Goal: Transaction & Acquisition: Obtain resource

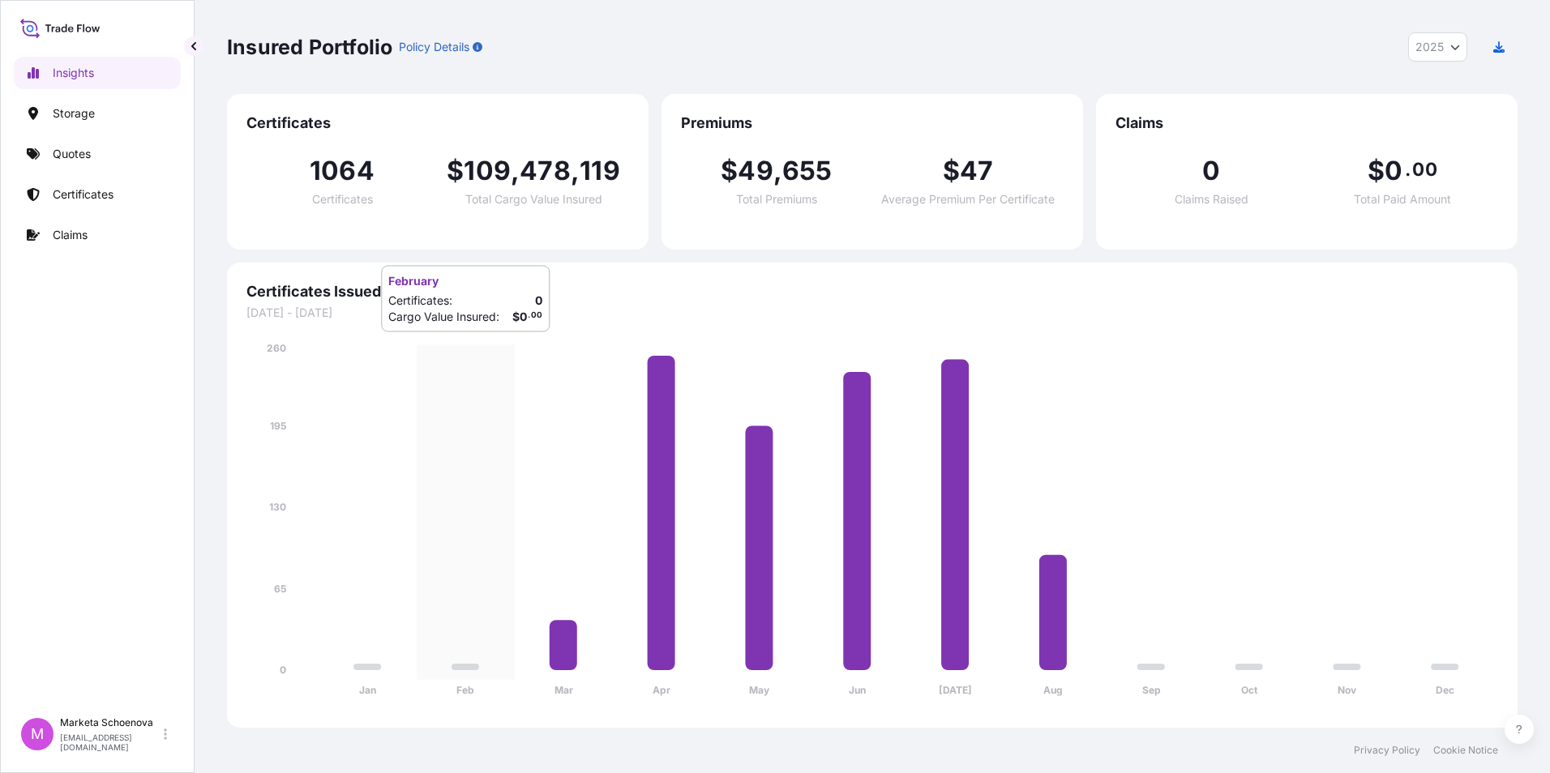
select select "2025"
click at [90, 150] on p "Quotes" at bounding box center [72, 154] width 38 height 16
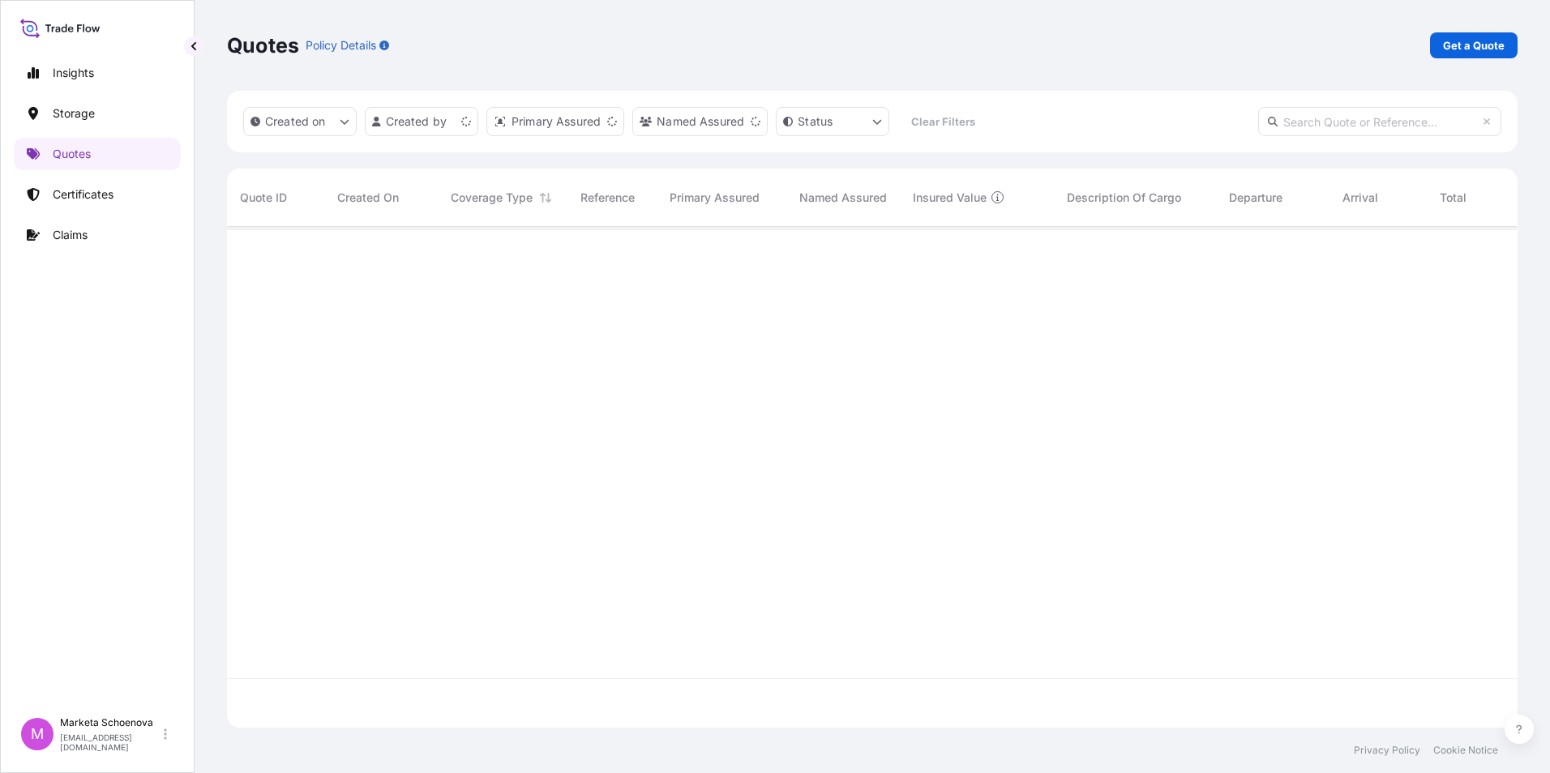
scroll to position [498, 1278]
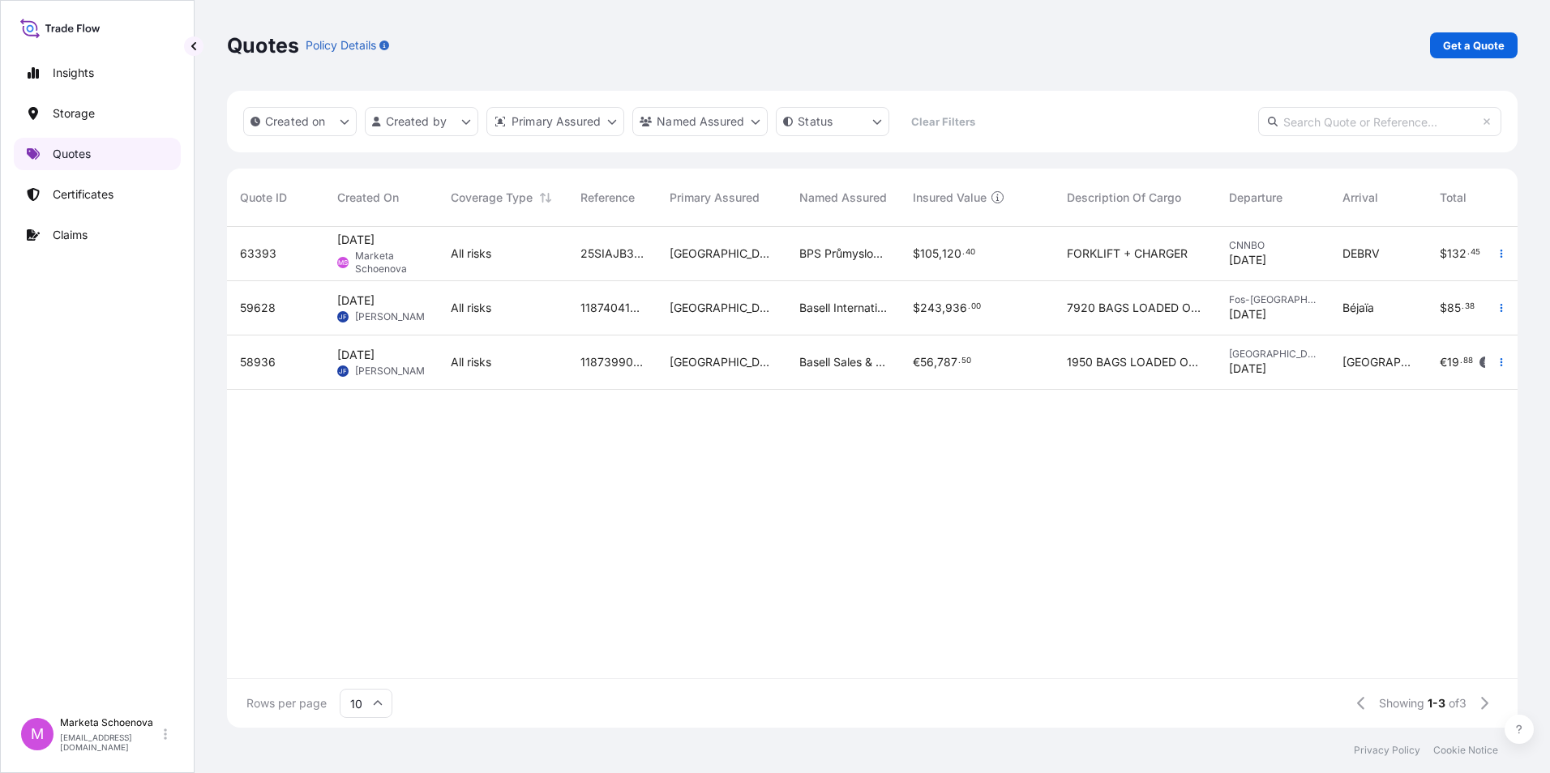
click at [71, 149] on p "Quotes" at bounding box center [72, 154] width 38 height 16
click at [1466, 45] on p "Get a Quote" at bounding box center [1474, 45] width 62 height 16
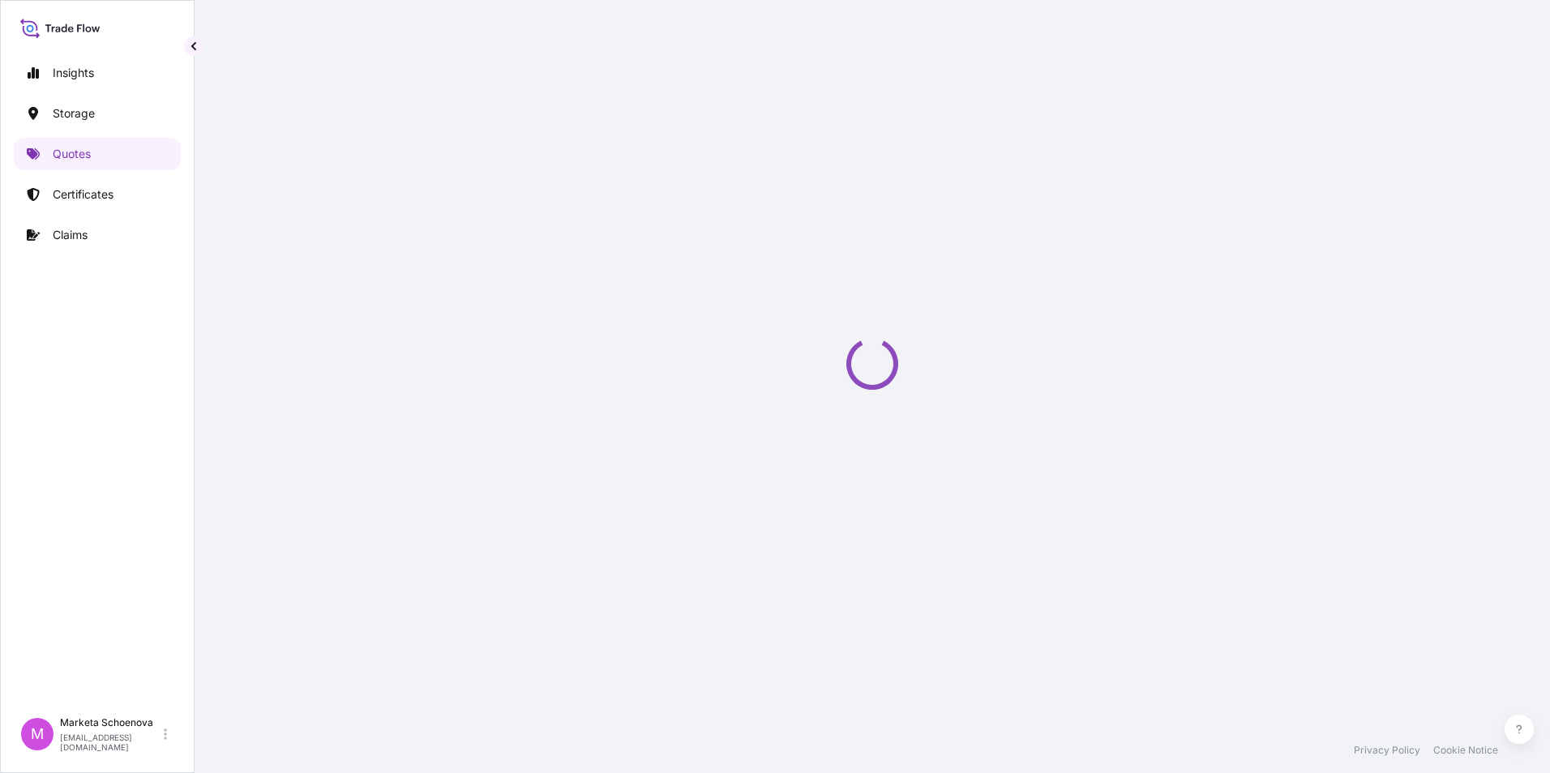
select select "Water"
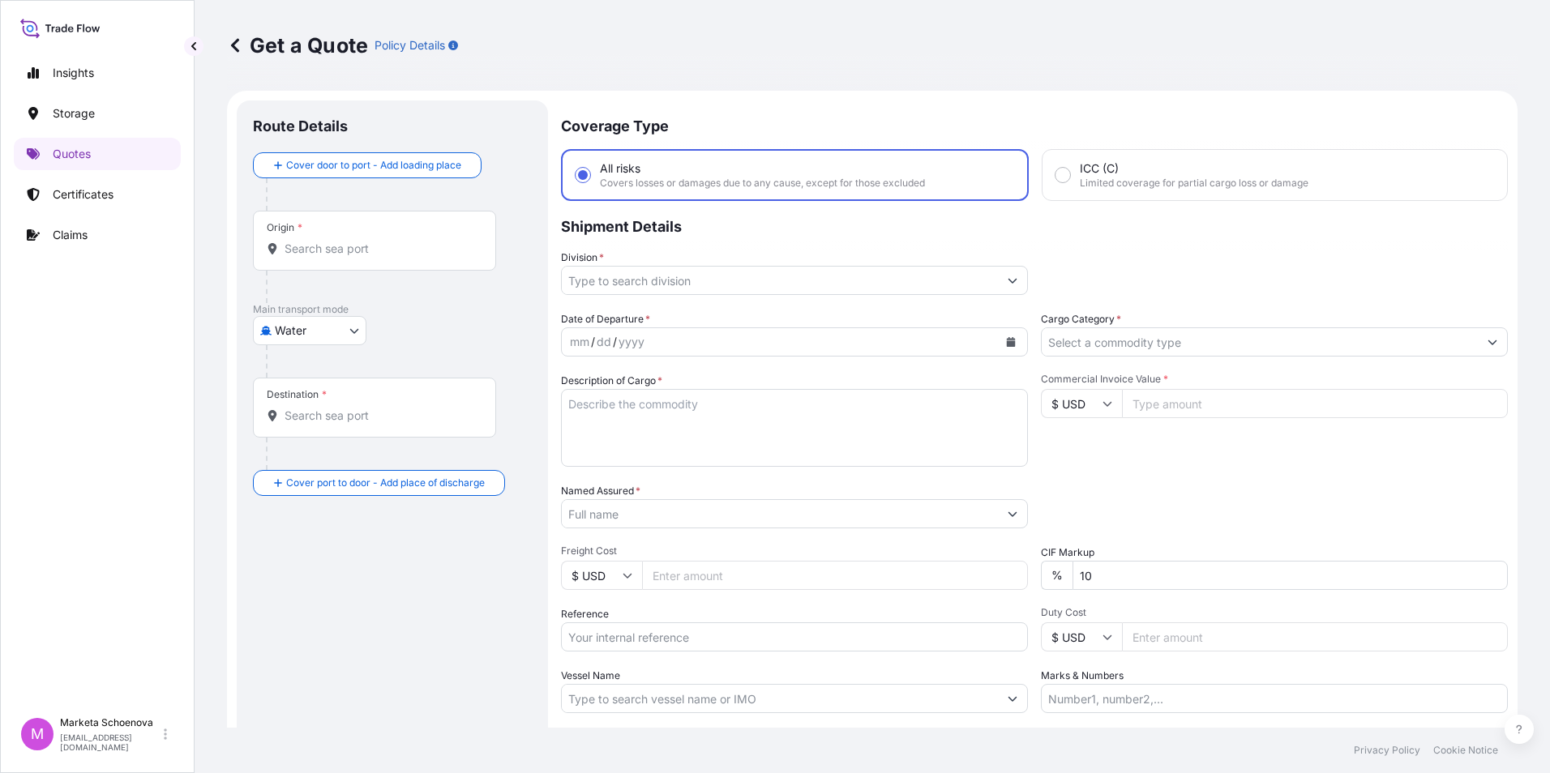
scroll to position [26, 0]
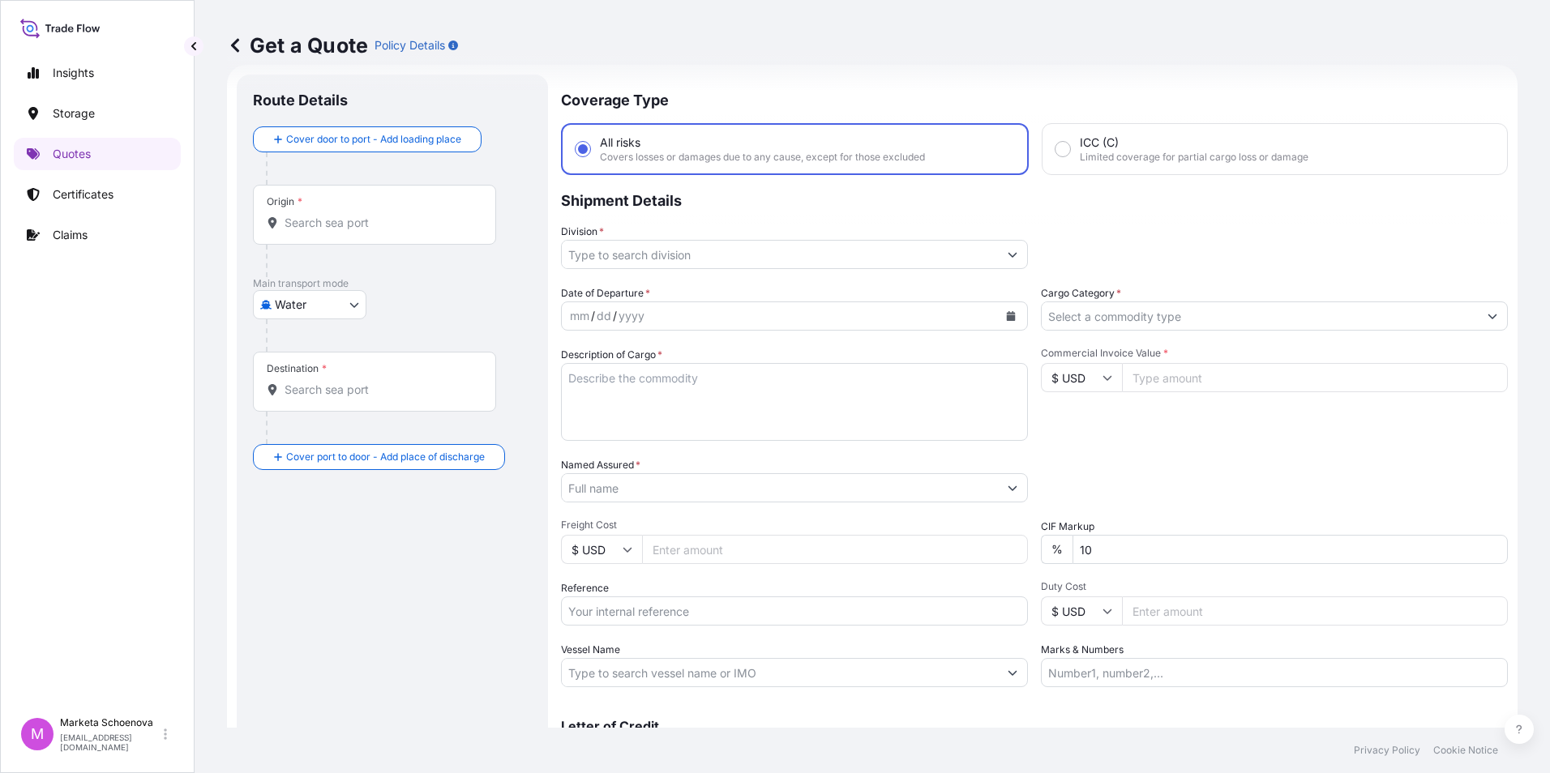
click at [687, 602] on input "Reference" at bounding box center [794, 611] width 467 height 29
paste input "25TIAKM0386"
type input "25TIAKM0386"
click at [328, 314] on body "Insights Storage Quotes Certificates Claims M Marketa Schoenova [EMAIL_ADDRESS]…" at bounding box center [775, 386] width 1550 height 773
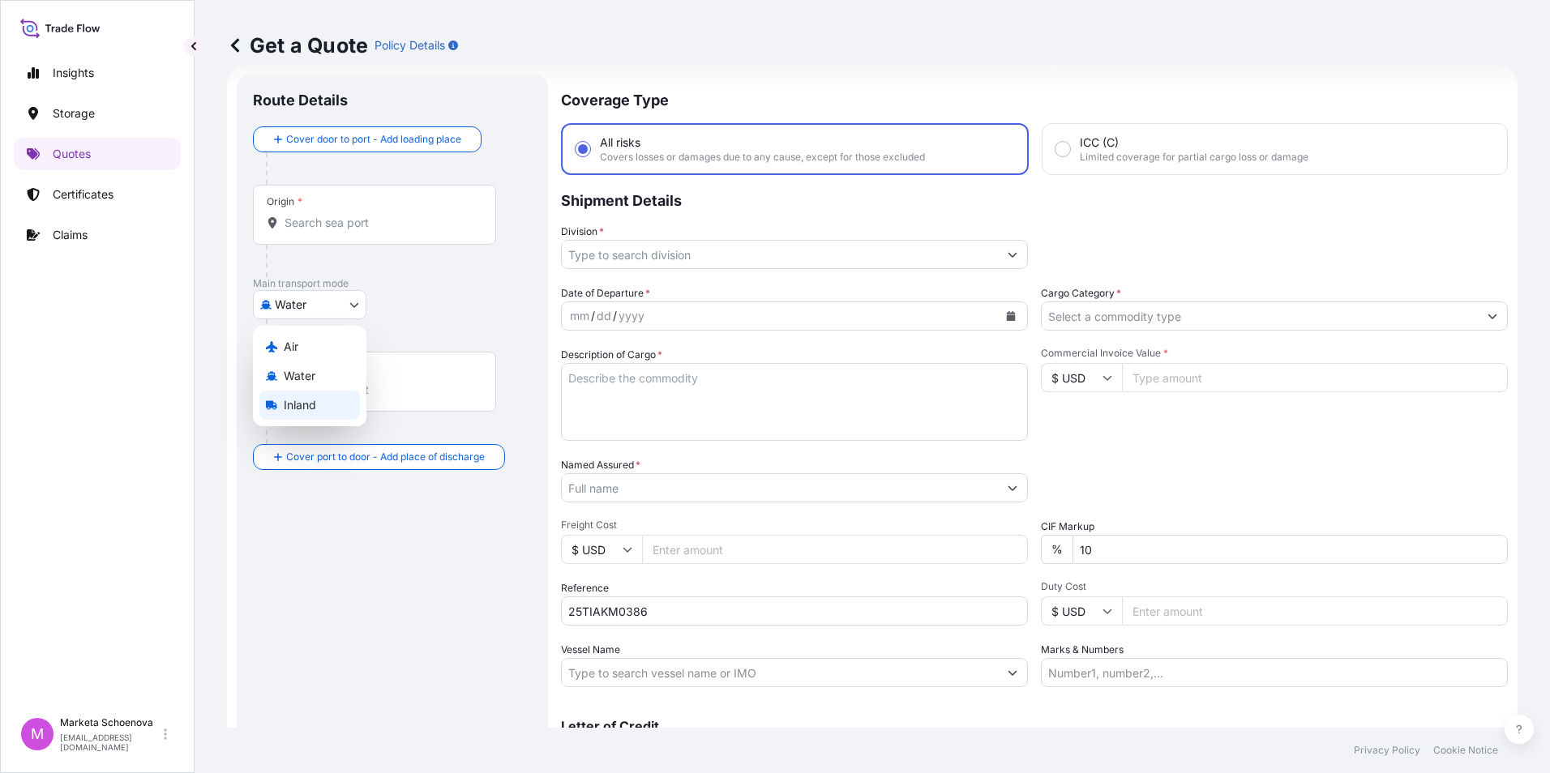
click at [307, 404] on span "Inland" at bounding box center [300, 405] width 32 height 16
select select "Inland"
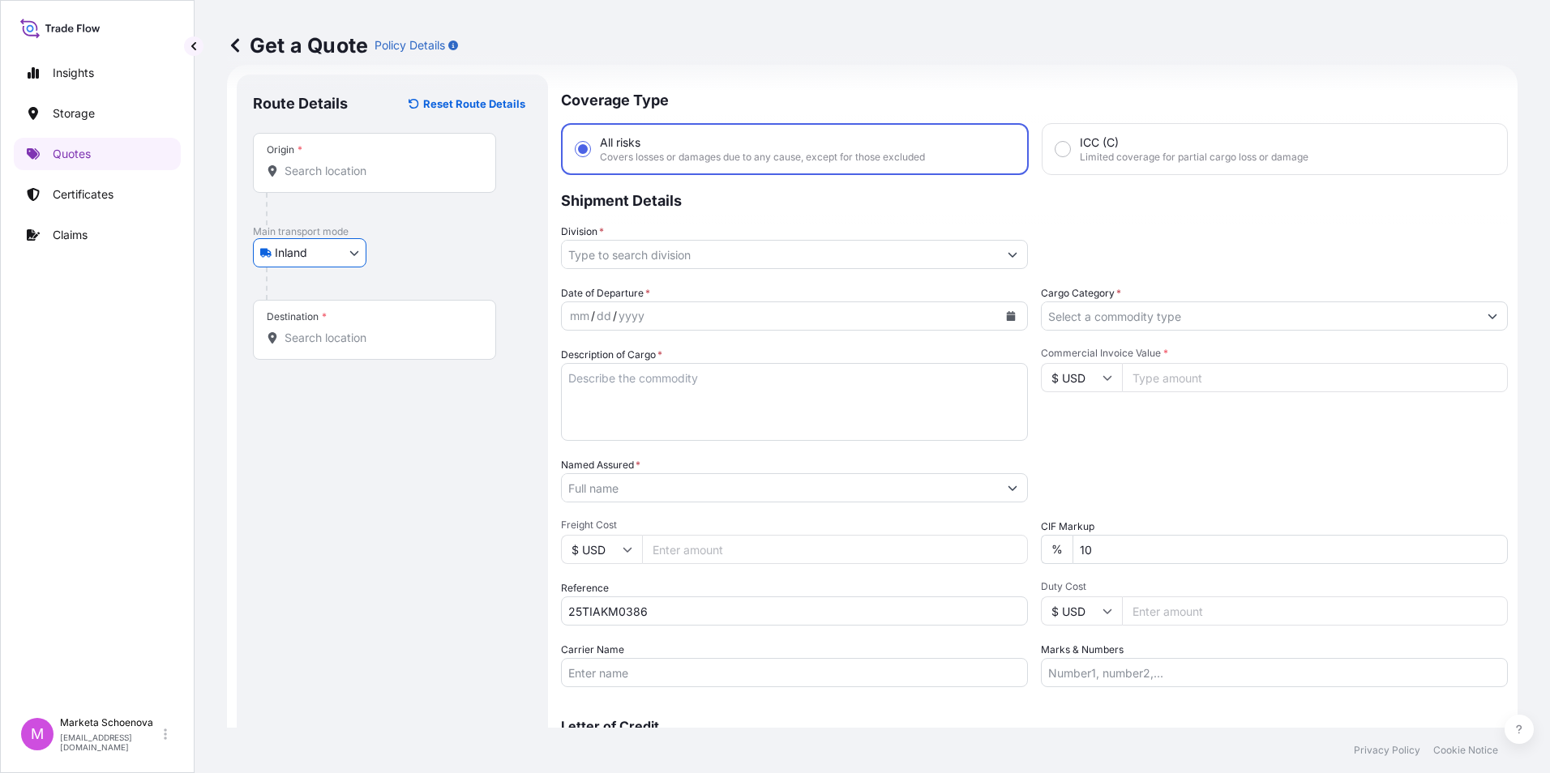
click at [339, 175] on input "Origin *" at bounding box center [379, 171] width 191 height 16
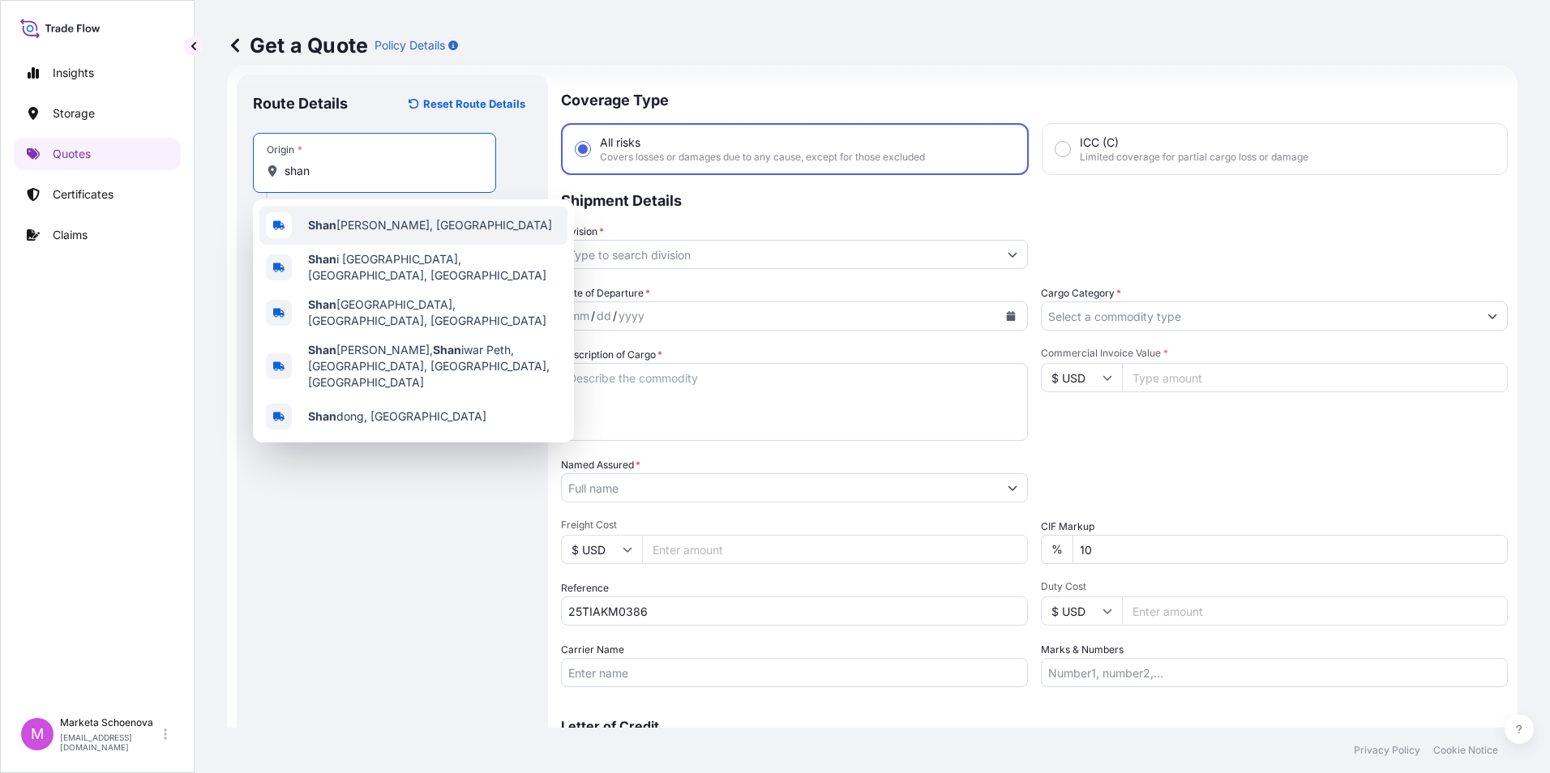
click at [393, 230] on span "[PERSON_NAME], [GEOGRAPHIC_DATA]" at bounding box center [430, 225] width 244 height 16
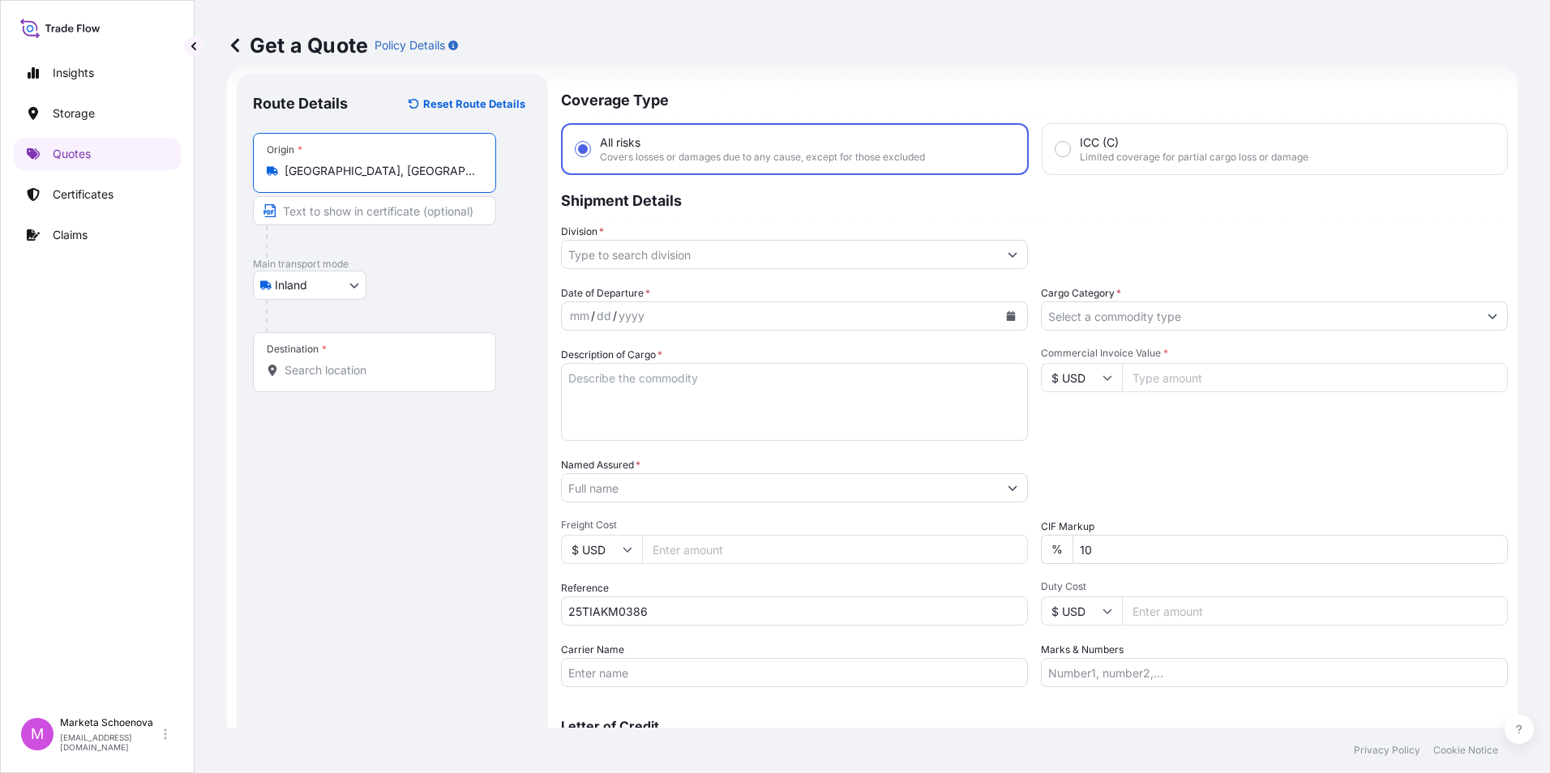
type input "[GEOGRAPHIC_DATA], [GEOGRAPHIC_DATA]"
click at [295, 369] on input "Destination *" at bounding box center [379, 370] width 191 height 16
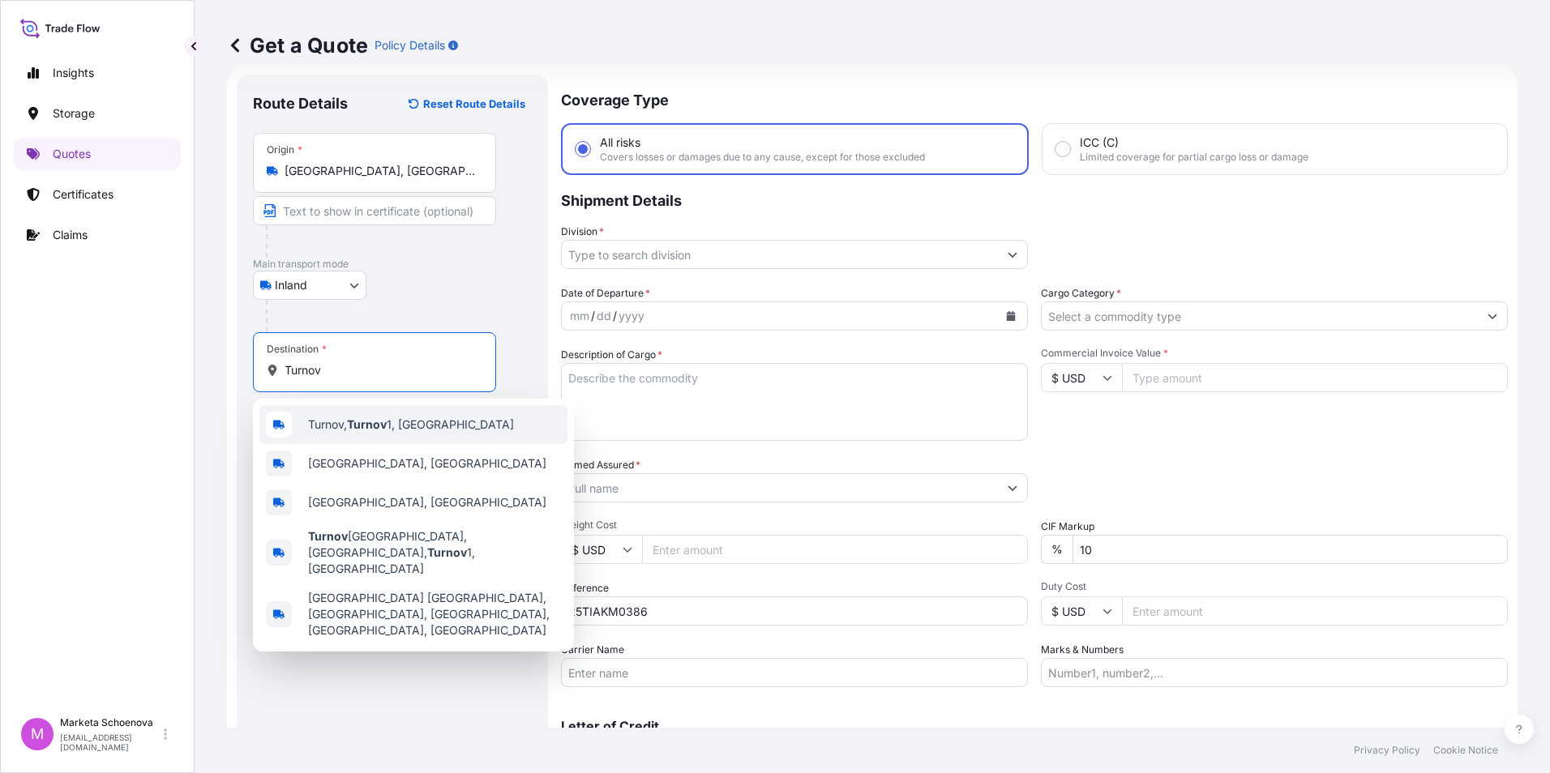
click at [408, 426] on span "Turnov, Turnov 1, [GEOGRAPHIC_DATA]" at bounding box center [411, 425] width 206 height 16
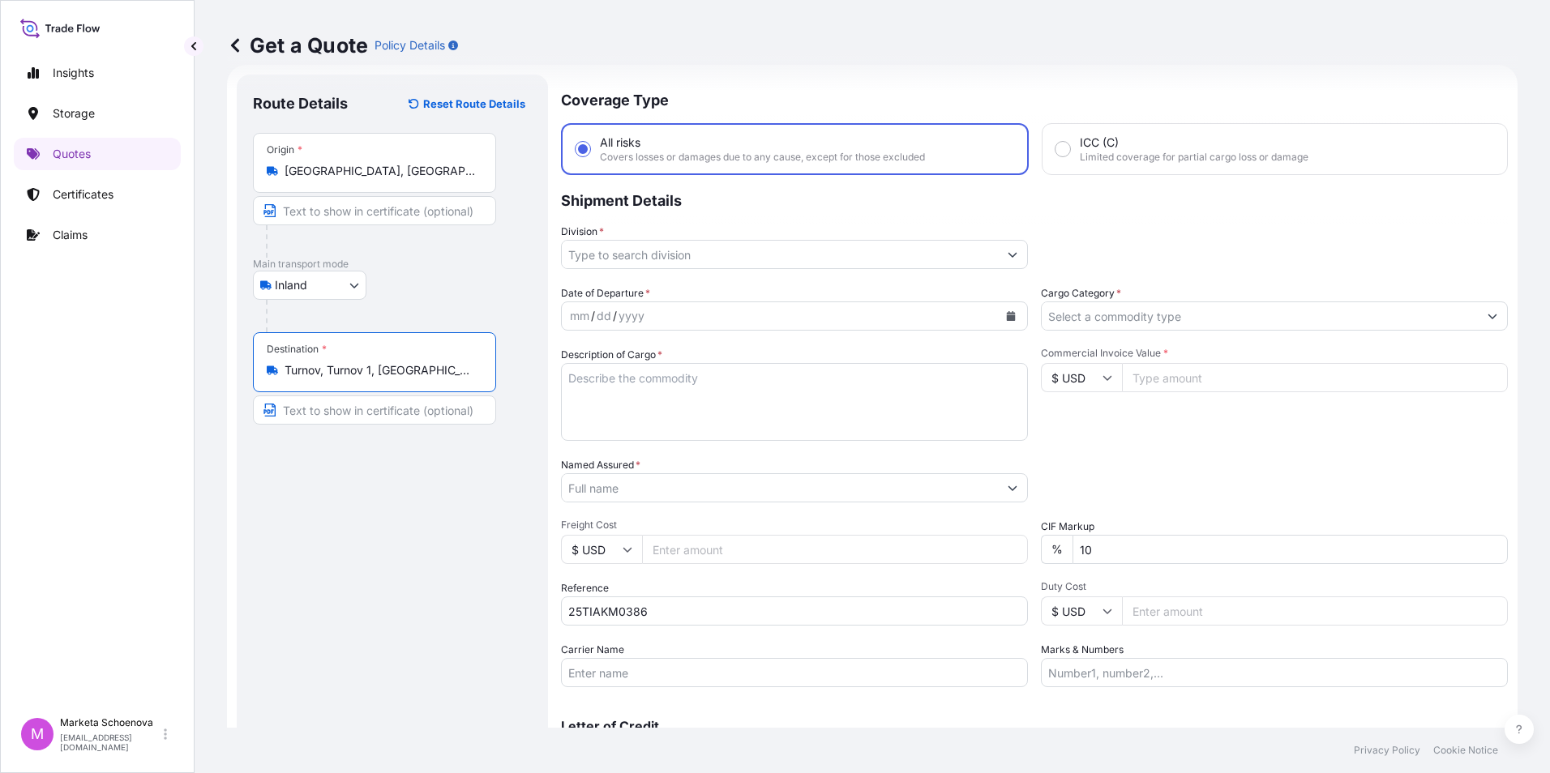
drag, startPoint x: 375, startPoint y: 367, endPoint x: 330, endPoint y: 364, distance: 45.5
click at [330, 364] on input "Turnov, Turnov 1, [GEOGRAPHIC_DATA]" at bounding box center [379, 370] width 191 height 16
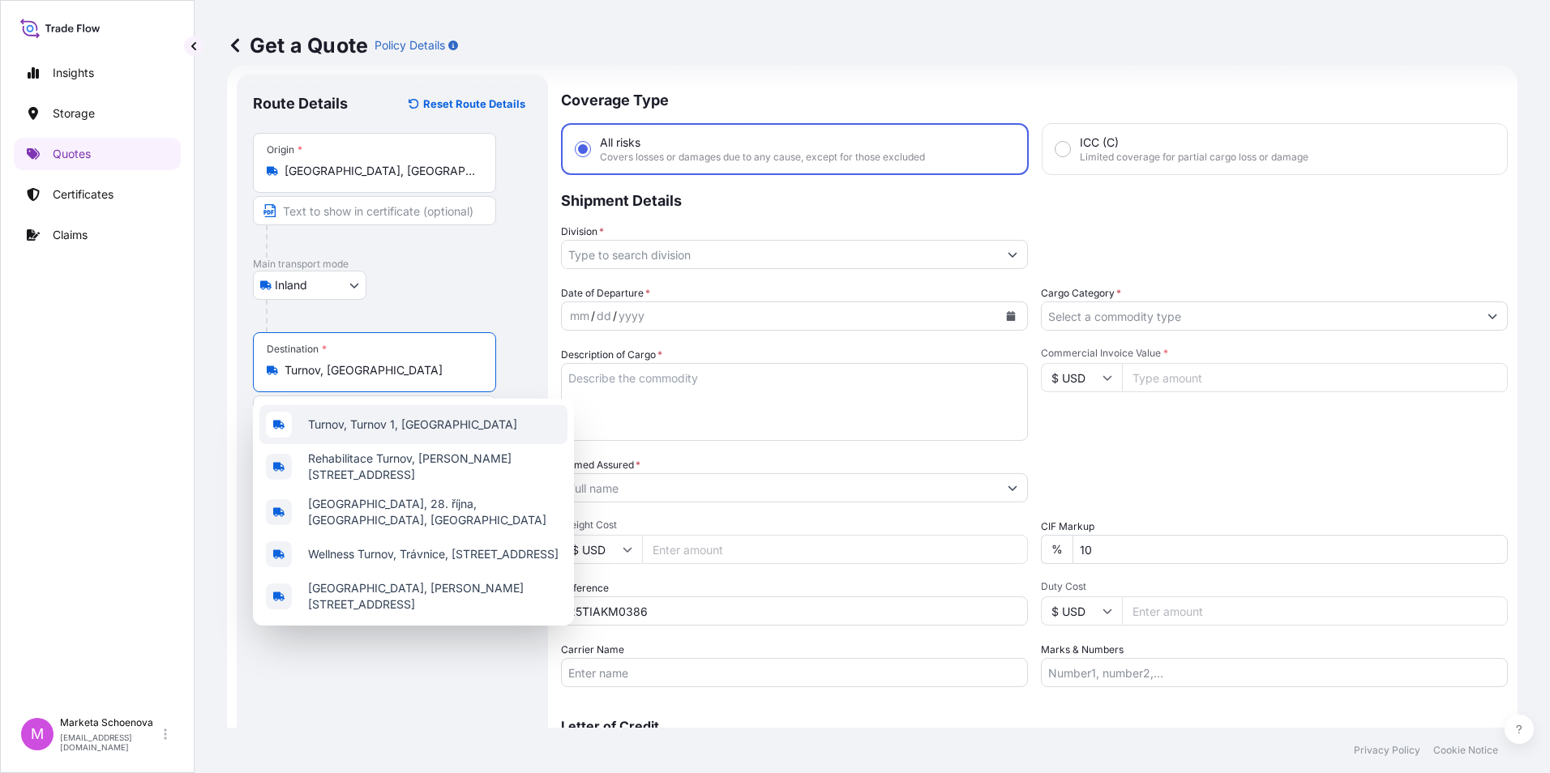
click at [413, 414] on div "Turnov, Turnov 1, [GEOGRAPHIC_DATA]" at bounding box center [413, 424] width 308 height 39
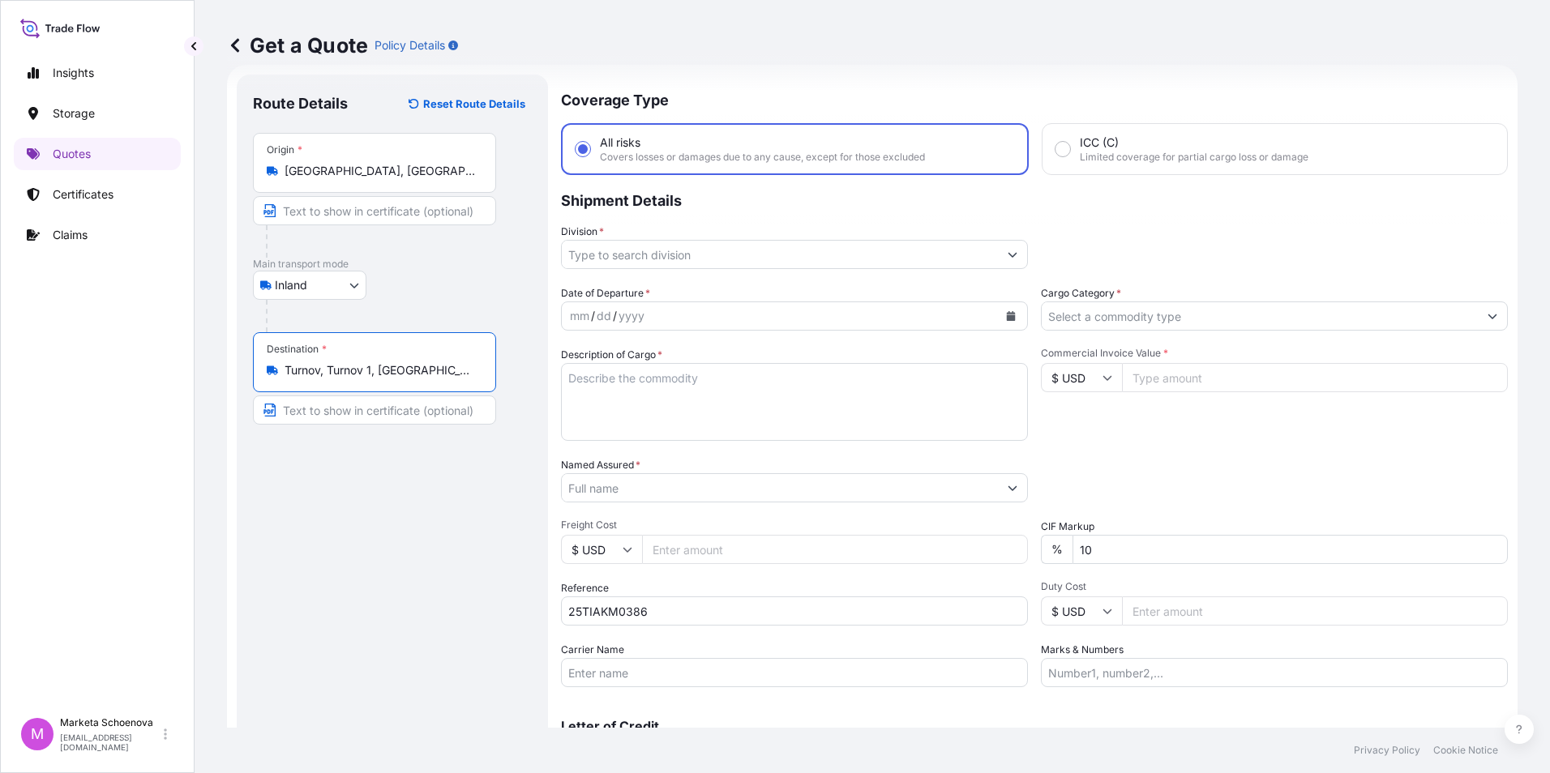
type input "Turnov, Turnov 1, [GEOGRAPHIC_DATA]"
click at [708, 264] on input "Division *" at bounding box center [780, 254] width 436 height 29
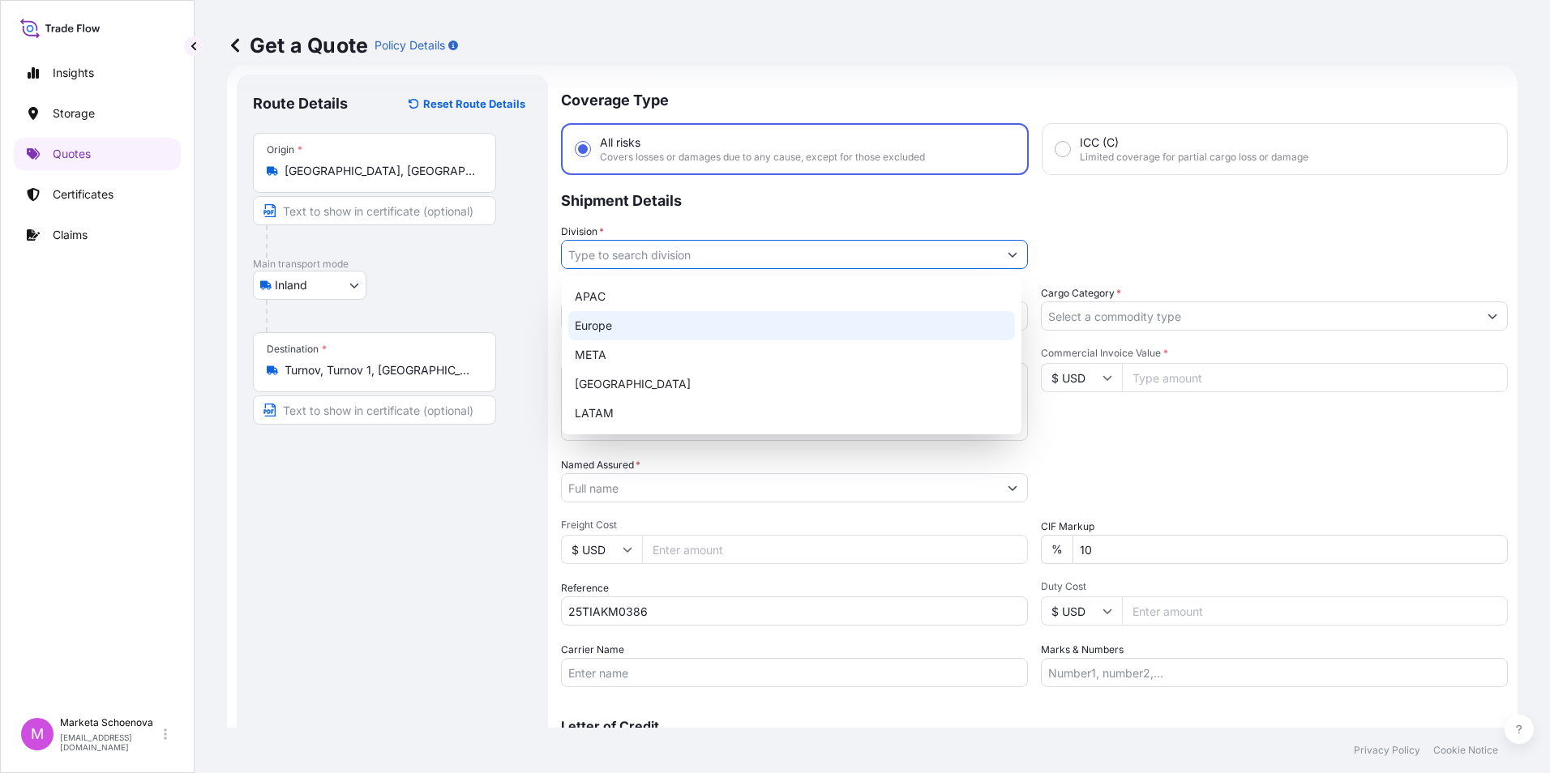
click at [684, 319] on div "Europe" at bounding box center [791, 325] width 447 height 29
type input "Europe"
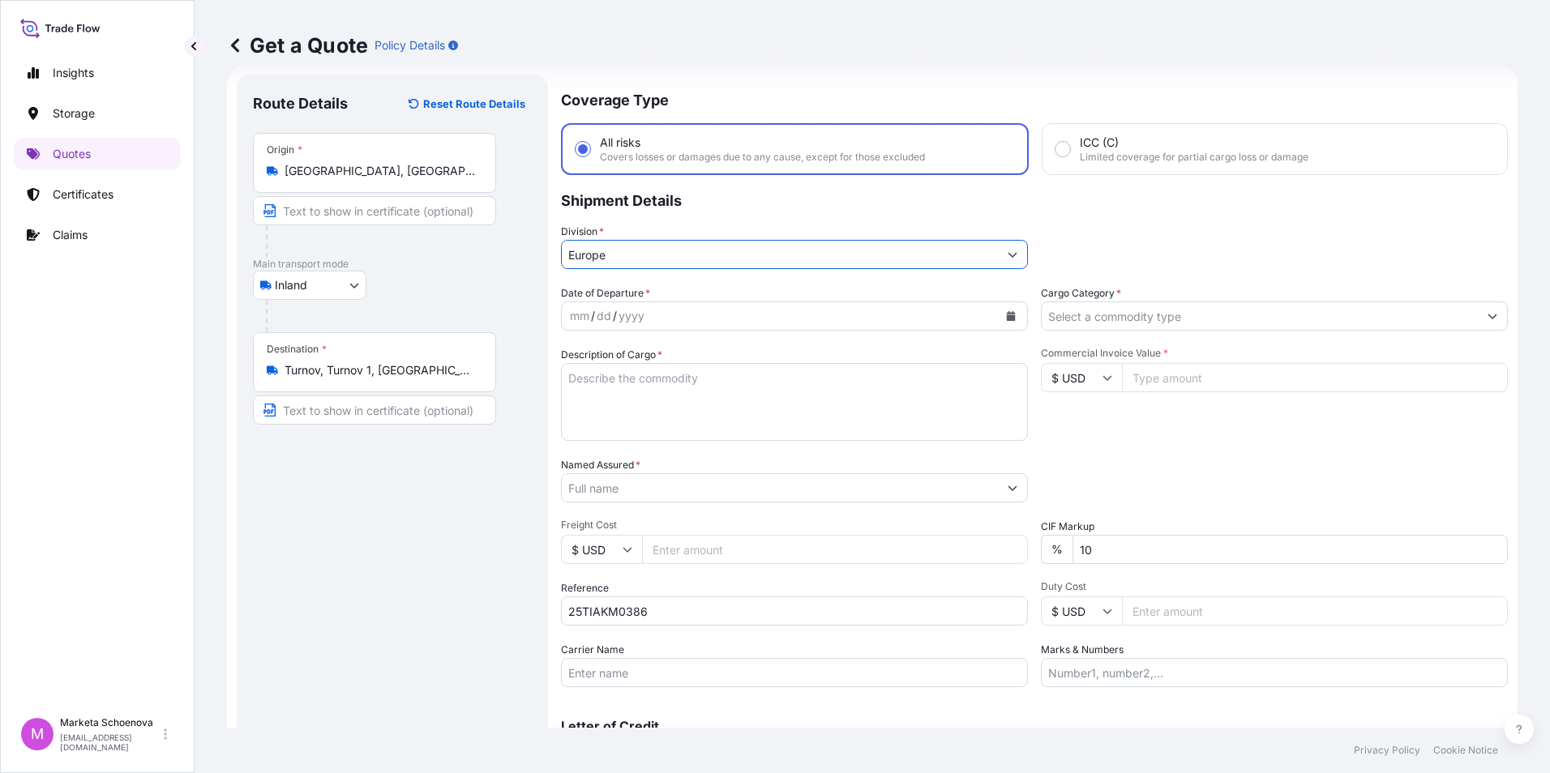
click at [1455, 322] on input "Cargo Category *" at bounding box center [1259, 315] width 436 height 29
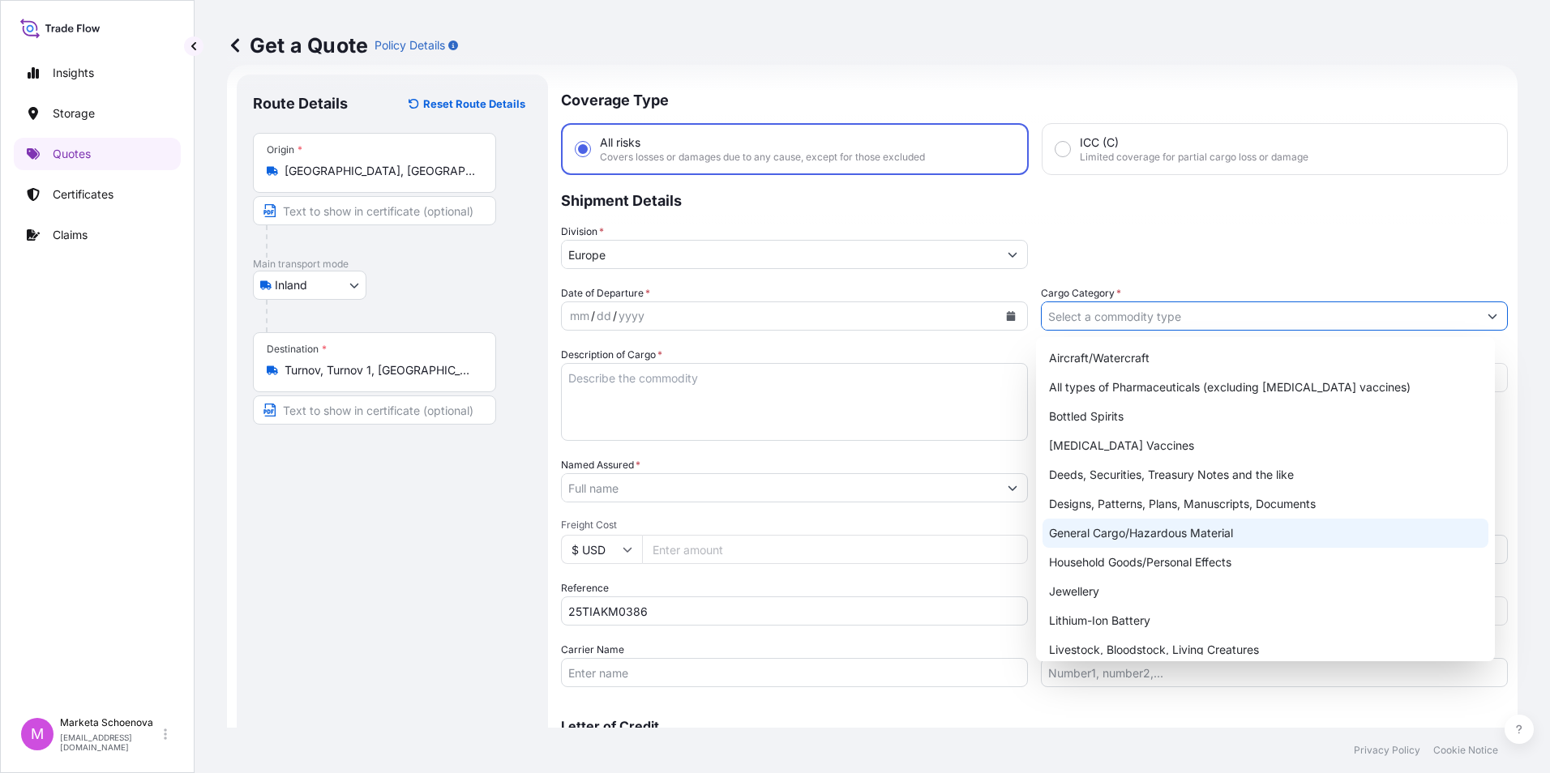
click at [1309, 539] on div "General Cargo/Hazardous Material" at bounding box center [1265, 533] width 447 height 29
type input "General Cargo/Hazardous Material"
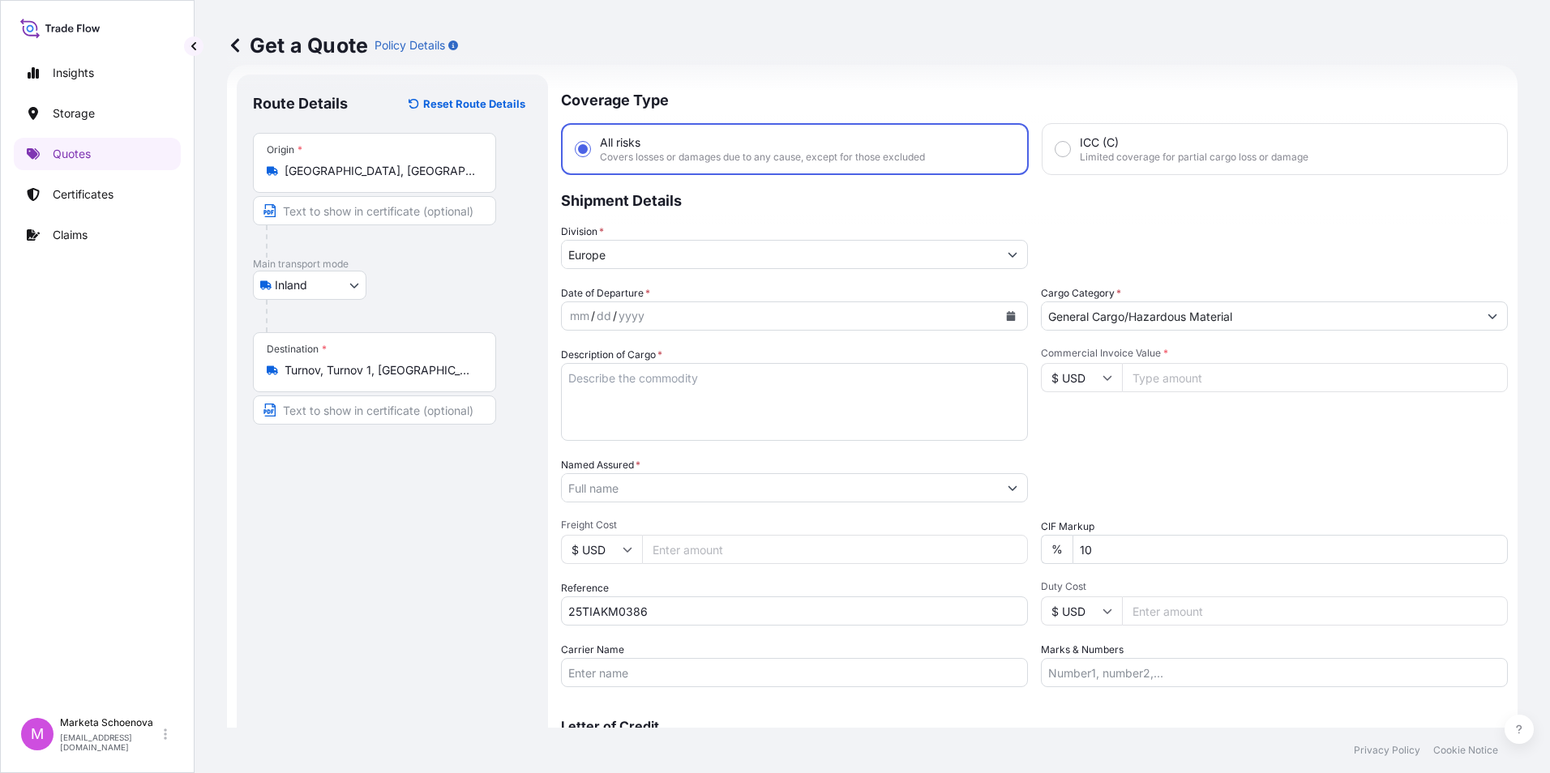
click at [1007, 319] on icon "Calendar" at bounding box center [1011, 316] width 9 height 10
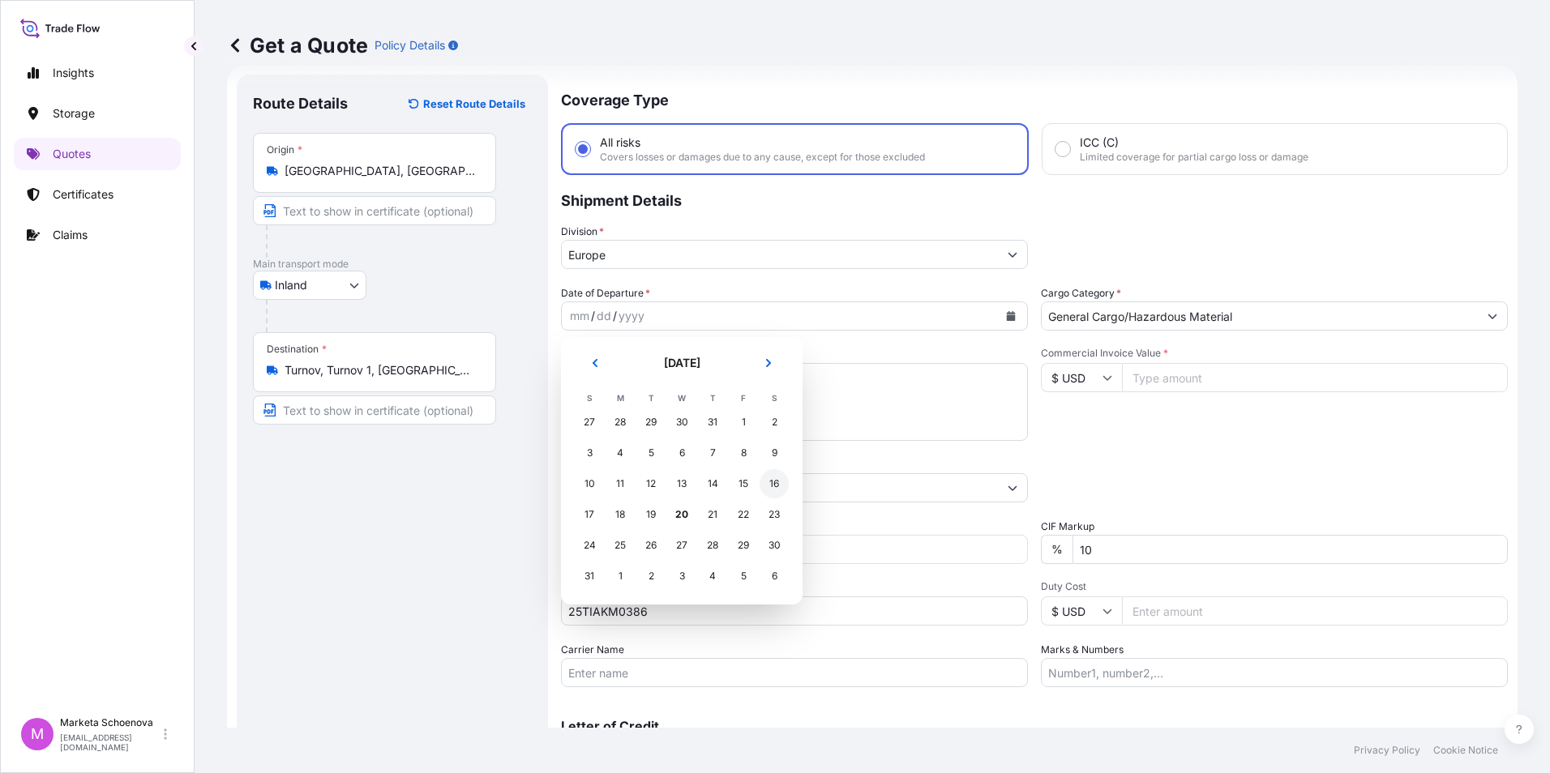
click at [769, 481] on div "16" at bounding box center [773, 483] width 29 height 29
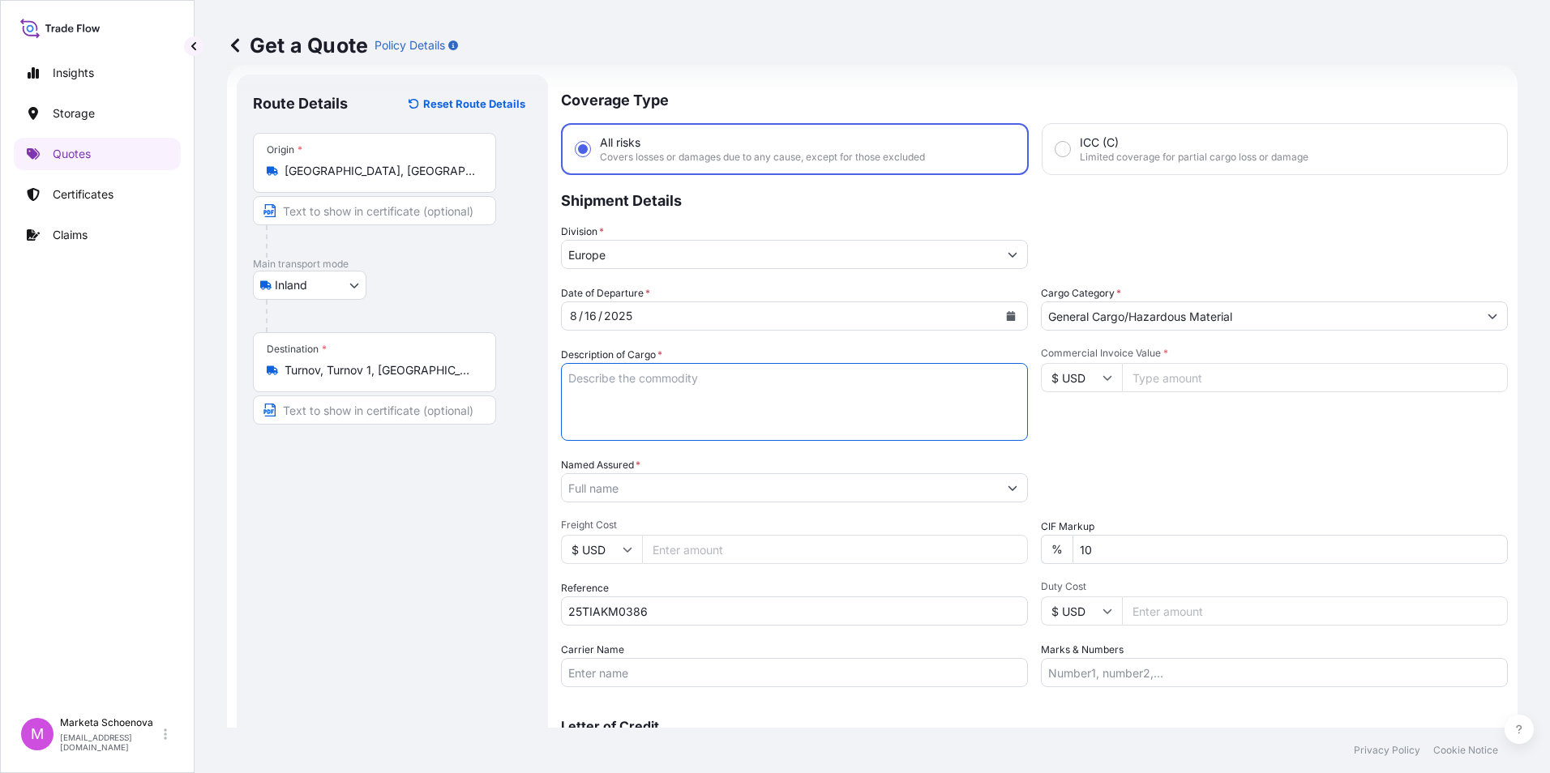
click at [639, 378] on textarea "Description of Cargo *" at bounding box center [794, 402] width 467 height 78
click at [610, 380] on textarea "Description of Cargo *" at bounding box center [794, 402] width 467 height 78
paste textarea "car speaker"
type textarea "car speaker"
click at [1271, 385] on input "Commercial Invoice Value *" at bounding box center [1315, 377] width 386 height 29
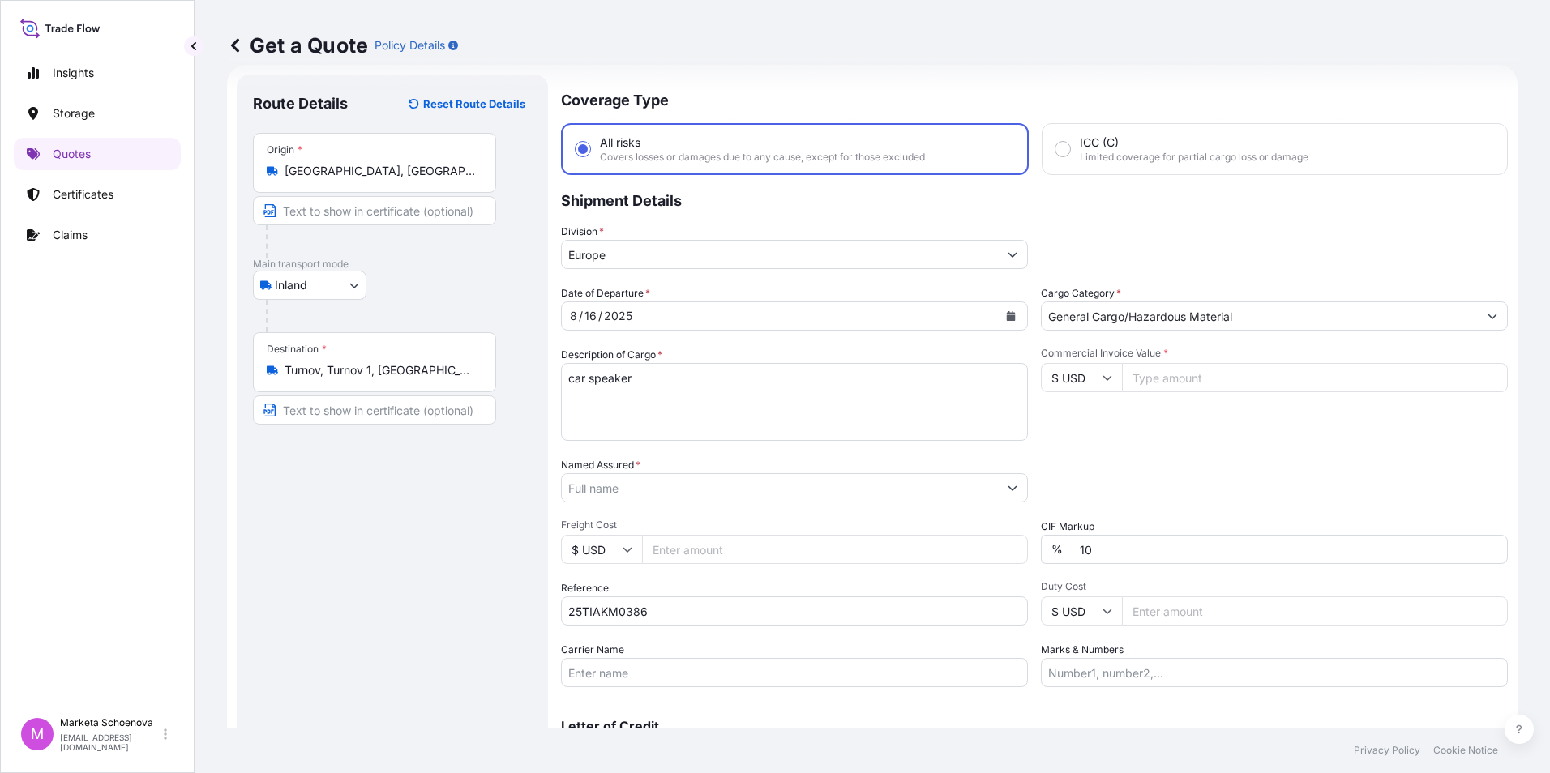
click at [1178, 379] on input "Commercial Invoice Value *" at bounding box center [1315, 377] width 386 height 29
paste input "32522.34"
type input "32522.34"
click at [712, 548] on input "Freight Cost" at bounding box center [835, 549] width 386 height 29
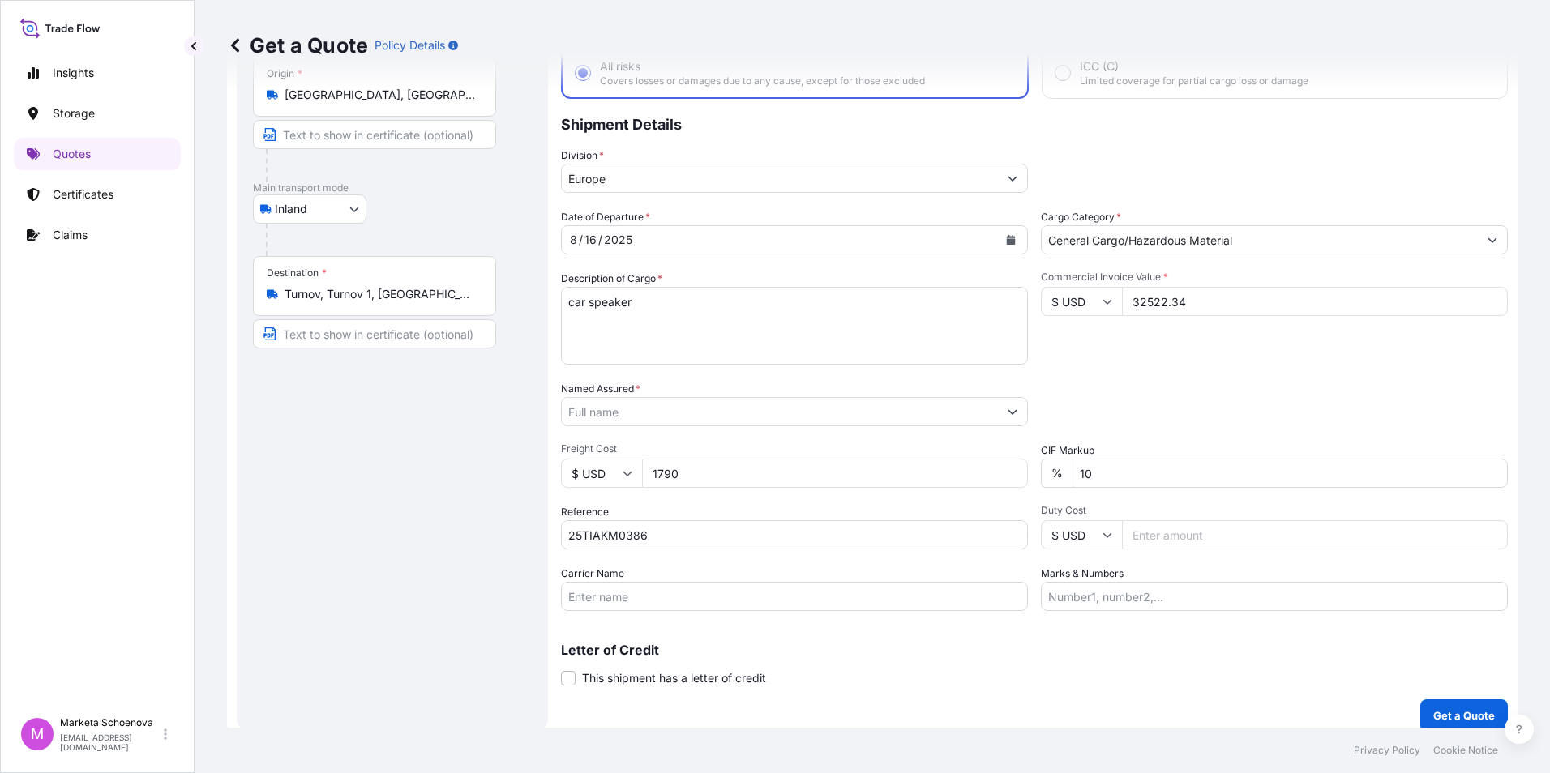
scroll to position [116, 0]
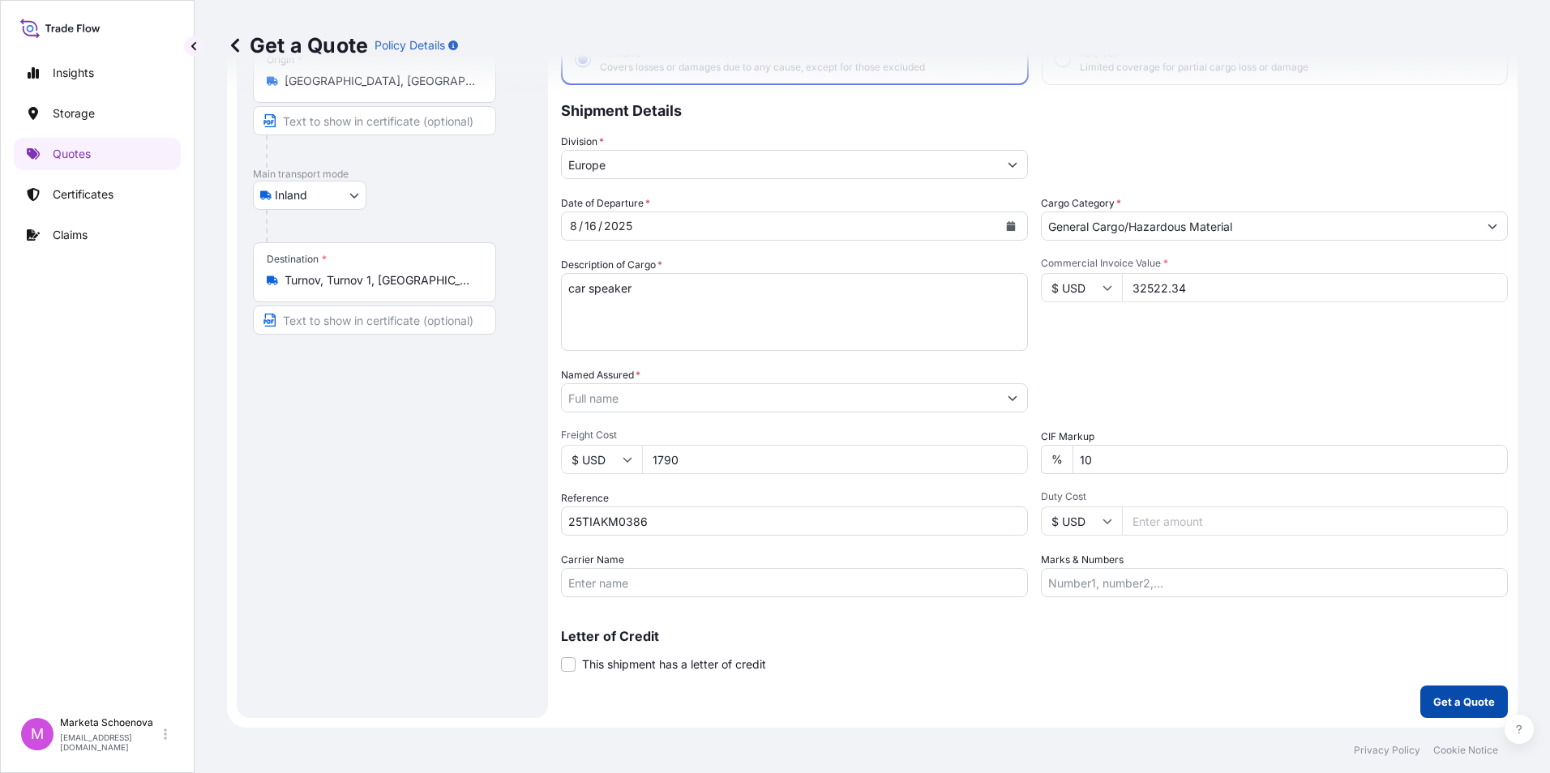
type input "1790"
click at [1450, 702] on p "Get a Quote" at bounding box center [1464, 702] width 62 height 16
click at [676, 403] on input "Named Assured *" at bounding box center [780, 397] width 436 height 29
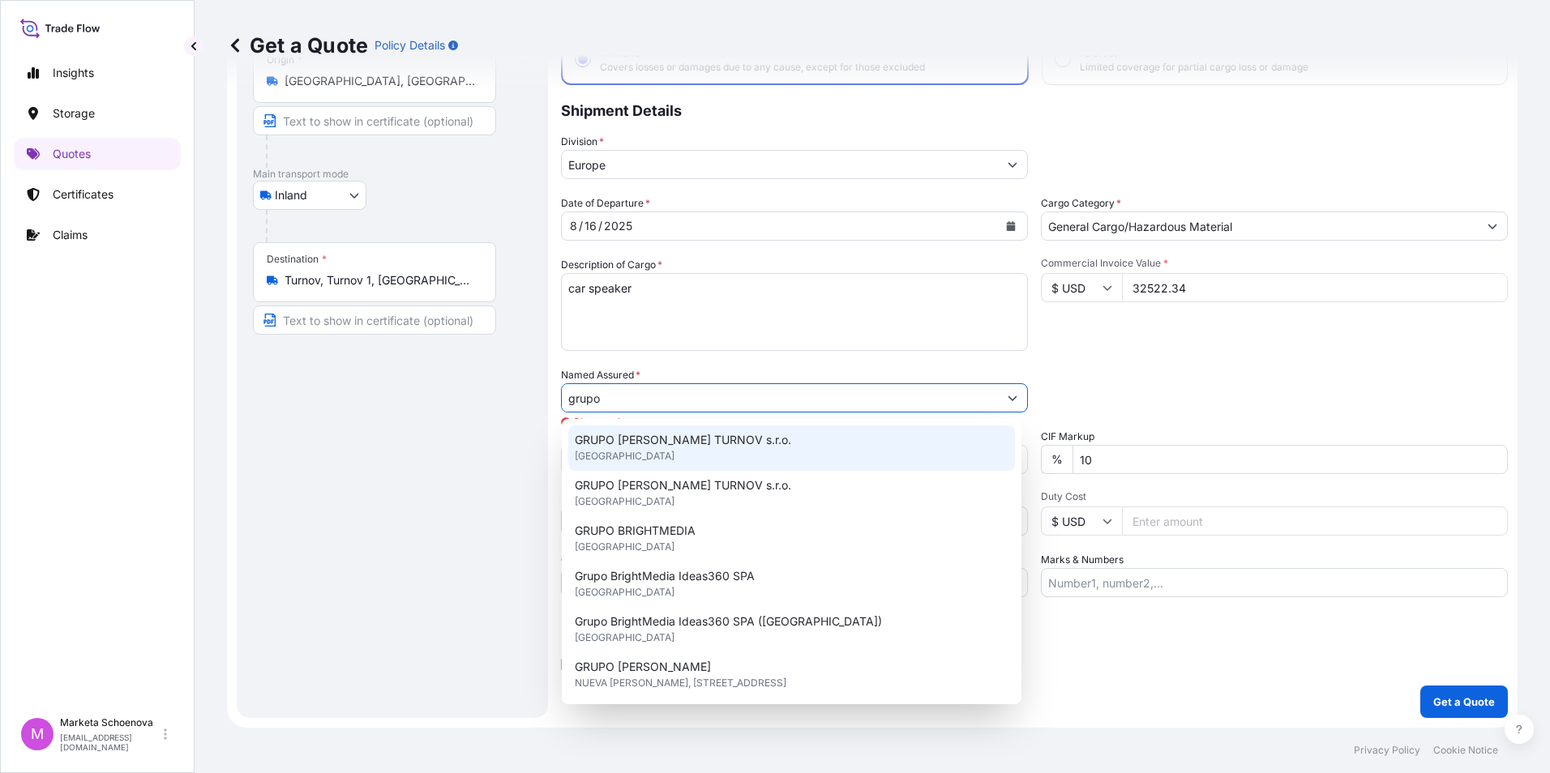
click at [696, 440] on span "GRUPO [PERSON_NAME] TURNOV s.r.o." at bounding box center [683, 440] width 216 height 16
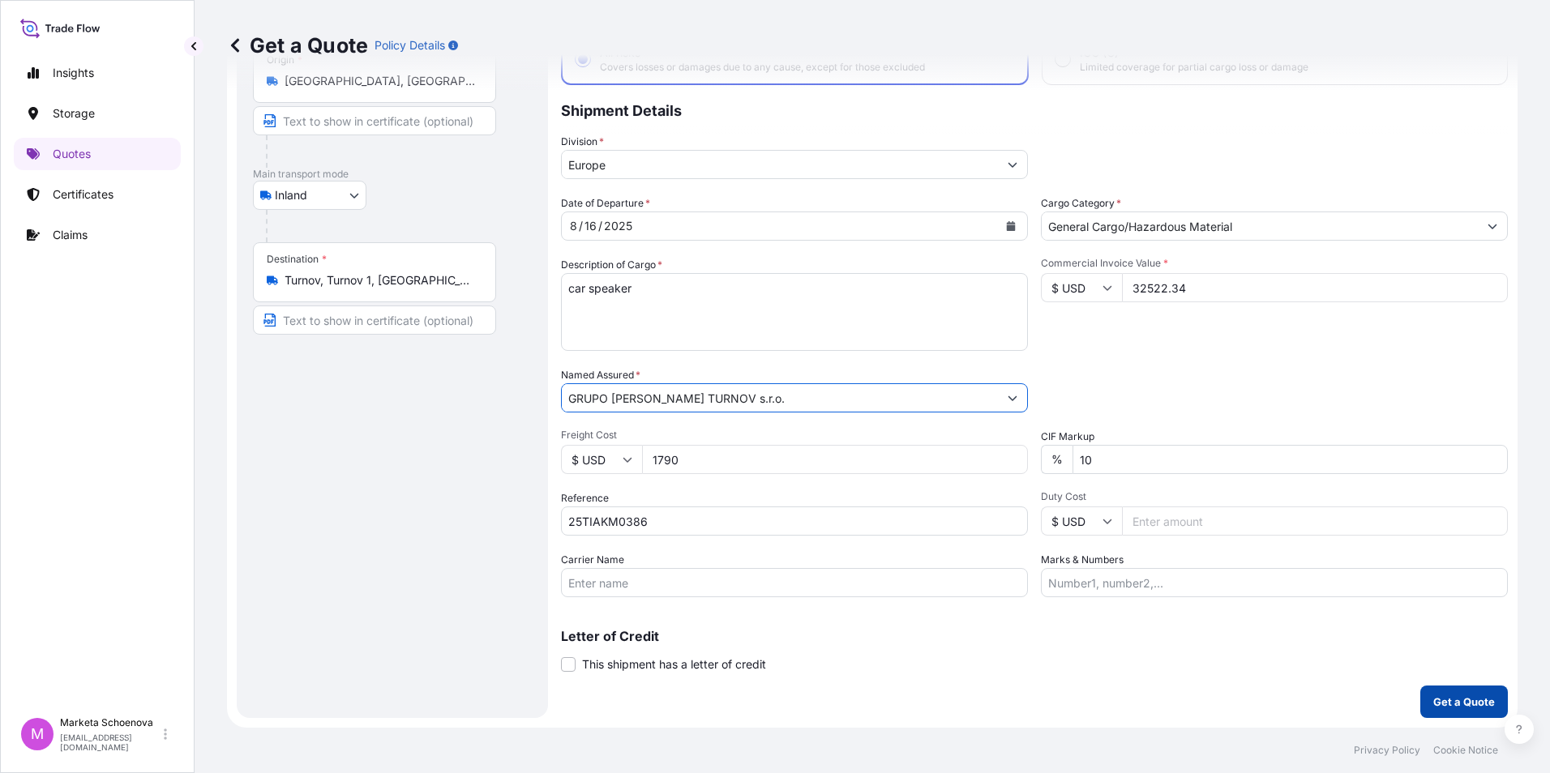
type input "GRUPO [PERSON_NAME] TURNOV s.r.o."
click at [1446, 707] on p "Get a Quote" at bounding box center [1464, 702] width 62 height 16
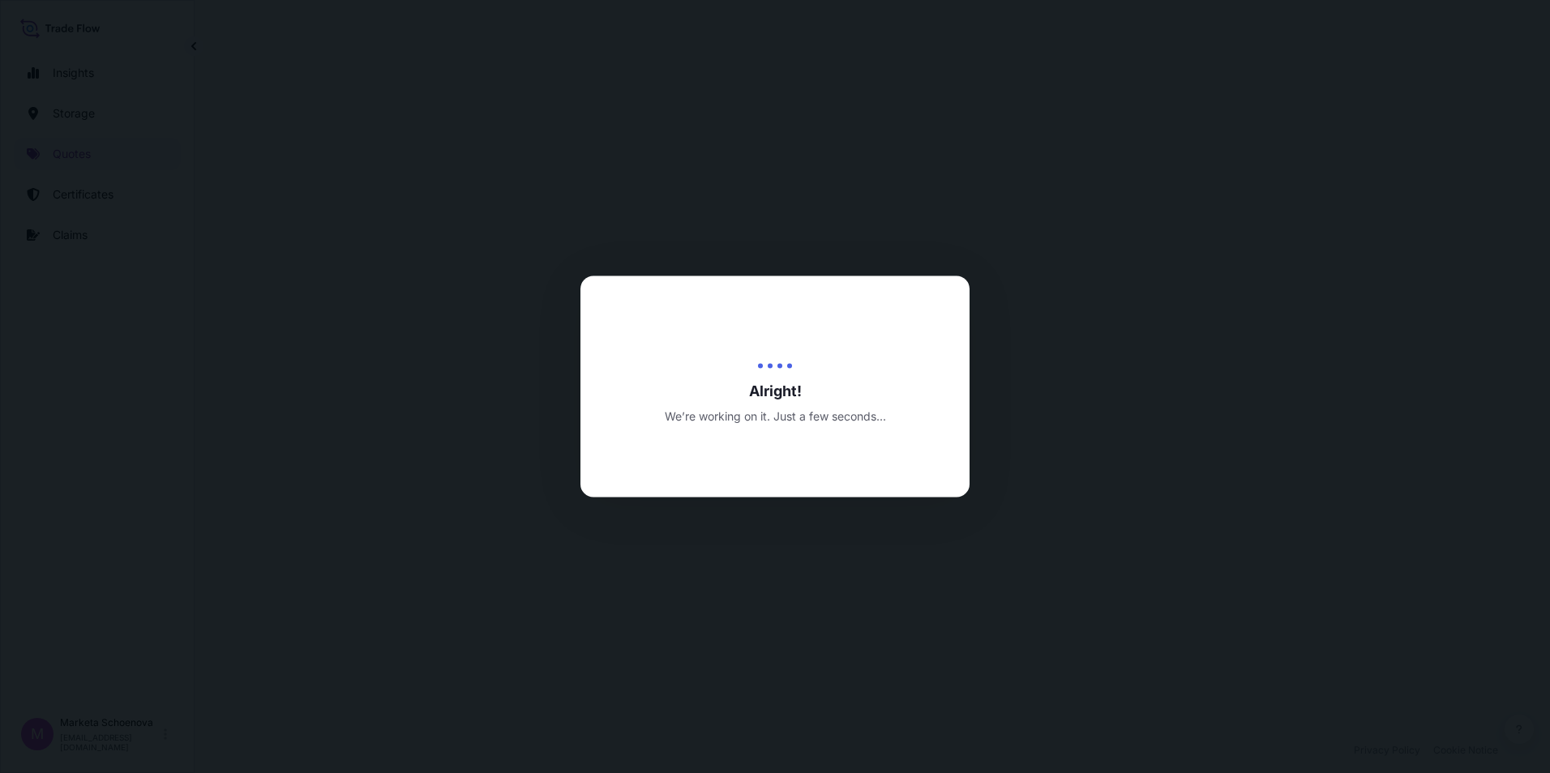
select select "Inland"
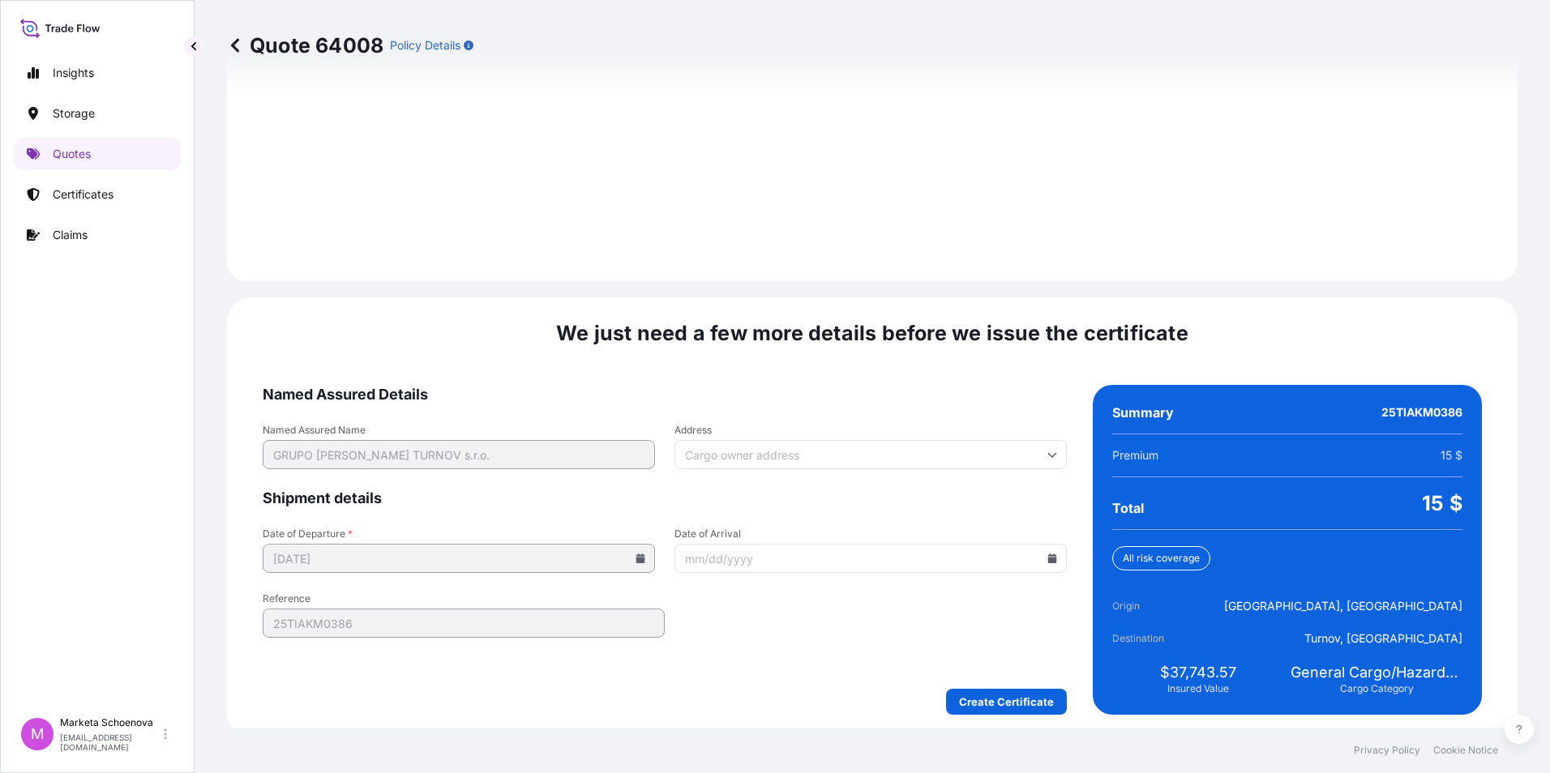
scroll to position [2250, 0]
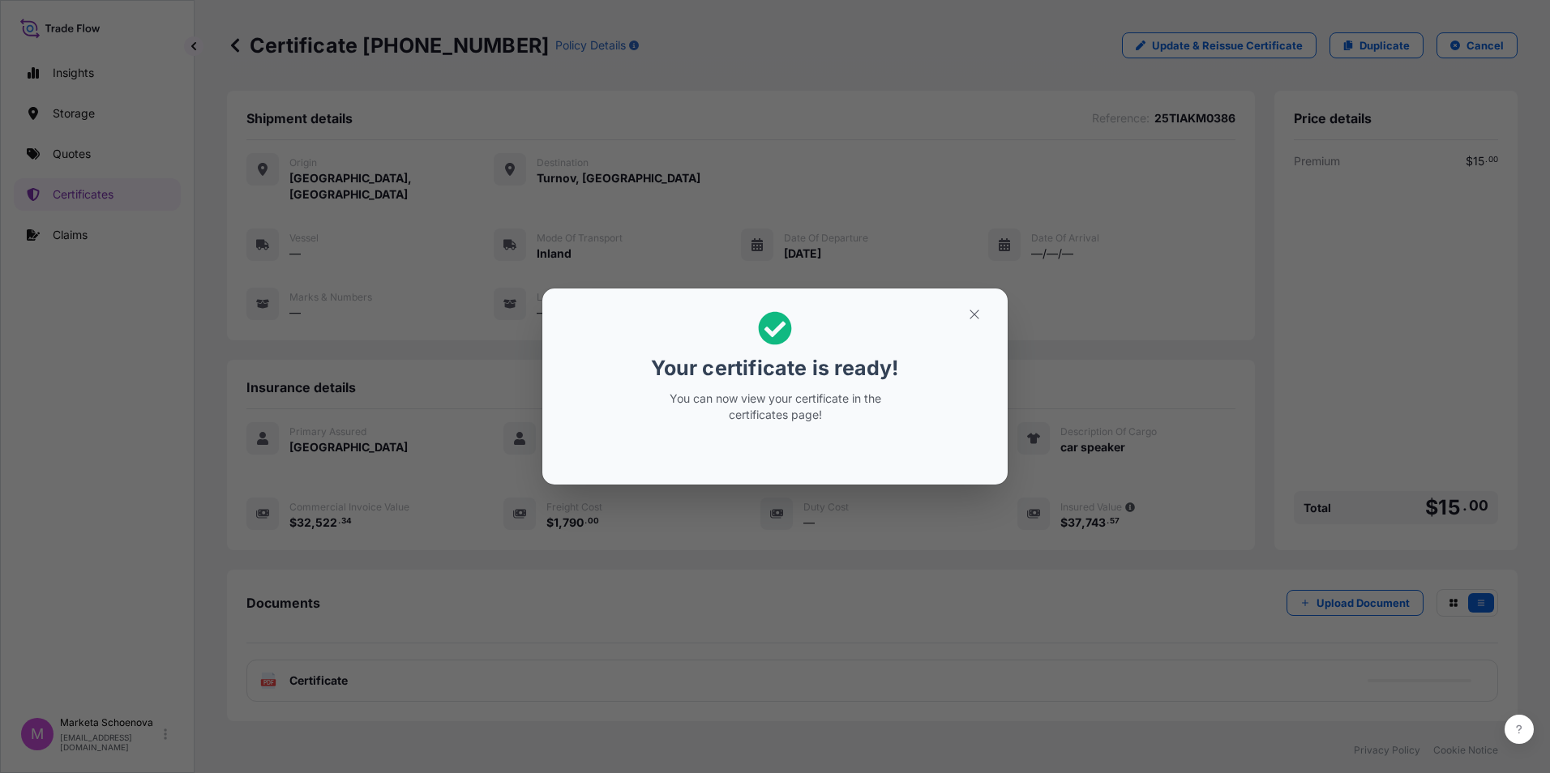
click at [71, 148] on div "Your certificate is ready! You can now view your certificate in the certificate…" at bounding box center [775, 386] width 1550 height 773
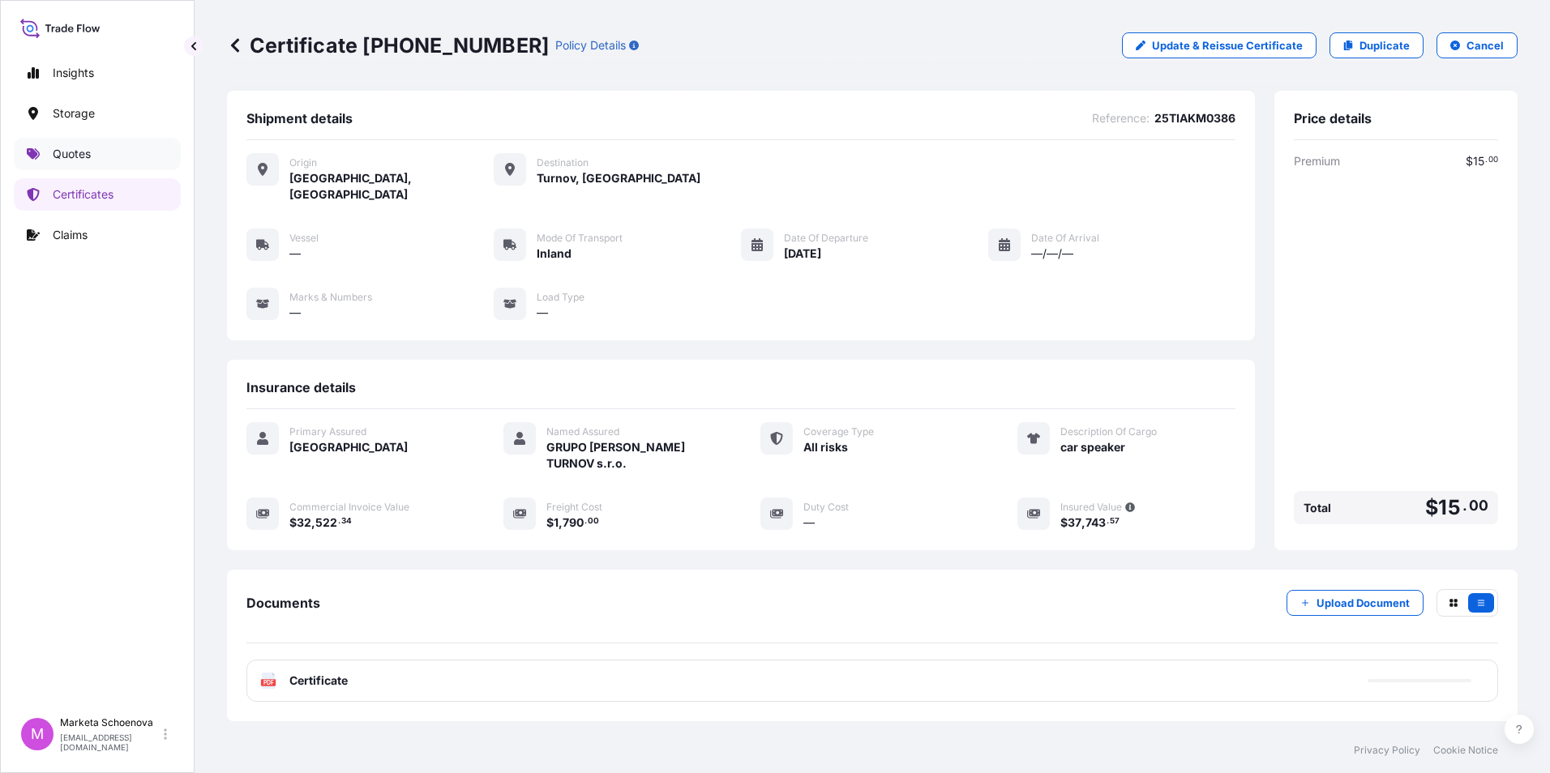
click at [71, 148] on p "Quotes" at bounding box center [72, 154] width 38 height 16
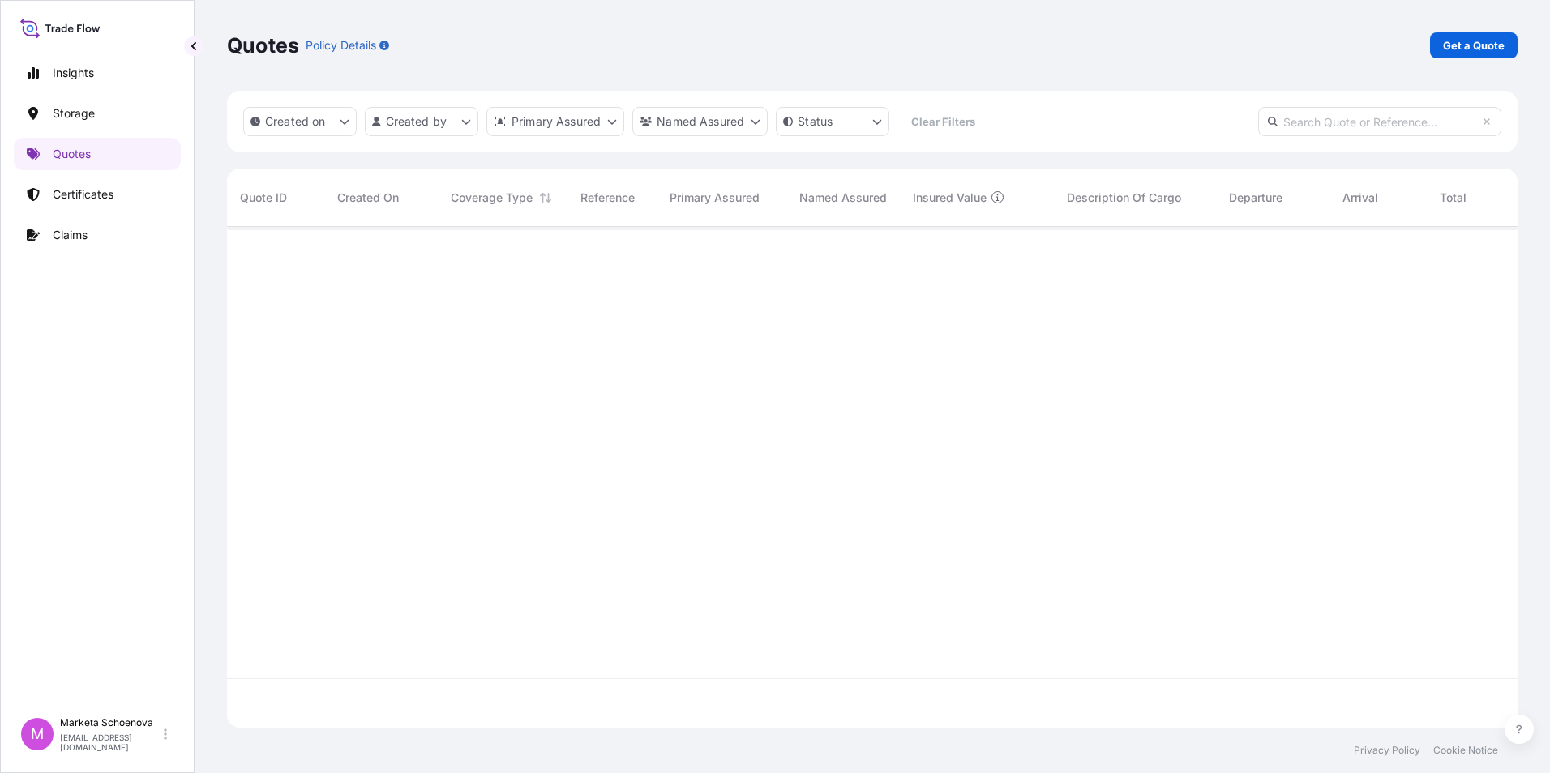
scroll to position [498, 1278]
click at [1472, 24] on div "Quotes Policy Details Get a Quote" at bounding box center [872, 45] width 1290 height 91
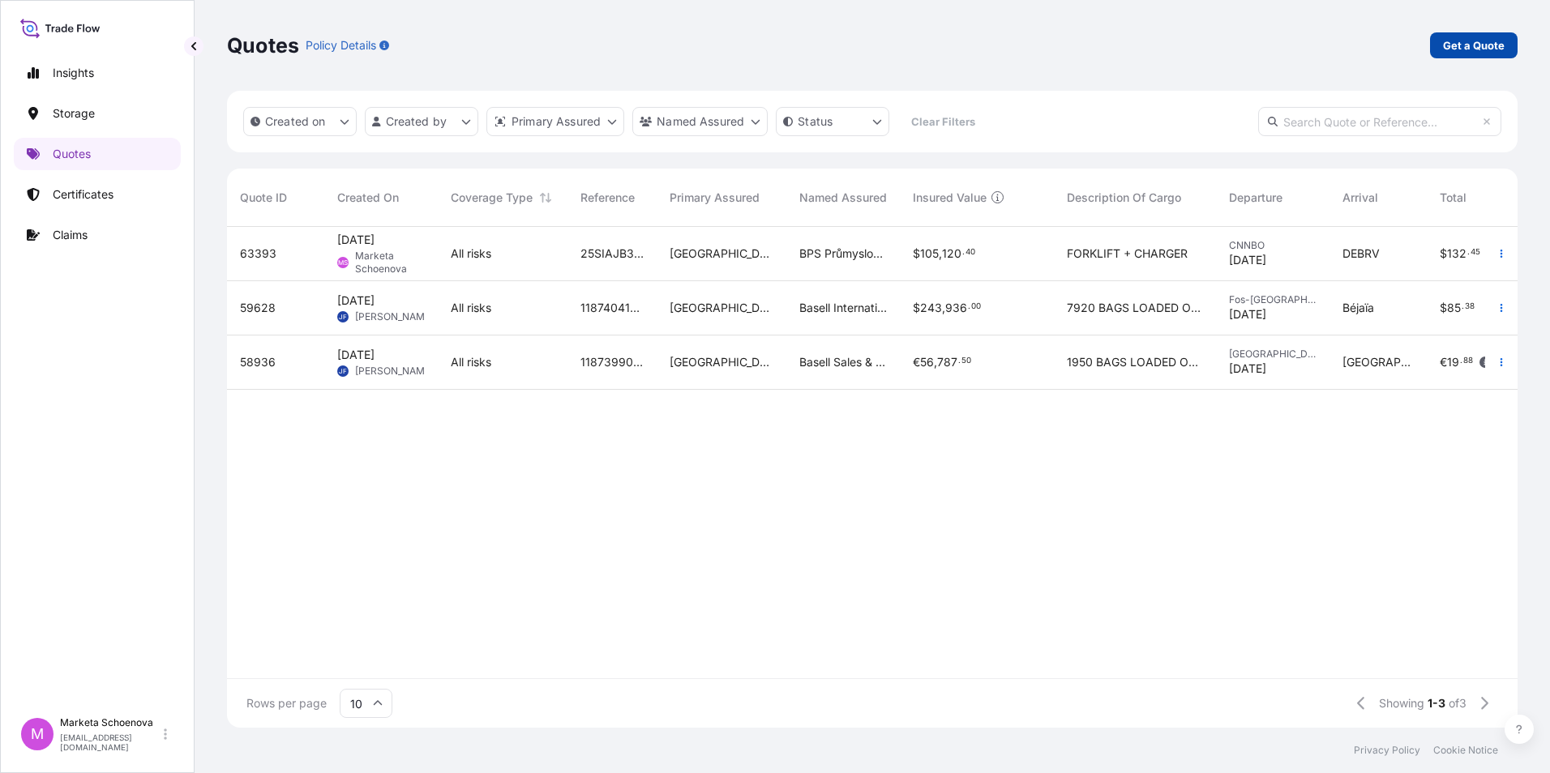
click at [1468, 41] on p "Get a Quote" at bounding box center [1474, 45] width 62 height 16
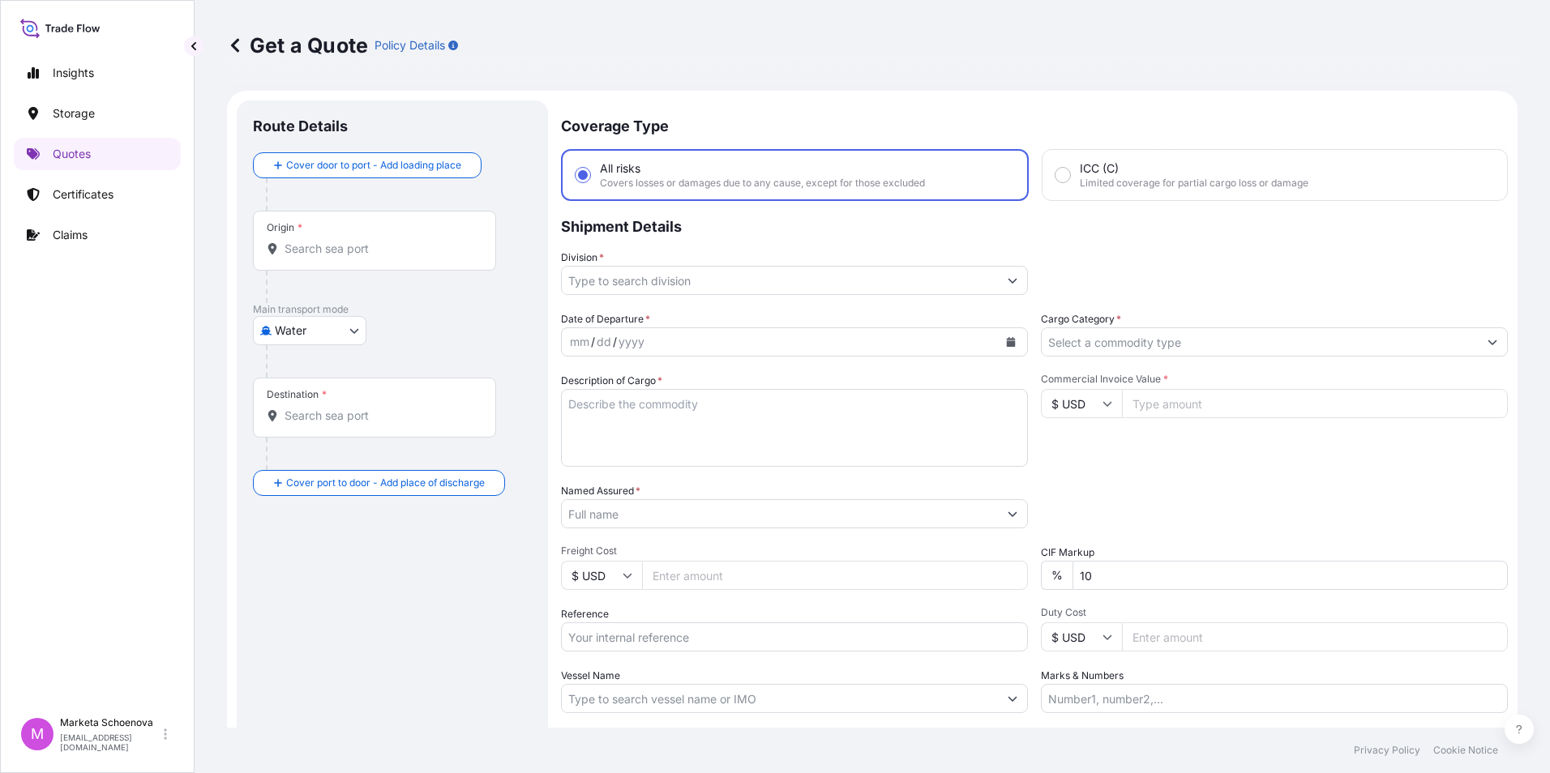
scroll to position [26, 0]
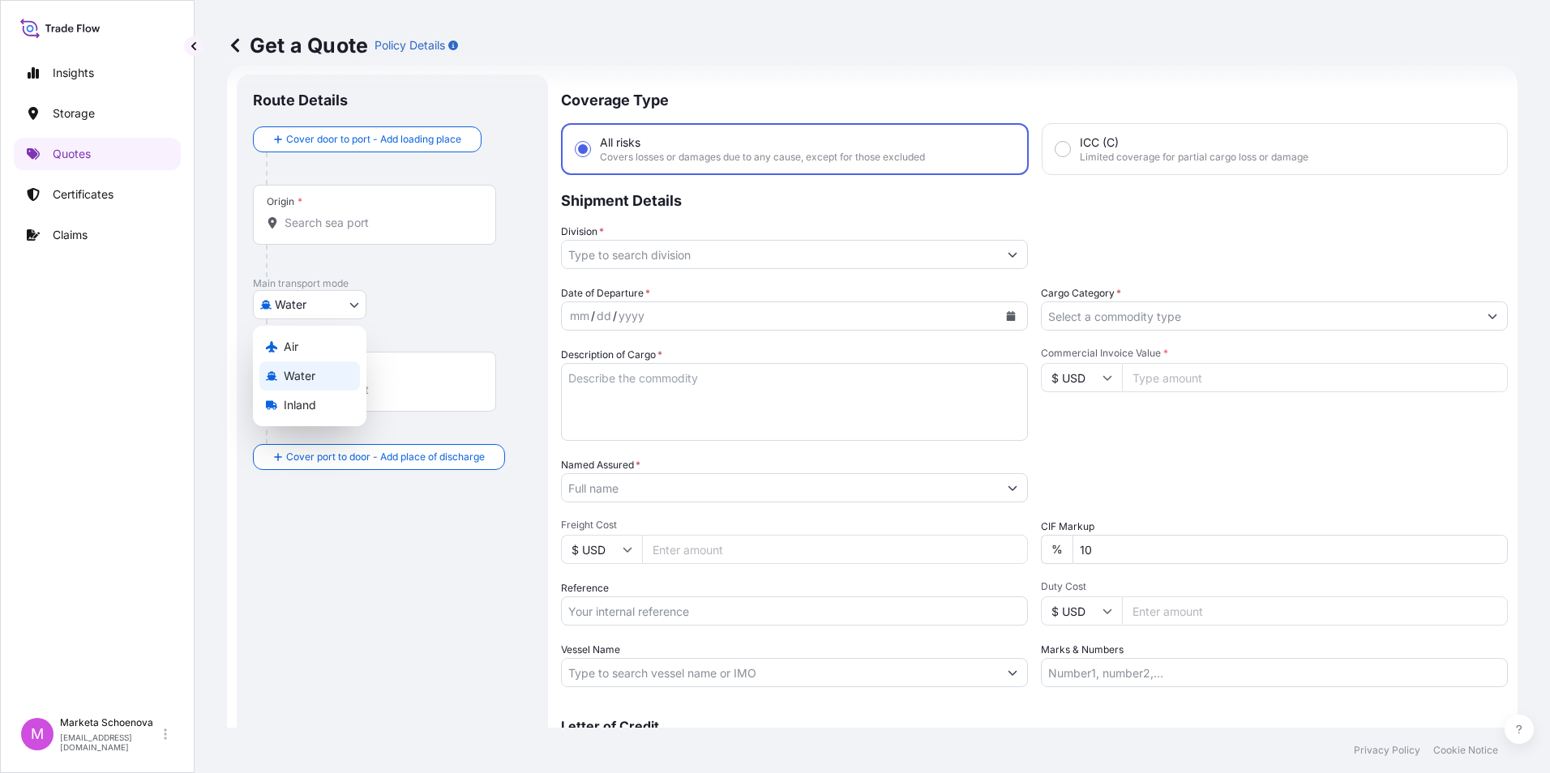
click at [301, 305] on body "Insights Storage Quotes Certificates Claims M Marketa Schoenova [EMAIL_ADDRESS]…" at bounding box center [775, 386] width 1550 height 773
click at [301, 404] on span "Inland" at bounding box center [300, 405] width 32 height 16
select select "Inland"
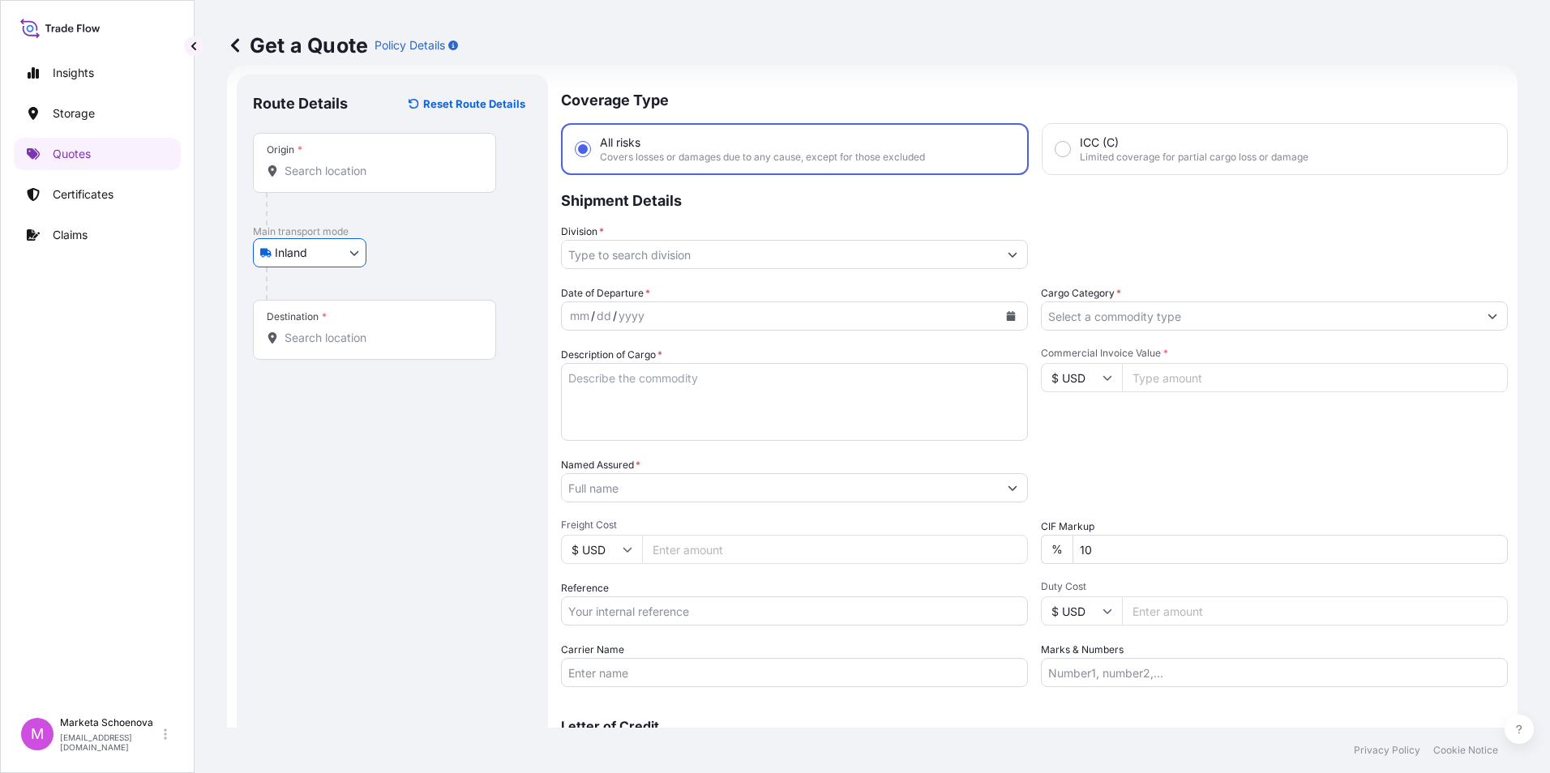
click at [370, 172] on input "Origin *" at bounding box center [379, 171] width 191 height 16
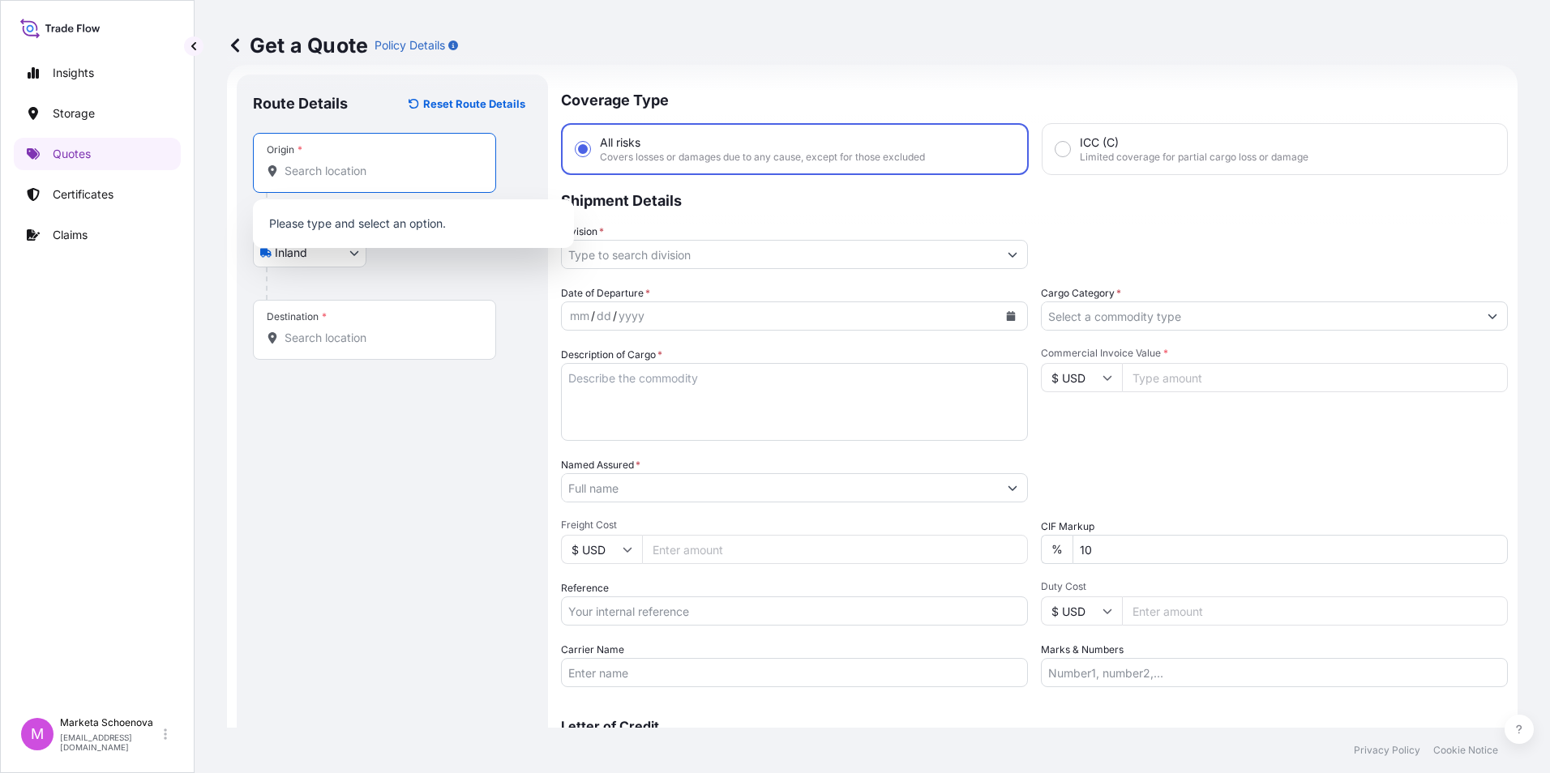
click at [783, 609] on input "Reference" at bounding box center [794, 611] width 467 height 29
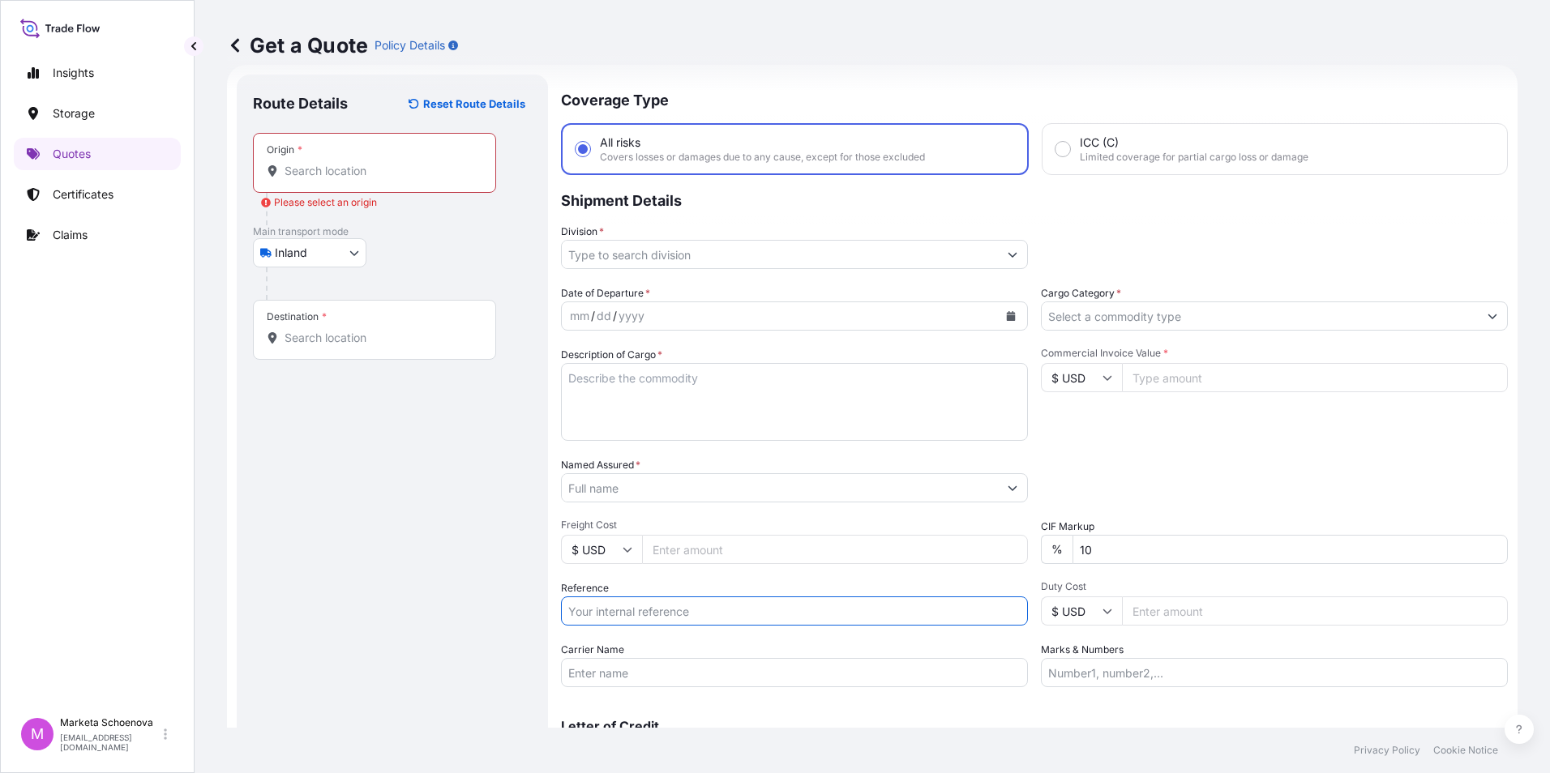
paste input "25TIARS0389"
click at [582, 612] on input "25TIARS0389" at bounding box center [794, 611] width 467 height 29
type input "25TIARS0389"
click at [364, 169] on input "Origin * Please select an origin" at bounding box center [379, 171] width 191 height 16
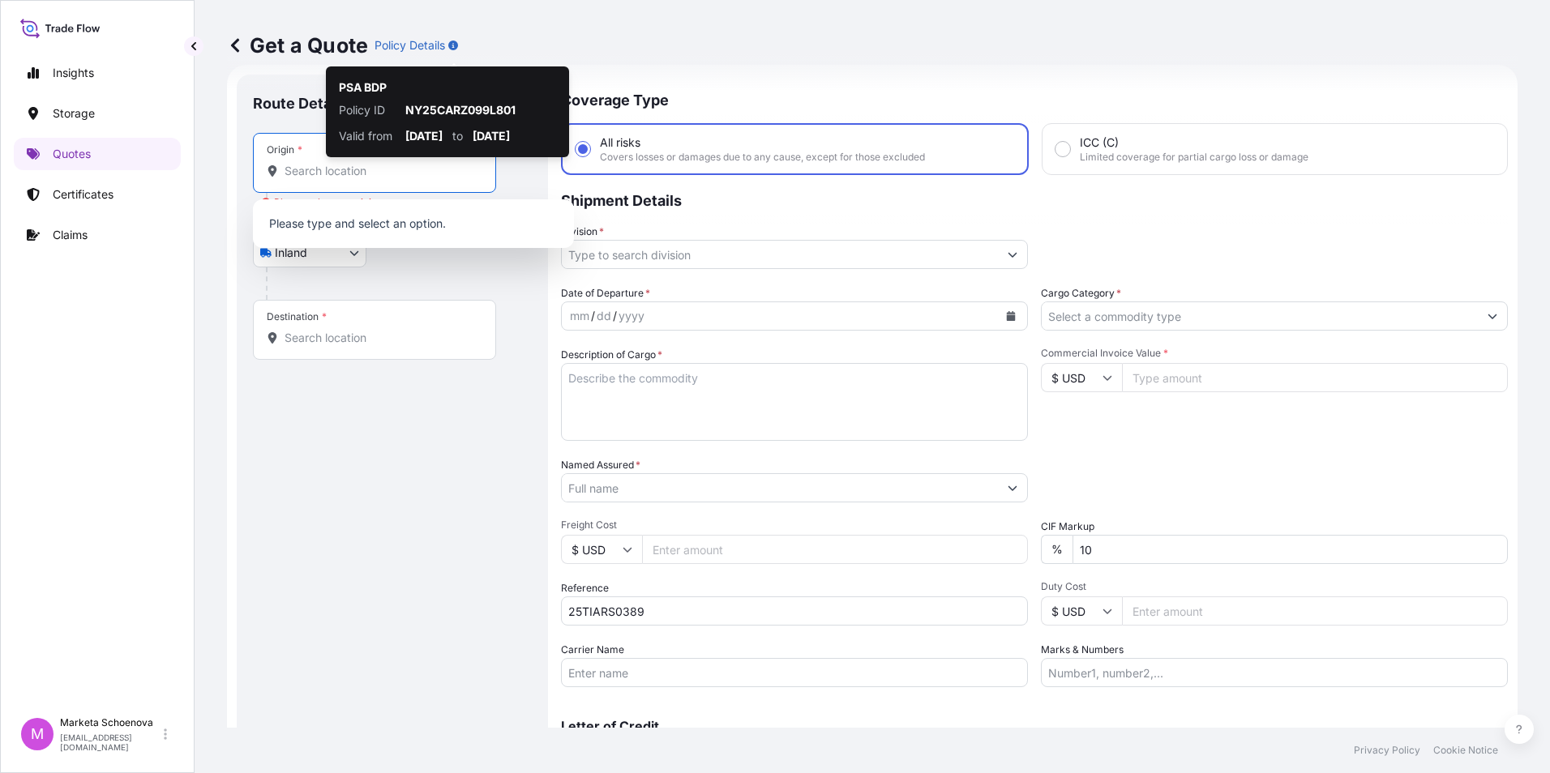
click at [380, 177] on input "Origin * Please select an origin" at bounding box center [379, 171] width 191 height 16
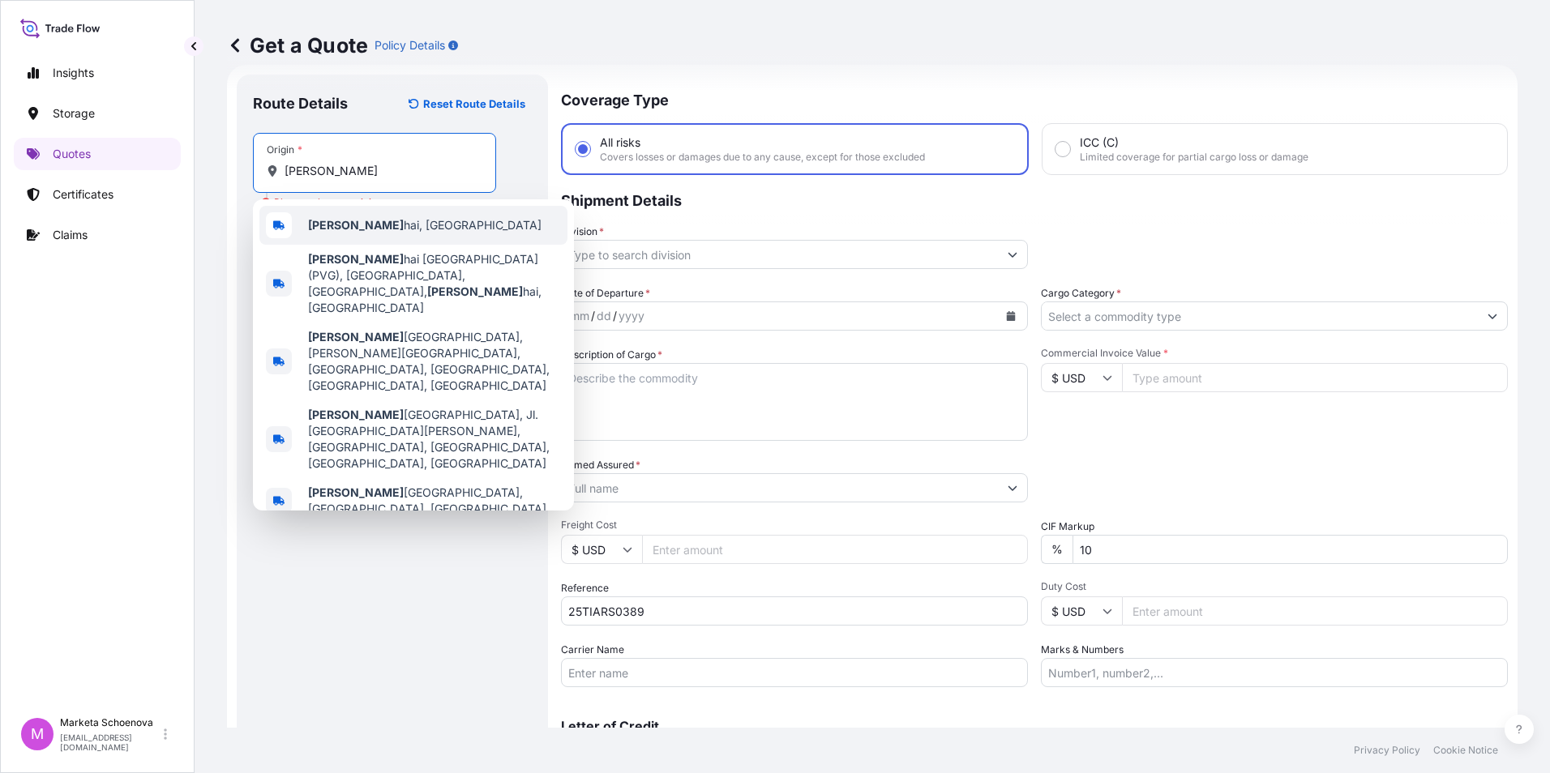
click at [374, 225] on span "[PERSON_NAME], [GEOGRAPHIC_DATA]" at bounding box center [424, 225] width 233 height 16
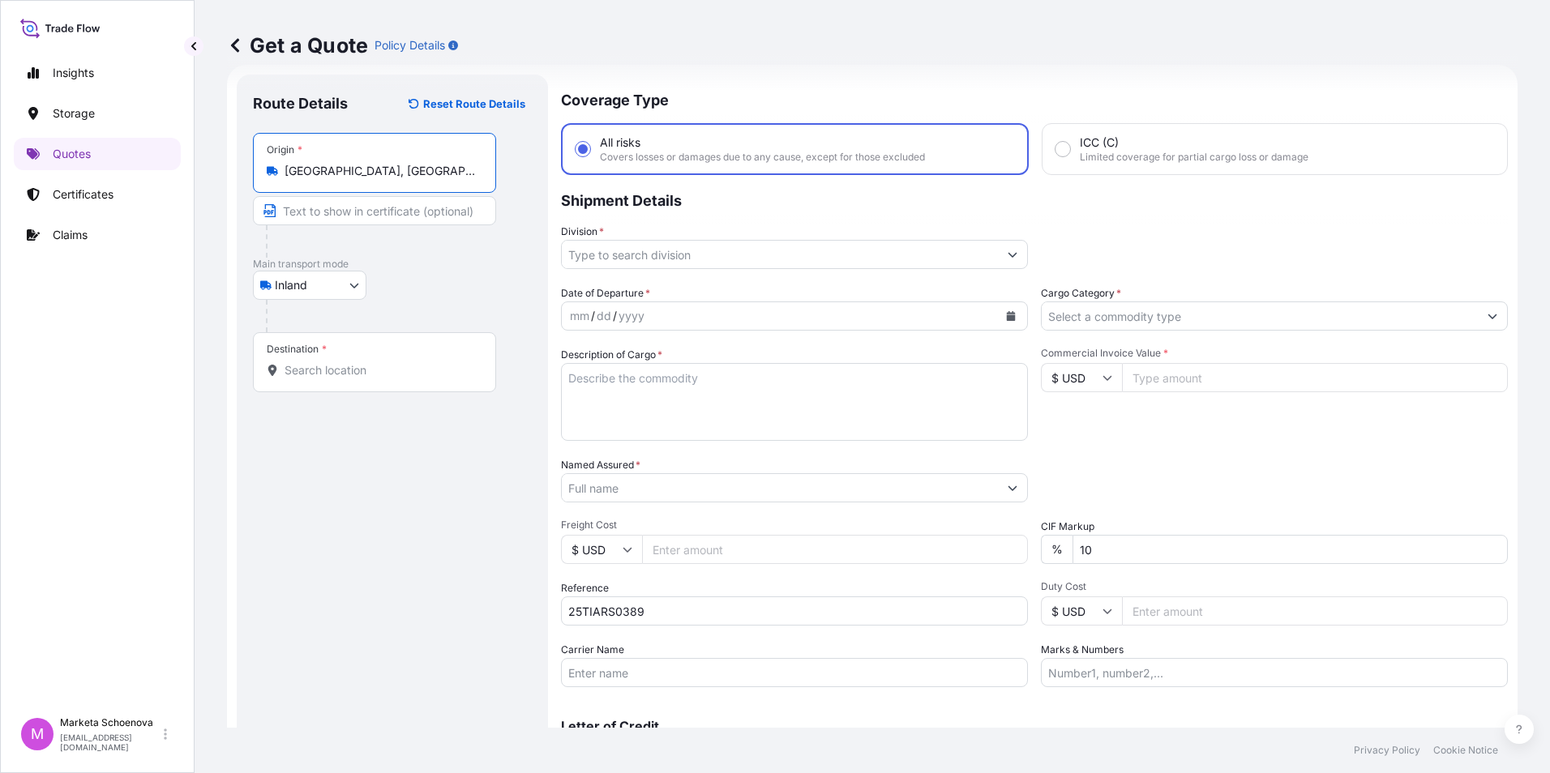
type input "[GEOGRAPHIC_DATA], [GEOGRAPHIC_DATA]"
click at [327, 372] on input "Destination *" at bounding box center [379, 370] width 191 height 16
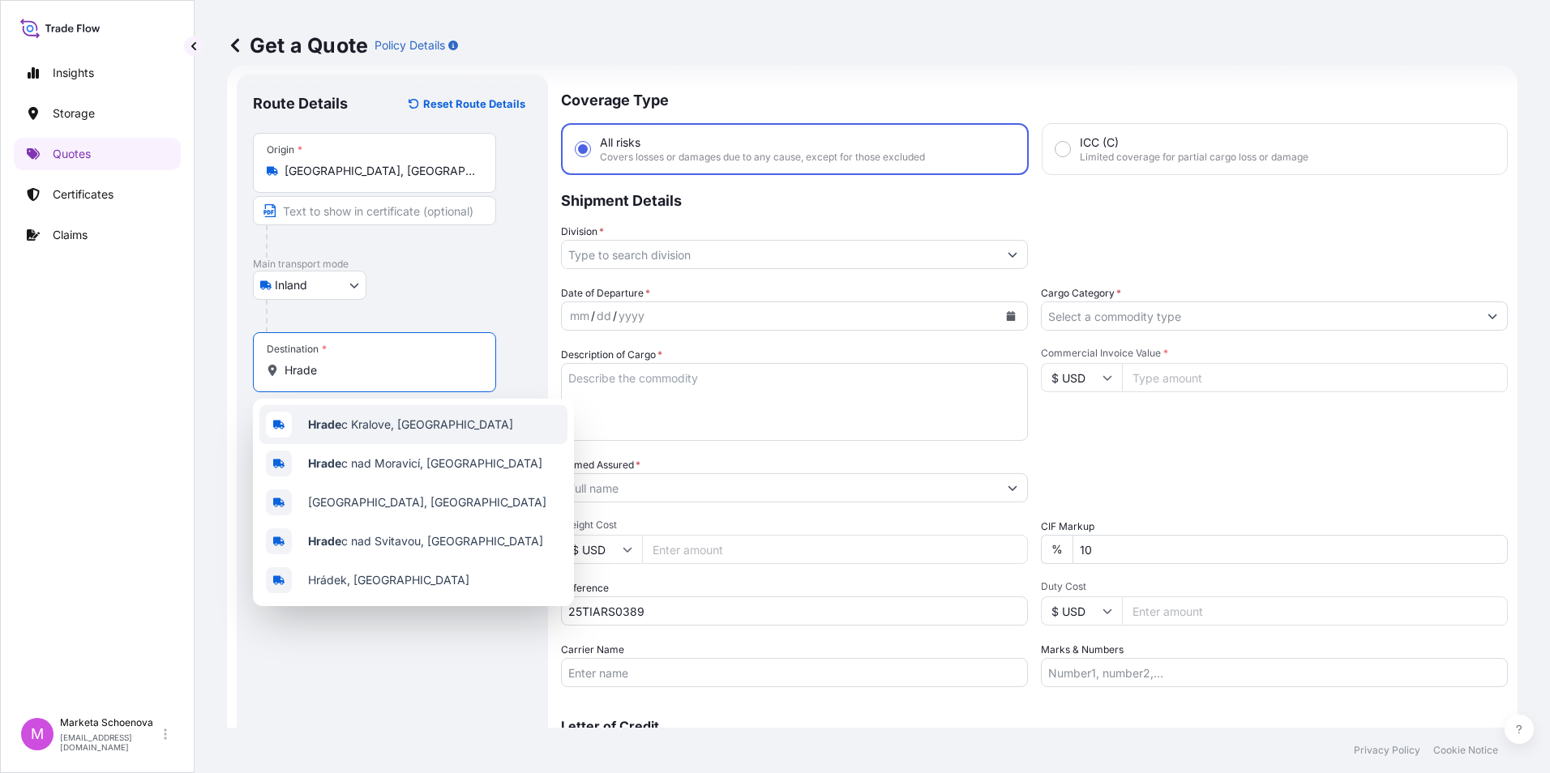
click at [400, 429] on span "Hrade c Kralove, [GEOGRAPHIC_DATA]" at bounding box center [410, 425] width 205 height 16
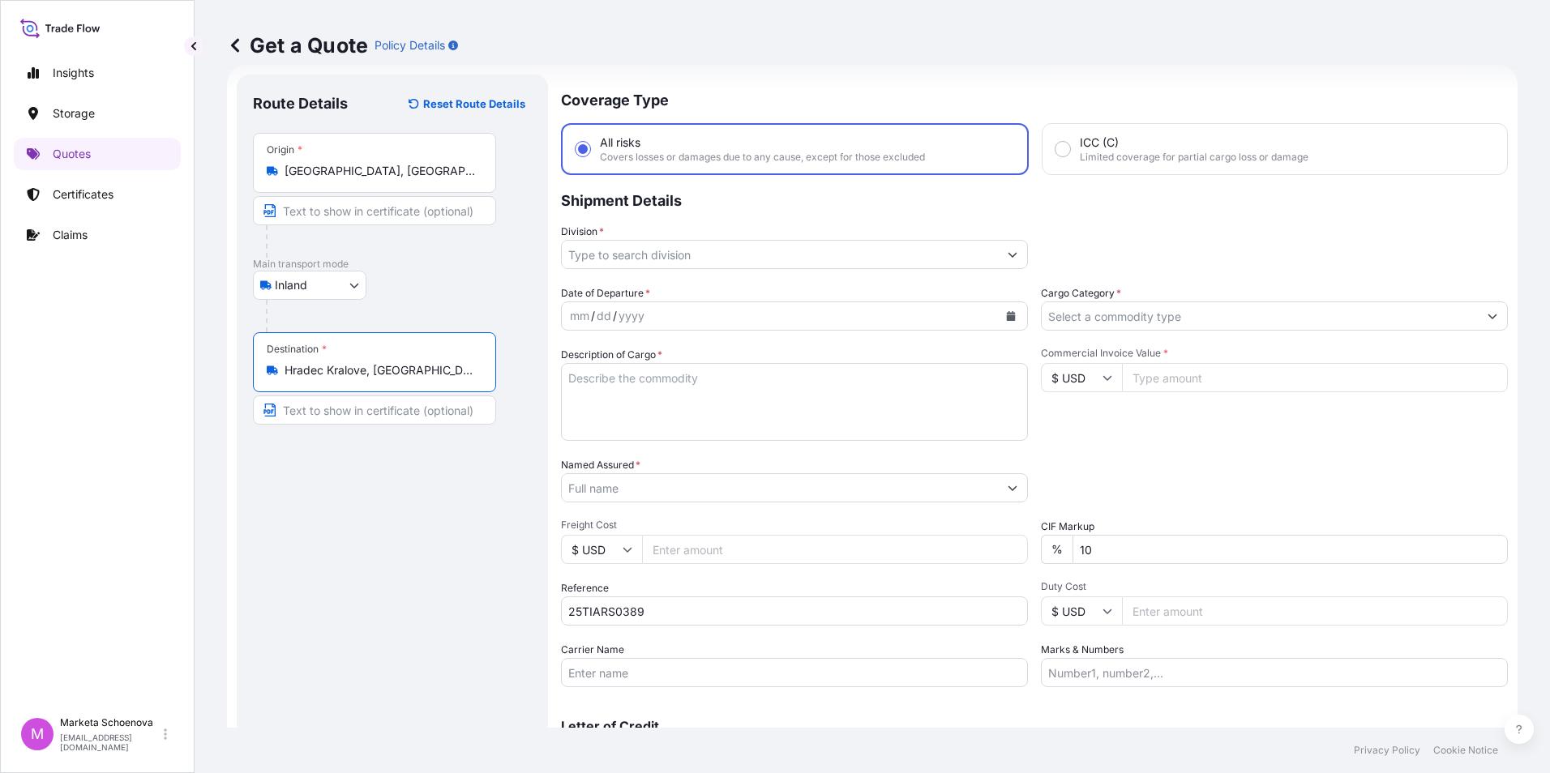
type input "Hradec Kralove, [GEOGRAPHIC_DATA]"
click at [673, 264] on input "Division *" at bounding box center [780, 254] width 436 height 29
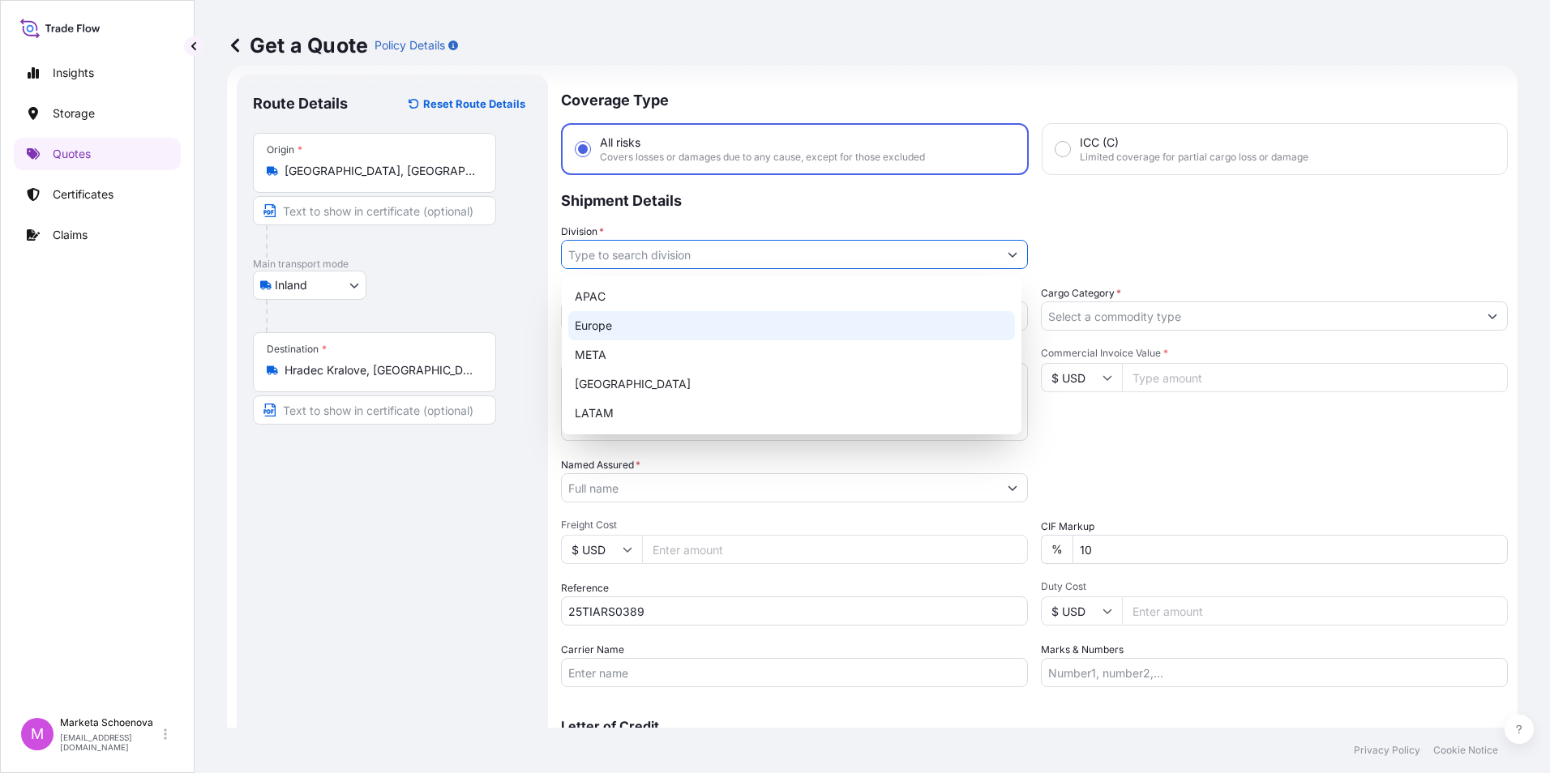
click at [667, 315] on div "Europe" at bounding box center [791, 325] width 447 height 29
type input "Europe"
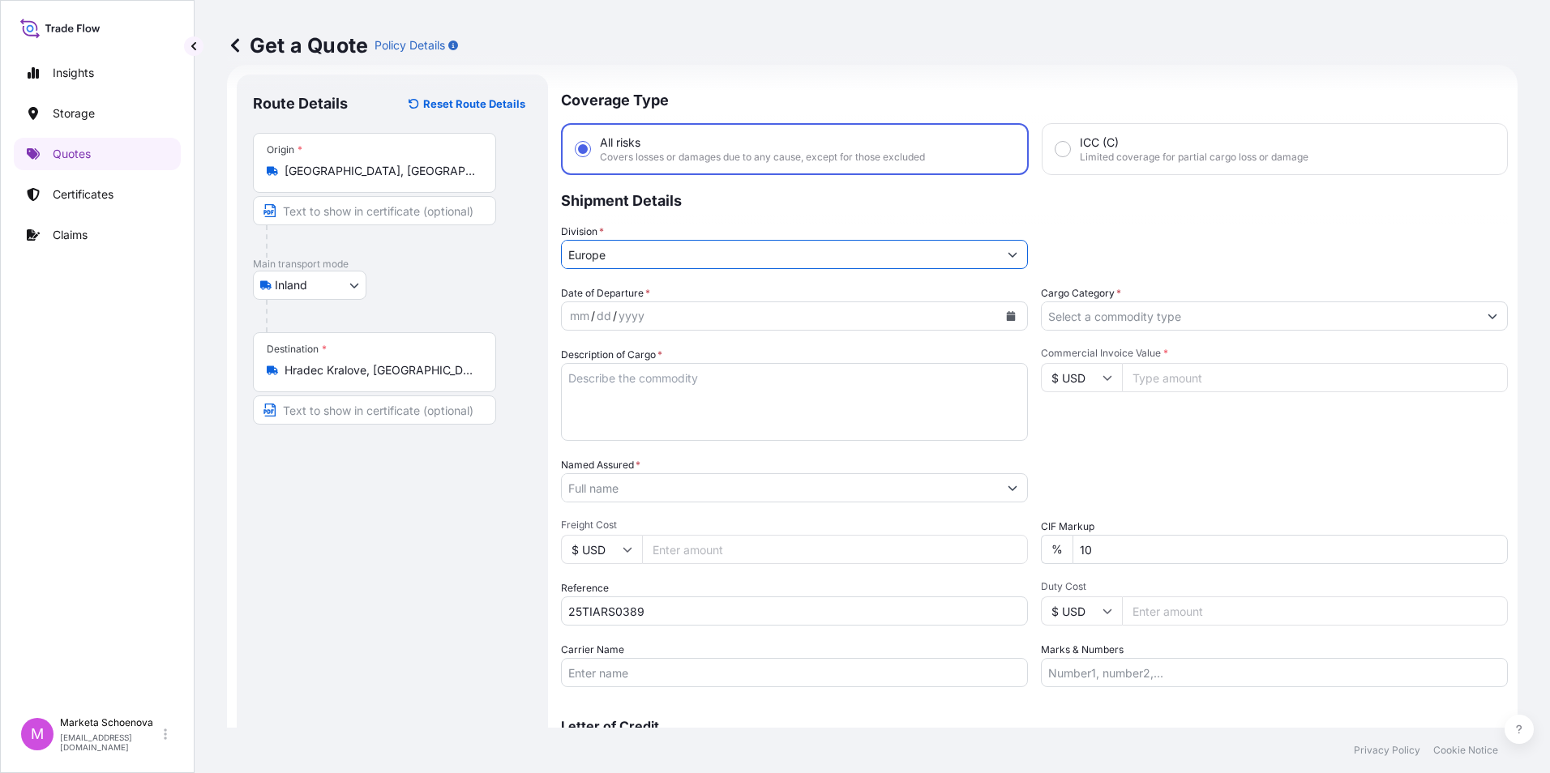
click at [1223, 315] on input "Cargo Category *" at bounding box center [1259, 315] width 436 height 29
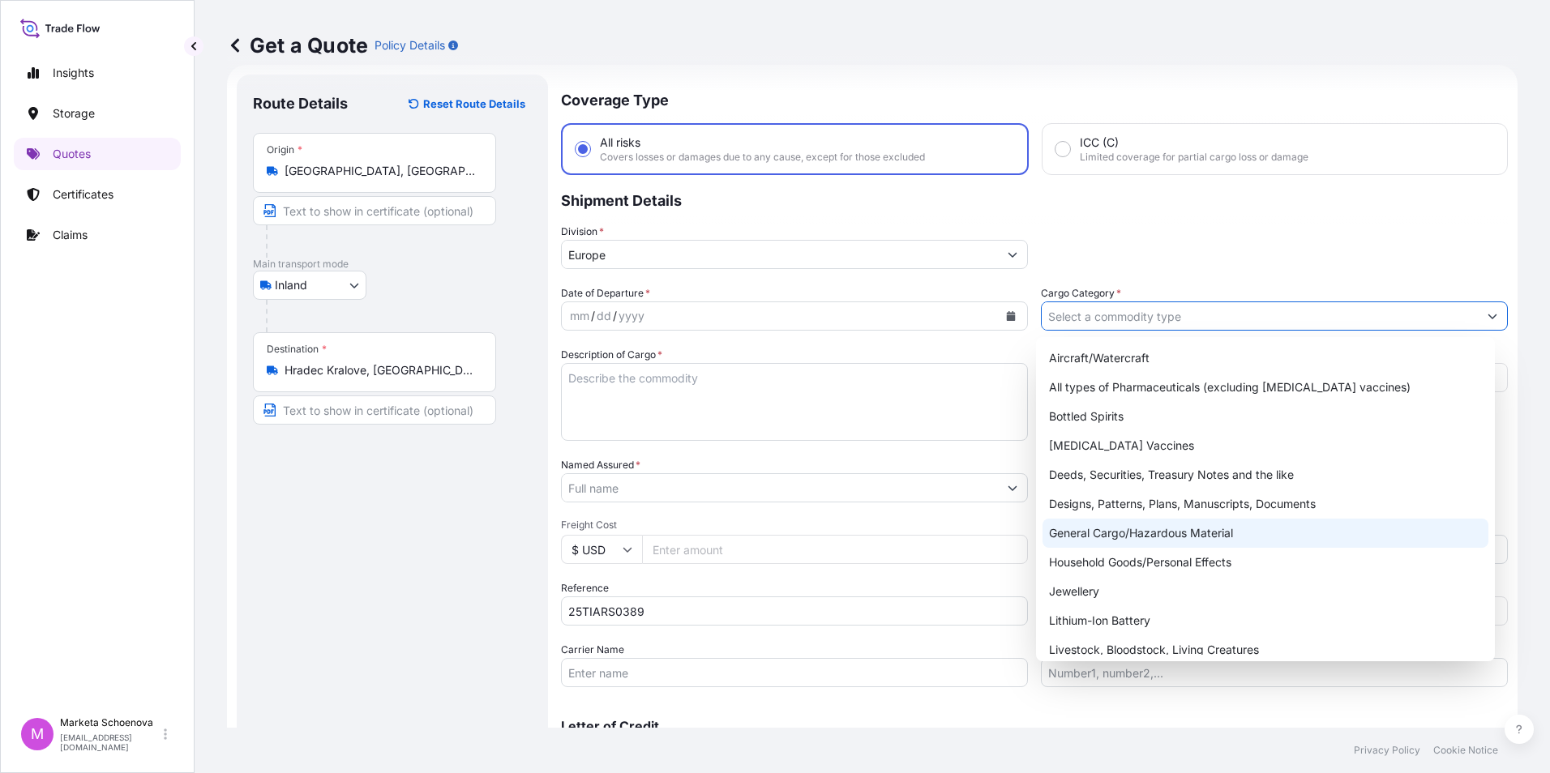
click at [1189, 539] on div "General Cargo/Hazardous Material" at bounding box center [1265, 533] width 447 height 29
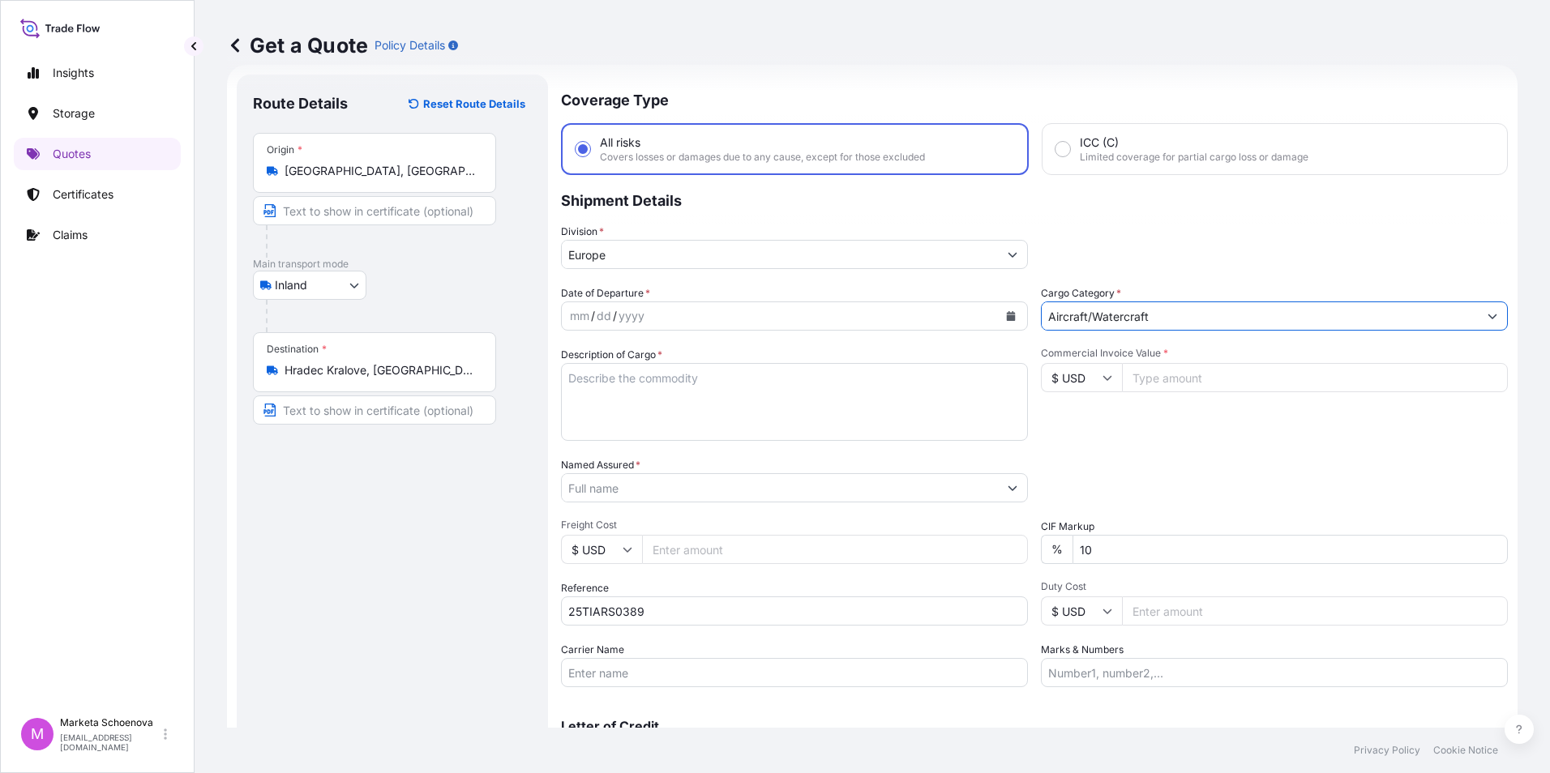
click at [1186, 323] on input "Aircraft/Watercraft" at bounding box center [1259, 315] width 436 height 29
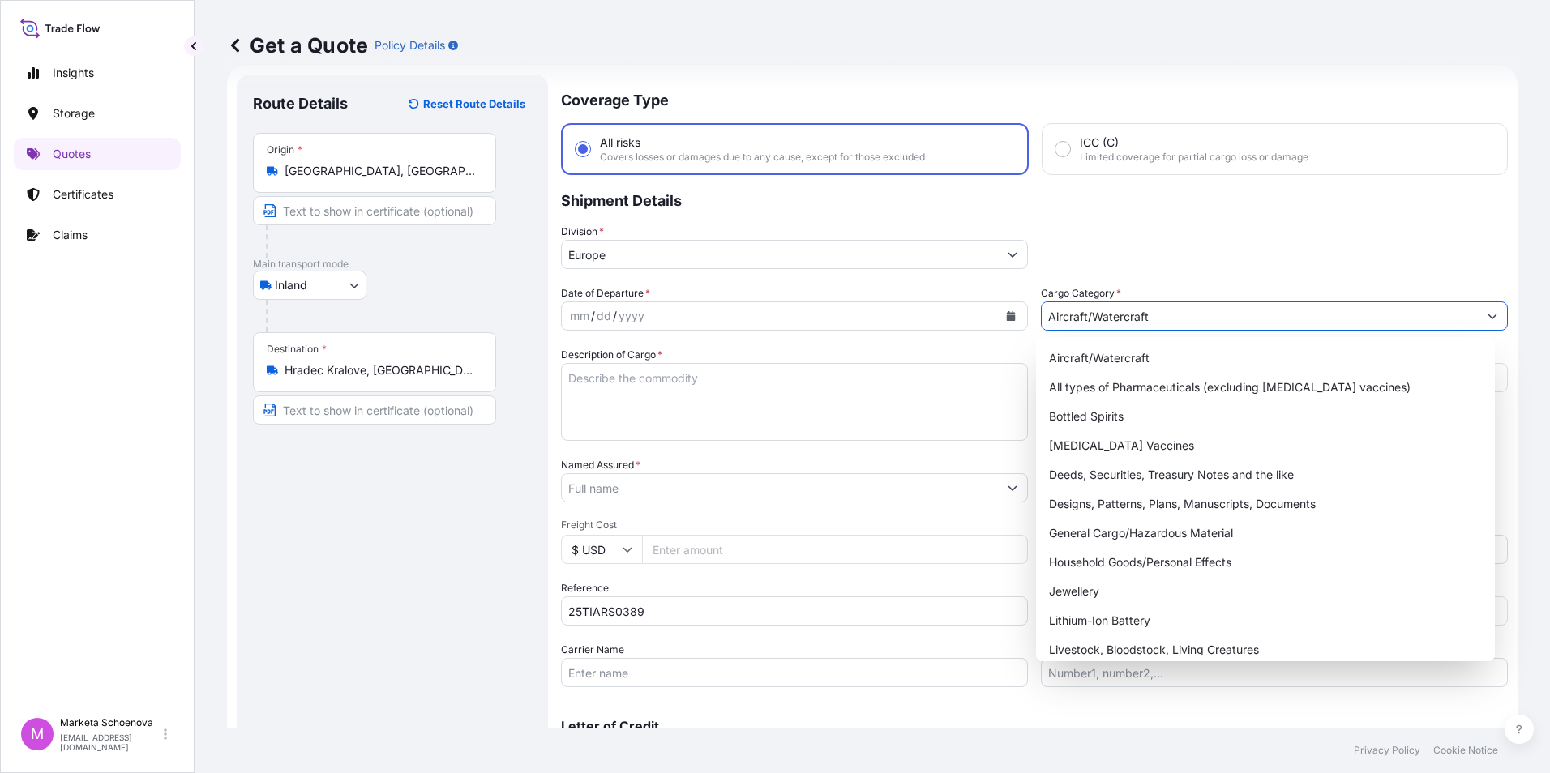
click at [1482, 322] on button "Show suggestions" at bounding box center [1491, 315] width 29 height 29
click at [1157, 533] on div "General Cargo/Hazardous Material" at bounding box center [1265, 533] width 447 height 29
type input "General Cargo/Hazardous Material"
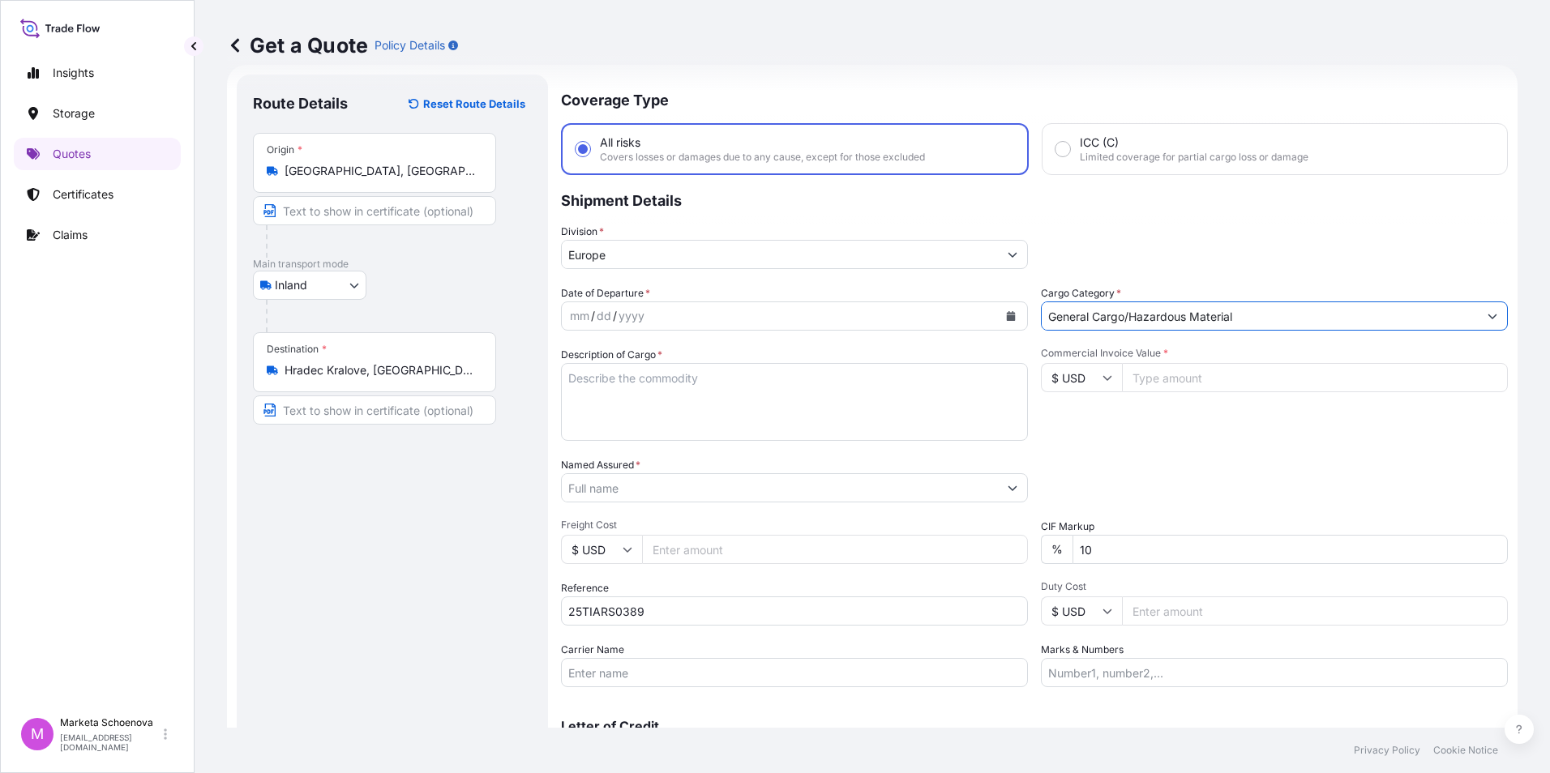
click at [1144, 378] on input "Commercial Invoice Value *" at bounding box center [1315, 377] width 386 height 29
type input "2060"
click at [689, 549] on input "Freight Cost" at bounding box center [835, 549] width 386 height 29
type input "393"
click at [790, 484] on input "Named Assured *" at bounding box center [780, 487] width 436 height 29
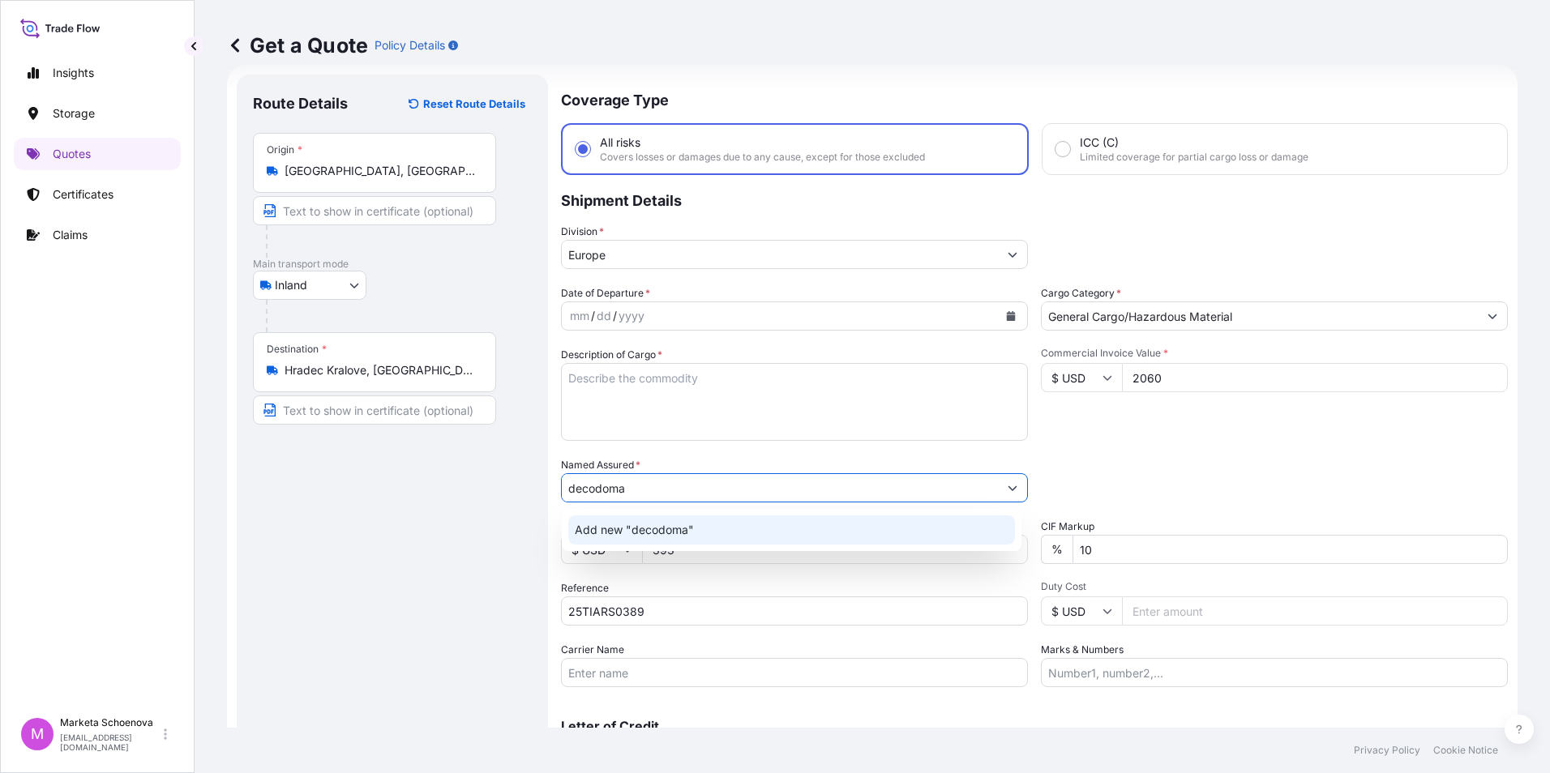
click at [671, 533] on span "Add new "decodoma"" at bounding box center [634, 530] width 119 height 16
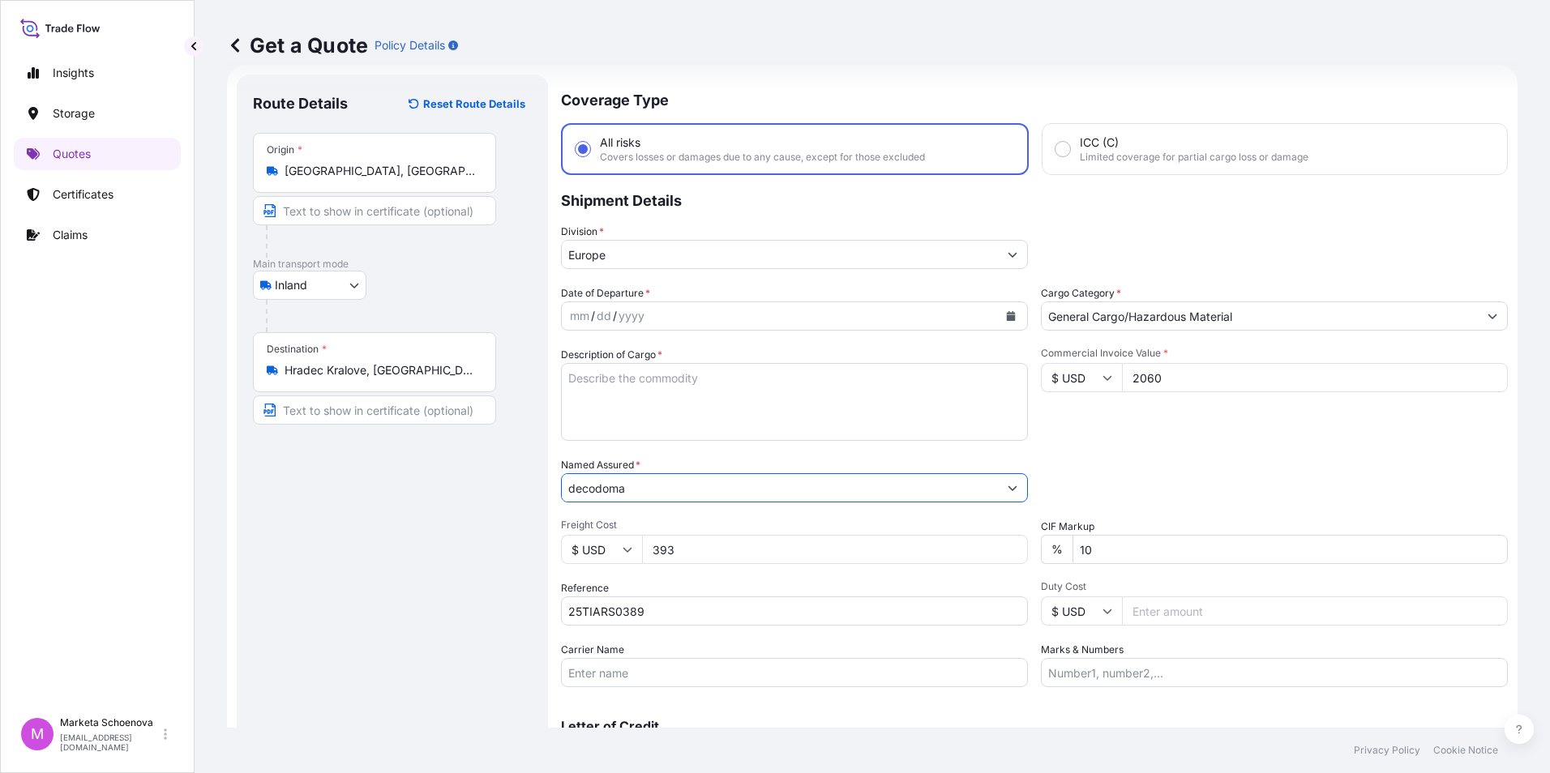
click at [611, 482] on input "decodoma" at bounding box center [780, 487] width 436 height 29
drag, startPoint x: 696, startPoint y: 486, endPoint x: 415, endPoint y: 461, distance: 282.4
click at [415, 461] on form "Route Details Reset Route Details Place of loading Road / Inland Road / Inland …" at bounding box center [872, 441] width 1290 height 753
click at [911, 454] on div "Date of Departure * mm / dd / yyyy Cargo Category * General Cargo/Hazardous Mat…" at bounding box center [1034, 486] width 947 height 402
click at [848, 498] on input "decodoma" at bounding box center [780, 487] width 436 height 29
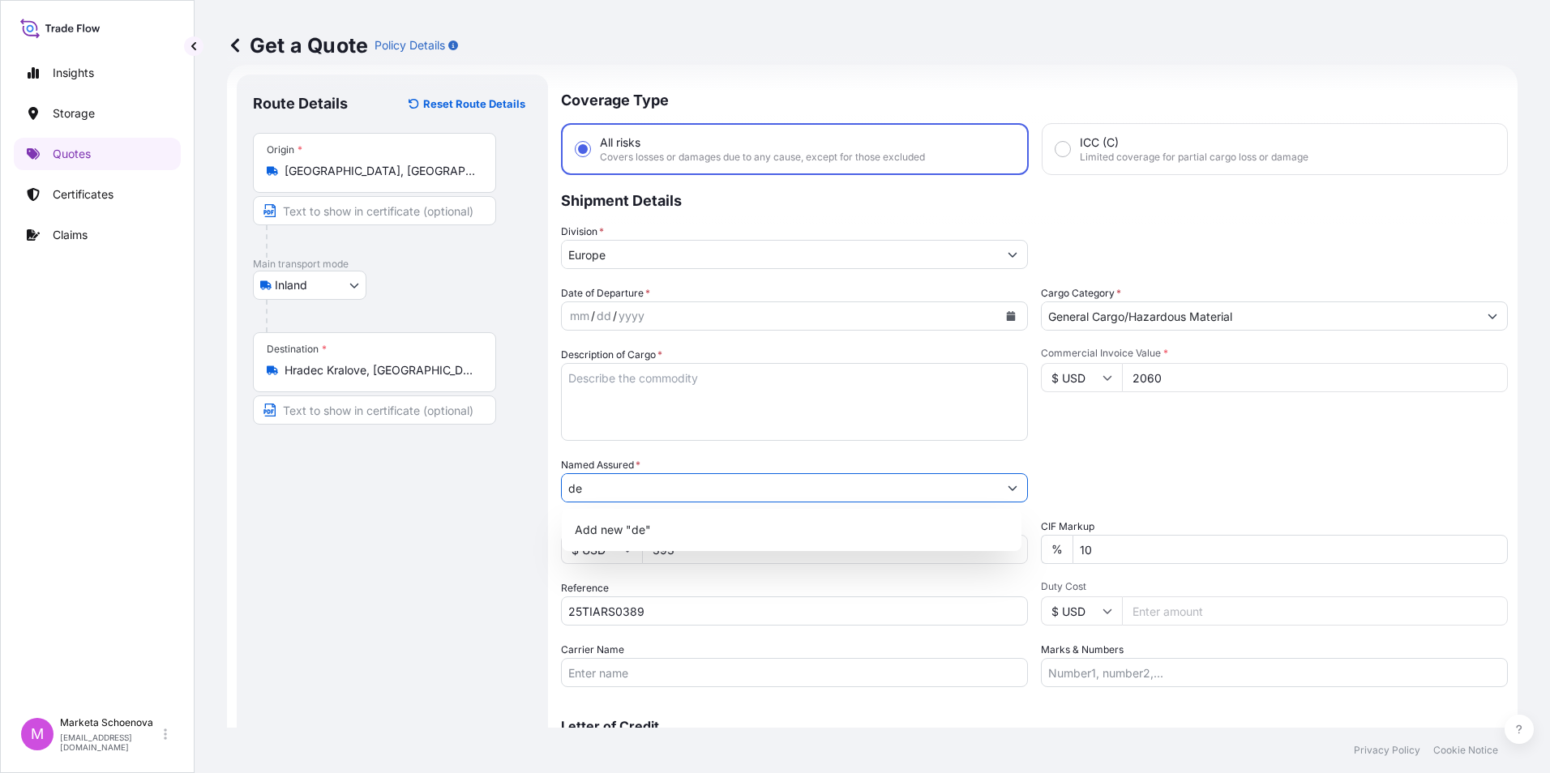
type input "d"
paste input "decoDoma, s.r.o."
click at [686, 527] on span "Add new "decoDoma, s.r.o."" at bounding box center [650, 530] width 151 height 16
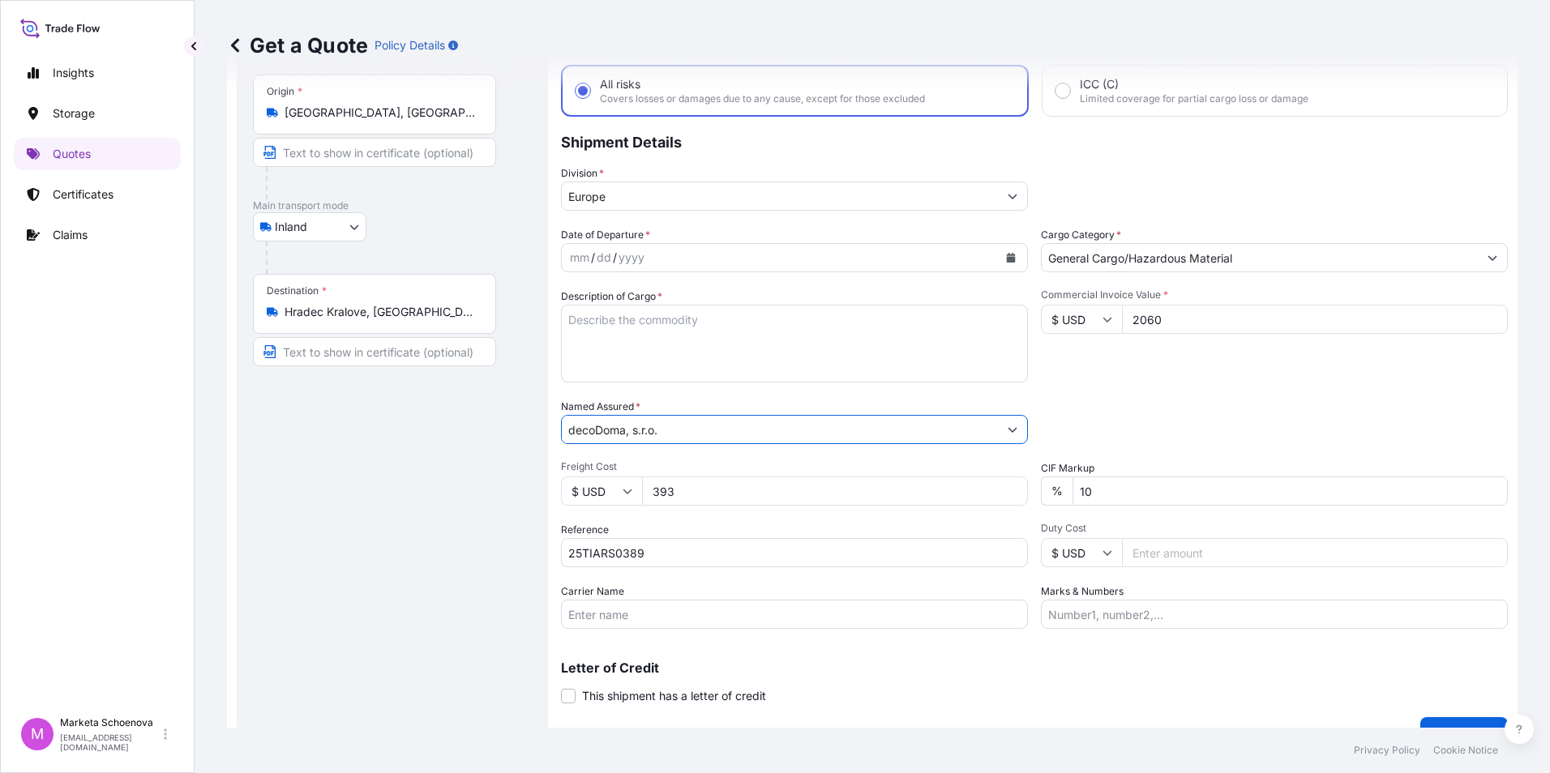
scroll to position [116, 0]
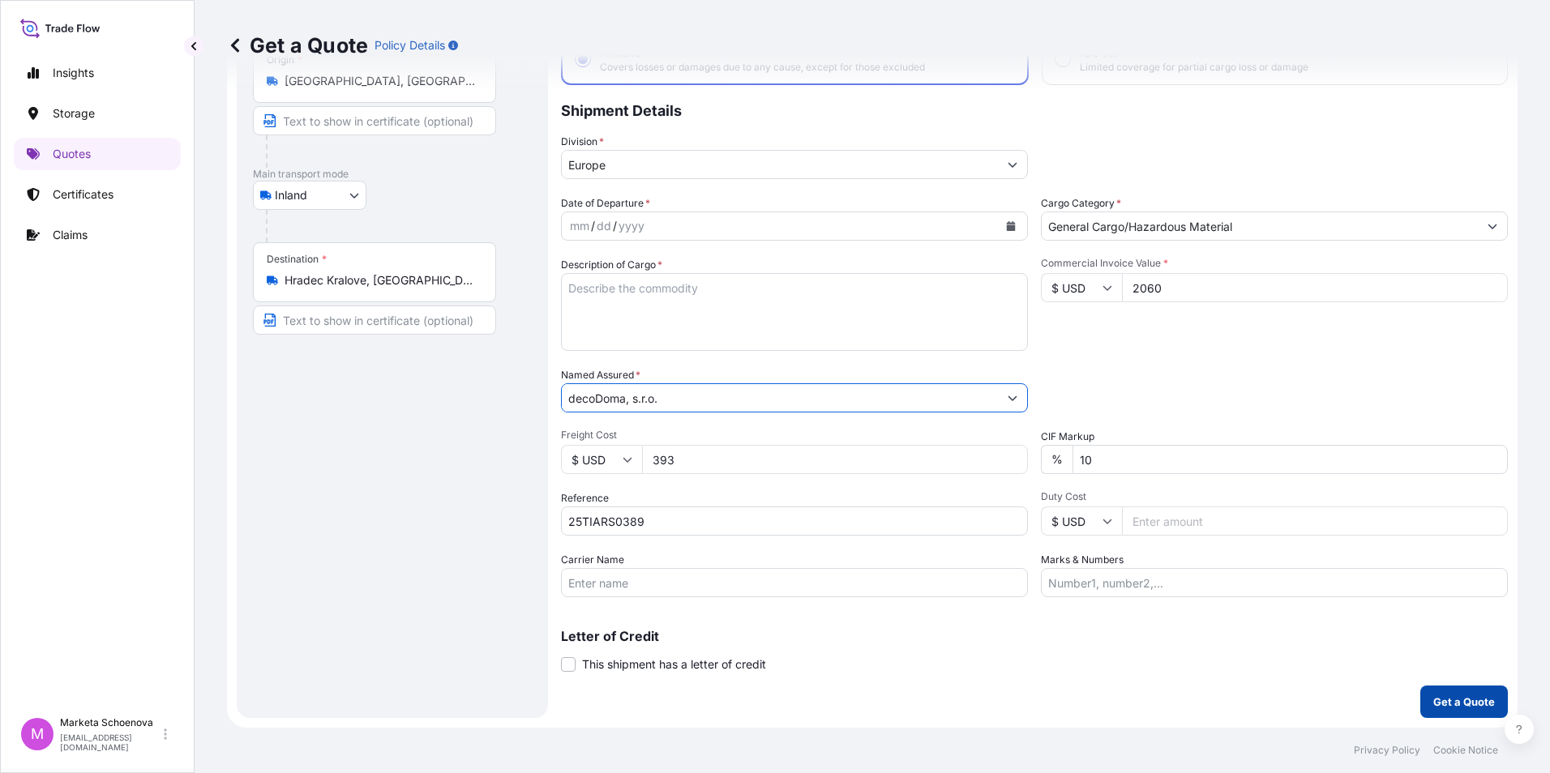
type input "decoDoma, s.r.o."
click at [1469, 703] on p "Get a Quote" at bounding box center [1464, 702] width 62 height 16
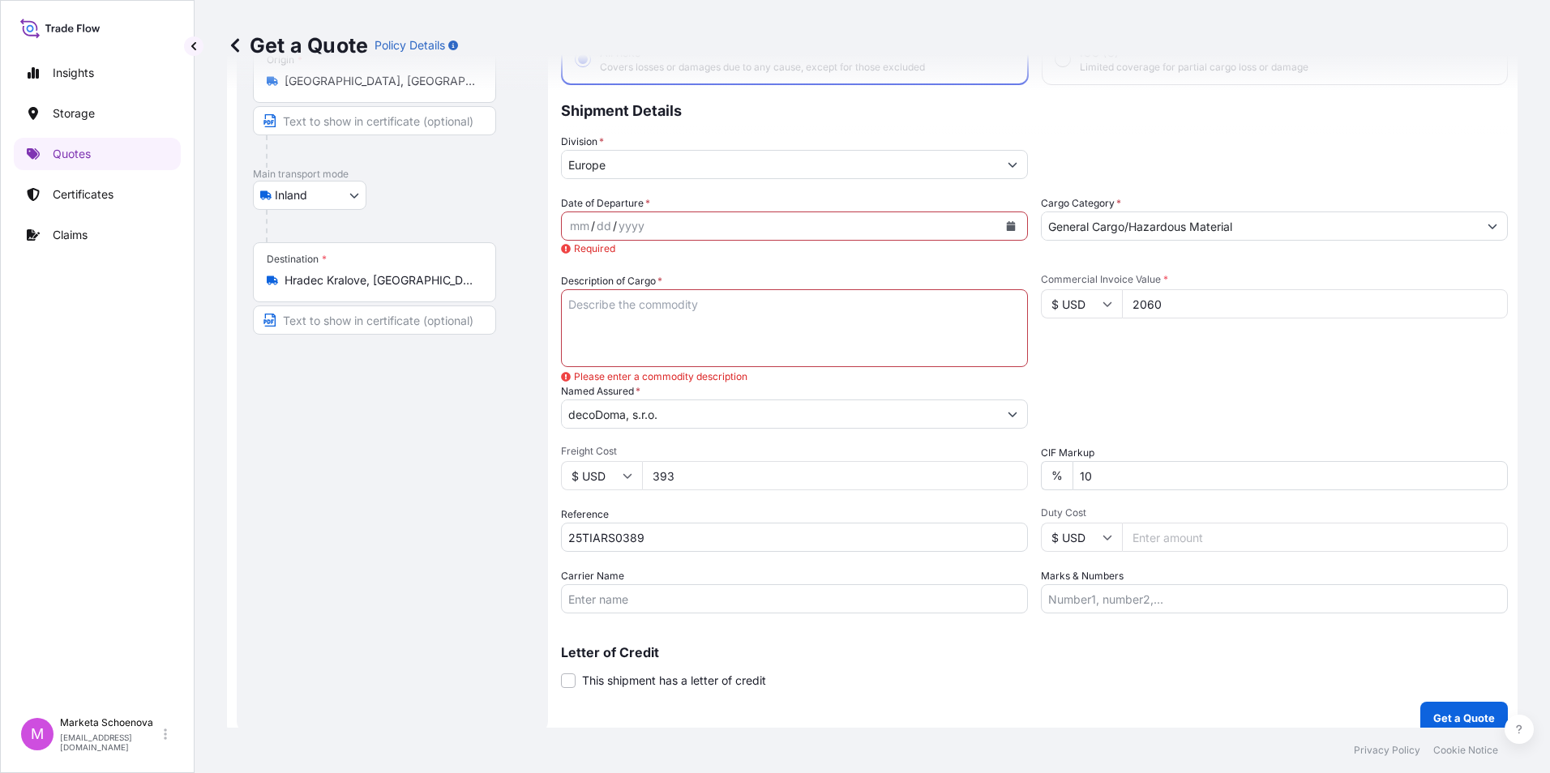
click at [678, 309] on textarea "Description of Cargo *" at bounding box center [794, 328] width 467 height 78
click at [763, 311] on textarea "Description of Cargo *" at bounding box center [794, 328] width 467 height 78
paste textarea "BED LINEN RYBY SET OF 2 PCS, pillow cover + quilt cover, both zipper closing"
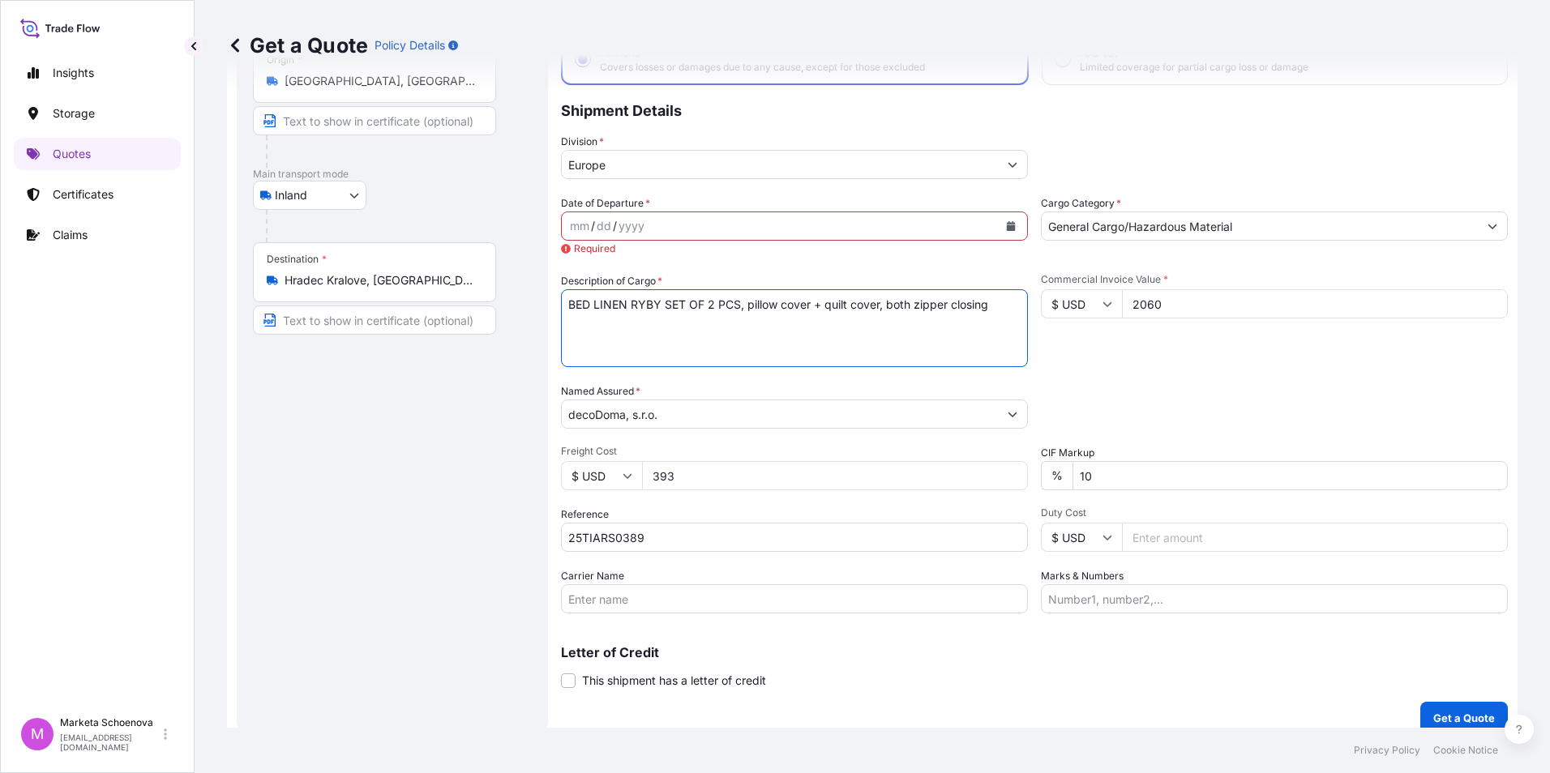
type textarea "BED LINEN RYBY SET OF 2 PCS, pillow cover + quilt cover, both zipper closing"
click at [1008, 226] on icon "Calendar" at bounding box center [1011, 226] width 10 height 10
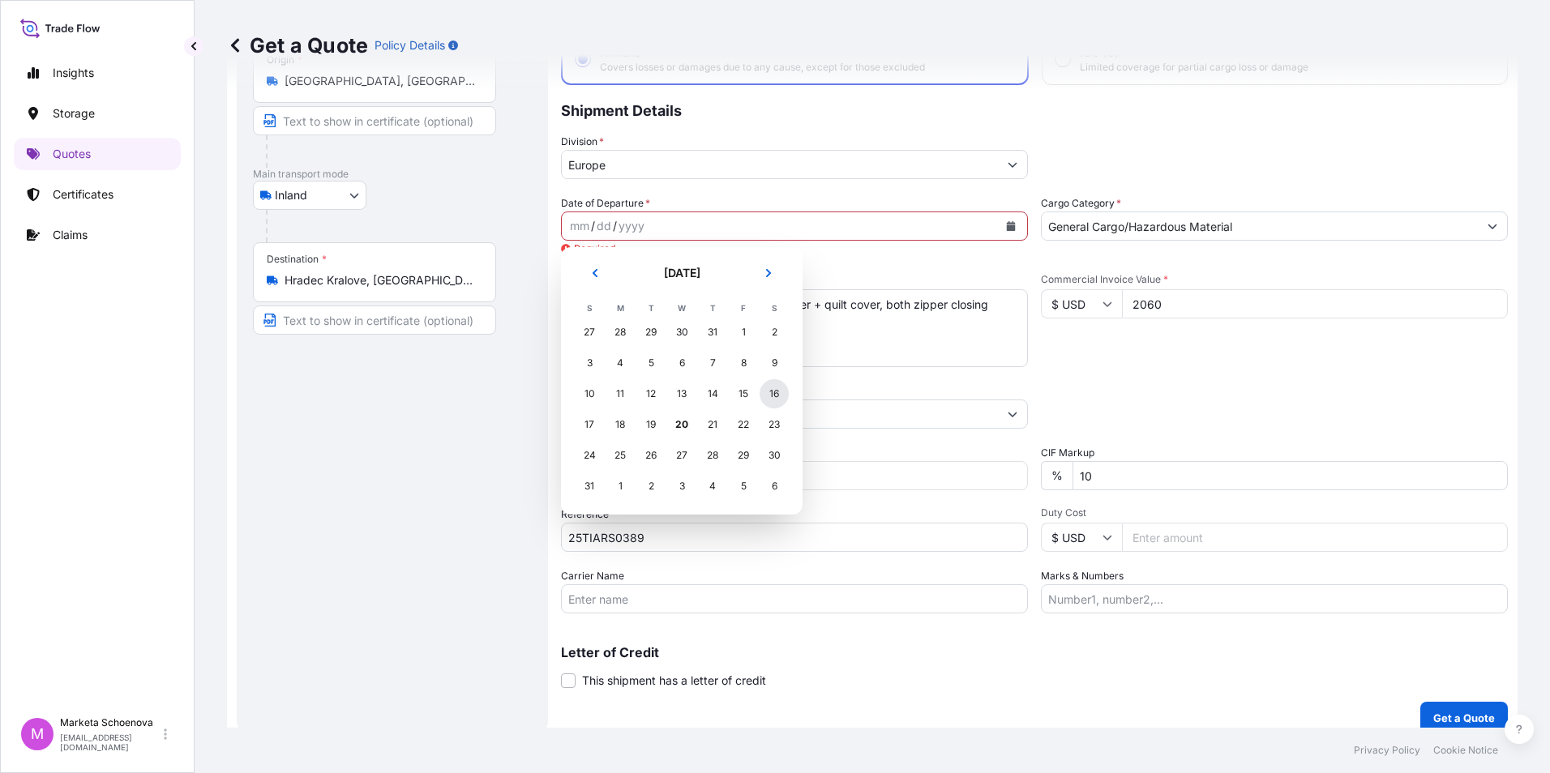
click at [774, 389] on div "16" at bounding box center [773, 393] width 29 height 29
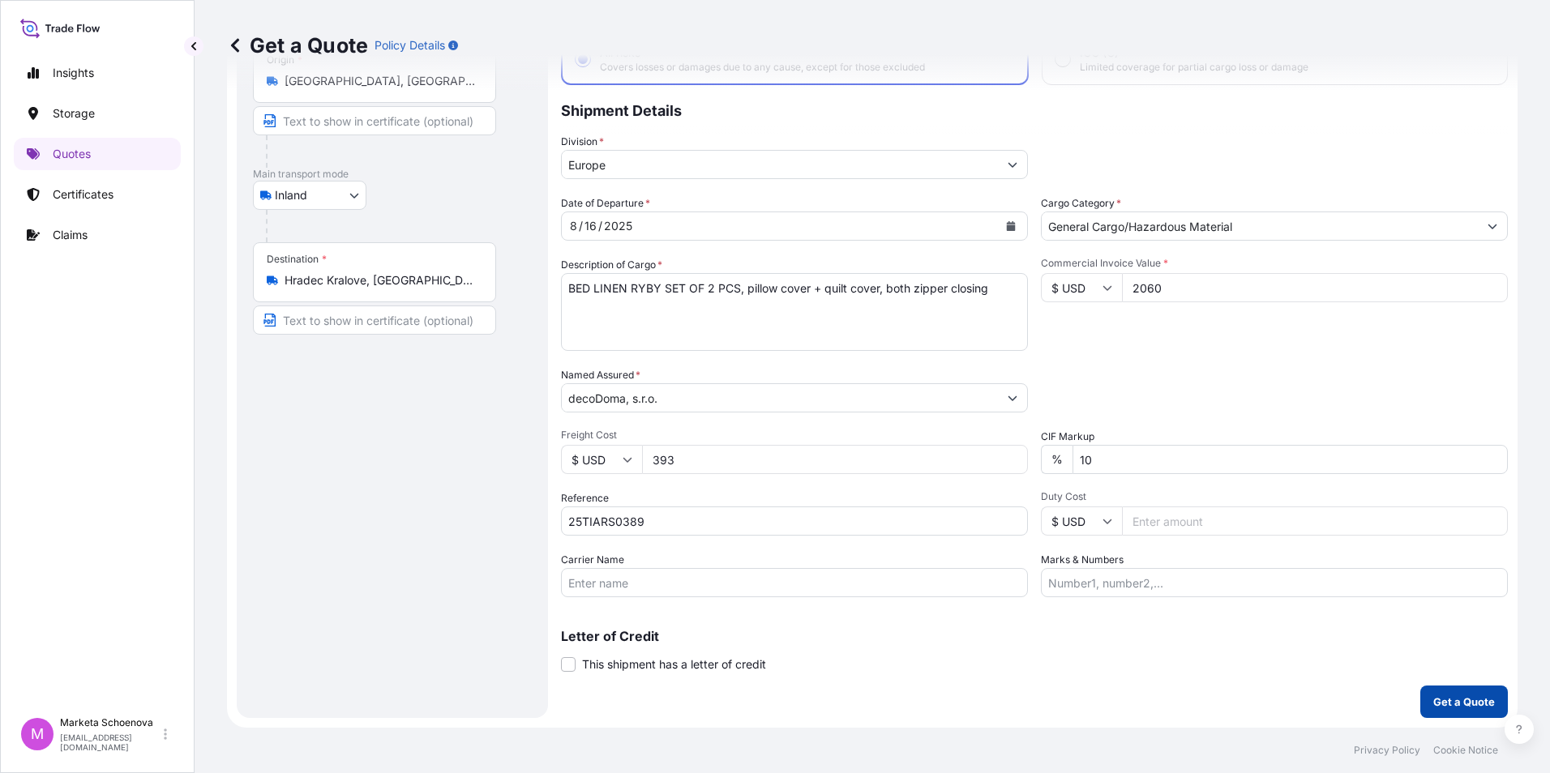
click at [1420, 699] on button "Get a Quote" at bounding box center [1464, 702] width 88 height 32
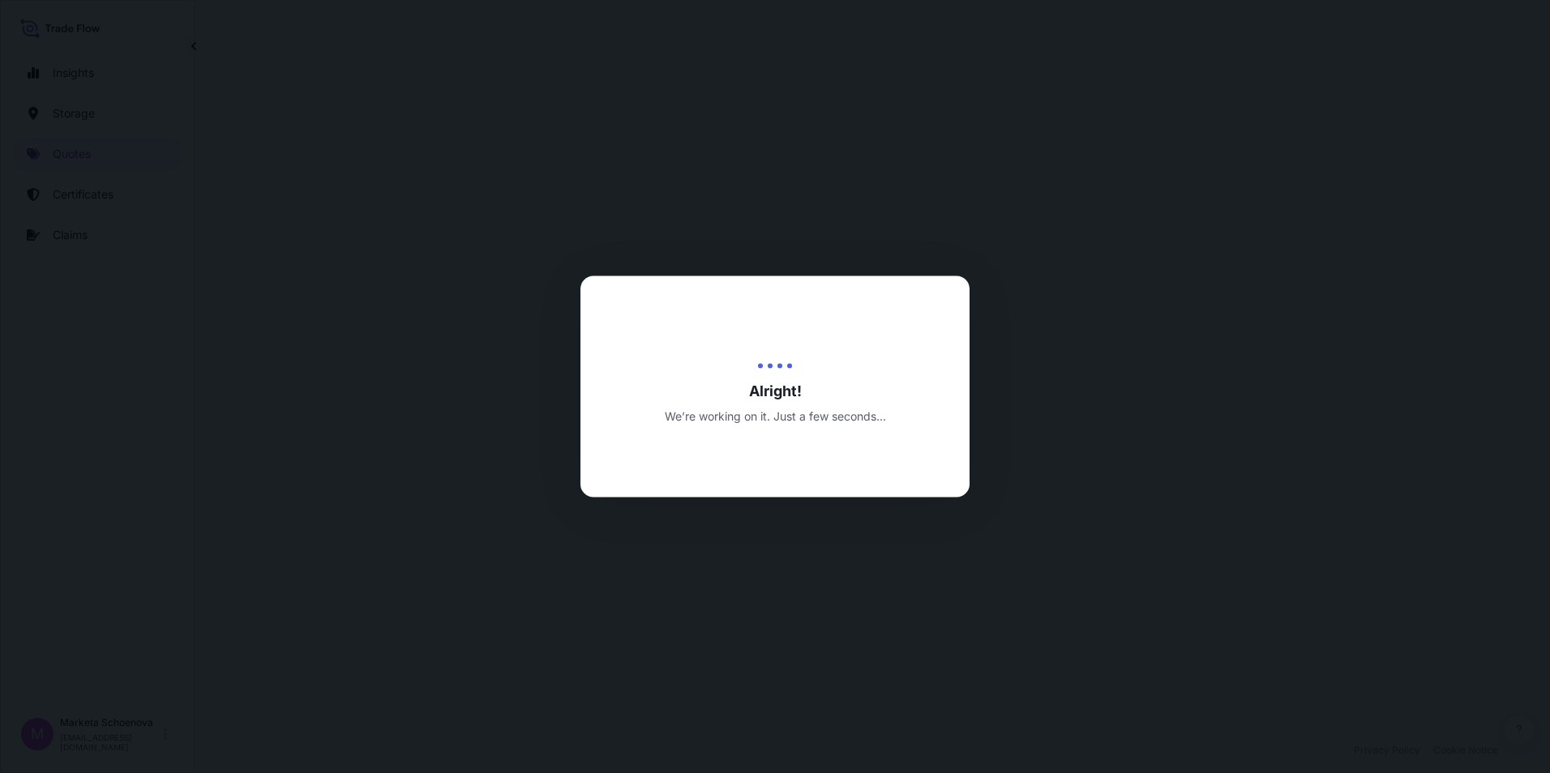
select select "Inland"
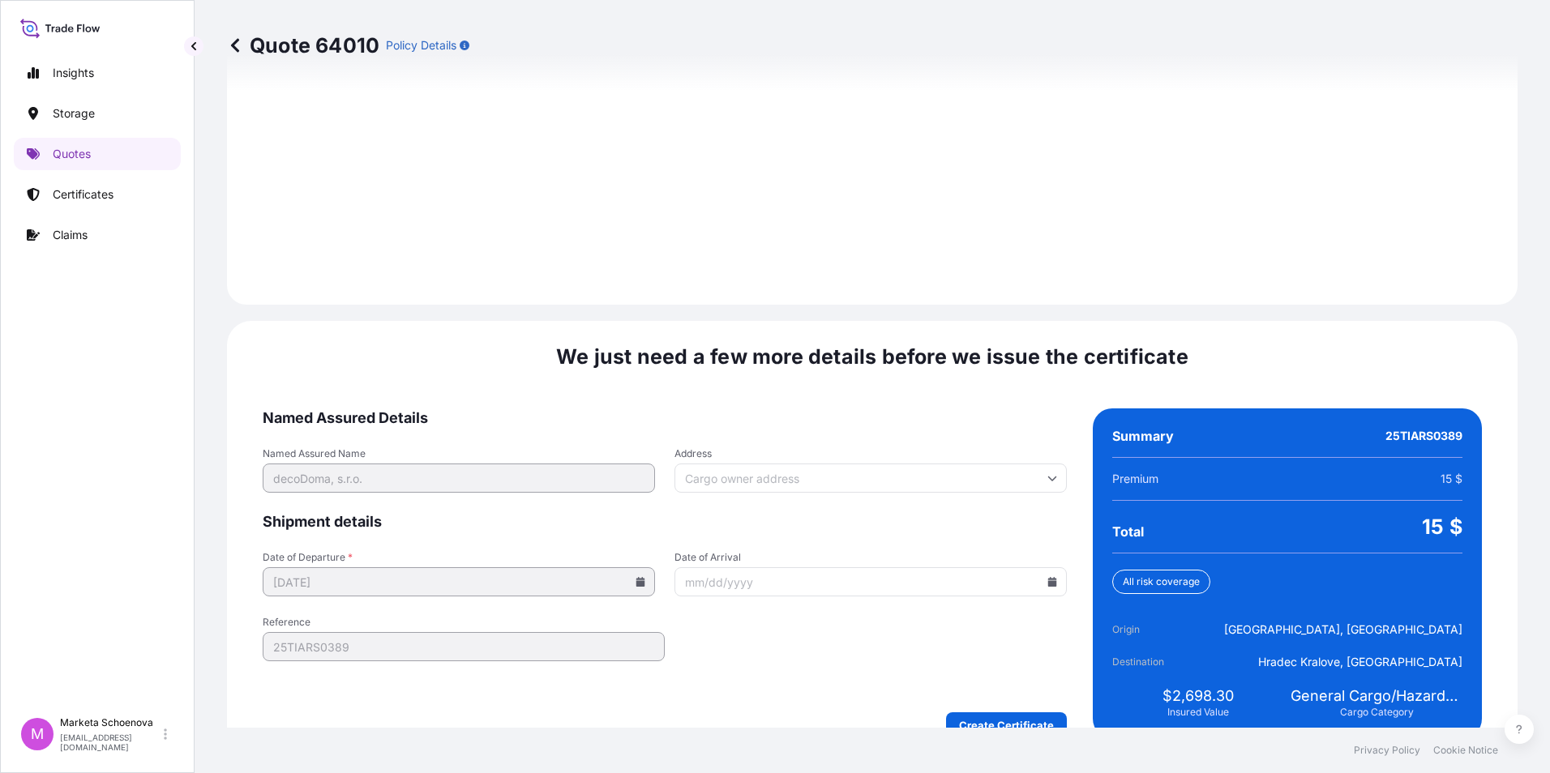
scroll to position [2250, 0]
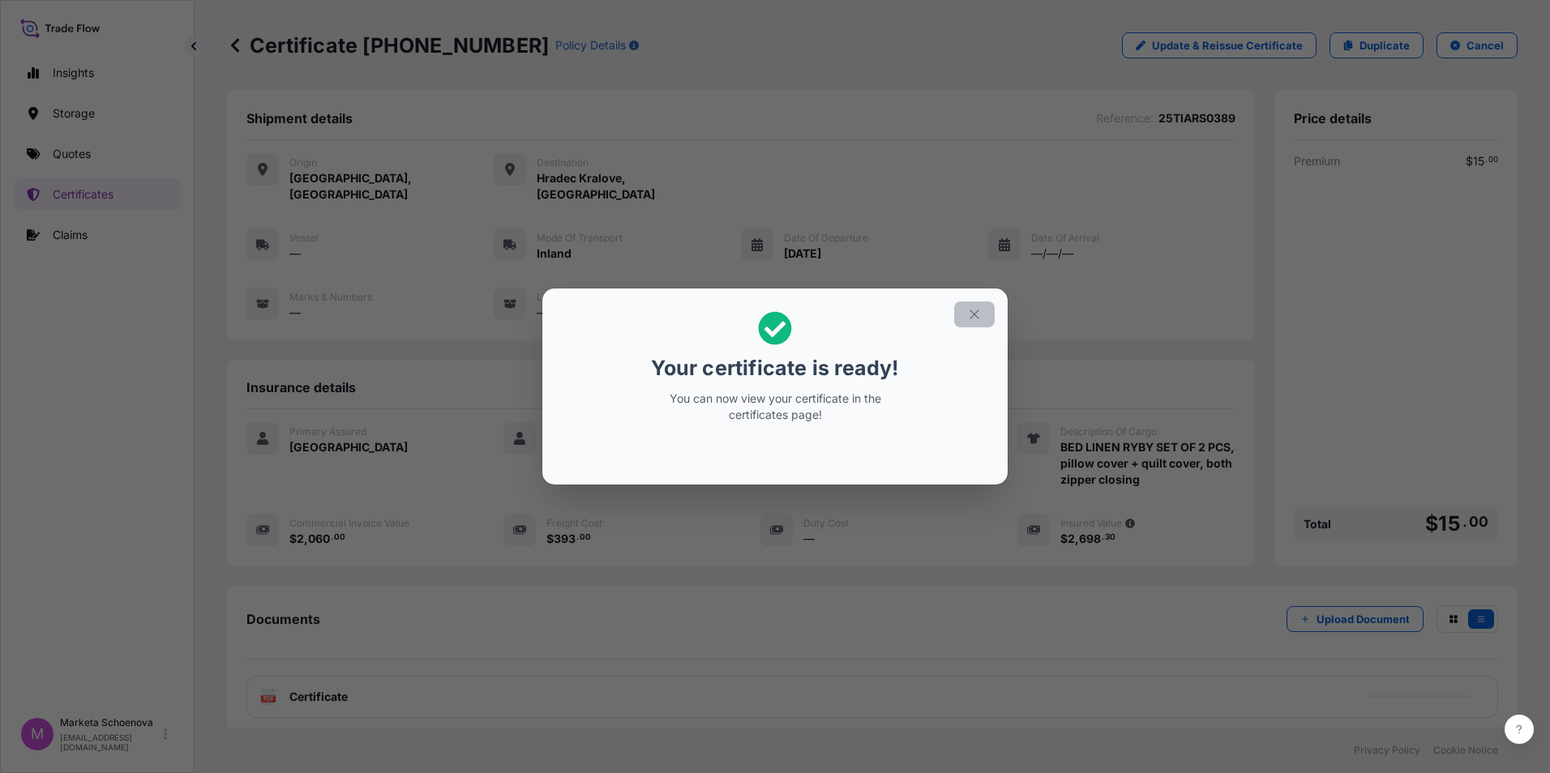
click at [981, 320] on button "button" at bounding box center [974, 314] width 41 height 26
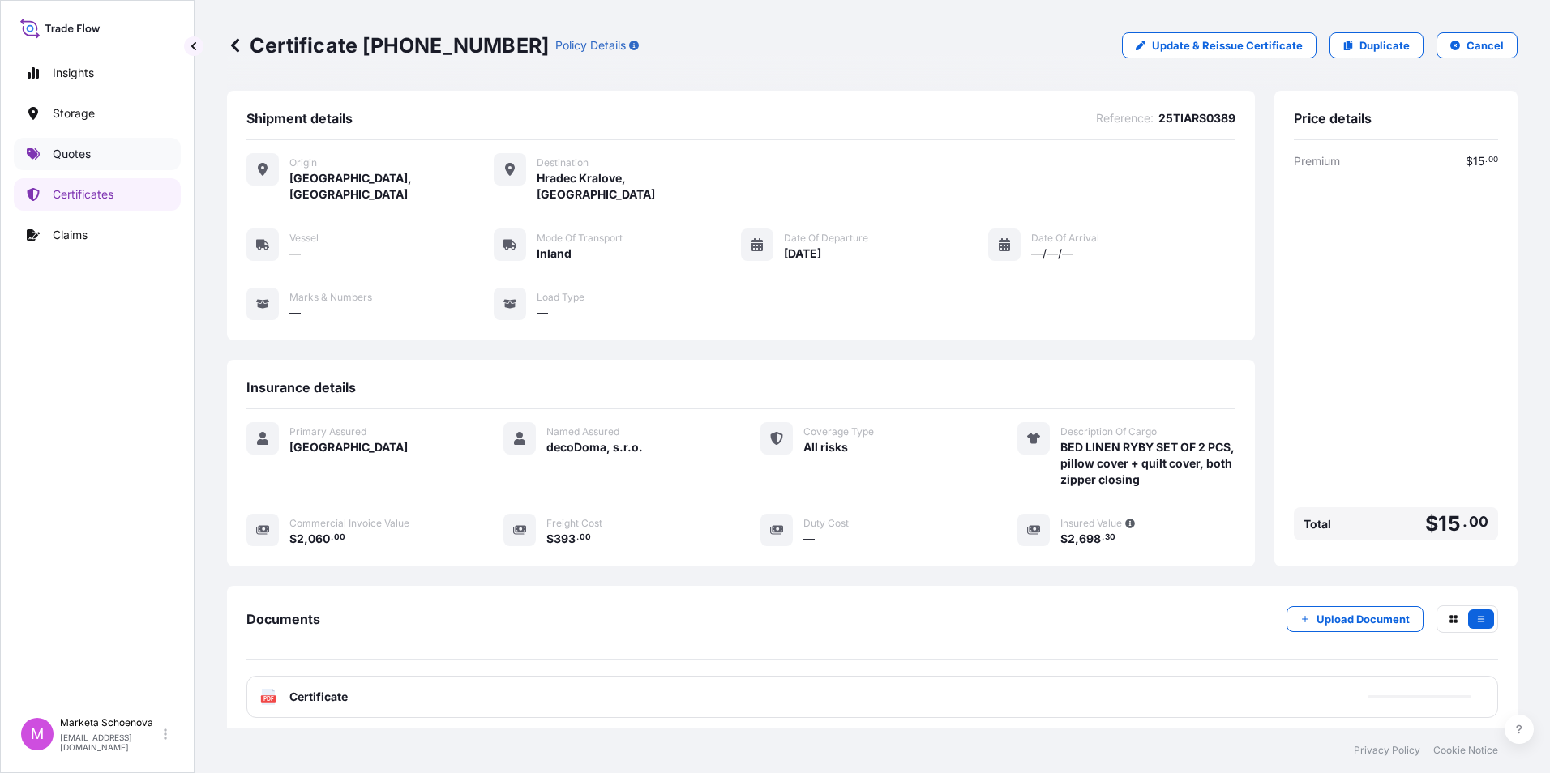
click at [82, 142] on link "Quotes" at bounding box center [97, 154] width 167 height 32
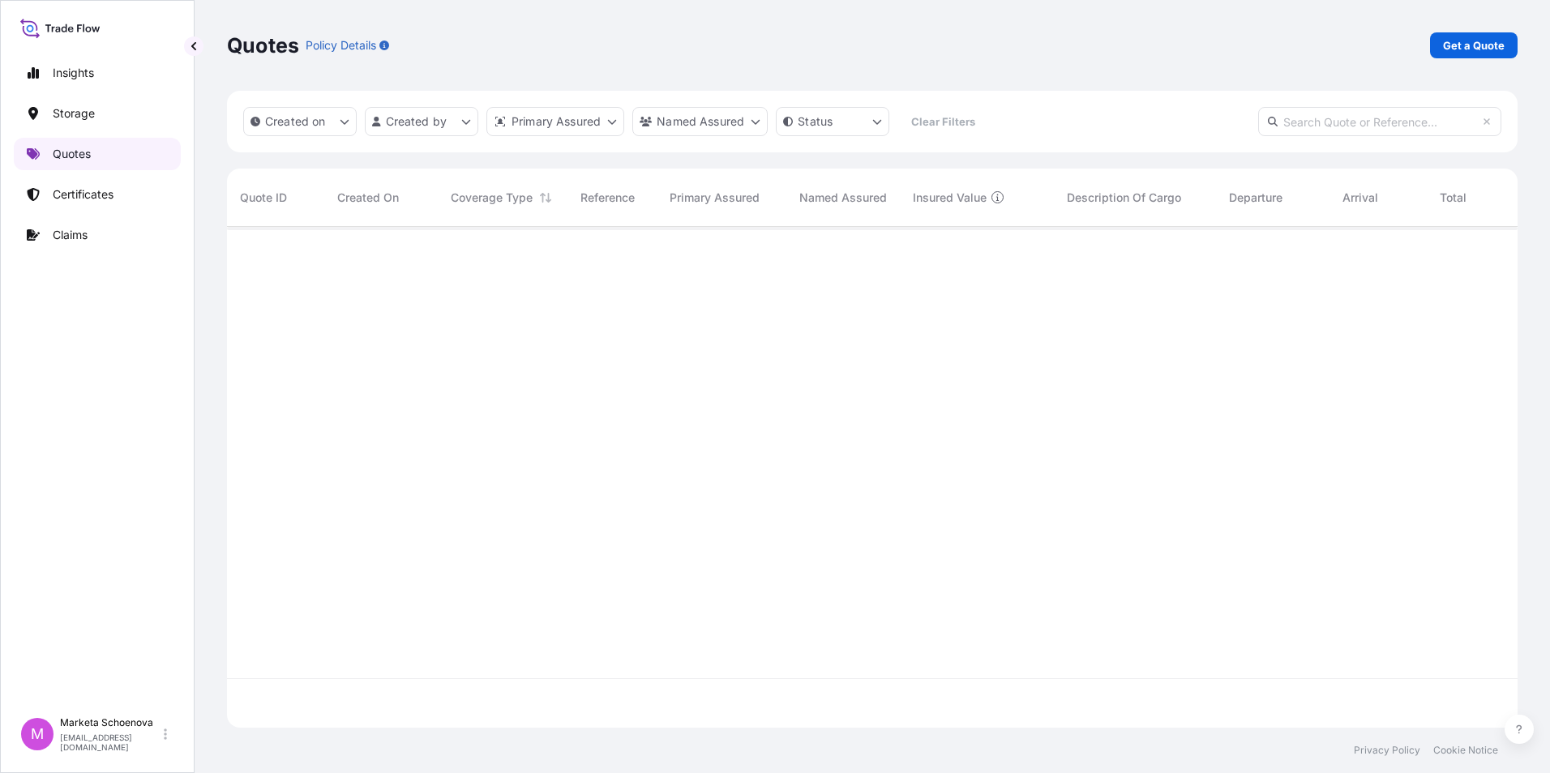
scroll to position [498, 1278]
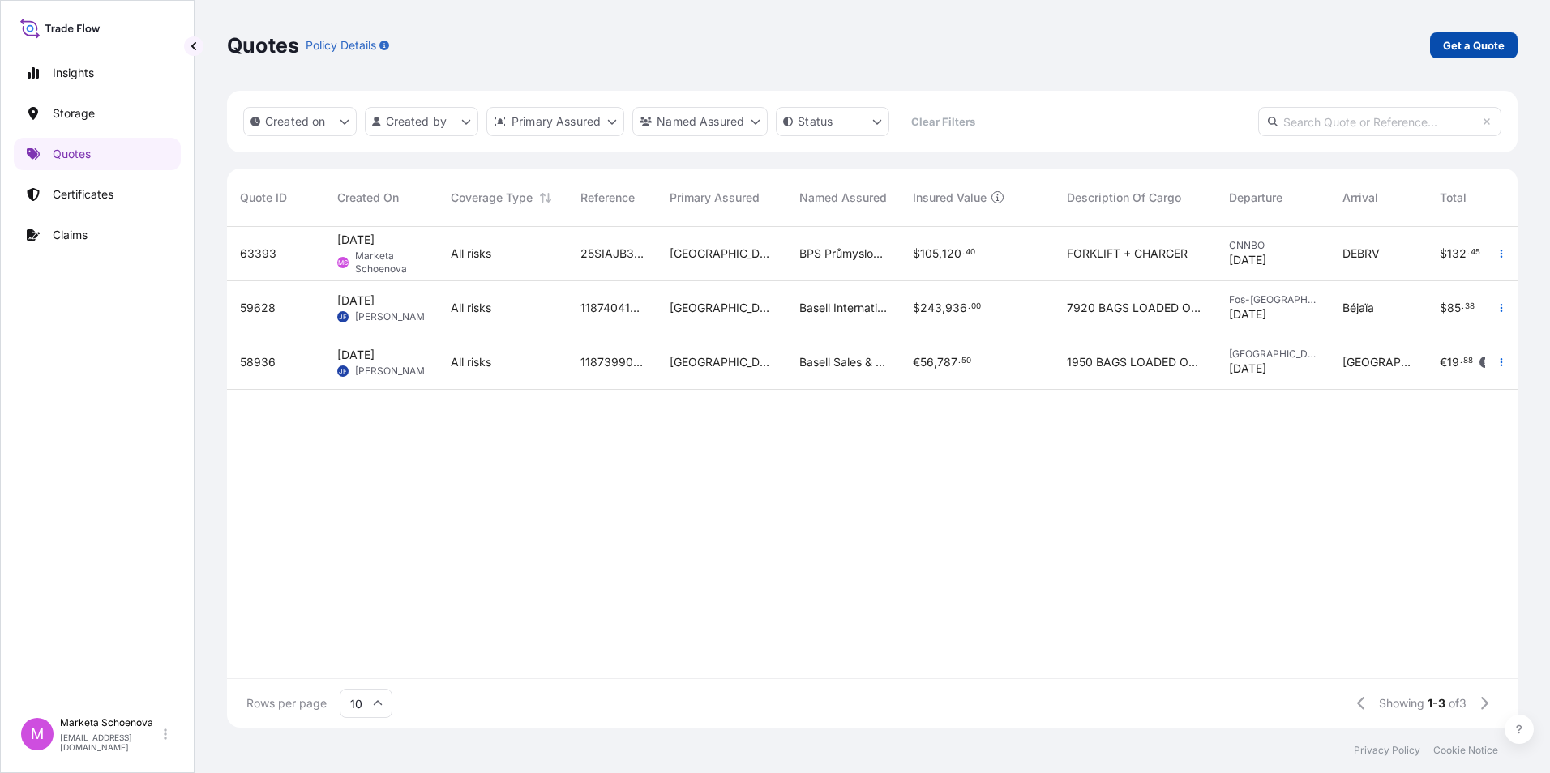
click at [1473, 40] on p "Get a Quote" at bounding box center [1474, 45] width 62 height 16
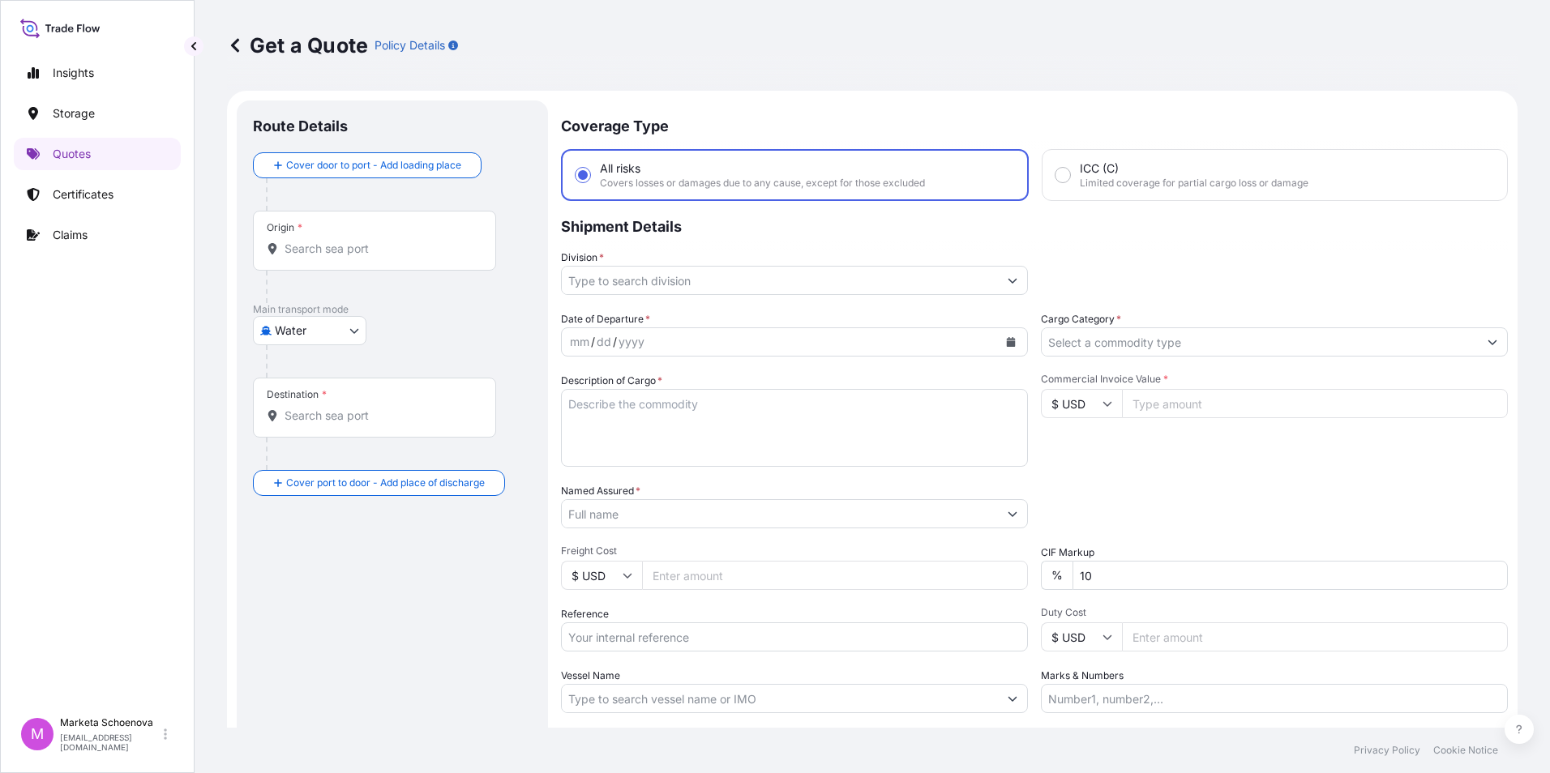
scroll to position [26, 0]
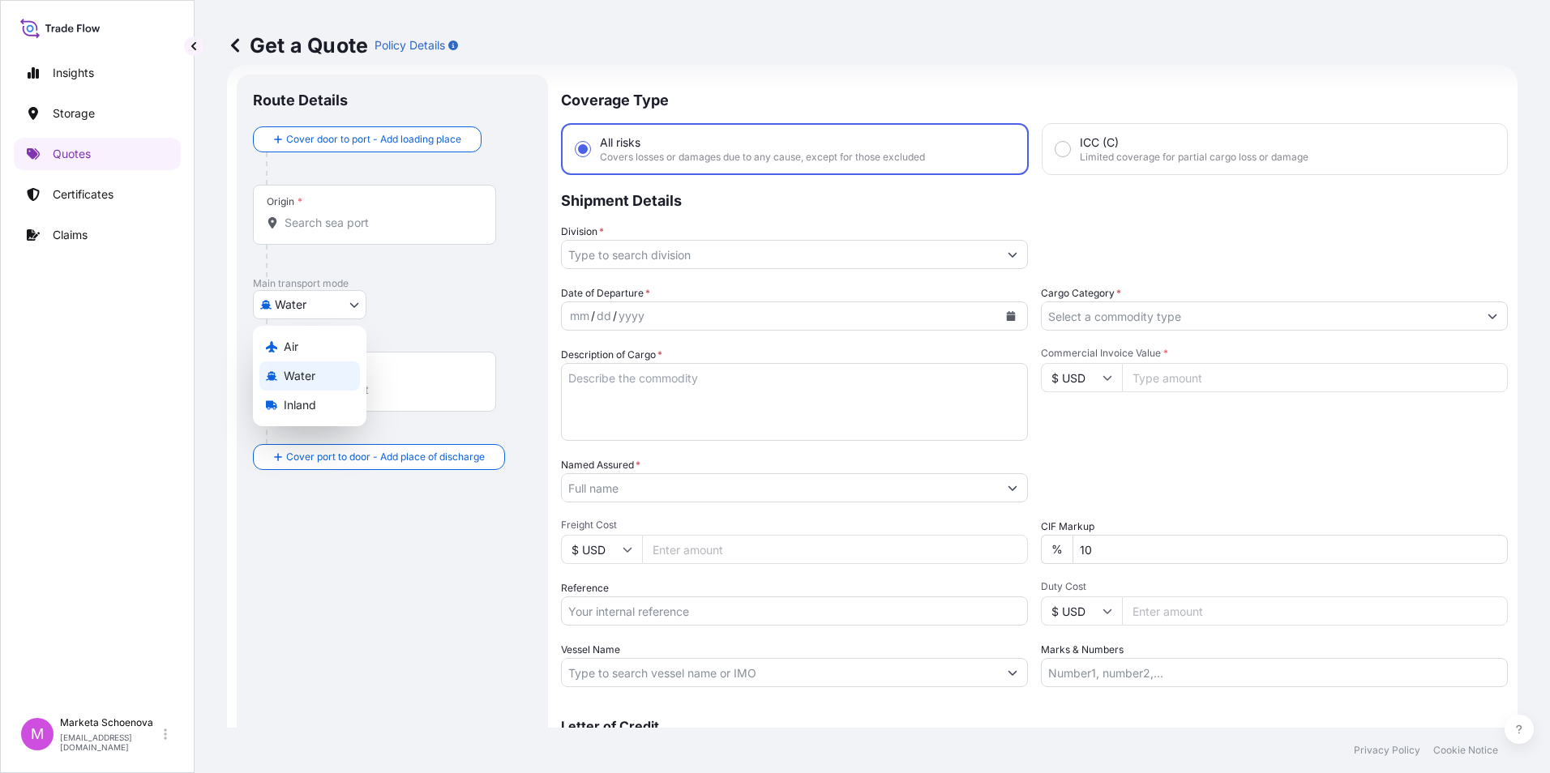
click at [289, 306] on body "Insights Storage Quotes Certificates Claims M Marketa Schoenova [EMAIL_ADDRESS]…" at bounding box center [775, 386] width 1550 height 773
click at [301, 400] on span "Inland" at bounding box center [300, 405] width 32 height 16
select select "Inland"
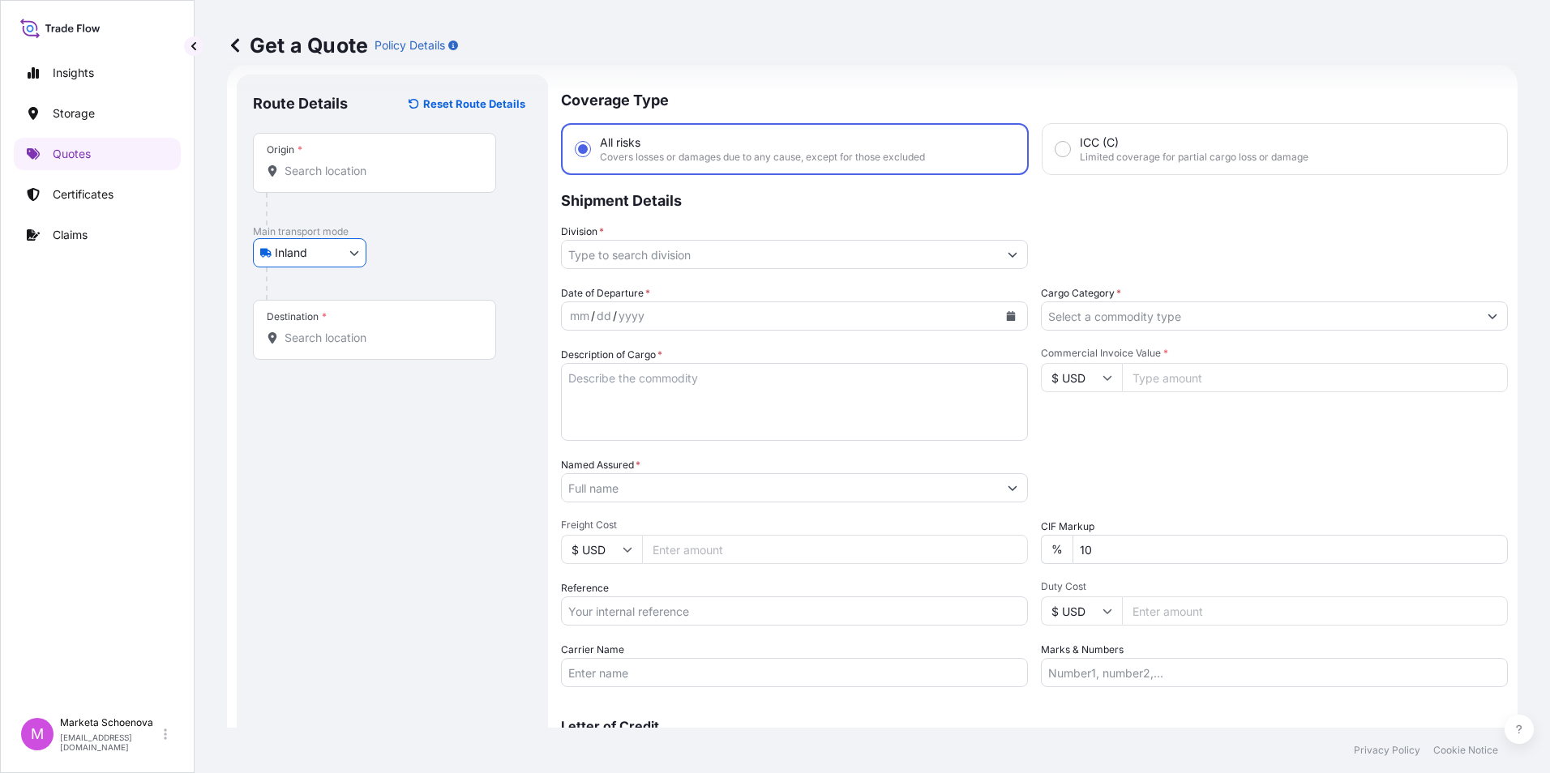
click at [343, 175] on input "Origin *" at bounding box center [379, 171] width 191 height 16
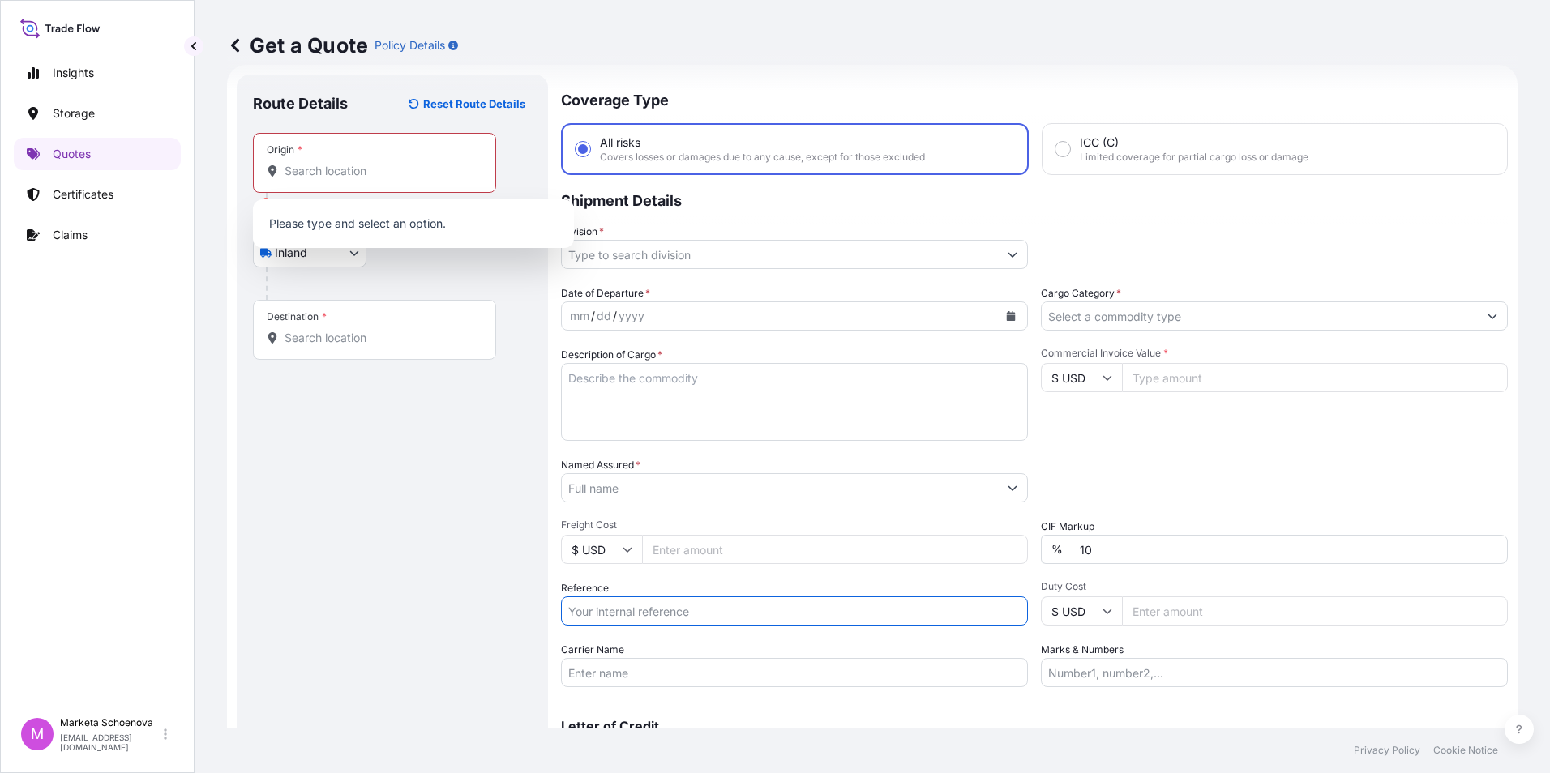
click at [631, 611] on input "Reference" at bounding box center [794, 611] width 467 height 29
paste input "25TIAKM0350"
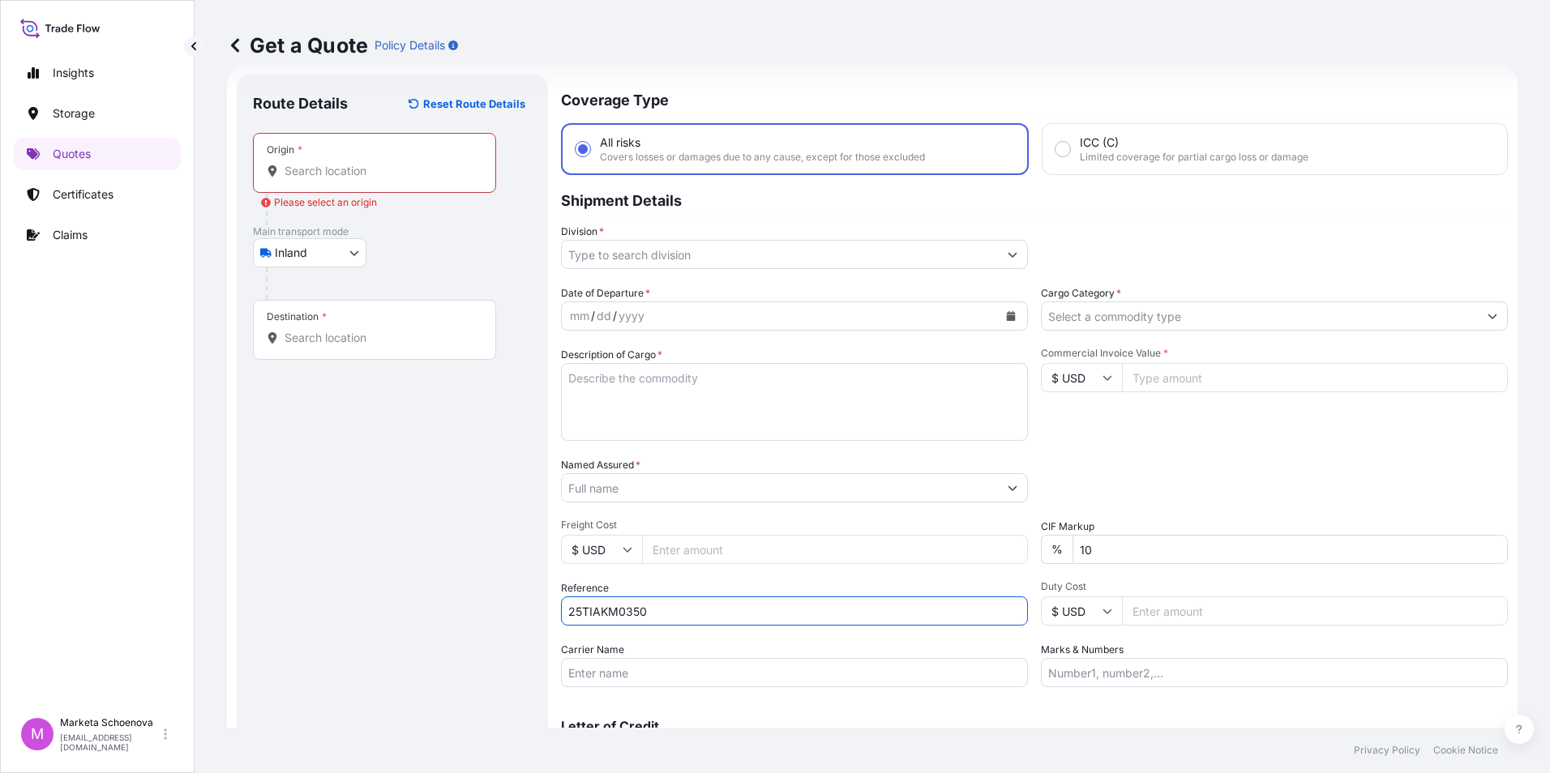
click at [577, 614] on input "25TIAKM0350" at bounding box center [794, 611] width 467 height 29
type input "25TIAKM0350"
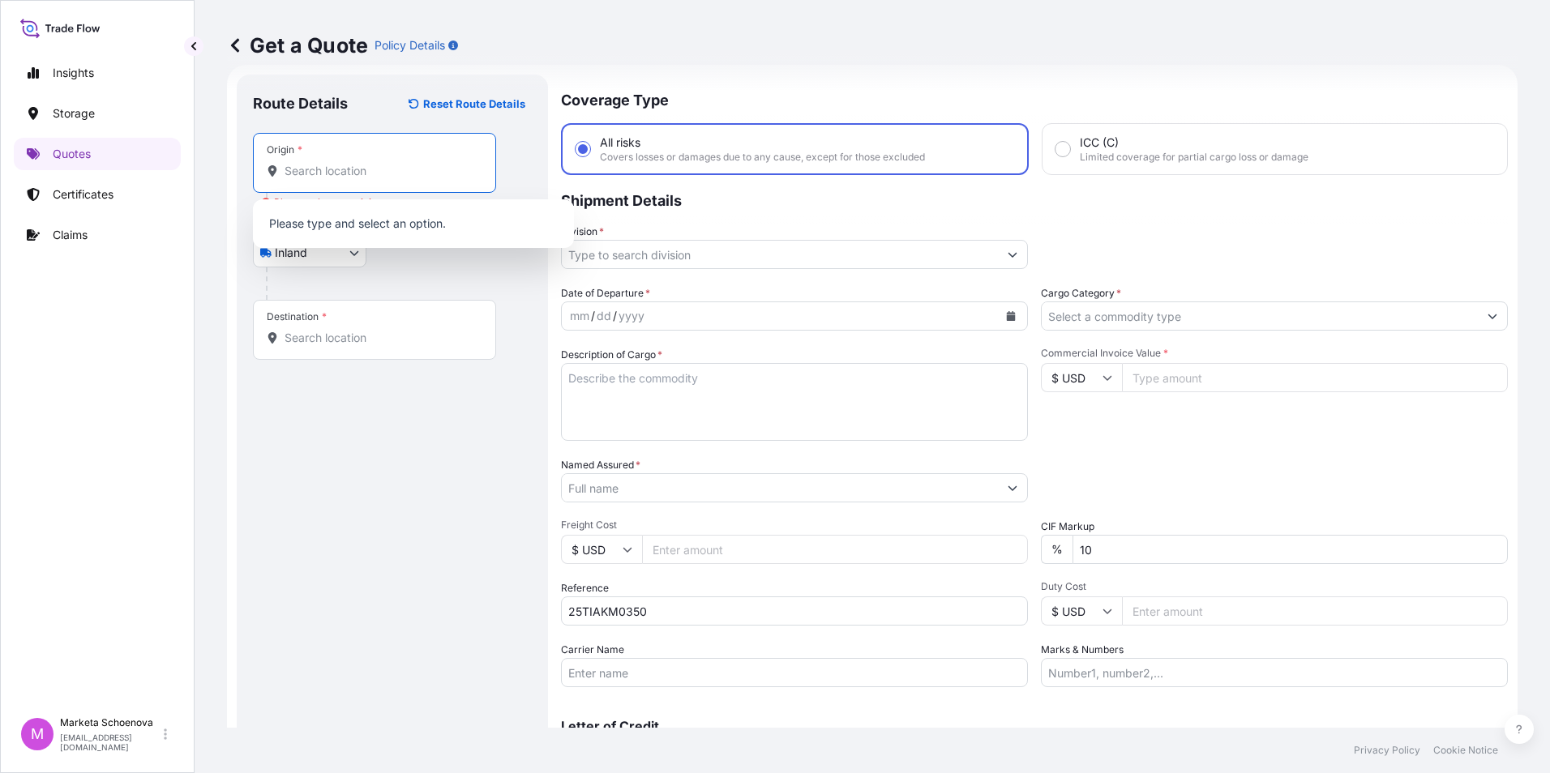
click at [443, 174] on input "Origin * Please select an origin" at bounding box center [379, 171] width 191 height 16
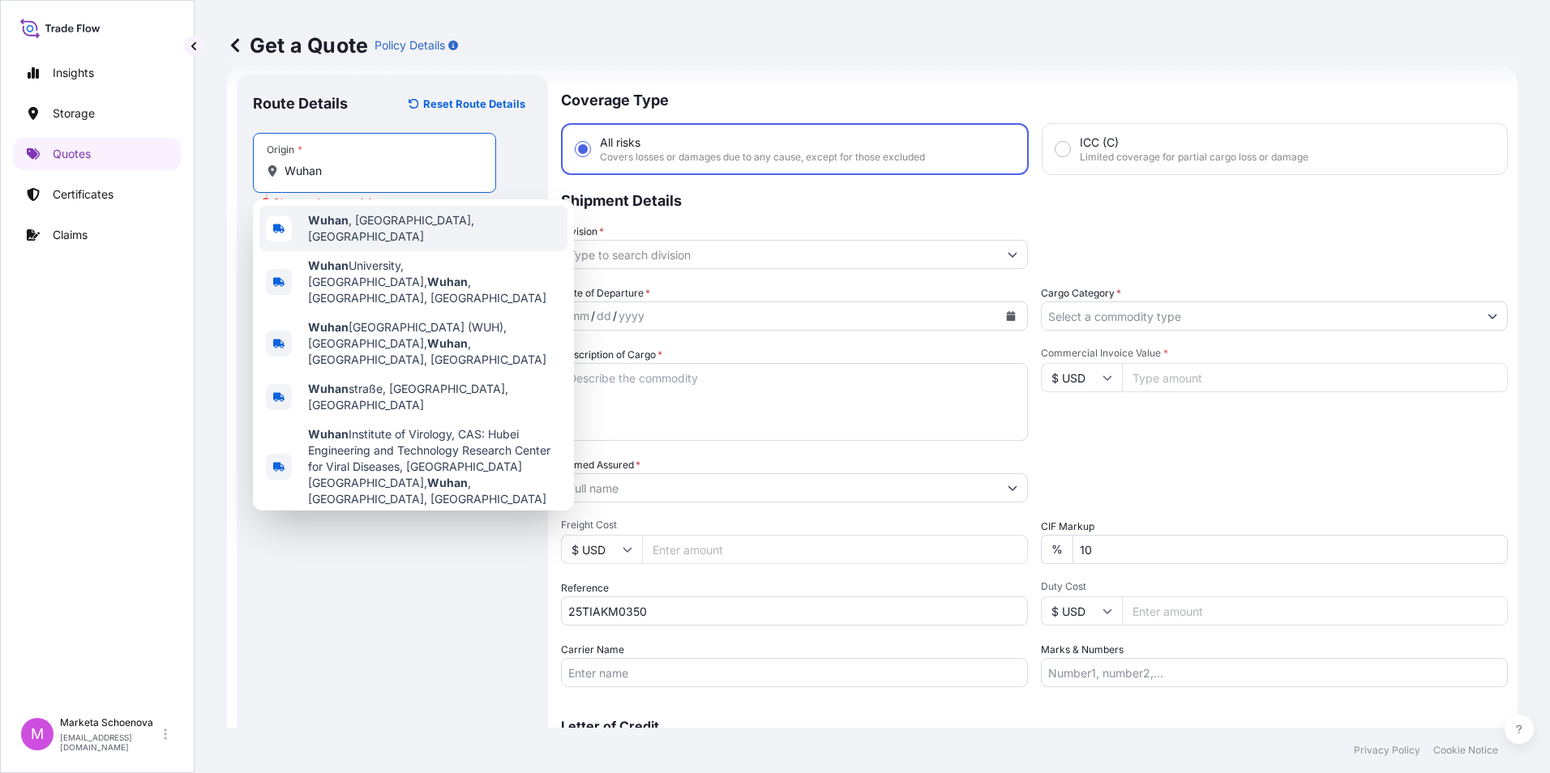
click at [377, 232] on span "Wuhan , [GEOGRAPHIC_DATA], [GEOGRAPHIC_DATA]" at bounding box center [434, 228] width 253 height 32
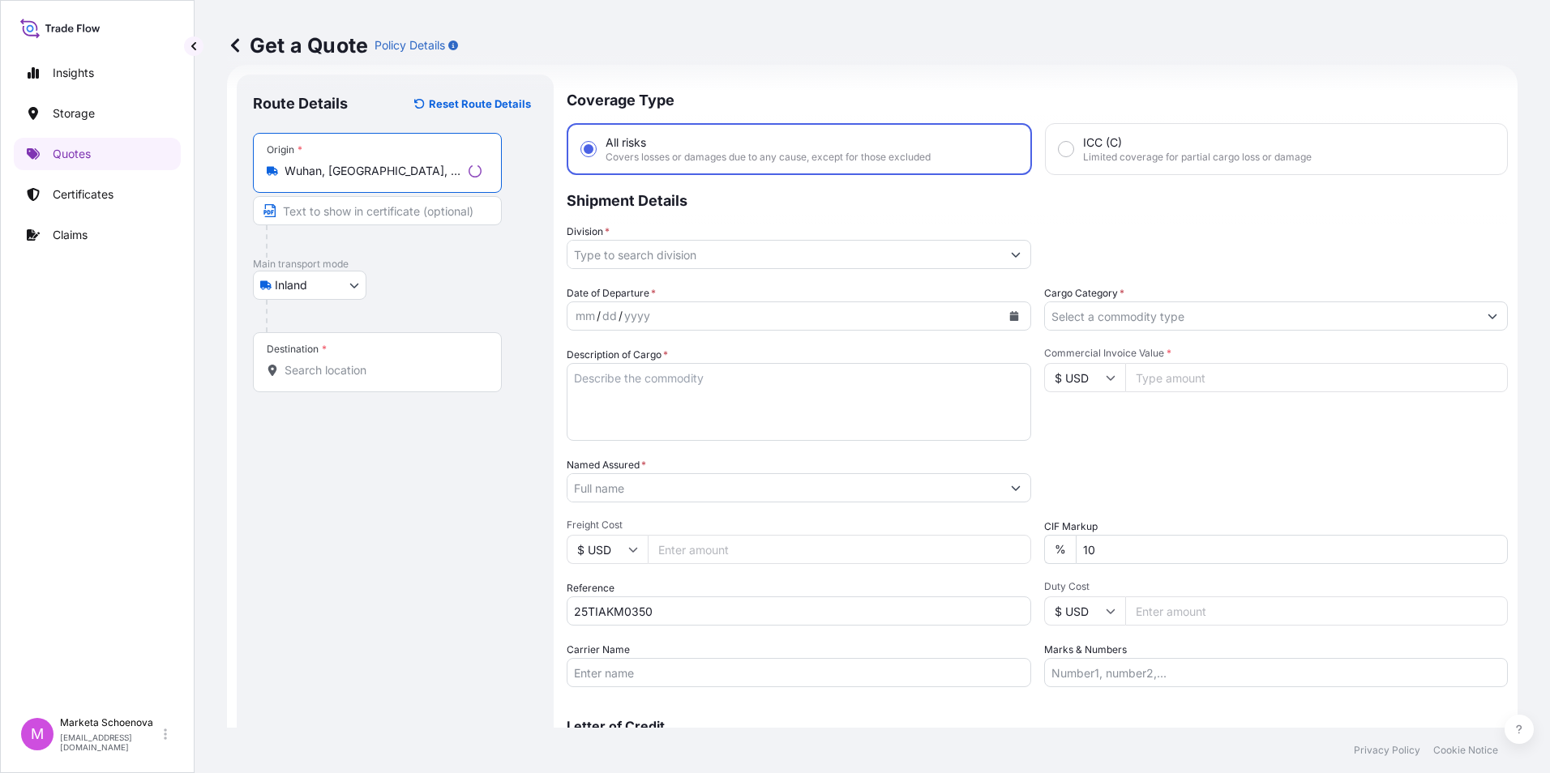
type input "Wuhan, [GEOGRAPHIC_DATA], [GEOGRAPHIC_DATA]"
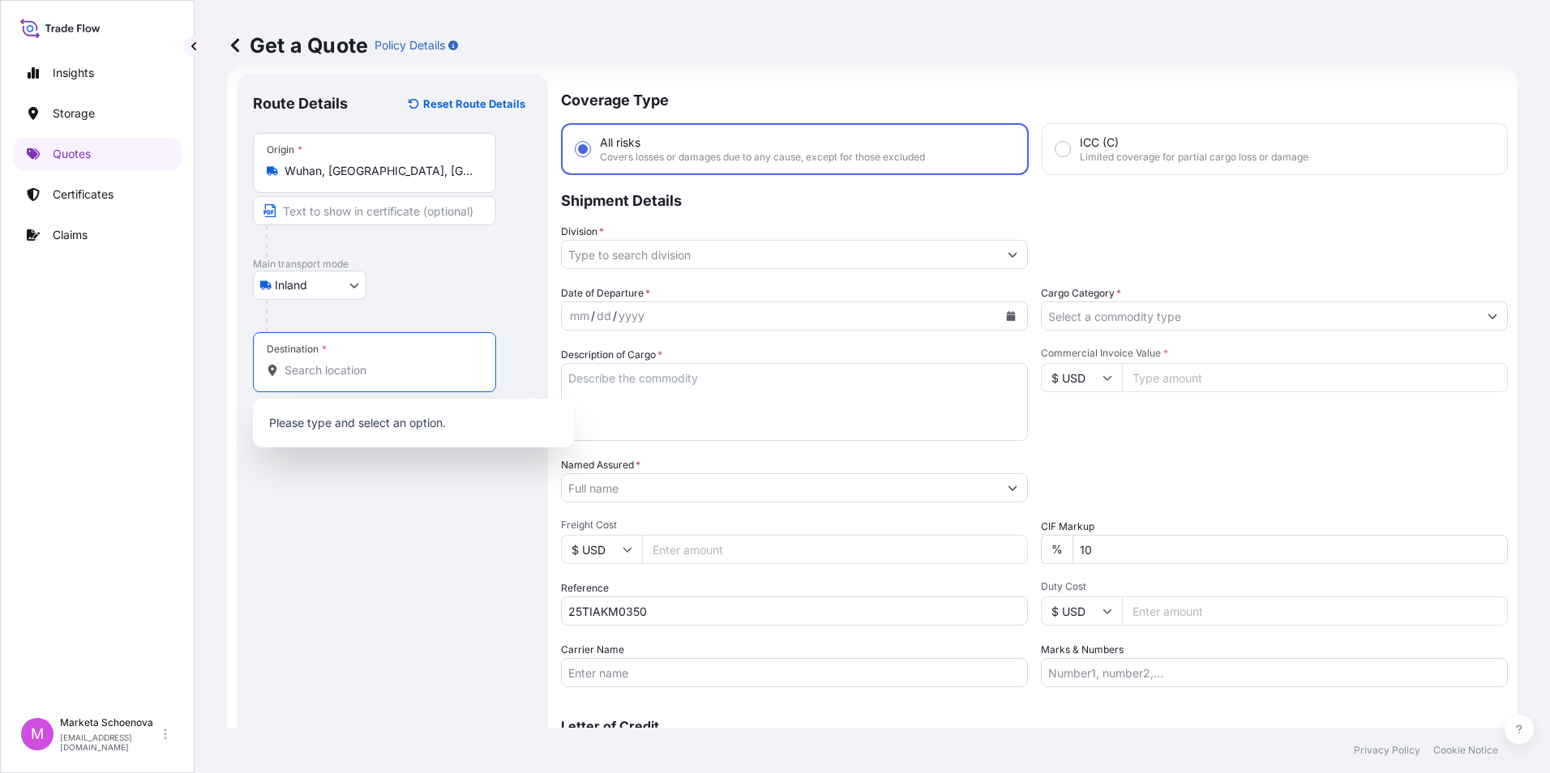
click at [315, 375] on input "Destination *" at bounding box center [379, 370] width 191 height 16
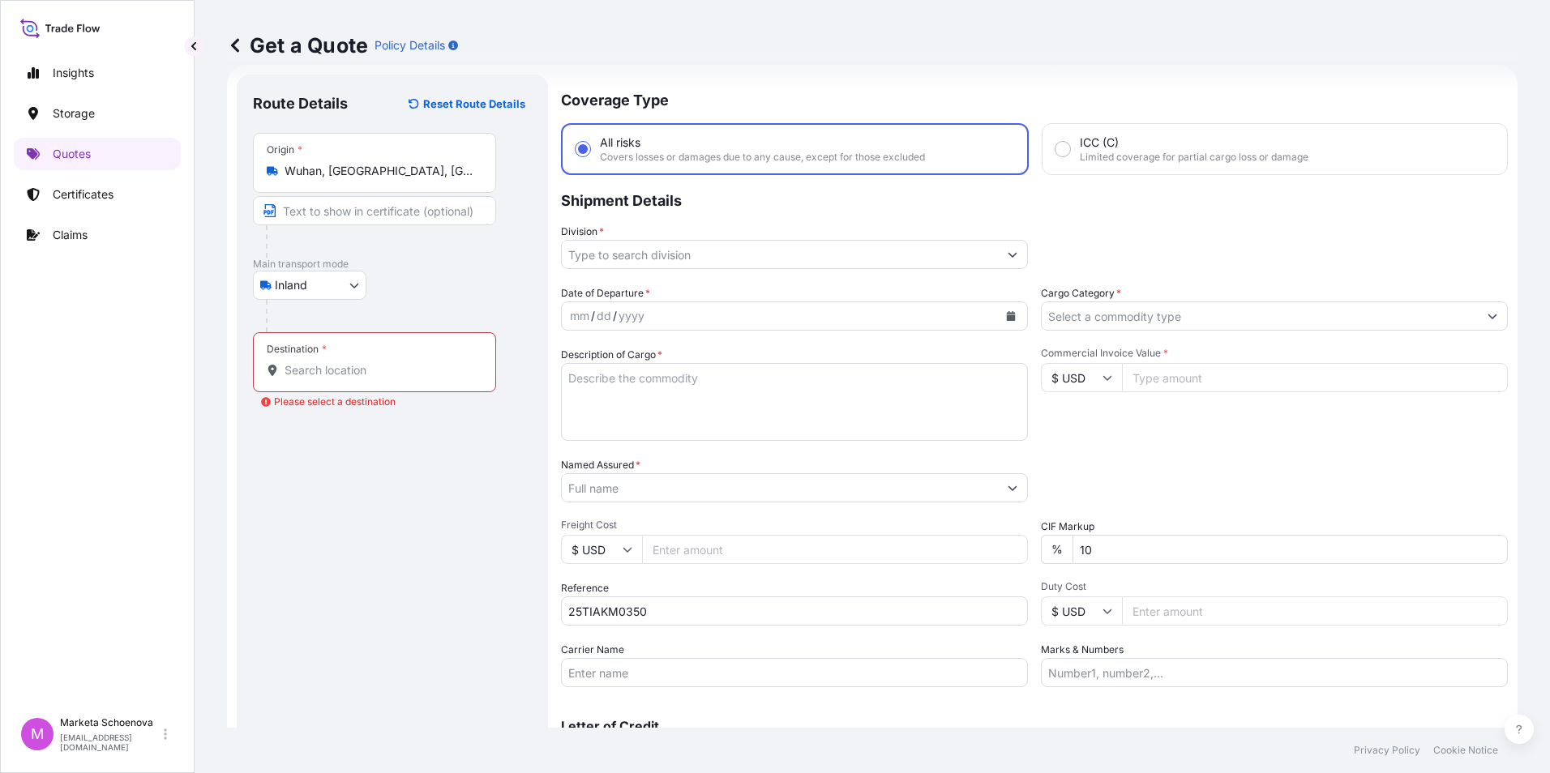
click at [394, 383] on div "Destination *" at bounding box center [374, 362] width 243 height 60
click at [394, 378] on input "Destination * Please select a destination" at bounding box center [379, 370] width 191 height 16
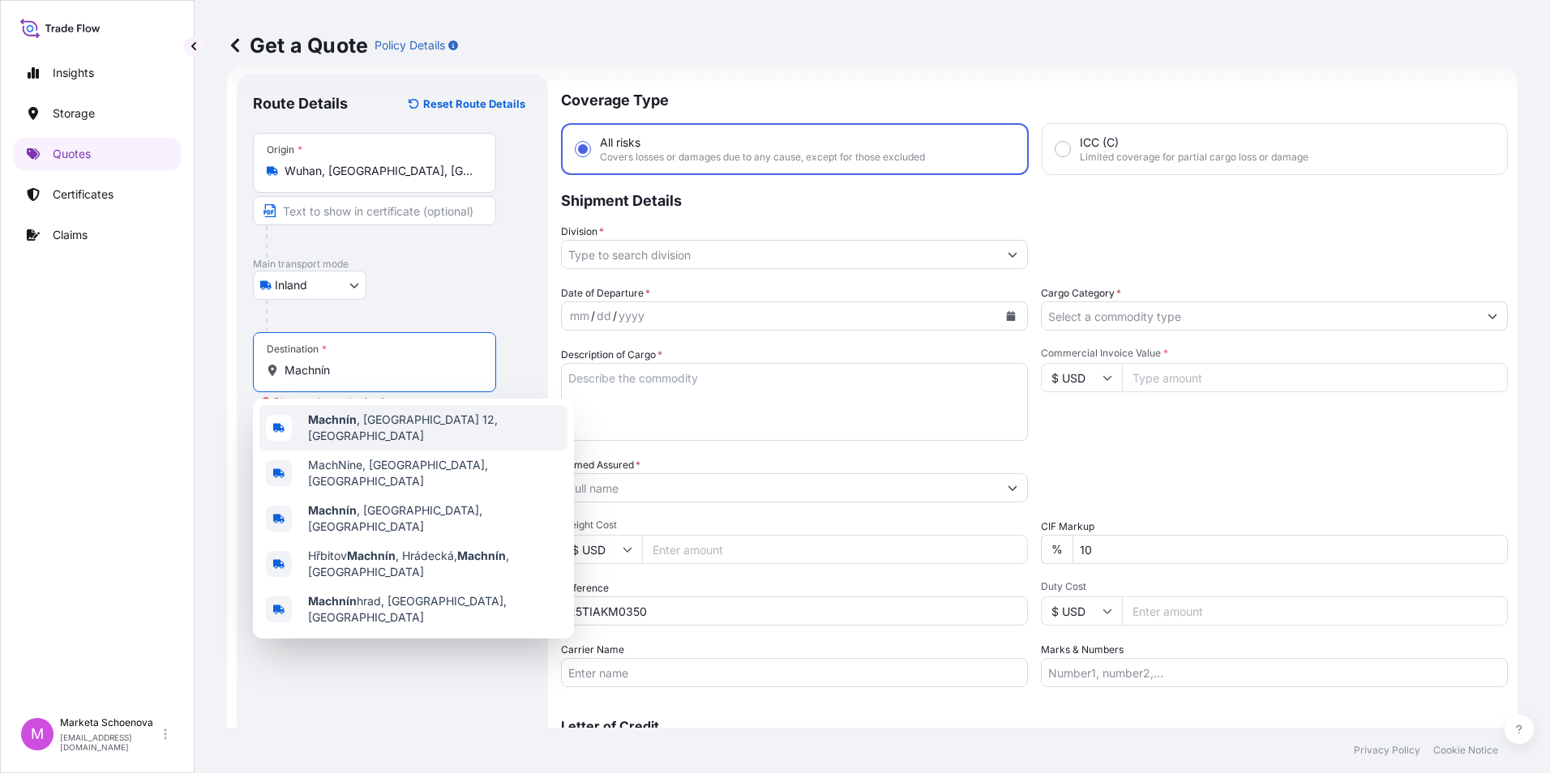
click at [348, 434] on div "Machnín , [GEOGRAPHIC_DATA] 12, [GEOGRAPHIC_DATA]" at bounding box center [413, 427] width 308 height 45
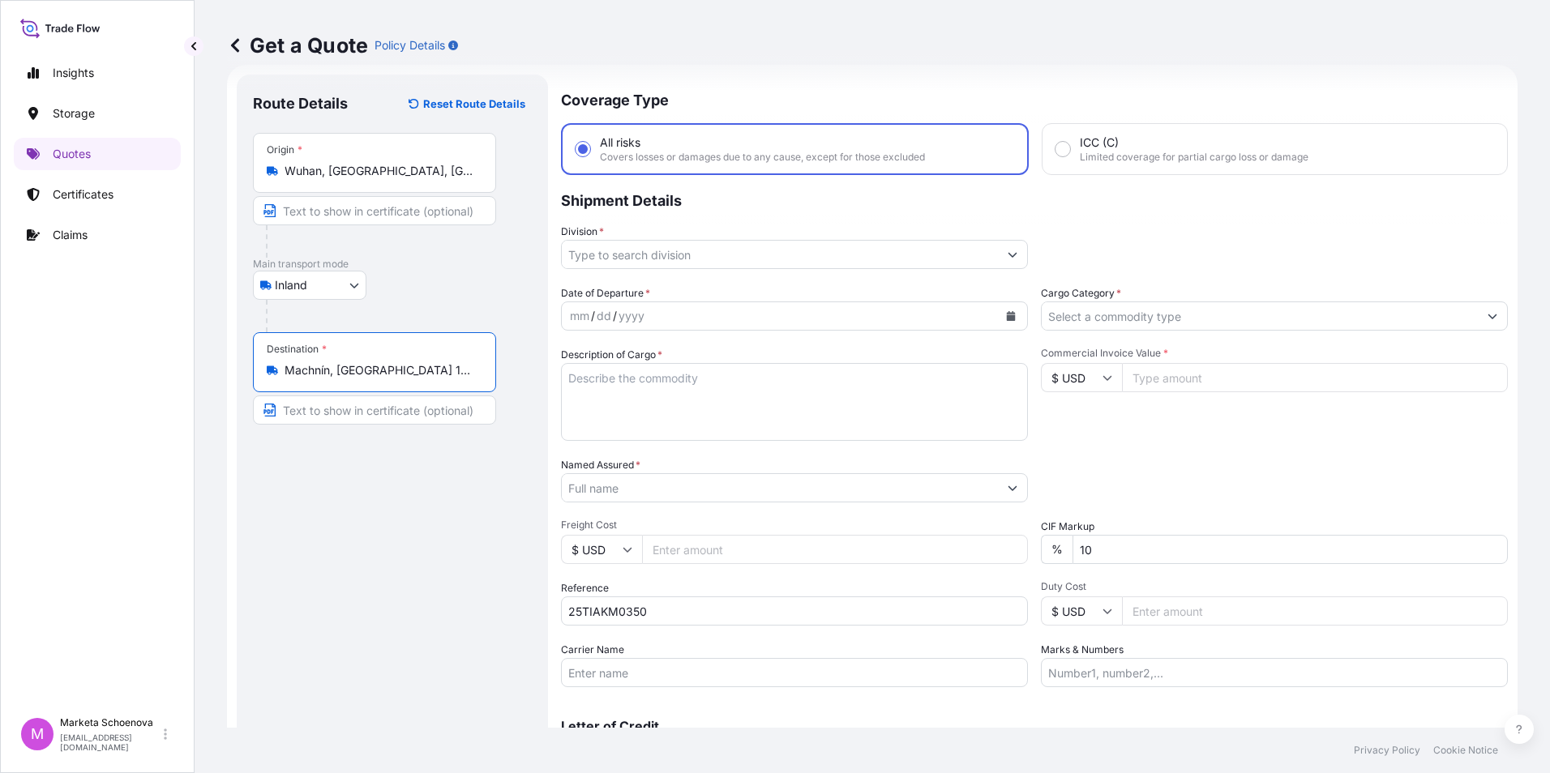
type input "Machnín, [GEOGRAPHIC_DATA] 12, [GEOGRAPHIC_DATA]"
click at [671, 250] on input "Division *" at bounding box center [780, 254] width 436 height 29
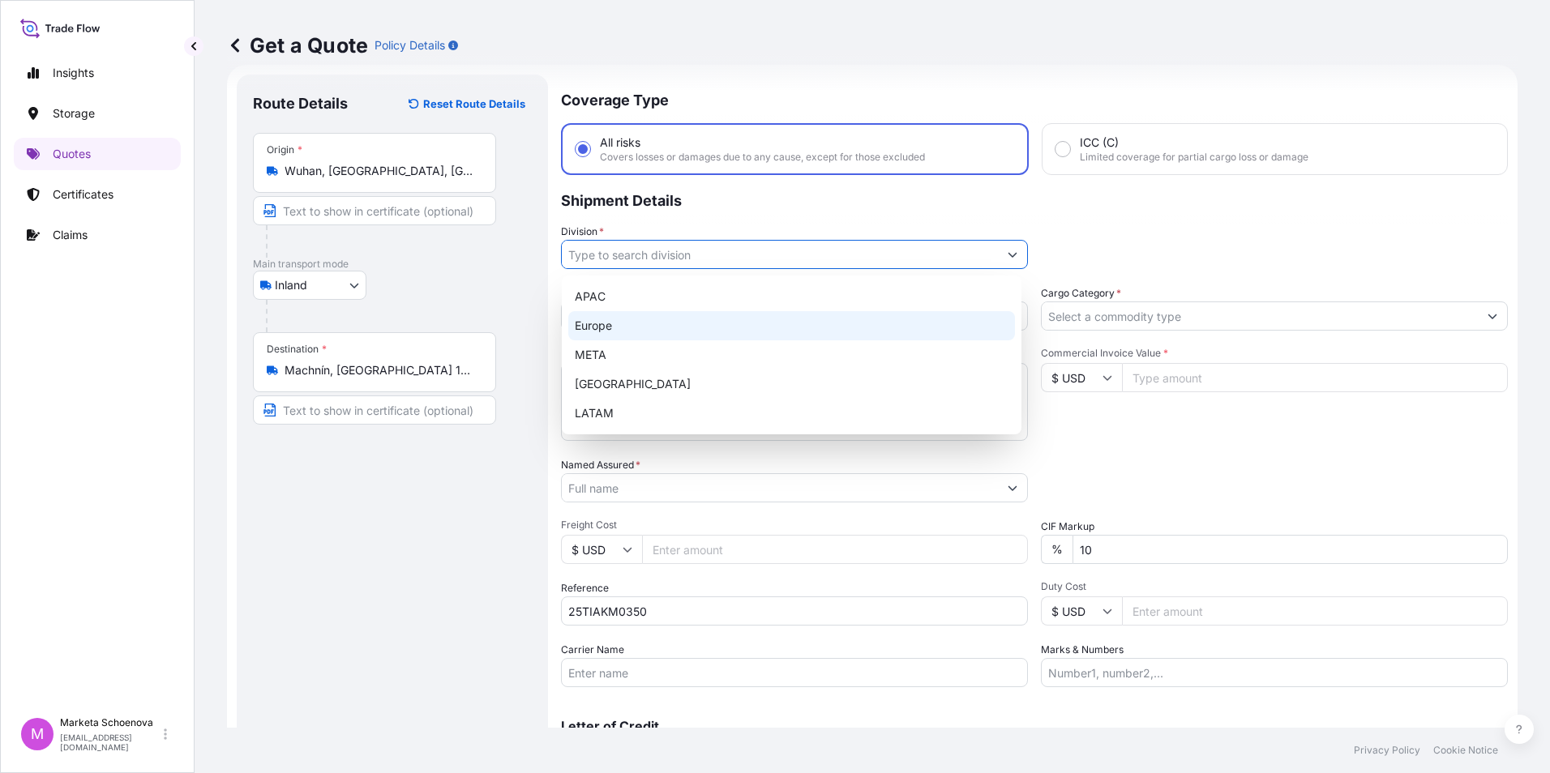
click at [652, 332] on div "Europe" at bounding box center [791, 325] width 447 height 29
type input "Europe"
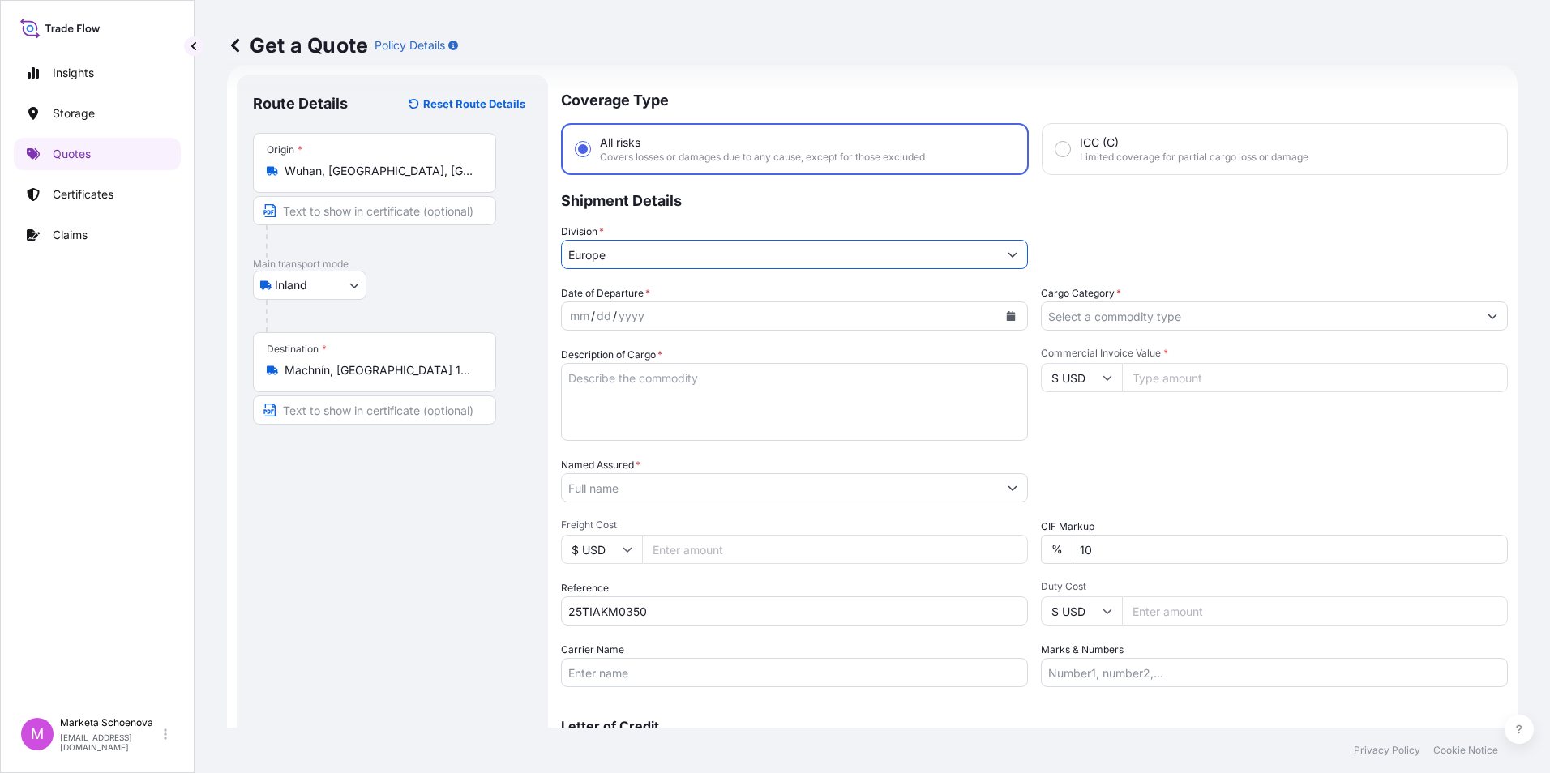
click at [1482, 321] on button "Show suggestions" at bounding box center [1491, 315] width 29 height 29
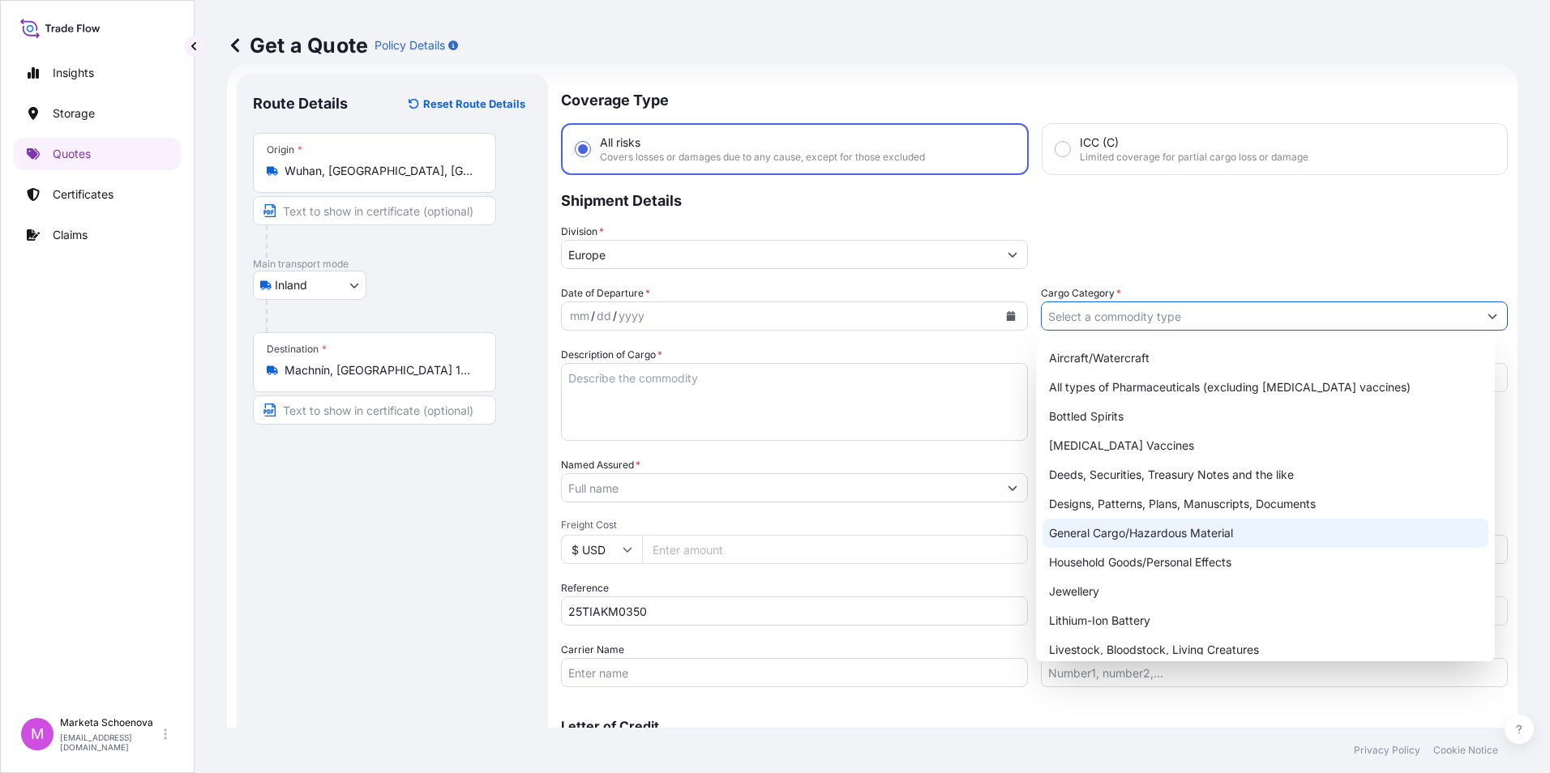
click at [1143, 524] on div "General Cargo/Hazardous Material" at bounding box center [1265, 533] width 447 height 29
type input "General Cargo/Hazardous Material"
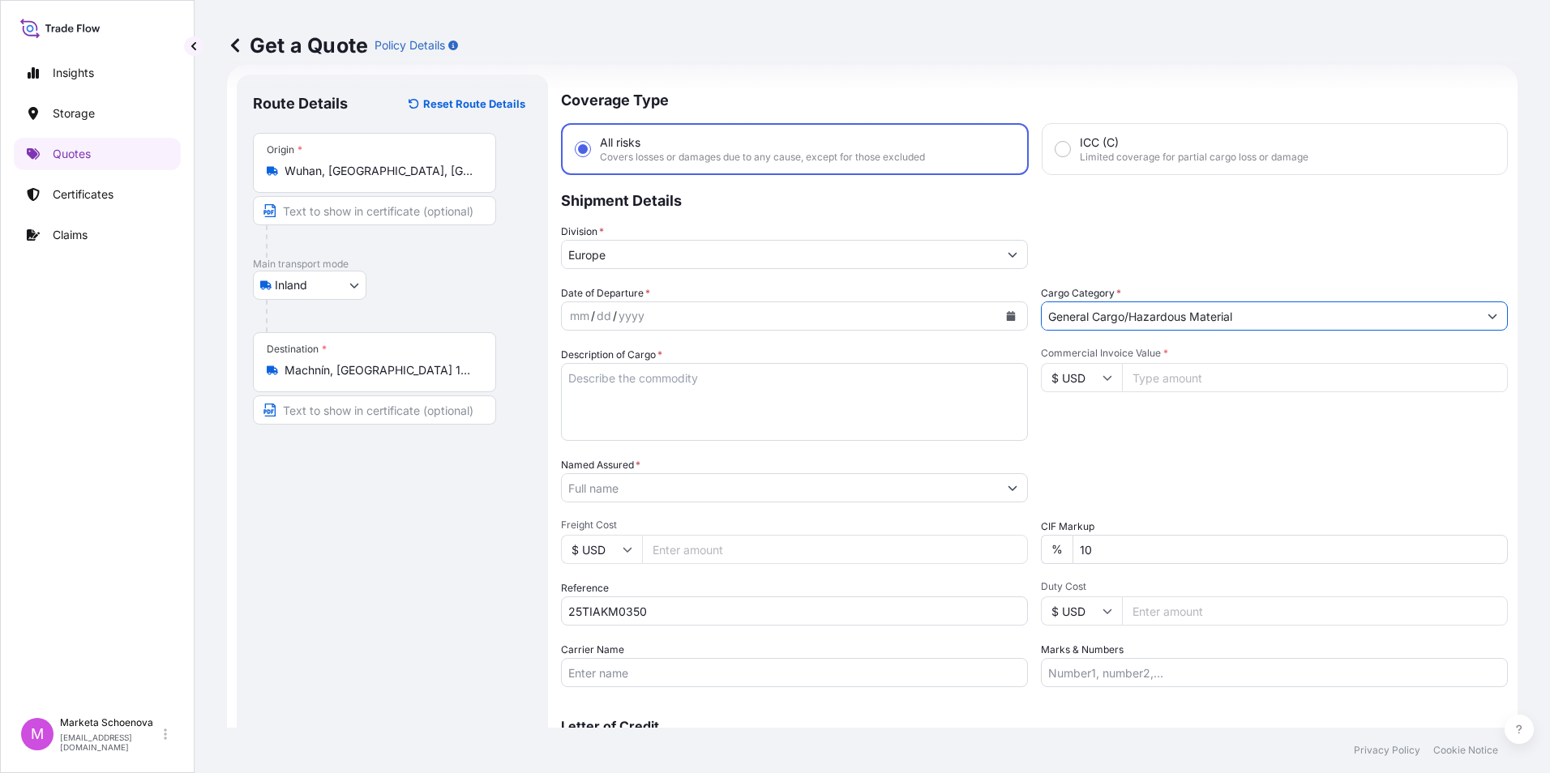
click at [610, 380] on textarea "Description of Cargo *" at bounding box center [794, 402] width 467 height 78
click at [673, 370] on textarea "Description of Cargo *" at bounding box center [794, 402] width 467 height 78
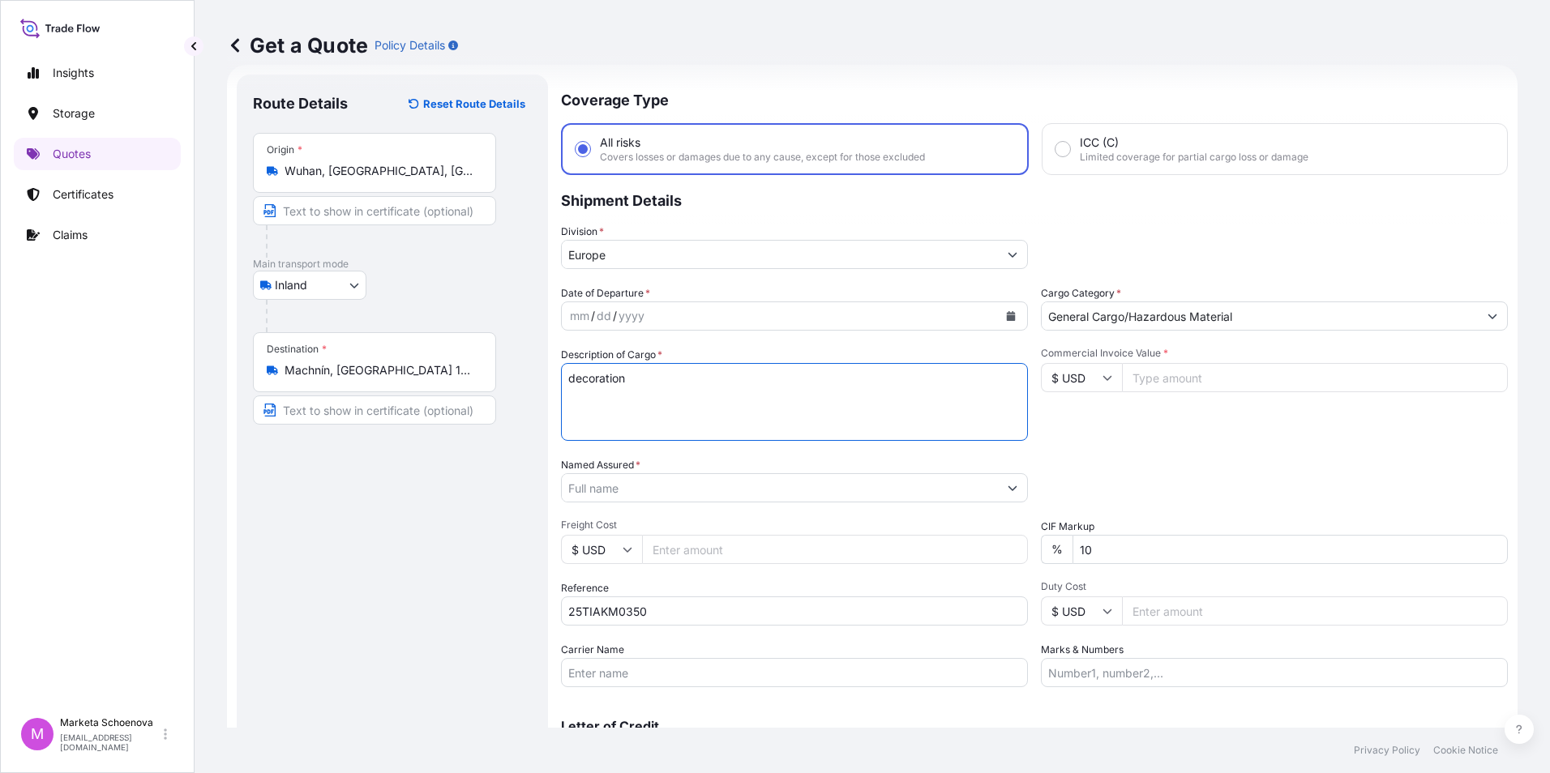
type textarea "decoration"
click at [1190, 385] on input "Commercial Invoice Value *" at bounding box center [1315, 377] width 386 height 29
click at [1166, 373] on input "Commercial Invoice Value *" at bounding box center [1315, 377] width 386 height 29
paste input "21316.92"
type input "21316.92"
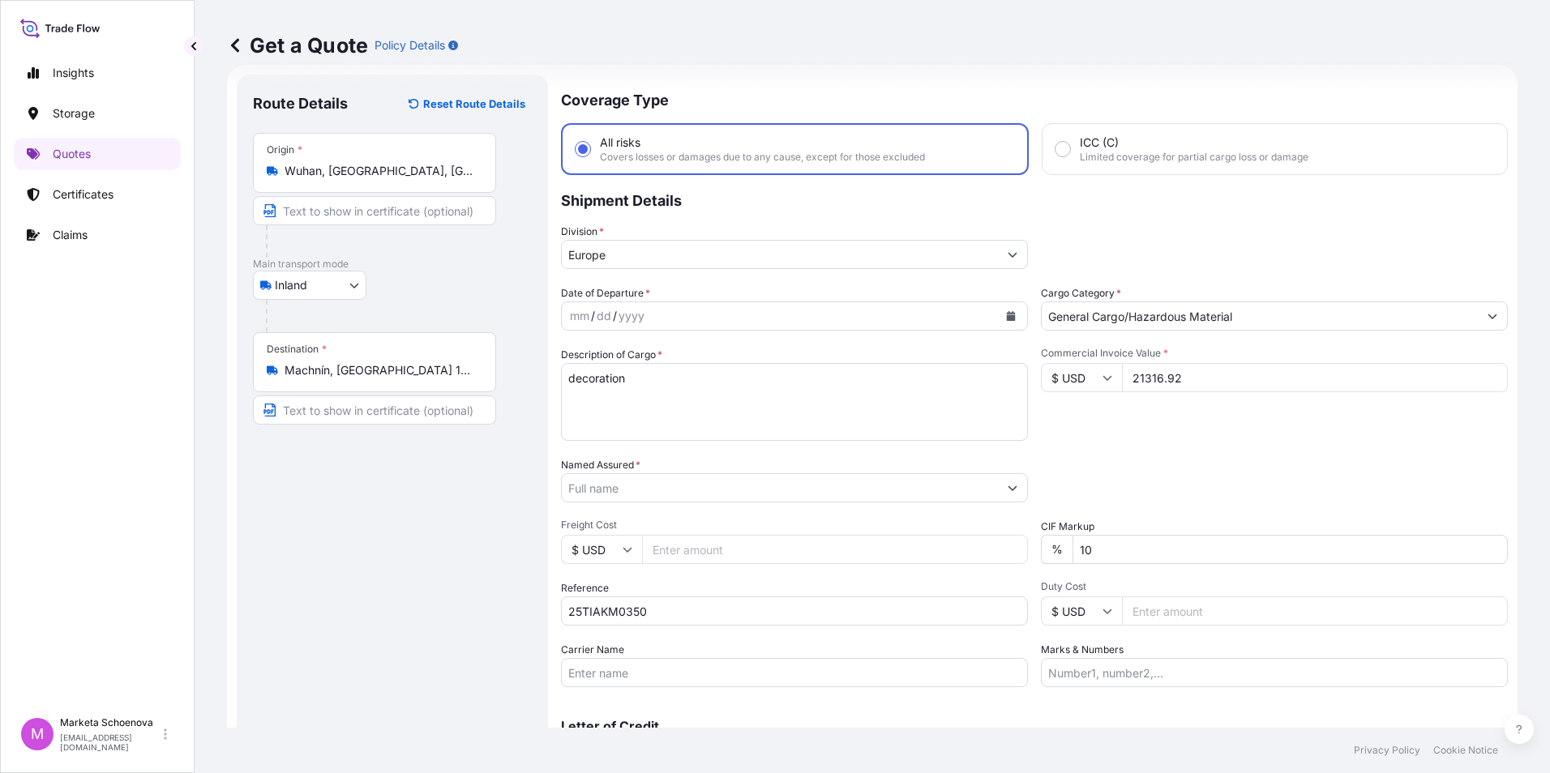
click at [658, 550] on input "Freight Cost" at bounding box center [835, 549] width 386 height 29
type input "8540"
click at [1007, 495] on button "Show suggestions" at bounding box center [1012, 487] width 29 height 29
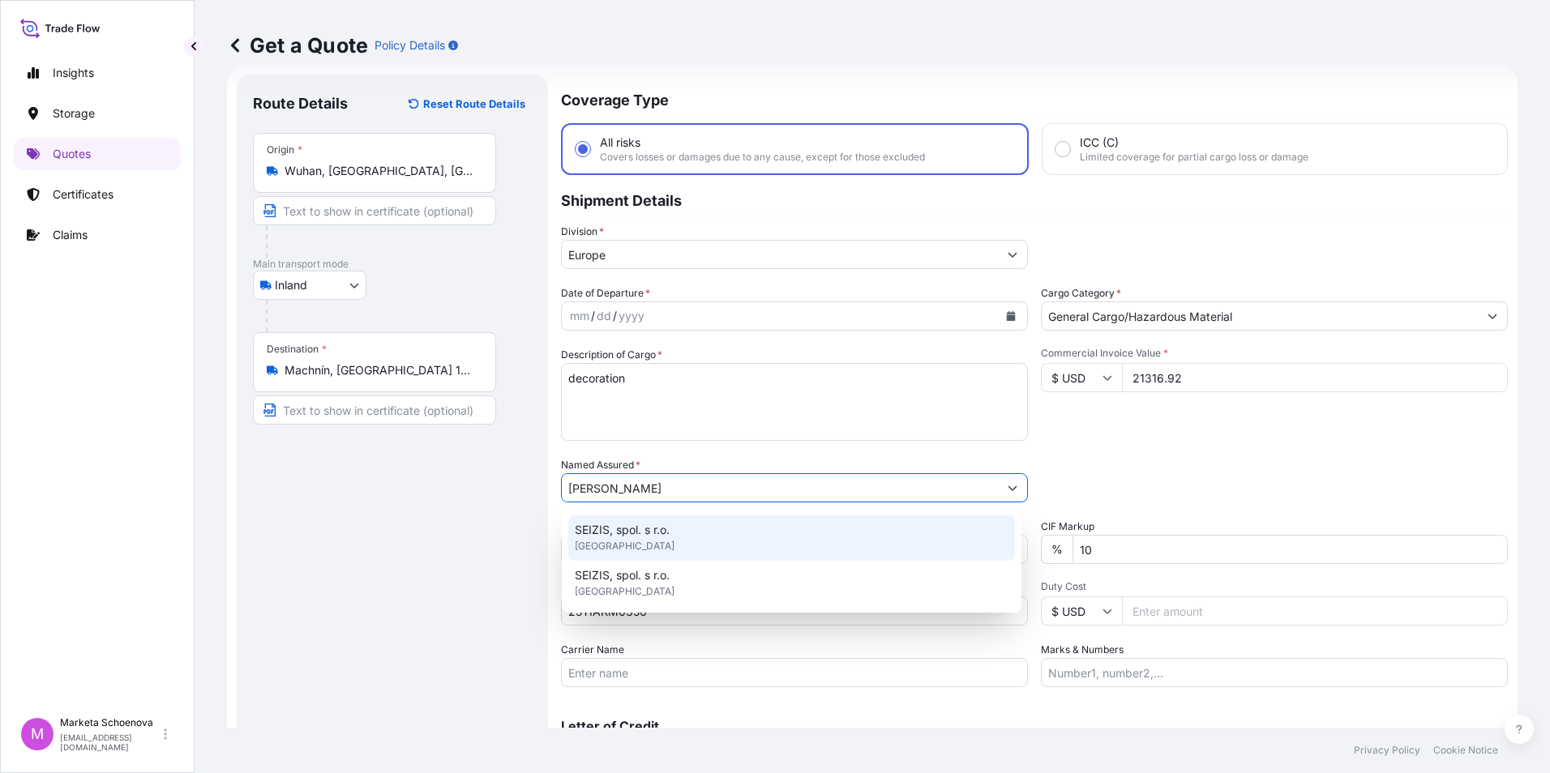
click at [697, 528] on div "SEIZIS, spol. s r.o. [GEOGRAPHIC_DATA]" at bounding box center [791, 537] width 447 height 45
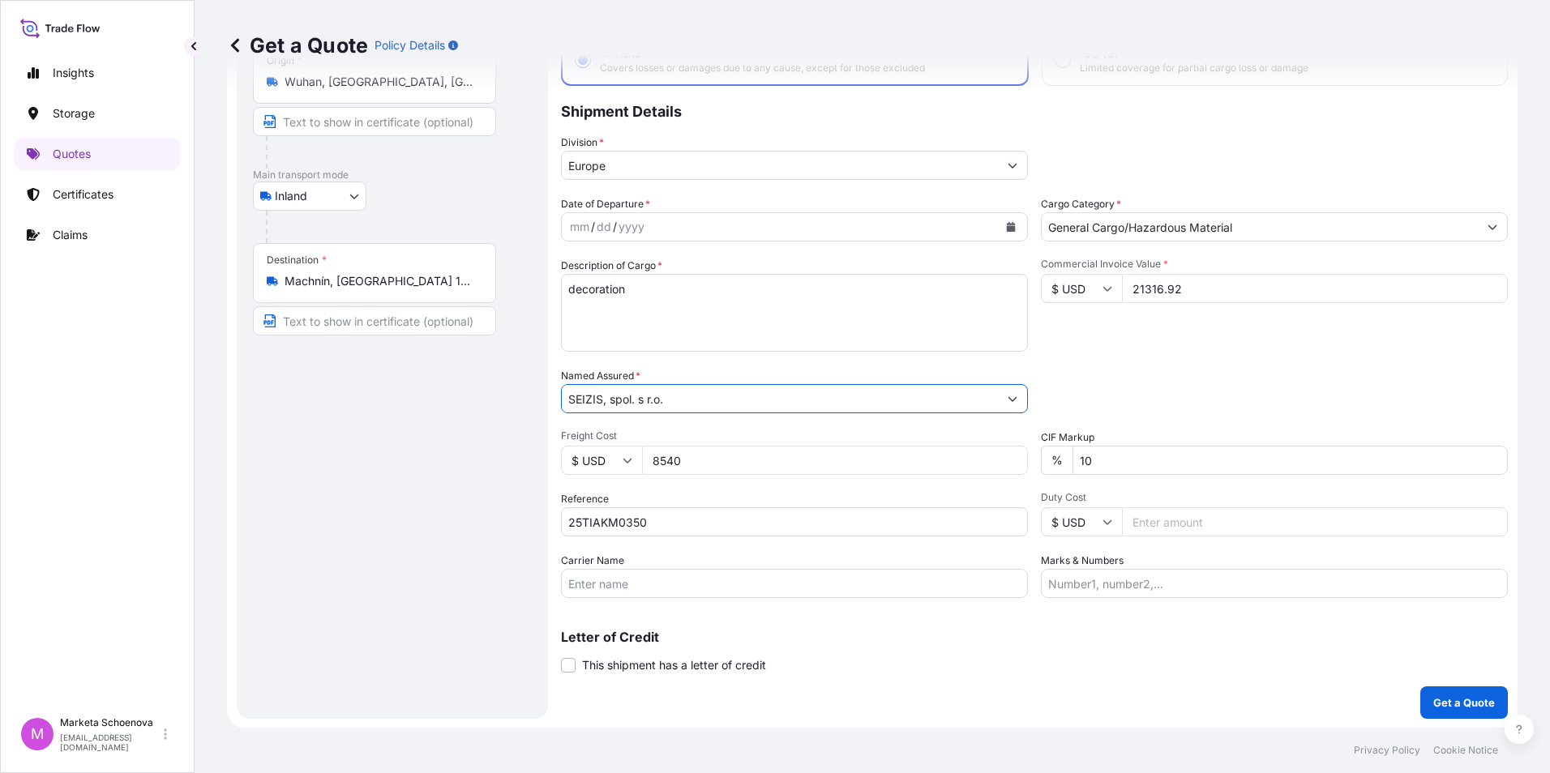
scroll to position [116, 0]
type input "SEIZIS, spol. s r.o."
click at [1464, 705] on p "Get a Quote" at bounding box center [1464, 702] width 62 height 16
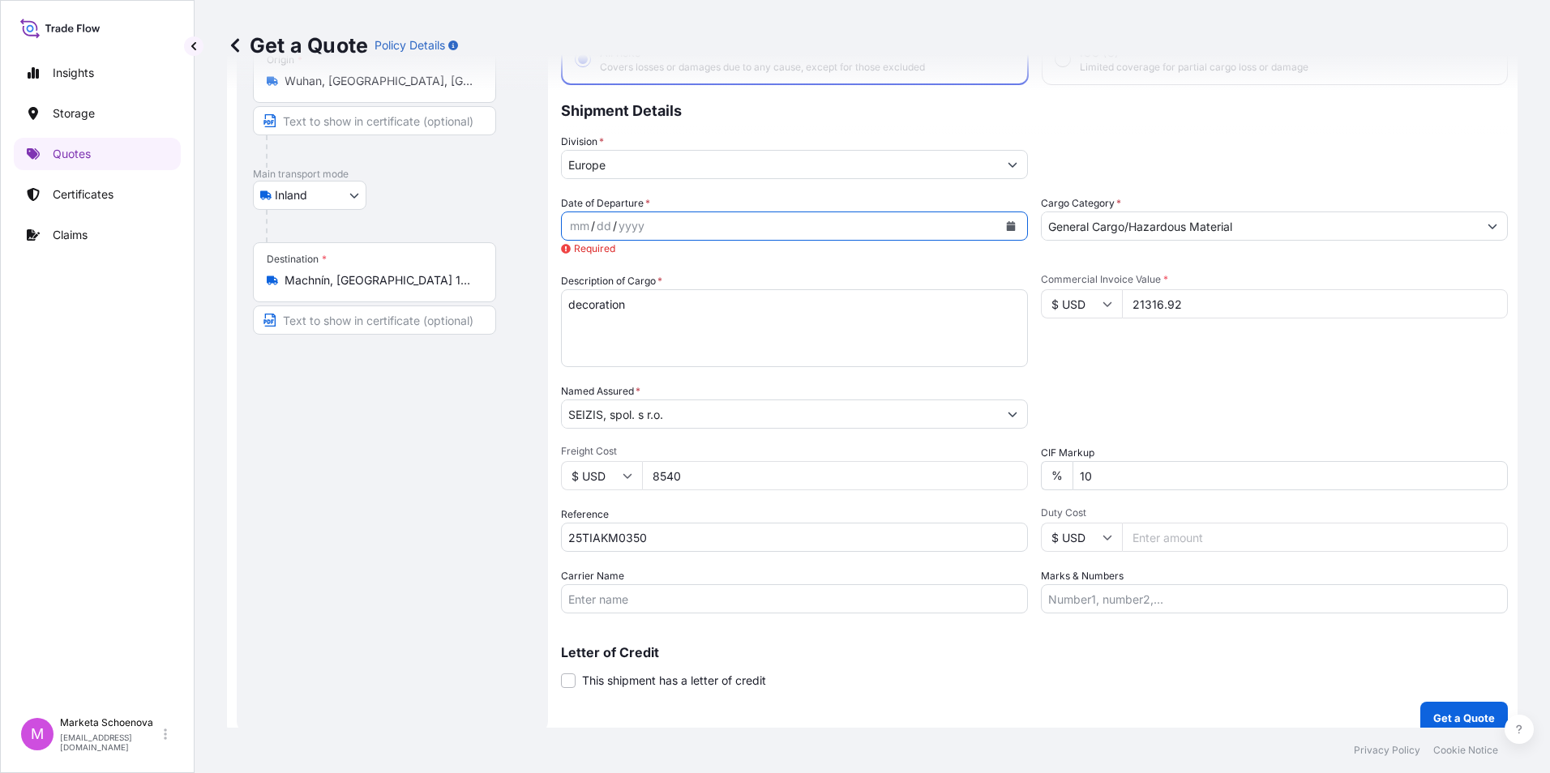
click at [1006, 222] on icon "Calendar" at bounding box center [1011, 226] width 10 height 10
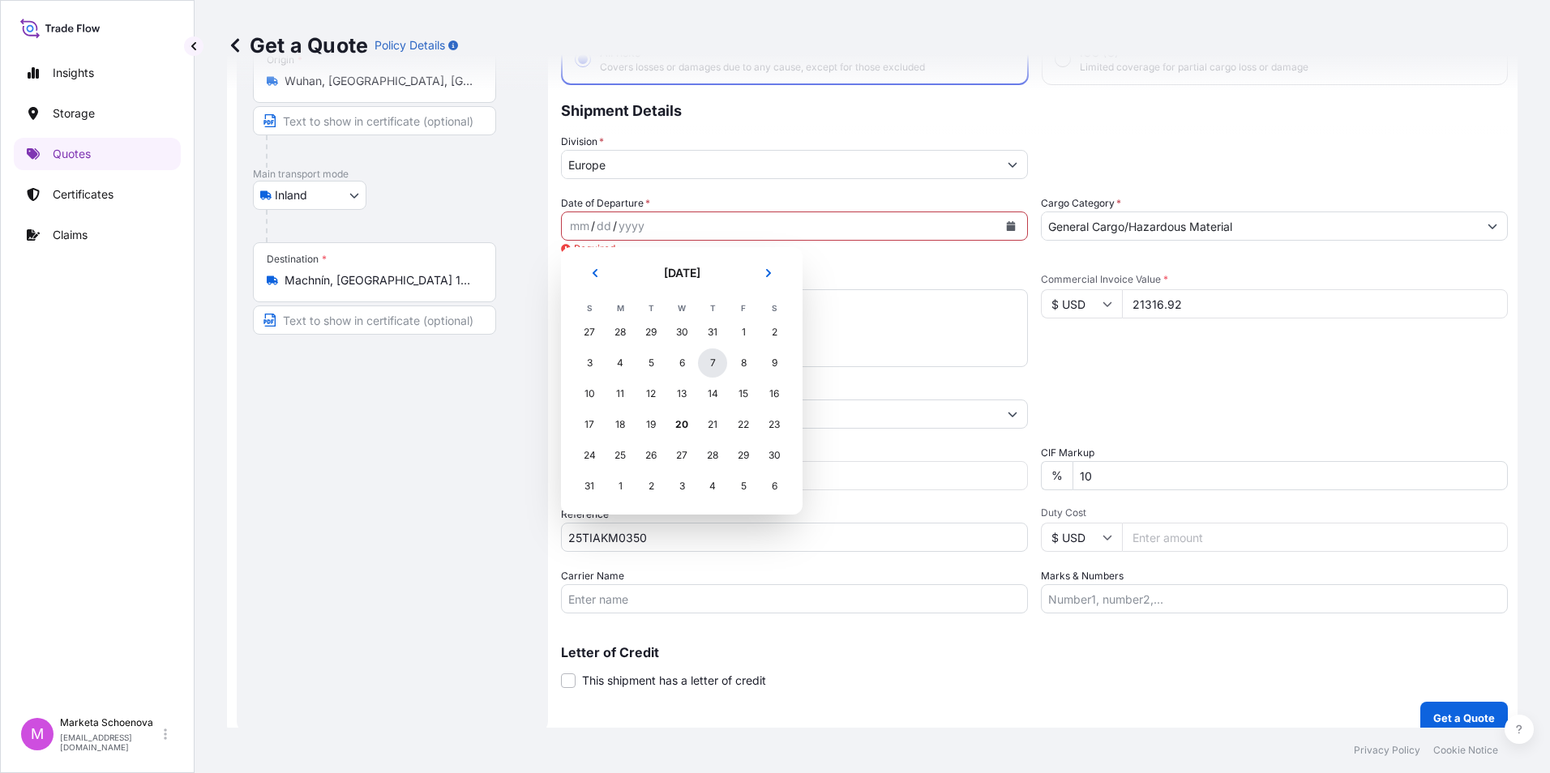
click at [718, 367] on div "7" at bounding box center [712, 362] width 29 height 29
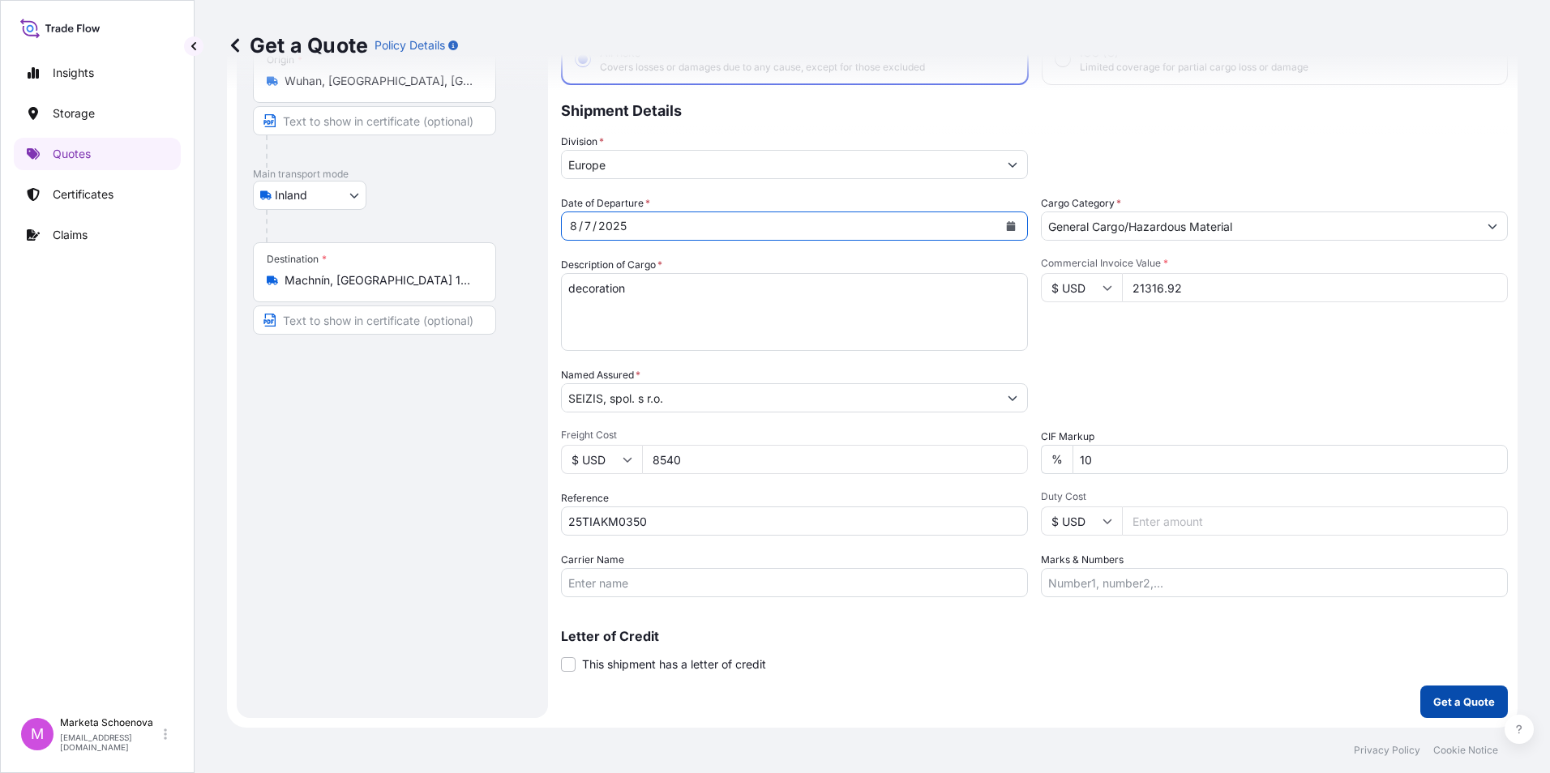
click at [1447, 703] on p "Get a Quote" at bounding box center [1464, 702] width 62 height 16
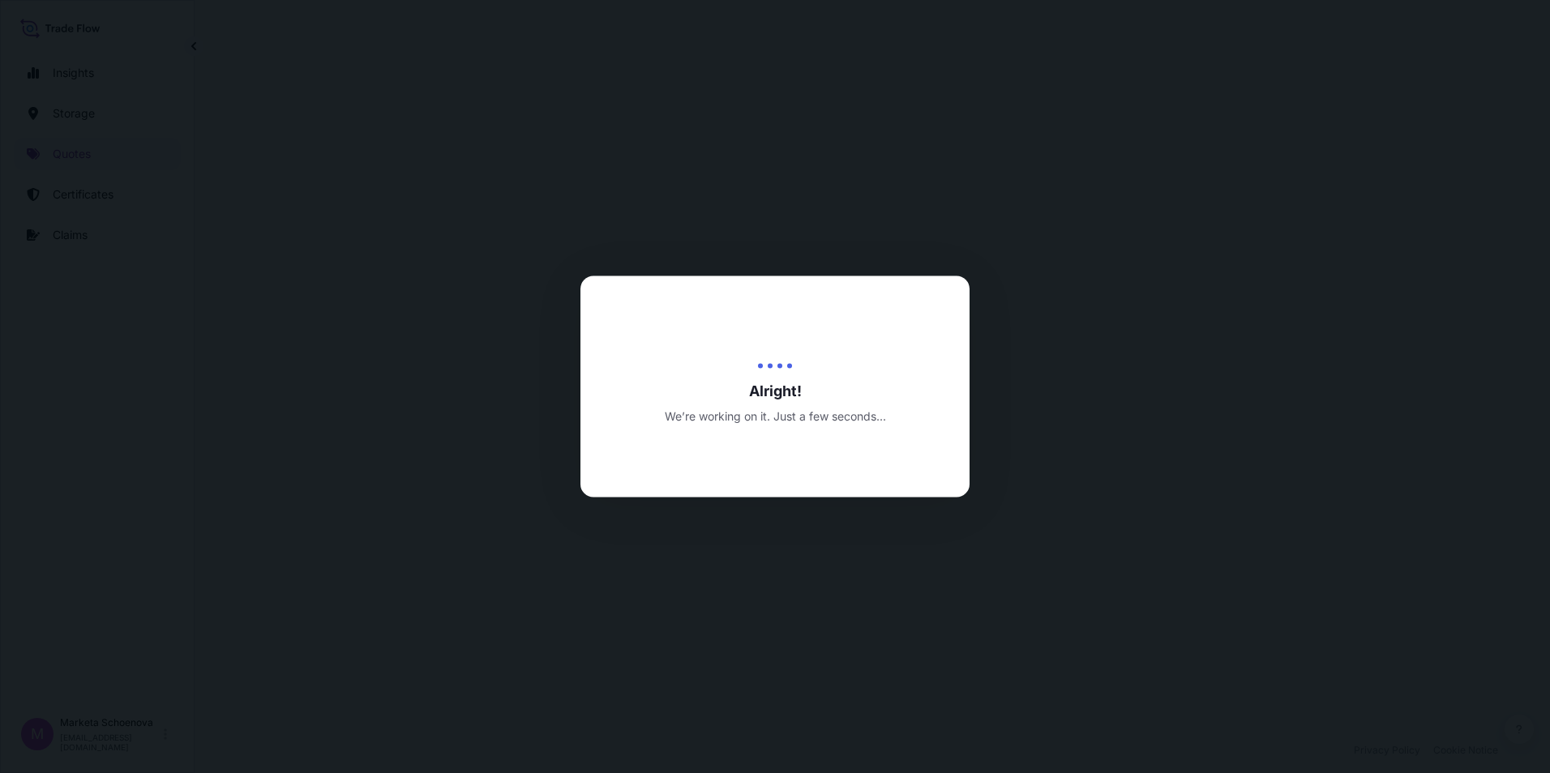
select select "Inland"
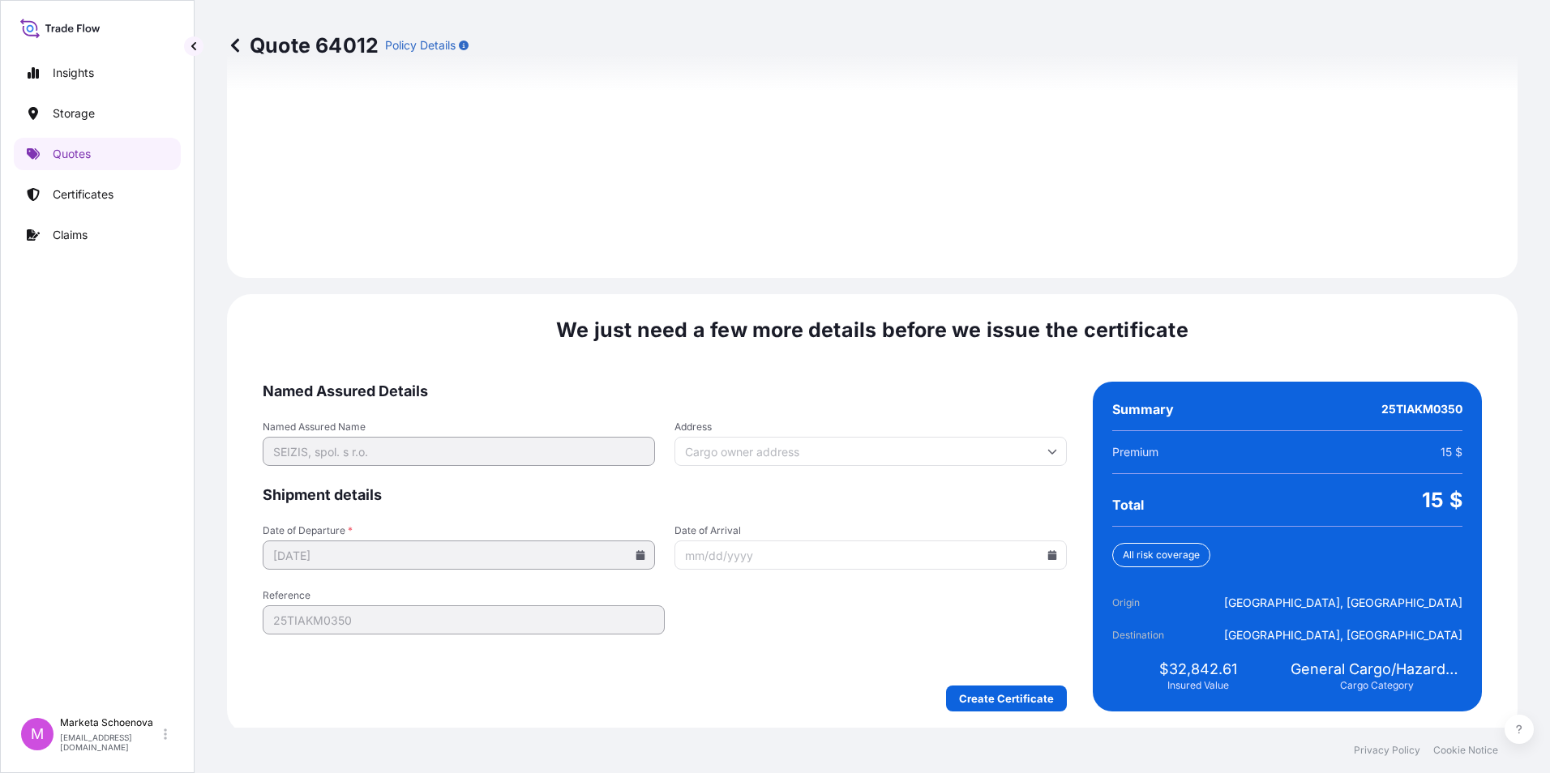
scroll to position [2250, 0]
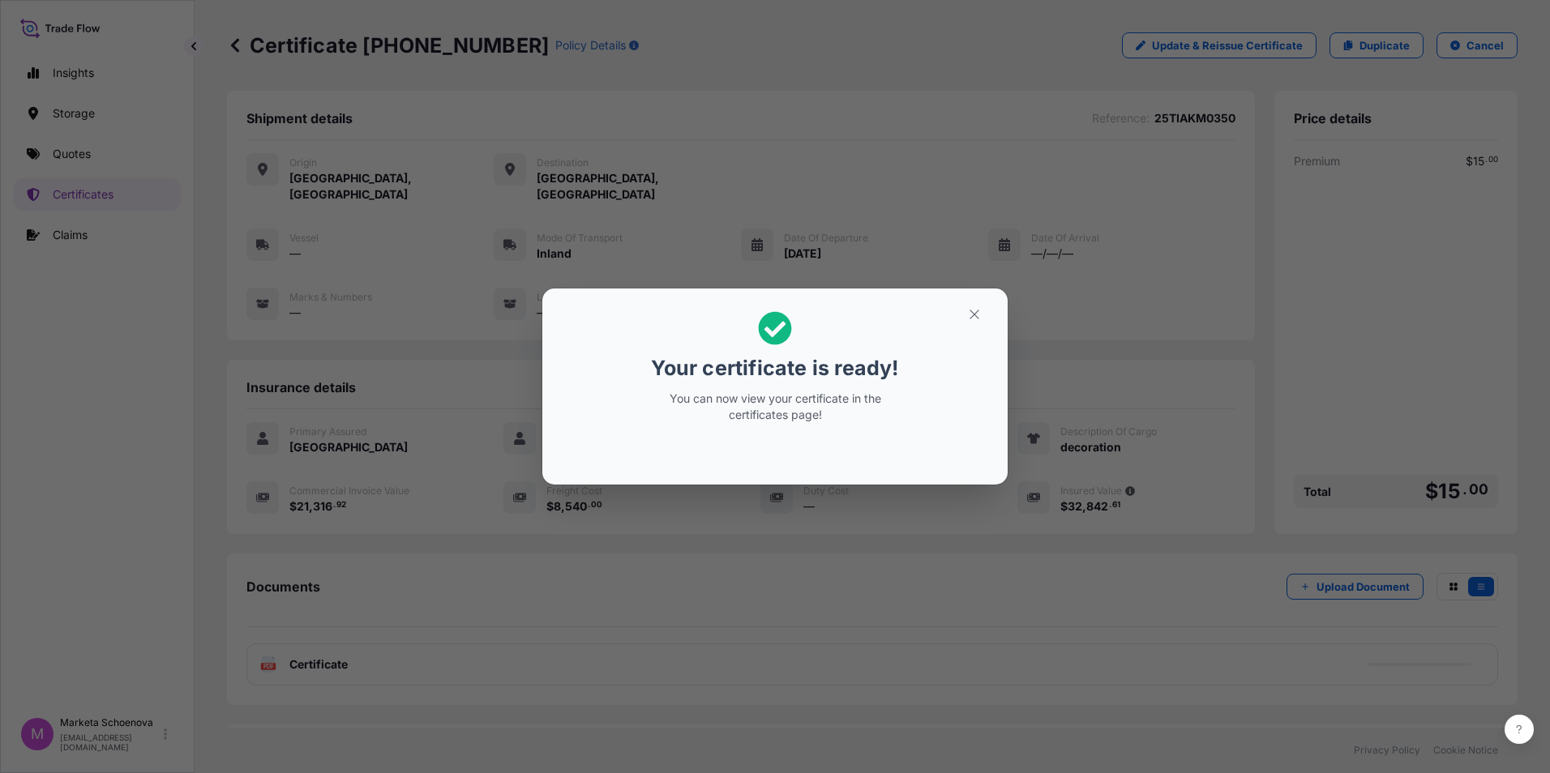
click at [71, 151] on div "Your certificate is ready! You can now view your certificate in the certificate…" at bounding box center [775, 386] width 1550 height 773
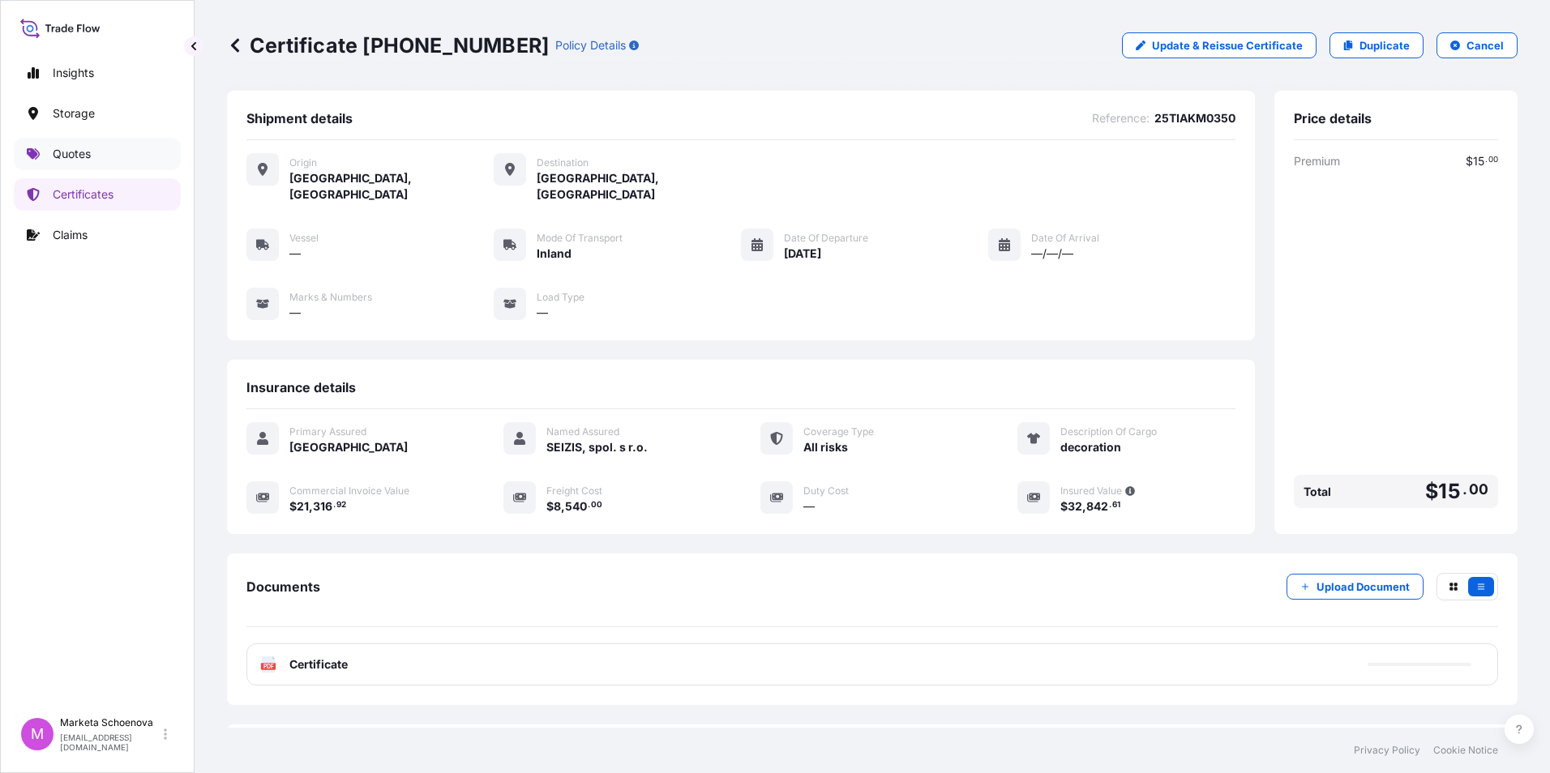
click at [71, 151] on p "Quotes" at bounding box center [72, 154] width 38 height 16
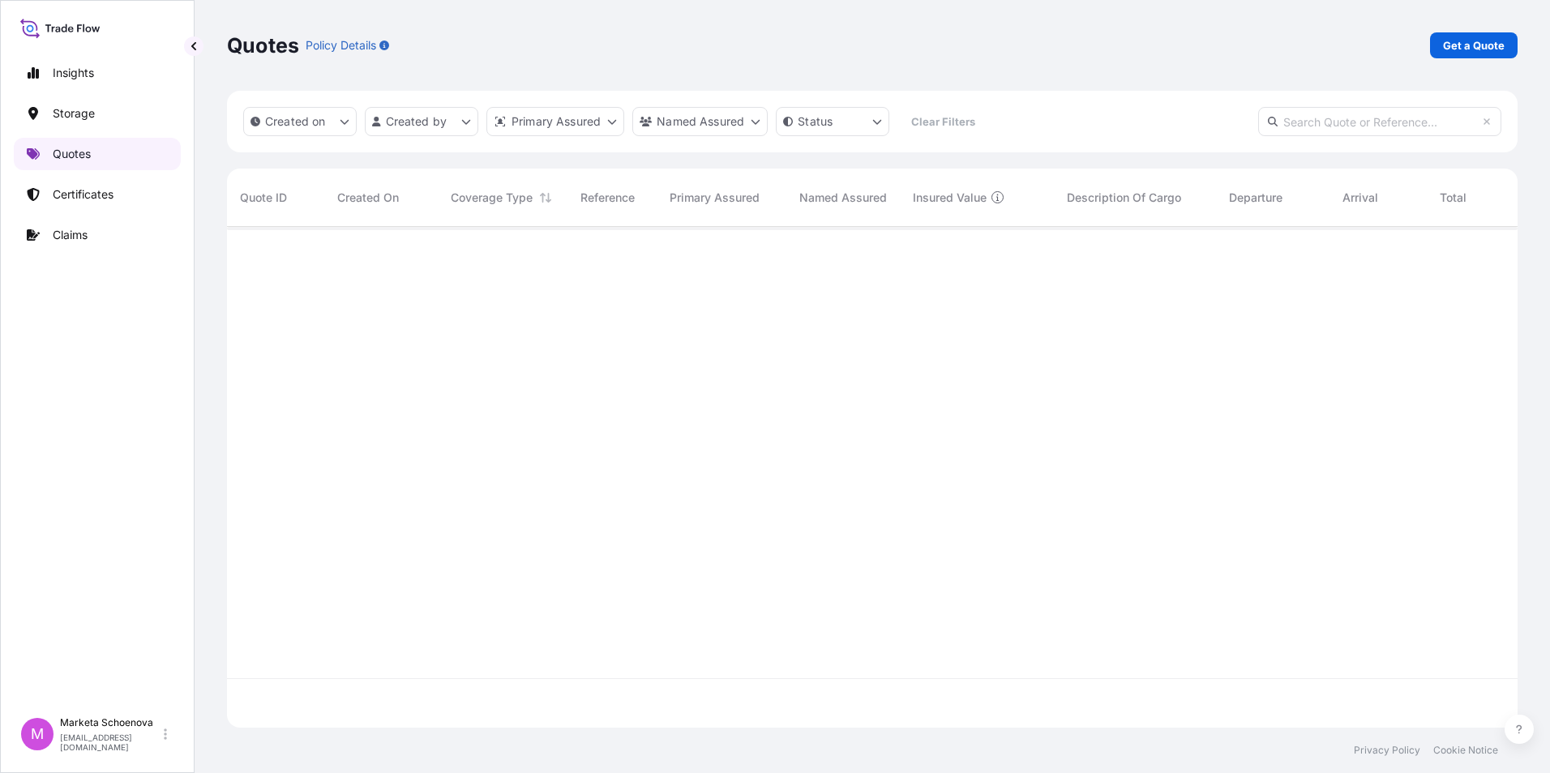
scroll to position [498, 1278]
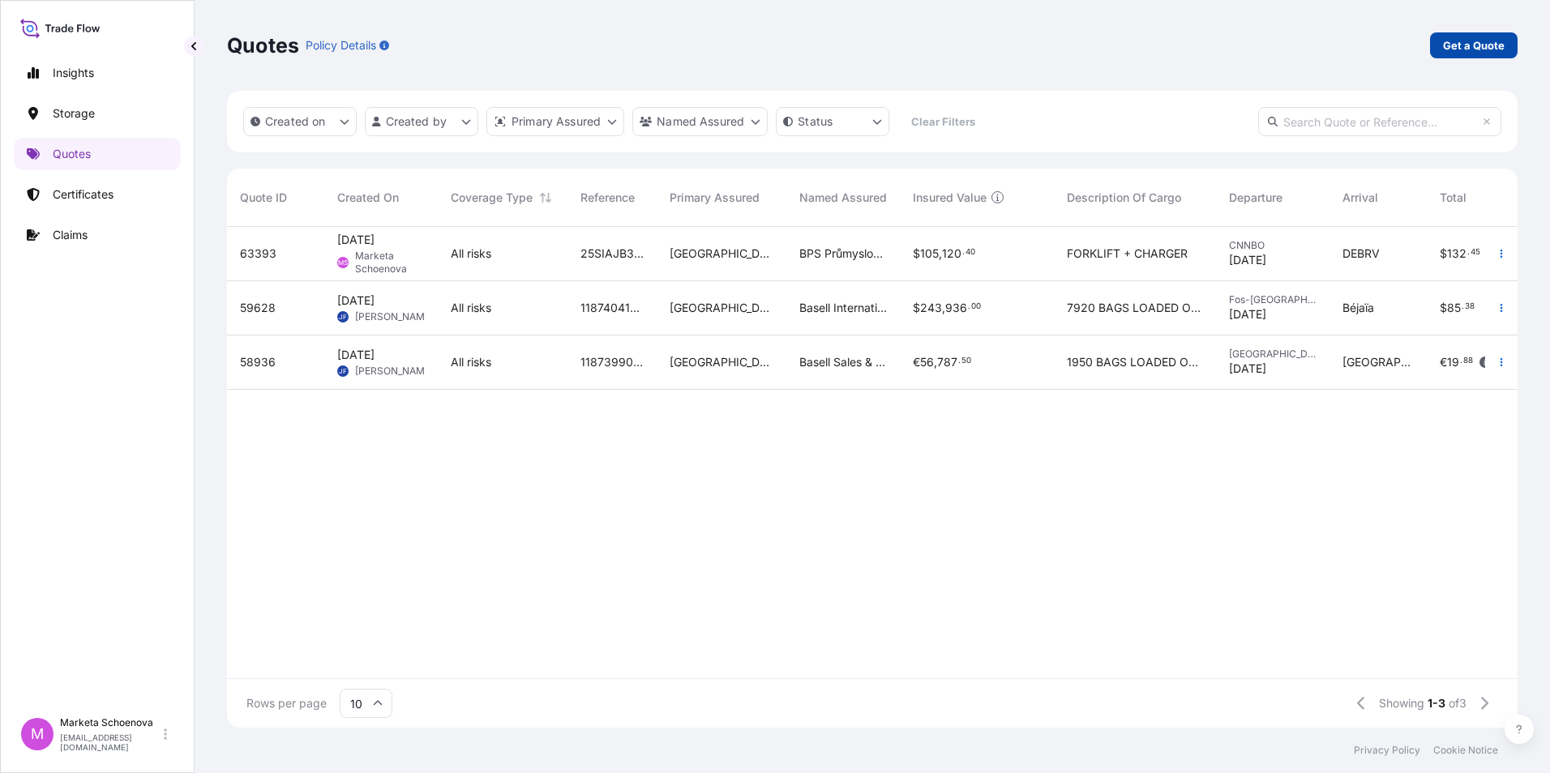
click at [1461, 49] on p "Get a Quote" at bounding box center [1474, 45] width 62 height 16
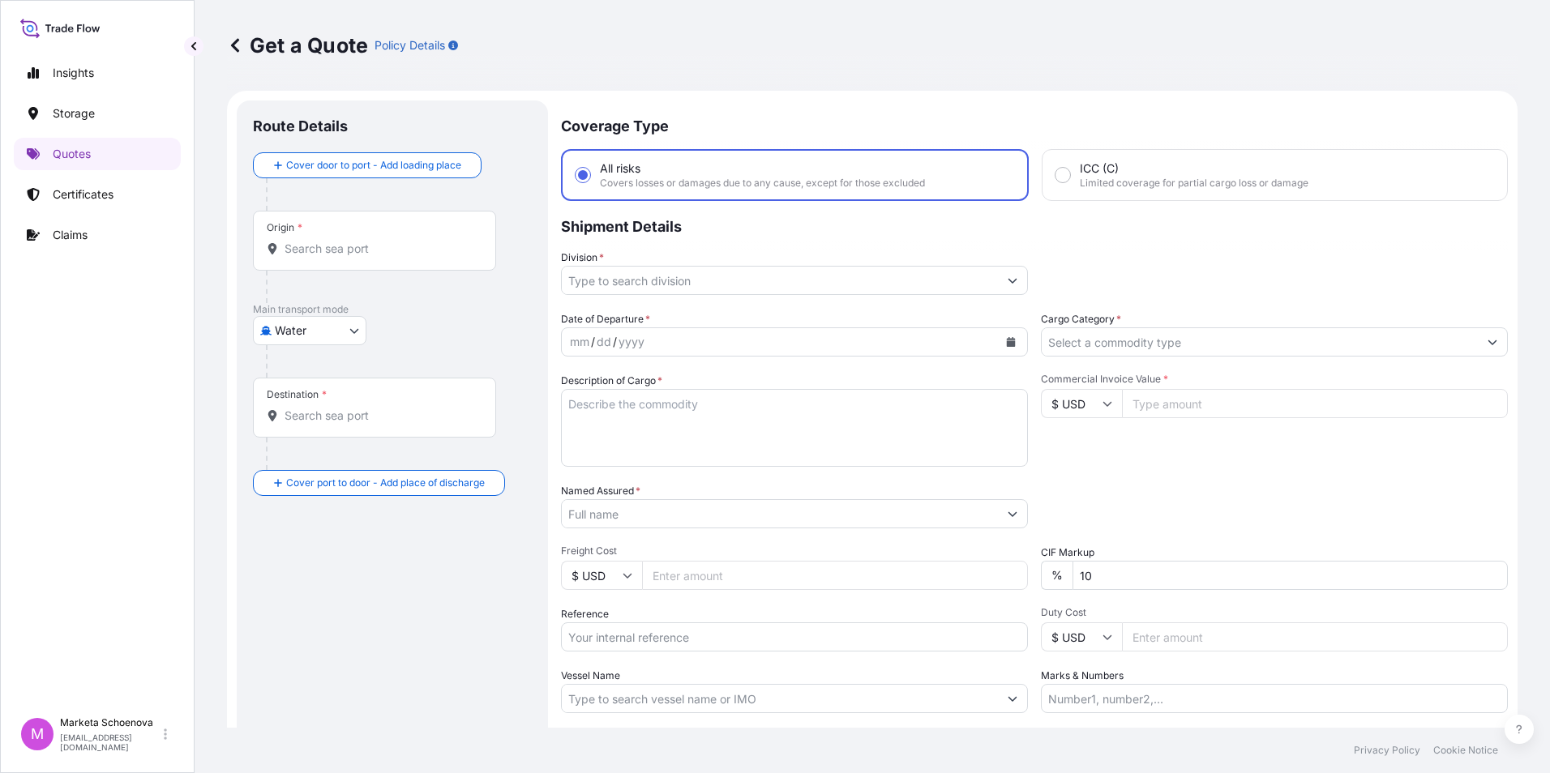
scroll to position [26, 0]
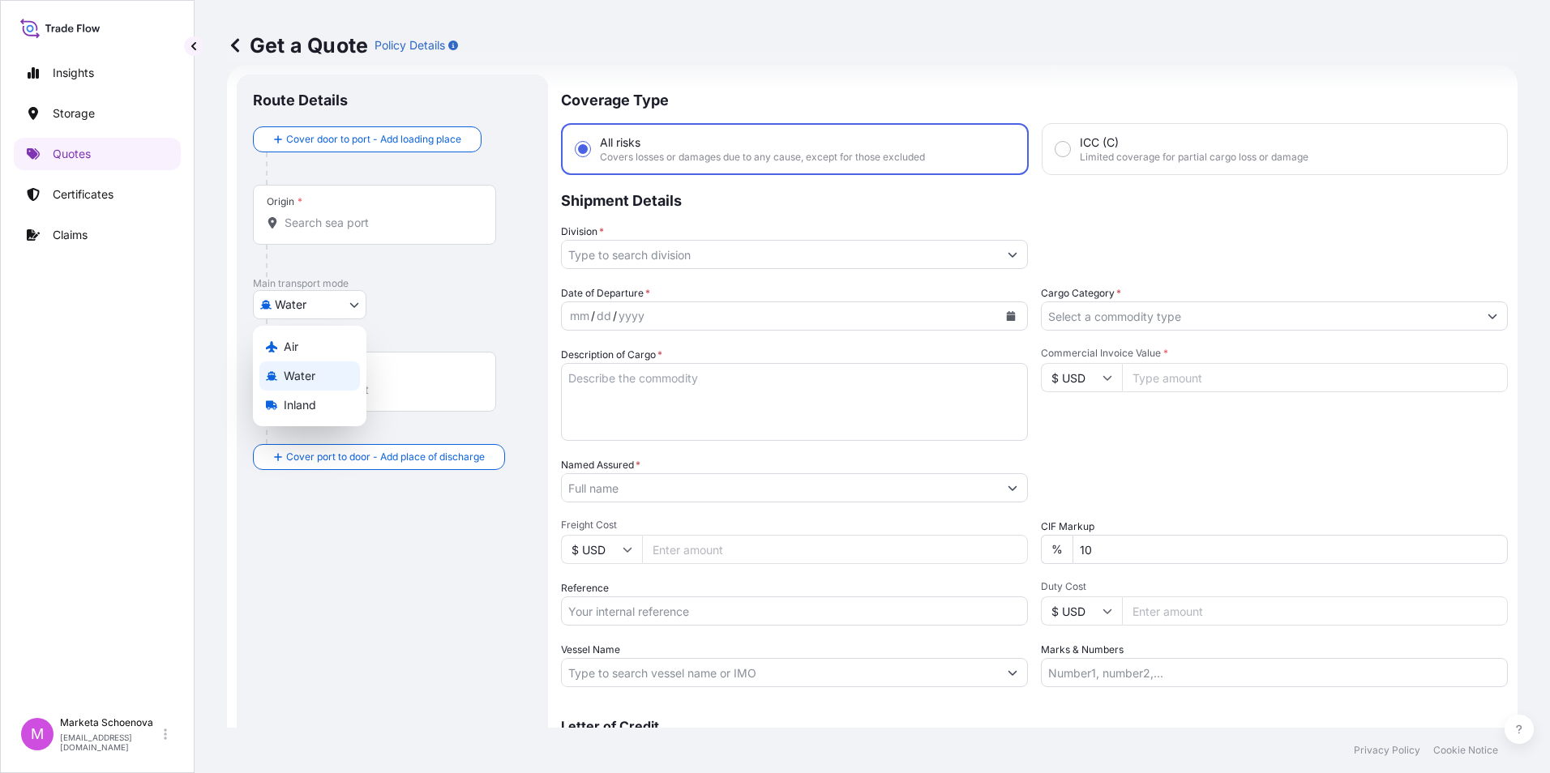
click at [320, 308] on body "Insights Storage Quotes Certificates Claims M Marketa Schoenova [EMAIL_ADDRESS]…" at bounding box center [775, 386] width 1550 height 773
click at [303, 411] on span "Inland" at bounding box center [300, 405] width 32 height 16
select select "Inland"
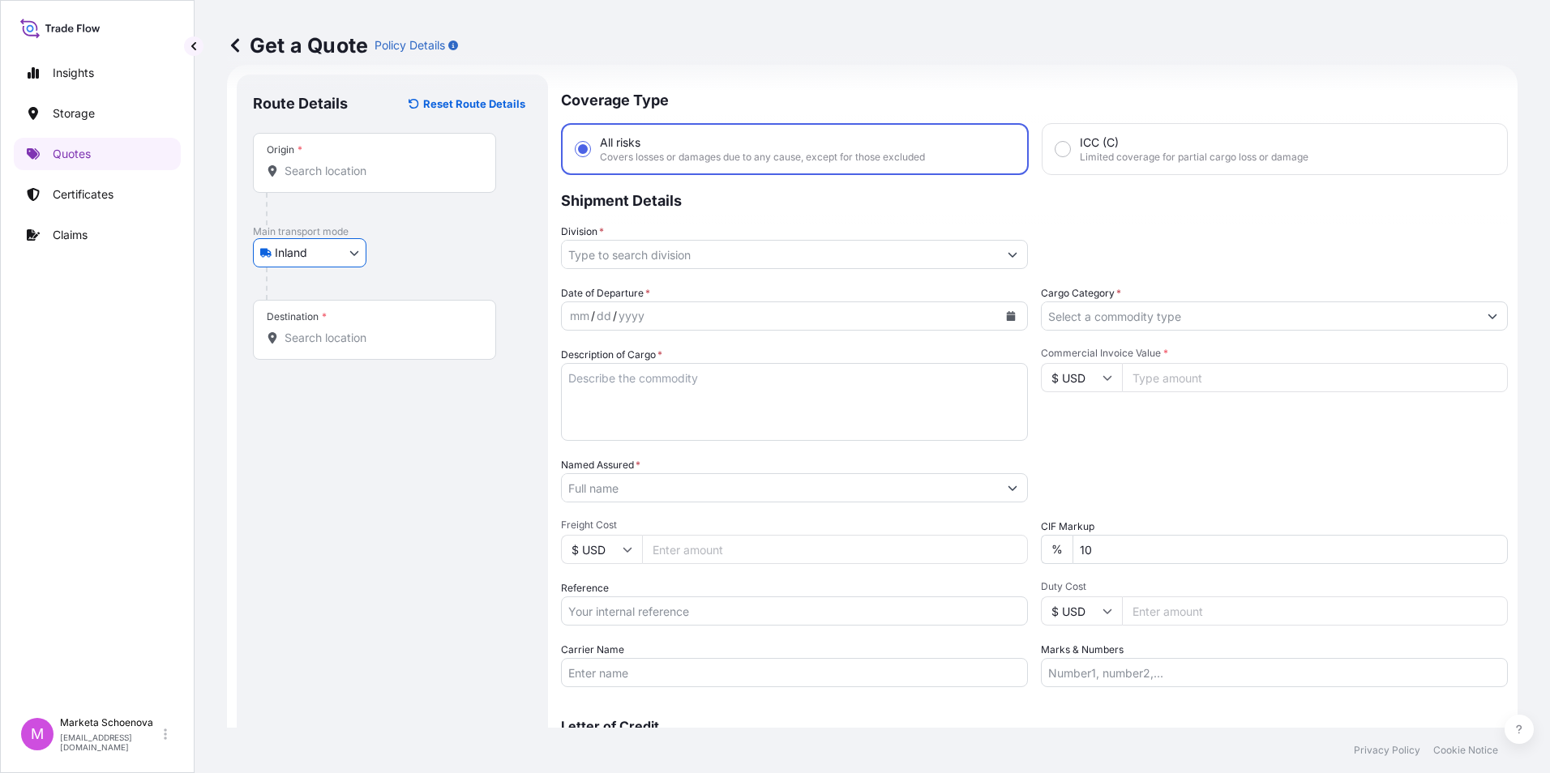
click at [332, 173] on input "Origin *" at bounding box center [379, 171] width 191 height 16
click at [417, 185] on div "Origin *" at bounding box center [374, 163] width 243 height 60
click at [417, 179] on input "Origin * Please select an origin" at bounding box center [379, 171] width 191 height 16
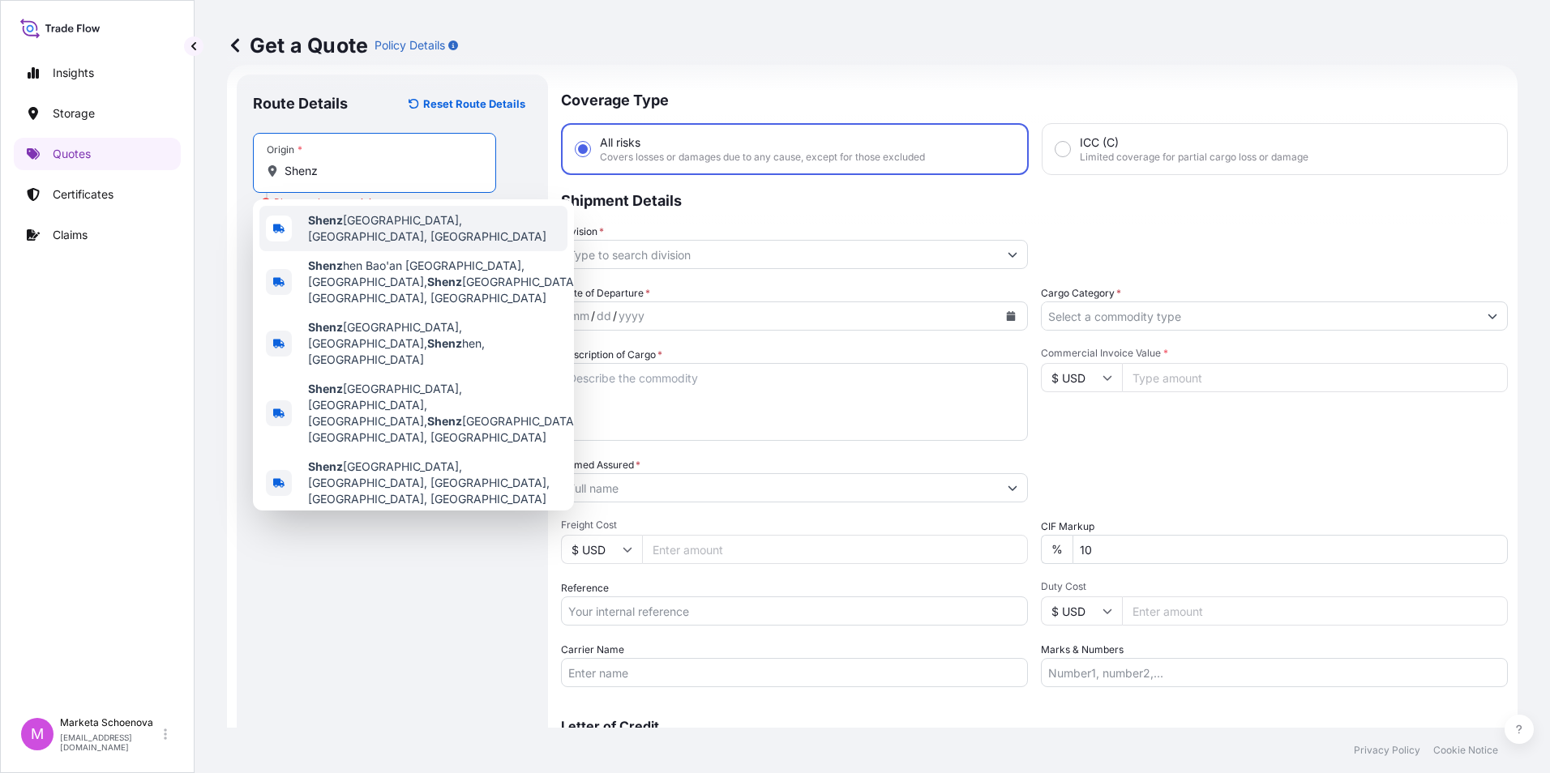
click at [420, 225] on span "Shenz hen, [GEOGRAPHIC_DATA], [GEOGRAPHIC_DATA]" at bounding box center [434, 228] width 253 height 32
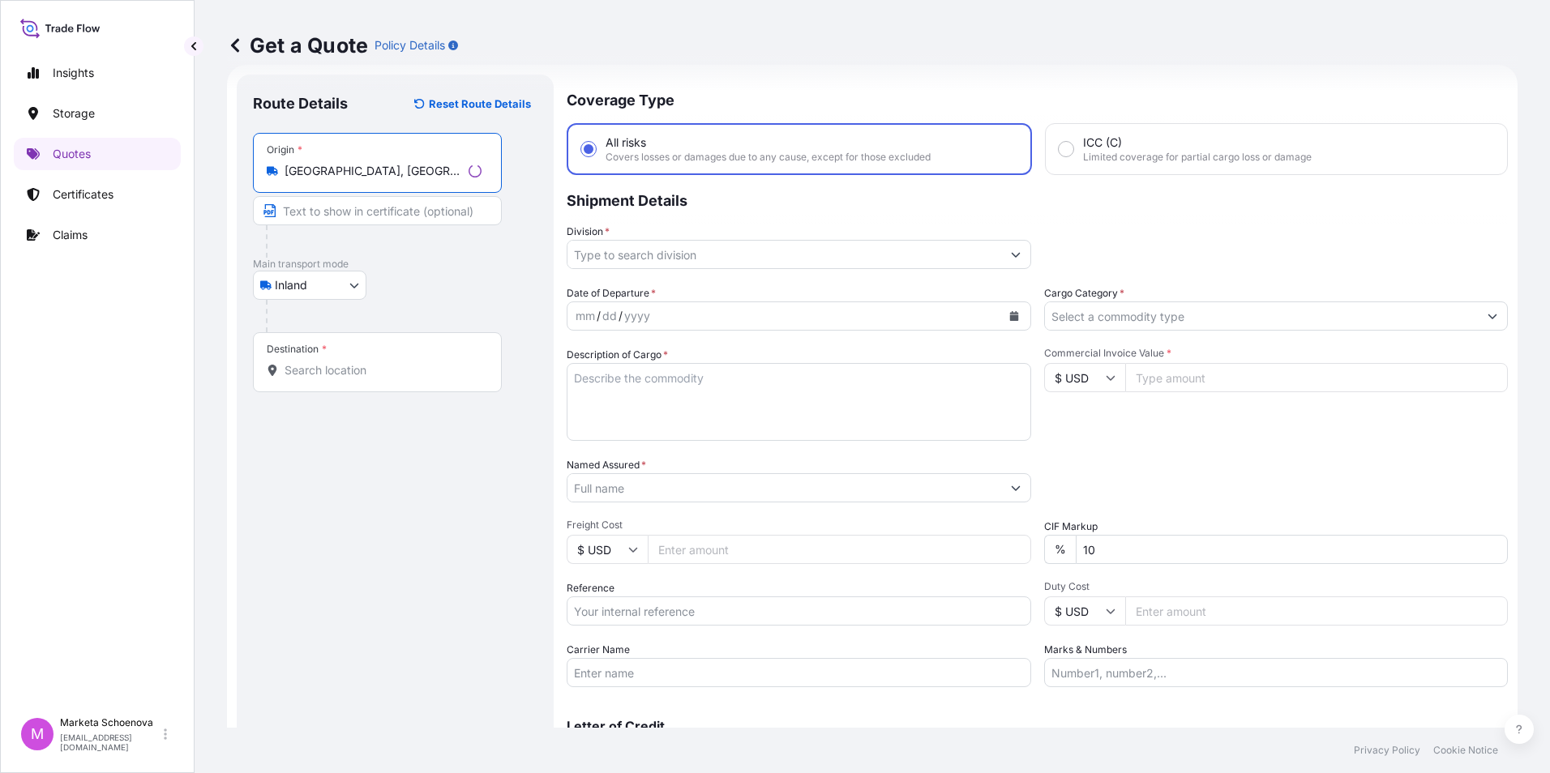
type input "[GEOGRAPHIC_DATA], [GEOGRAPHIC_DATA], [GEOGRAPHIC_DATA]"
click at [309, 374] on input "Destination *" at bounding box center [382, 370] width 197 height 16
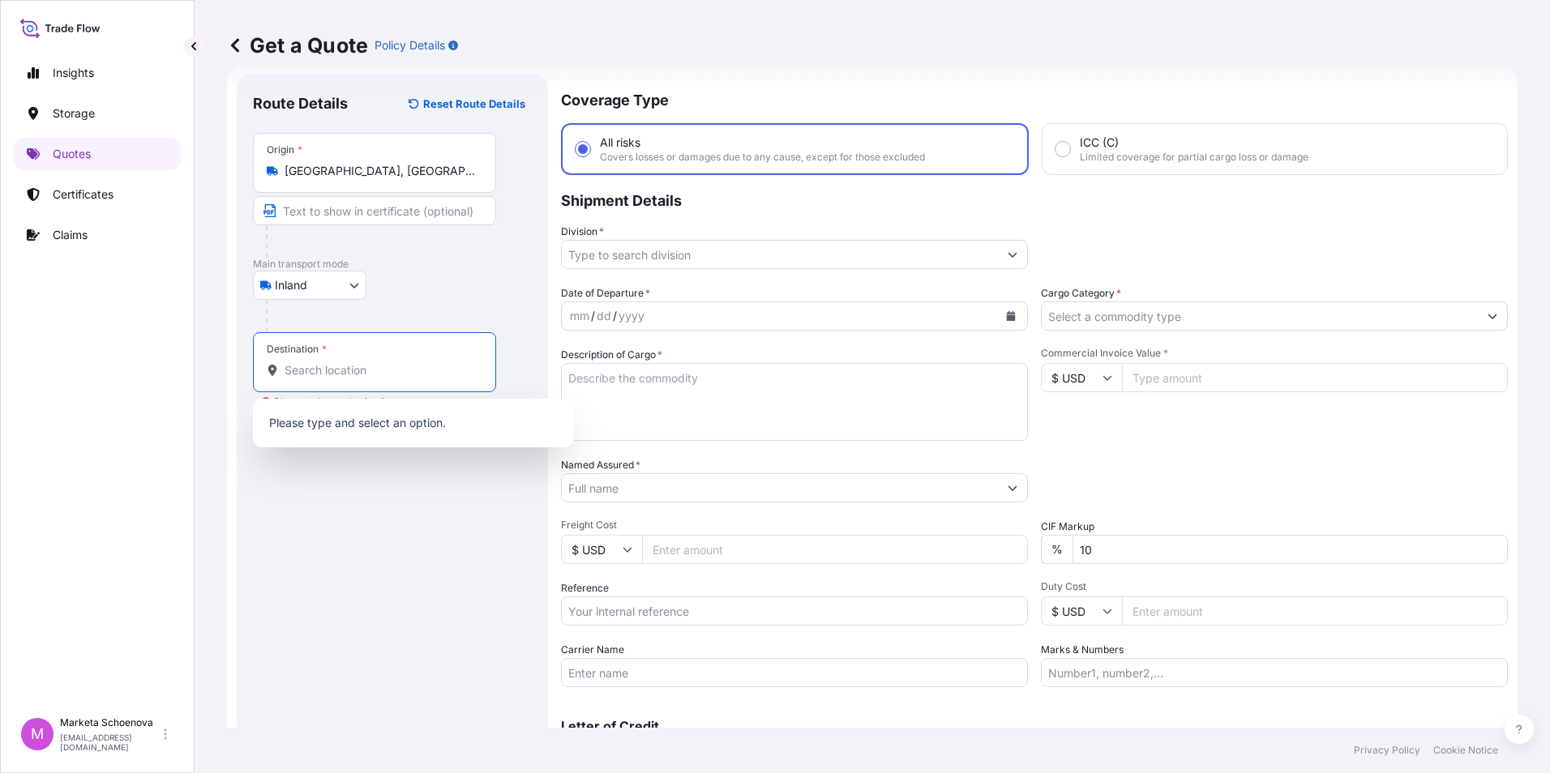
click at [359, 368] on input "Destination * Please select a destination" at bounding box center [379, 370] width 191 height 16
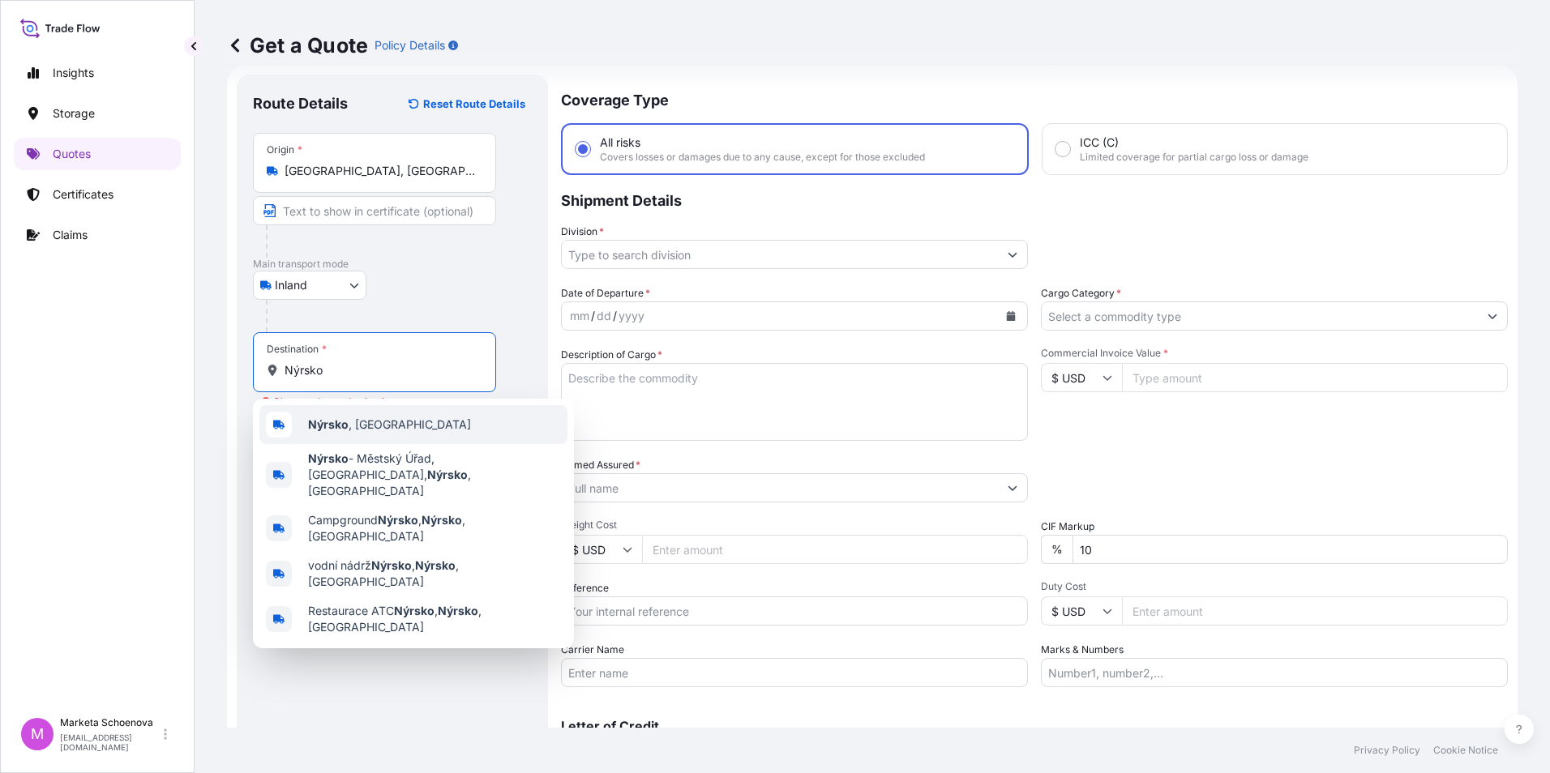
click at [386, 421] on span "Nýrsko , [GEOGRAPHIC_DATA]" at bounding box center [389, 425] width 163 height 16
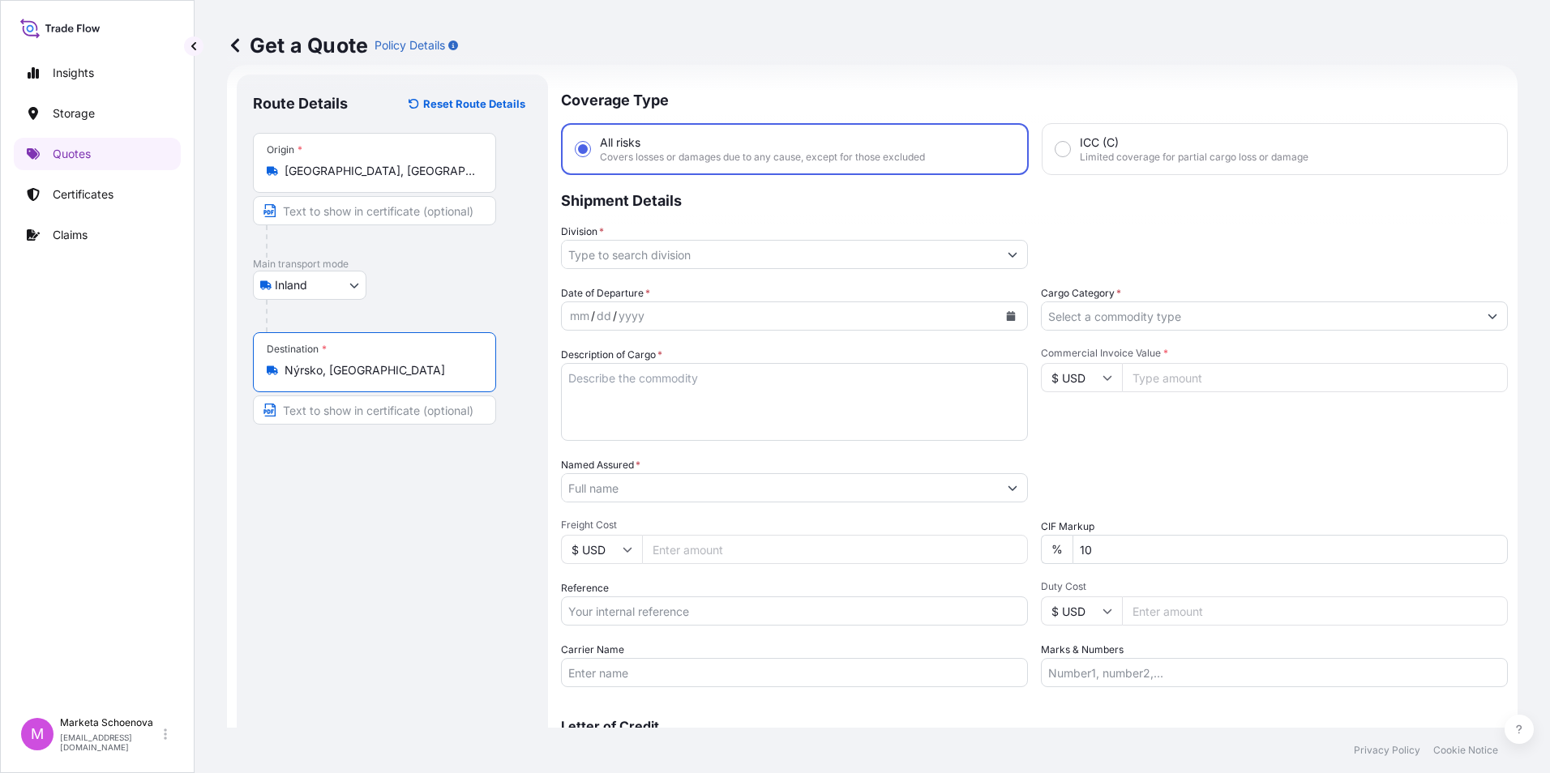
type input "Nýrsko, [GEOGRAPHIC_DATA]"
click at [640, 611] on input "Reference" at bounding box center [794, 611] width 467 height 29
paste input "25TIAOM0359"
type input "25TIAOM0359"
click at [744, 255] on input "Division *" at bounding box center [780, 254] width 436 height 29
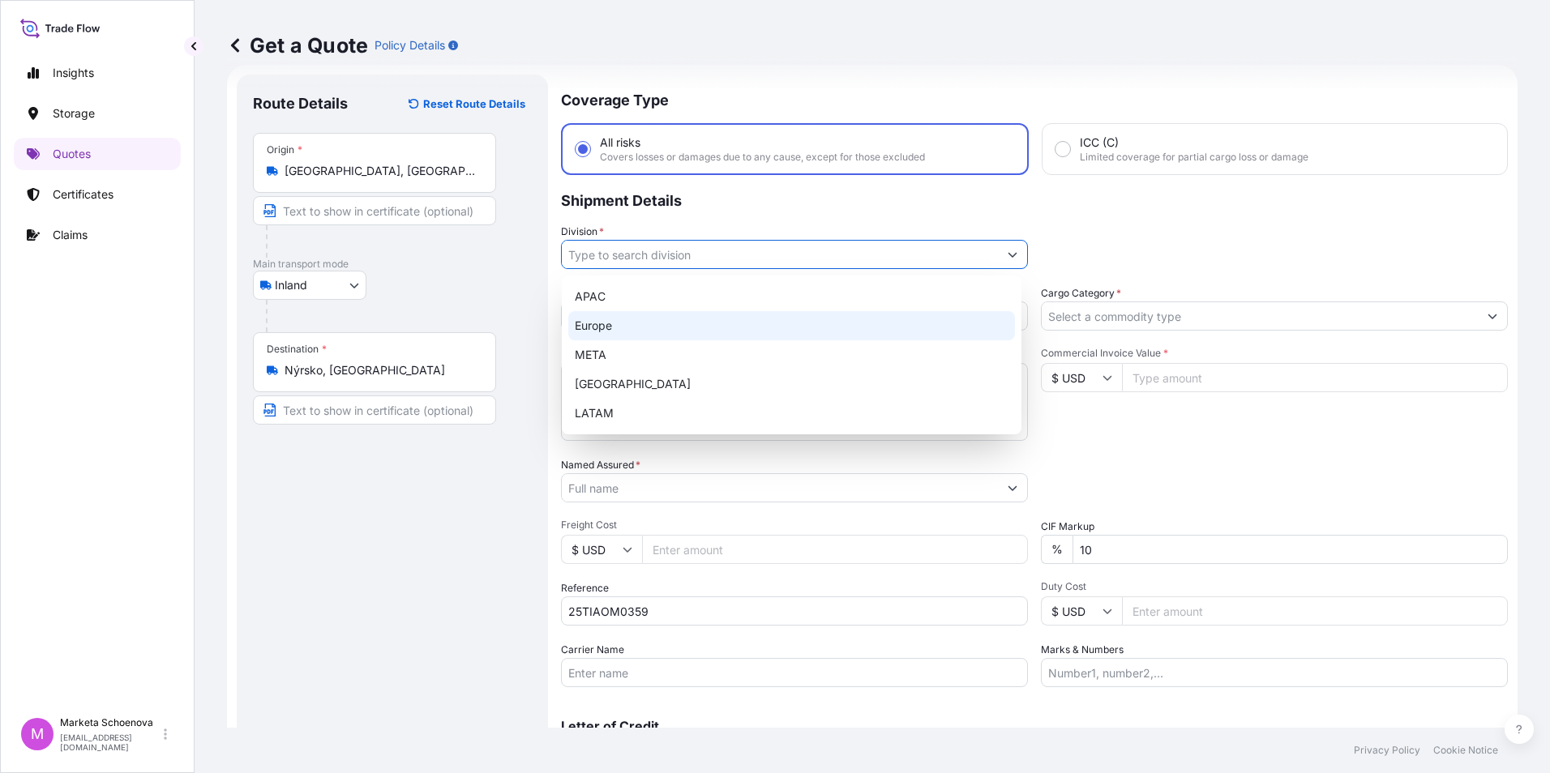
click at [674, 323] on div "Europe" at bounding box center [791, 325] width 447 height 29
type input "Europe"
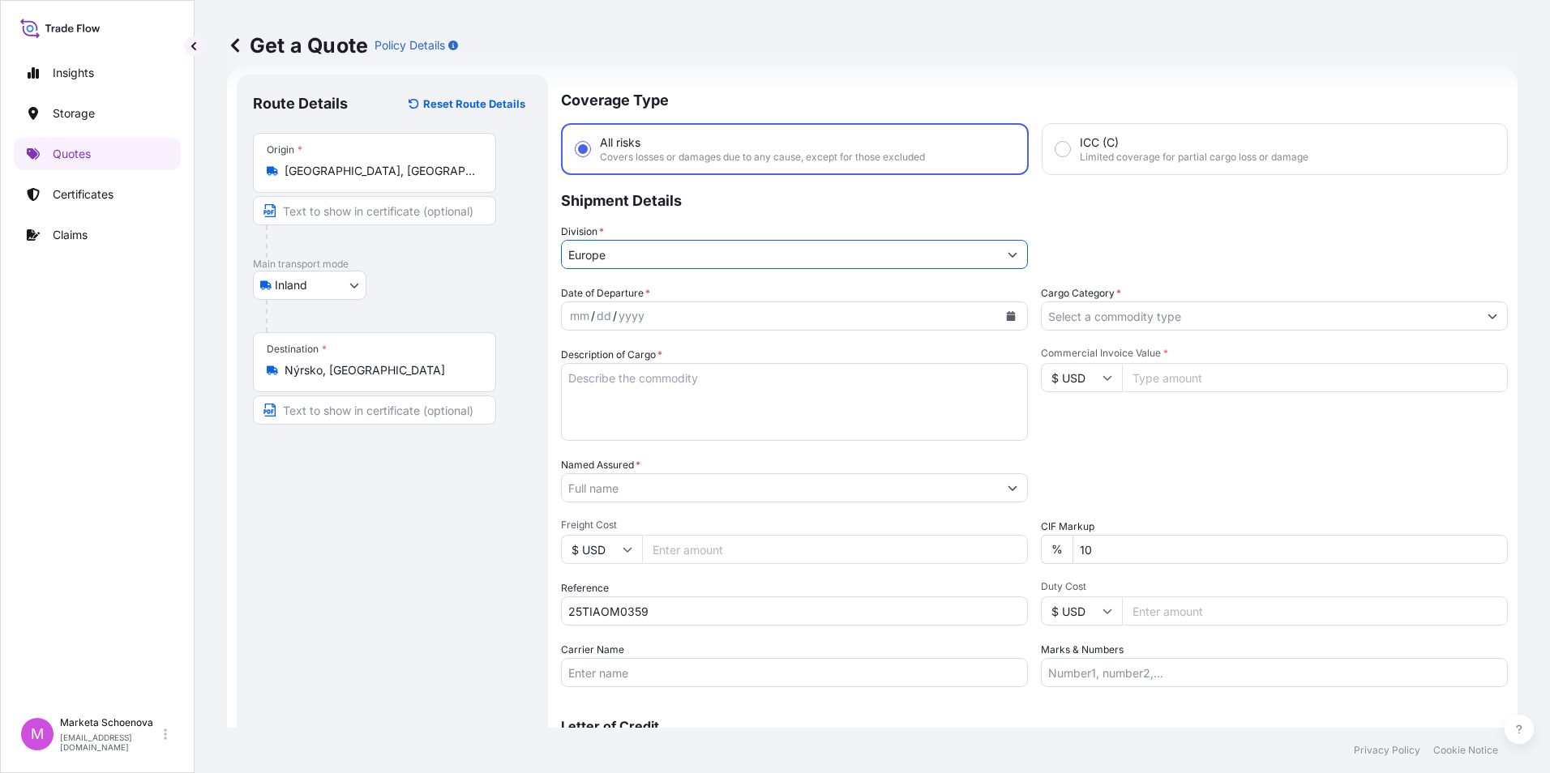
click at [1148, 320] on input "Cargo Category *" at bounding box center [1259, 315] width 436 height 29
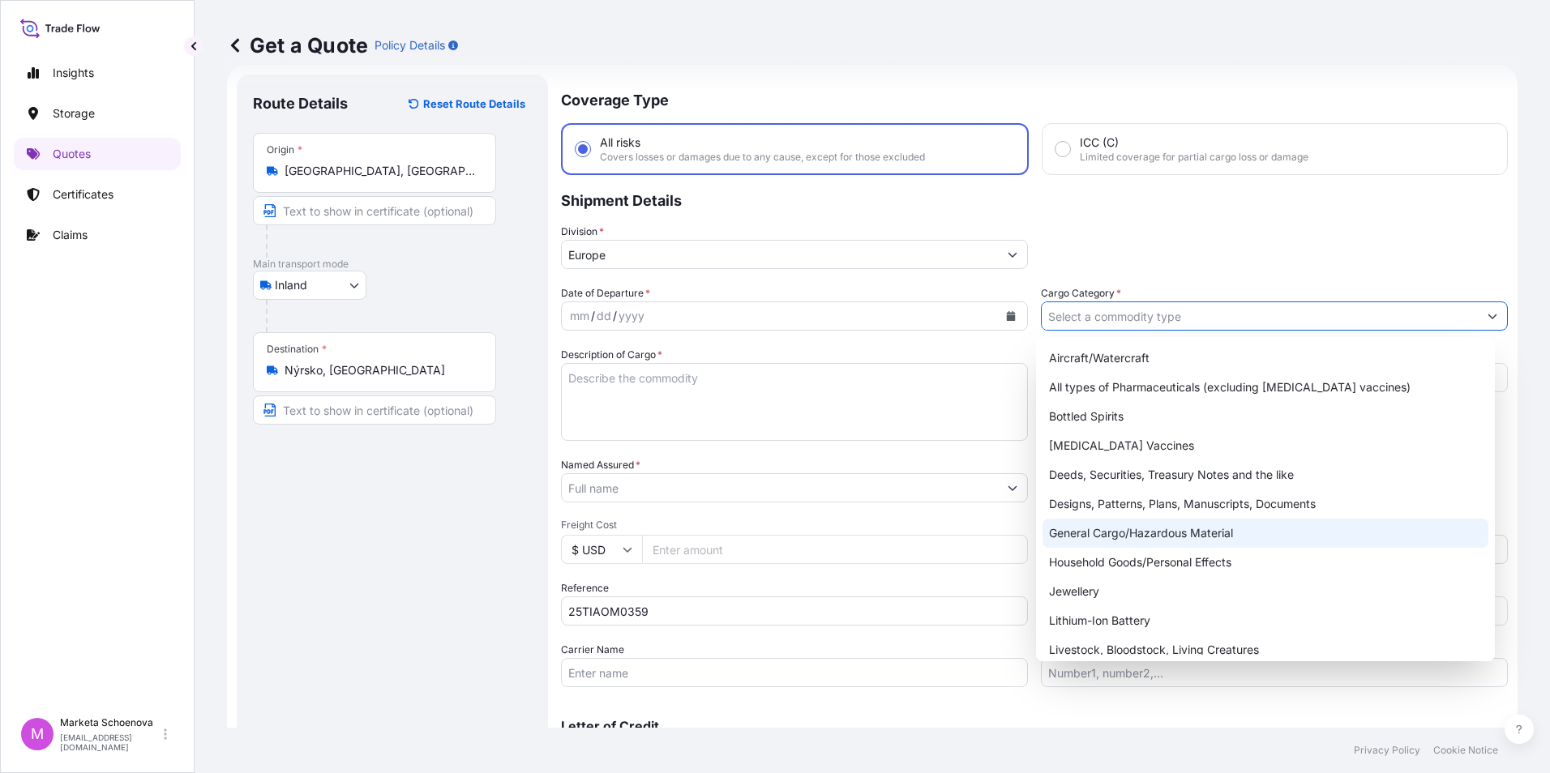
click at [1153, 540] on div "General Cargo/Hazardous Material" at bounding box center [1265, 533] width 447 height 29
type input "General Cargo/Hazardous Material"
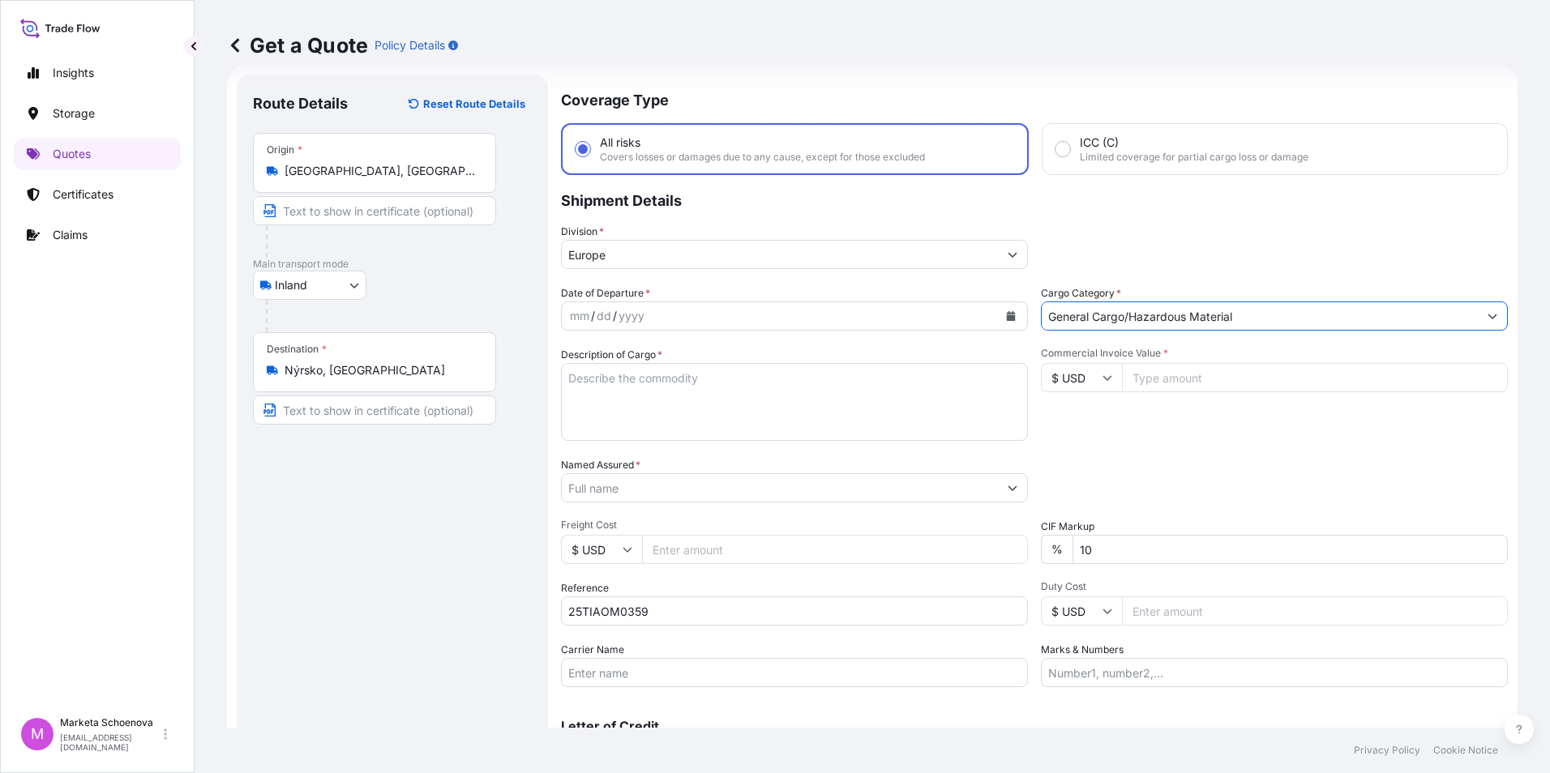
click at [635, 310] on div "yyyy" at bounding box center [631, 315] width 29 height 19
click at [1006, 322] on button "Calendar" at bounding box center [1011, 316] width 26 height 26
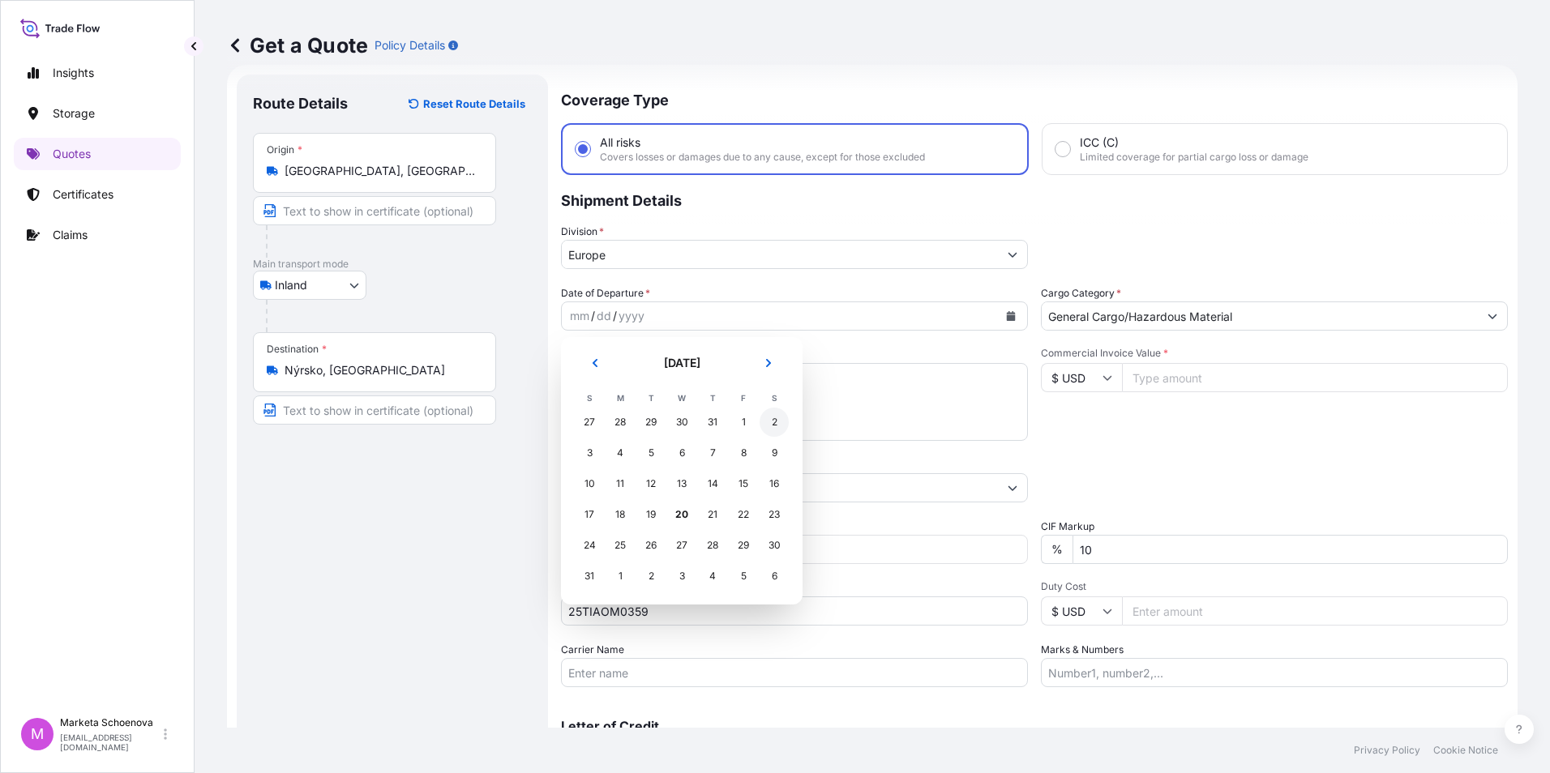
click at [772, 424] on div "2" at bounding box center [773, 422] width 29 height 29
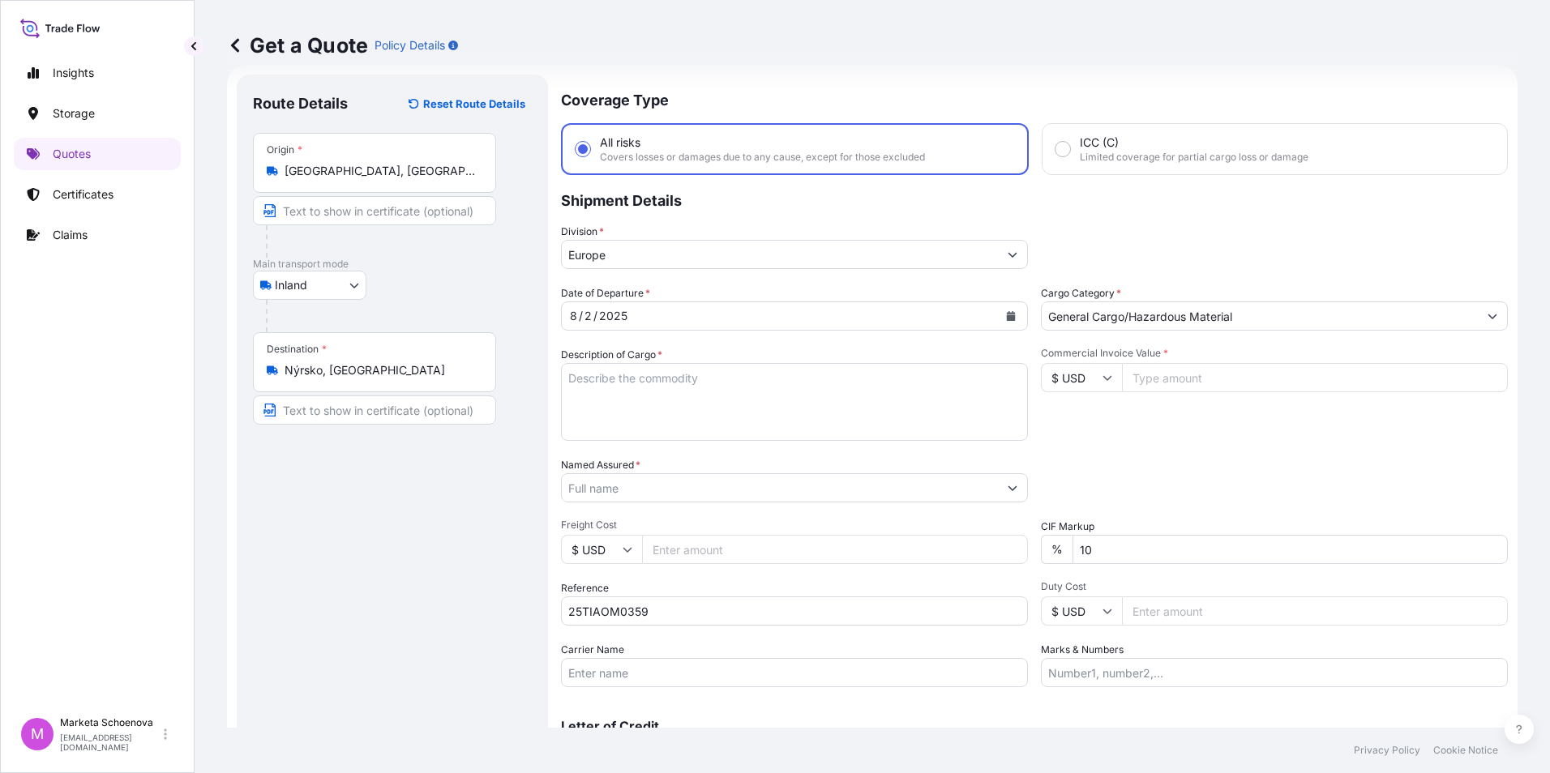
click at [1268, 371] on input "Commercial Invoice Value *" at bounding box center [1315, 377] width 386 height 29
click at [1135, 383] on input "Commercial Invoice Value *" at bounding box center [1315, 377] width 386 height 29
type input "58400"
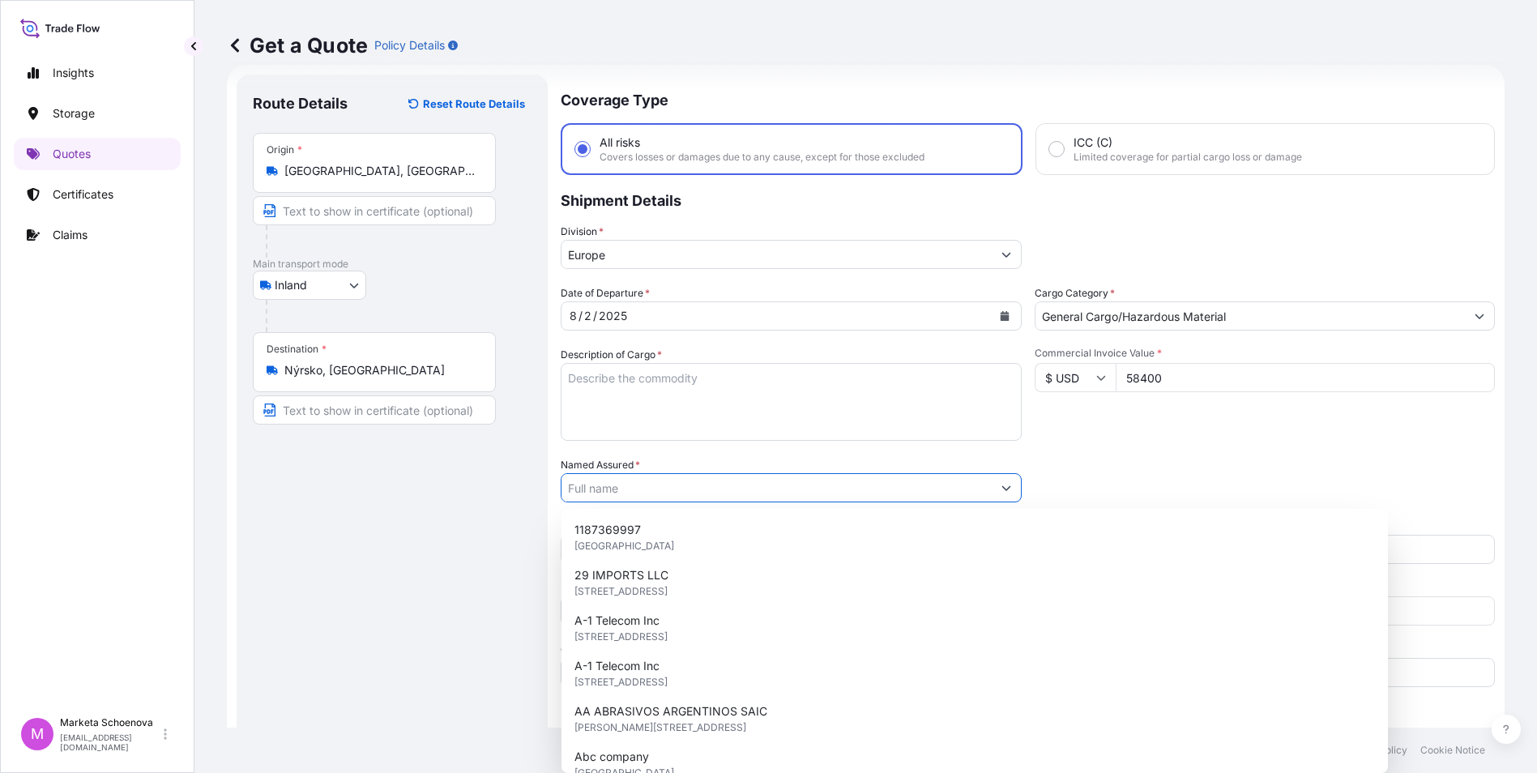
click at [699, 494] on input "Named Assured *" at bounding box center [777, 487] width 430 height 29
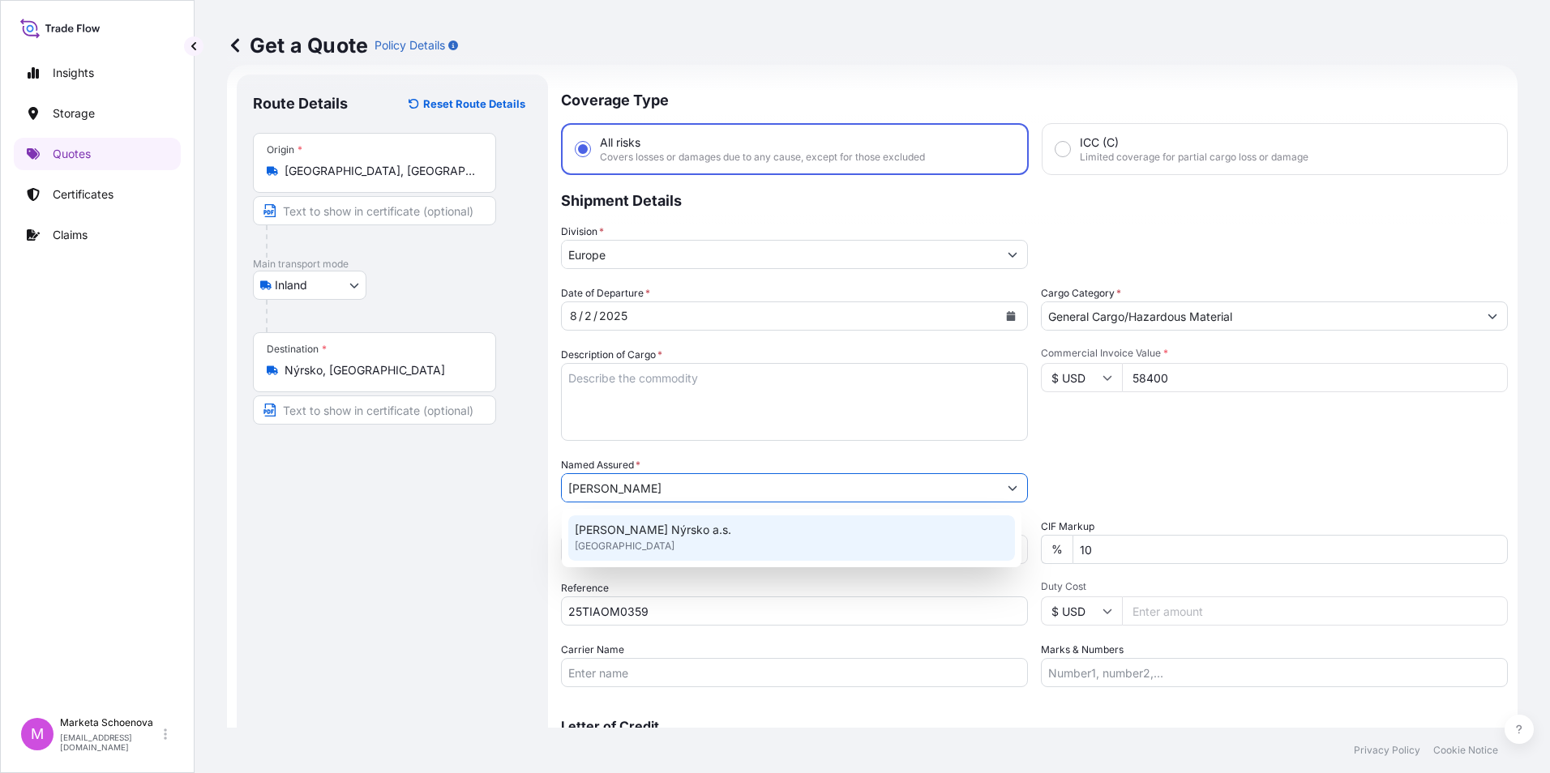
click at [579, 523] on span "[PERSON_NAME] Nýrsko a.s." at bounding box center [653, 530] width 156 height 16
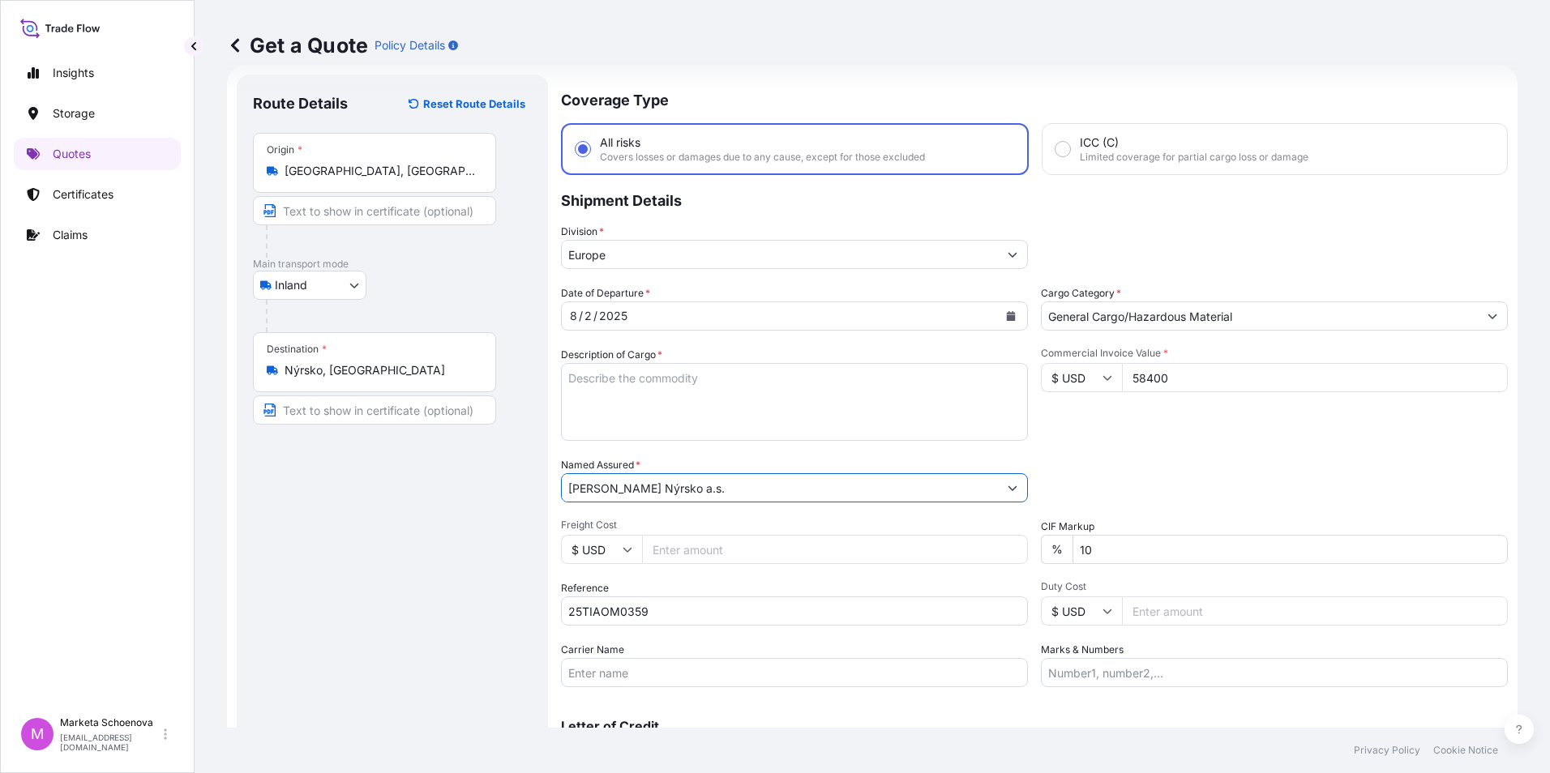
type input "[PERSON_NAME] Nýrsko a.s."
click at [652, 549] on input "Freight Cost" at bounding box center [835, 549] width 386 height 29
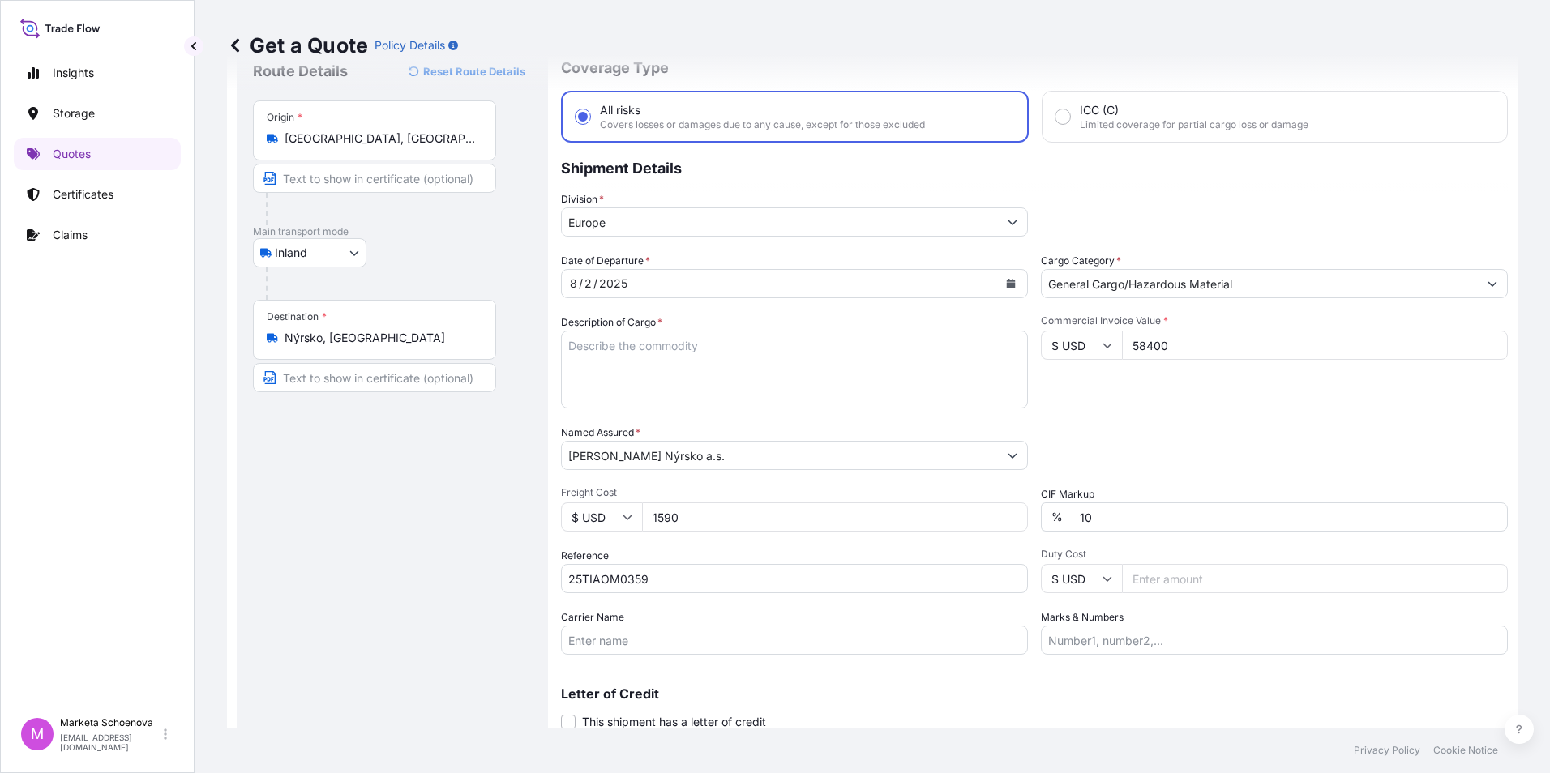
scroll to position [116, 0]
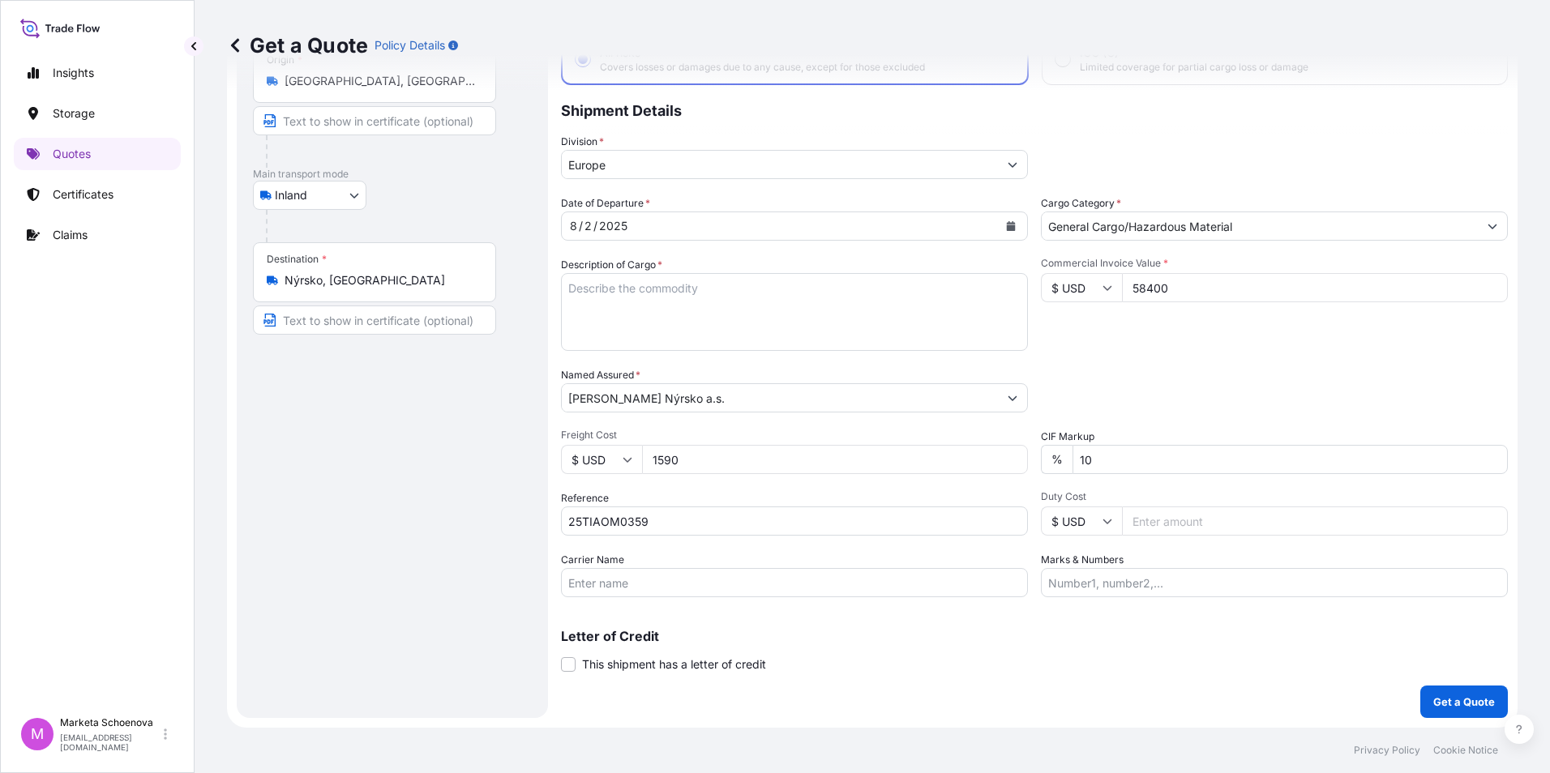
type input "1590"
click at [987, 648] on div "Letter of Credit This shipment has a letter of credit Letter of credit * Letter…" at bounding box center [1034, 651] width 947 height 43
click at [1443, 696] on p "Get a Quote" at bounding box center [1464, 702] width 62 height 16
click at [682, 297] on textarea "Description of Cargo *" at bounding box center [794, 312] width 467 height 78
click at [680, 312] on textarea "Description of Cargo *" at bounding box center [794, 312] width 467 height 78
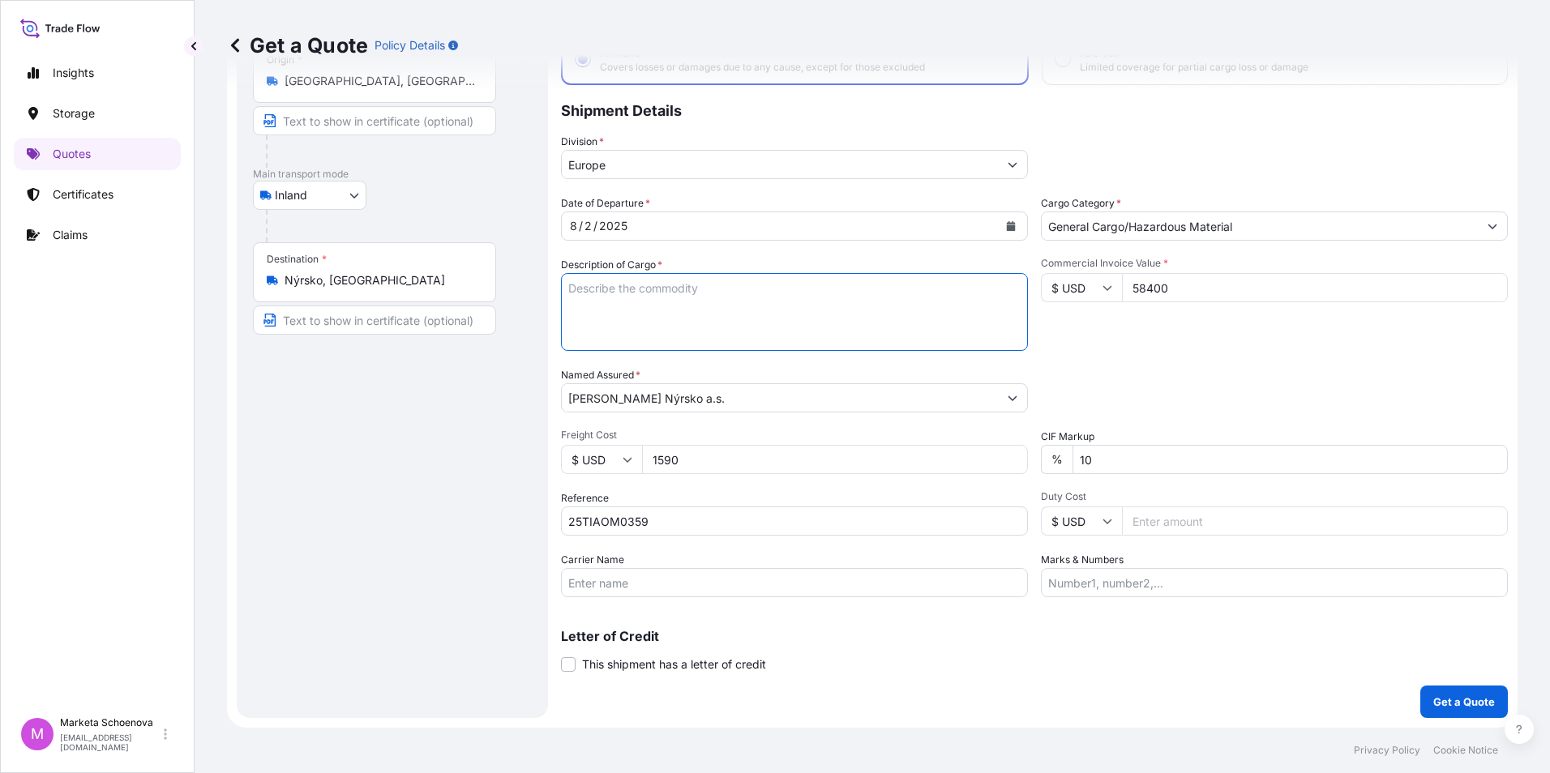
paste textarea "injection plastic mold"
type textarea "injection plastic mold"
click at [1454, 707] on p "Get a Quote" at bounding box center [1464, 702] width 62 height 16
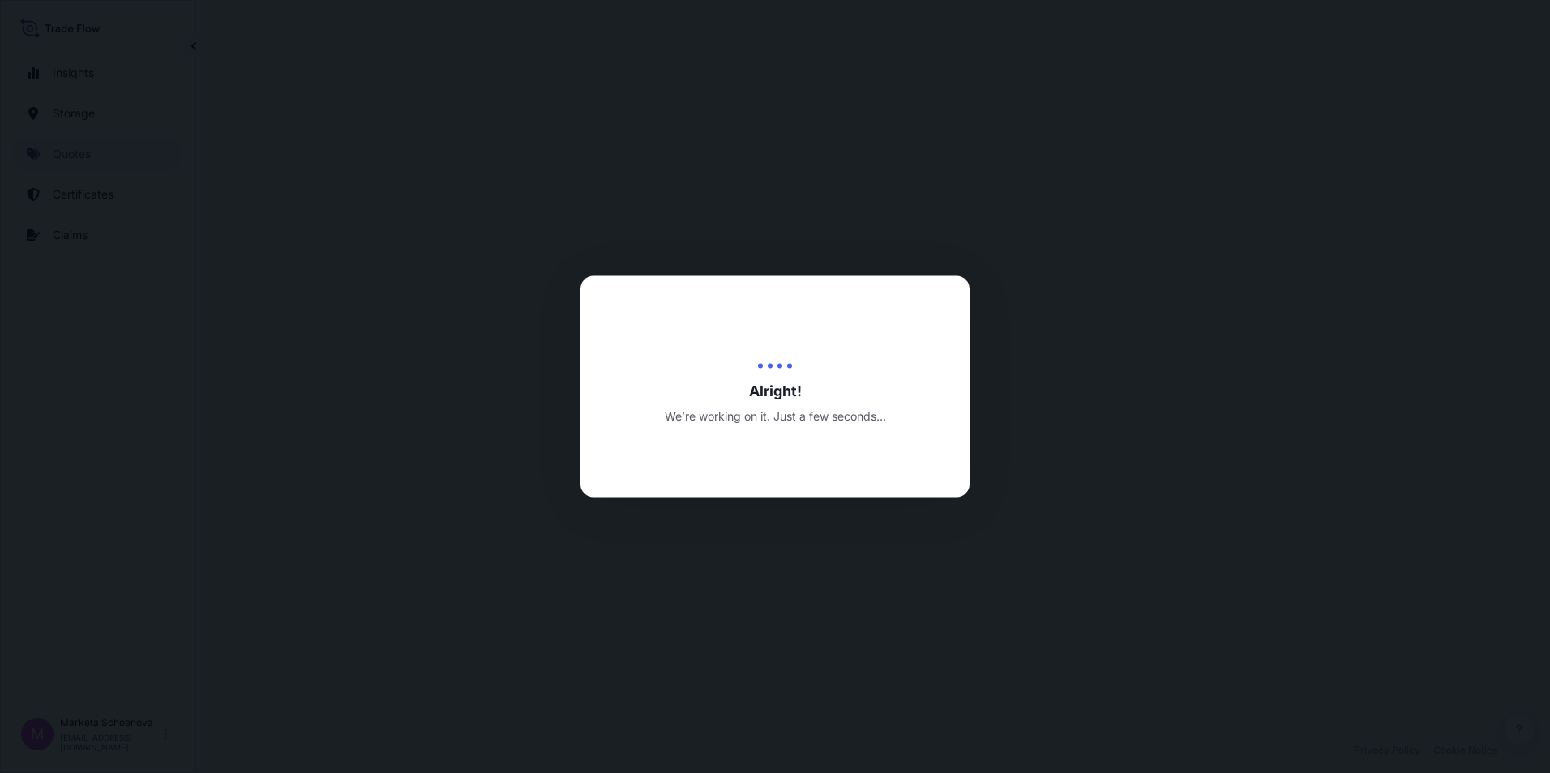
select select "Inland"
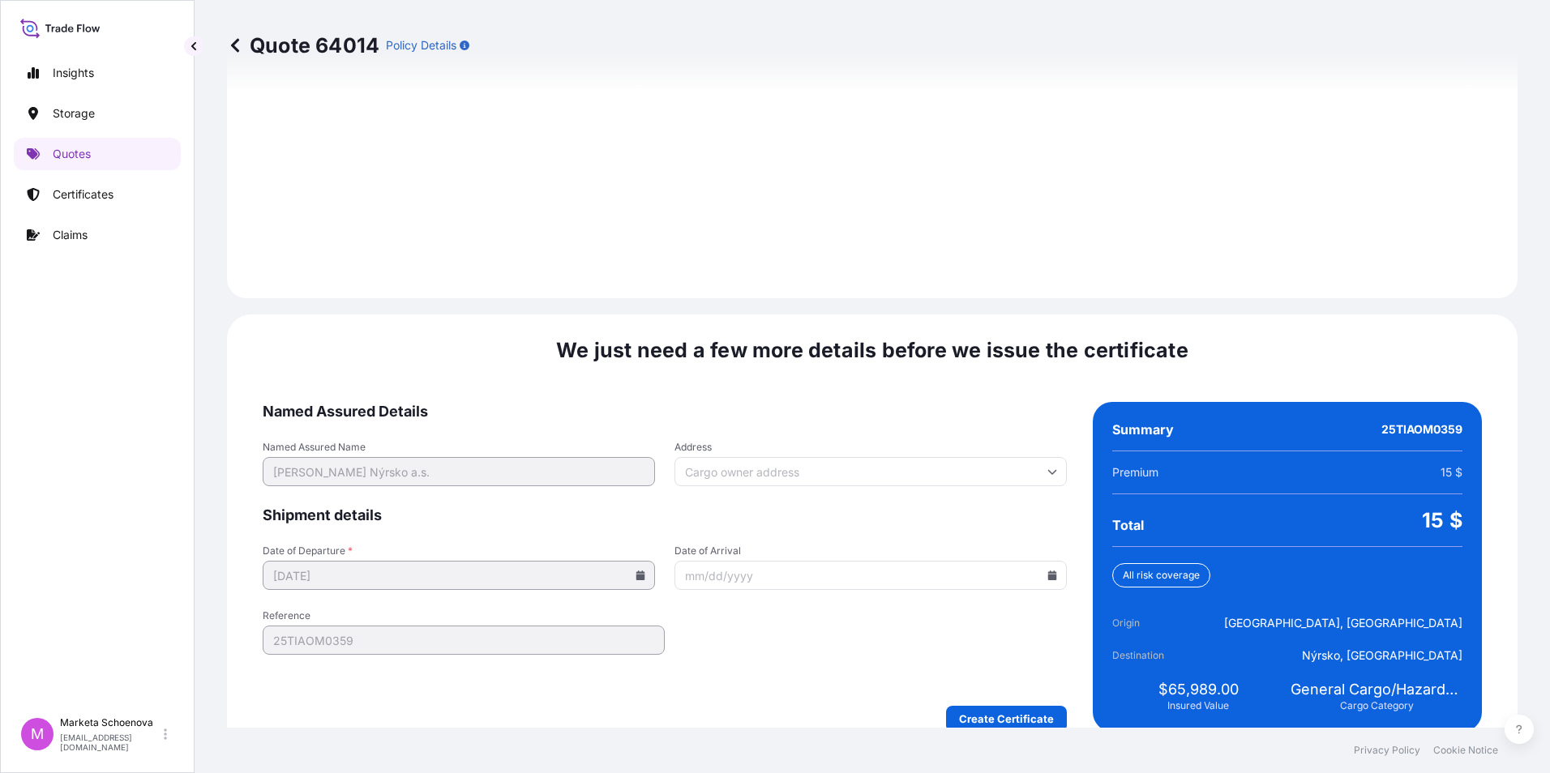
scroll to position [2250, 0]
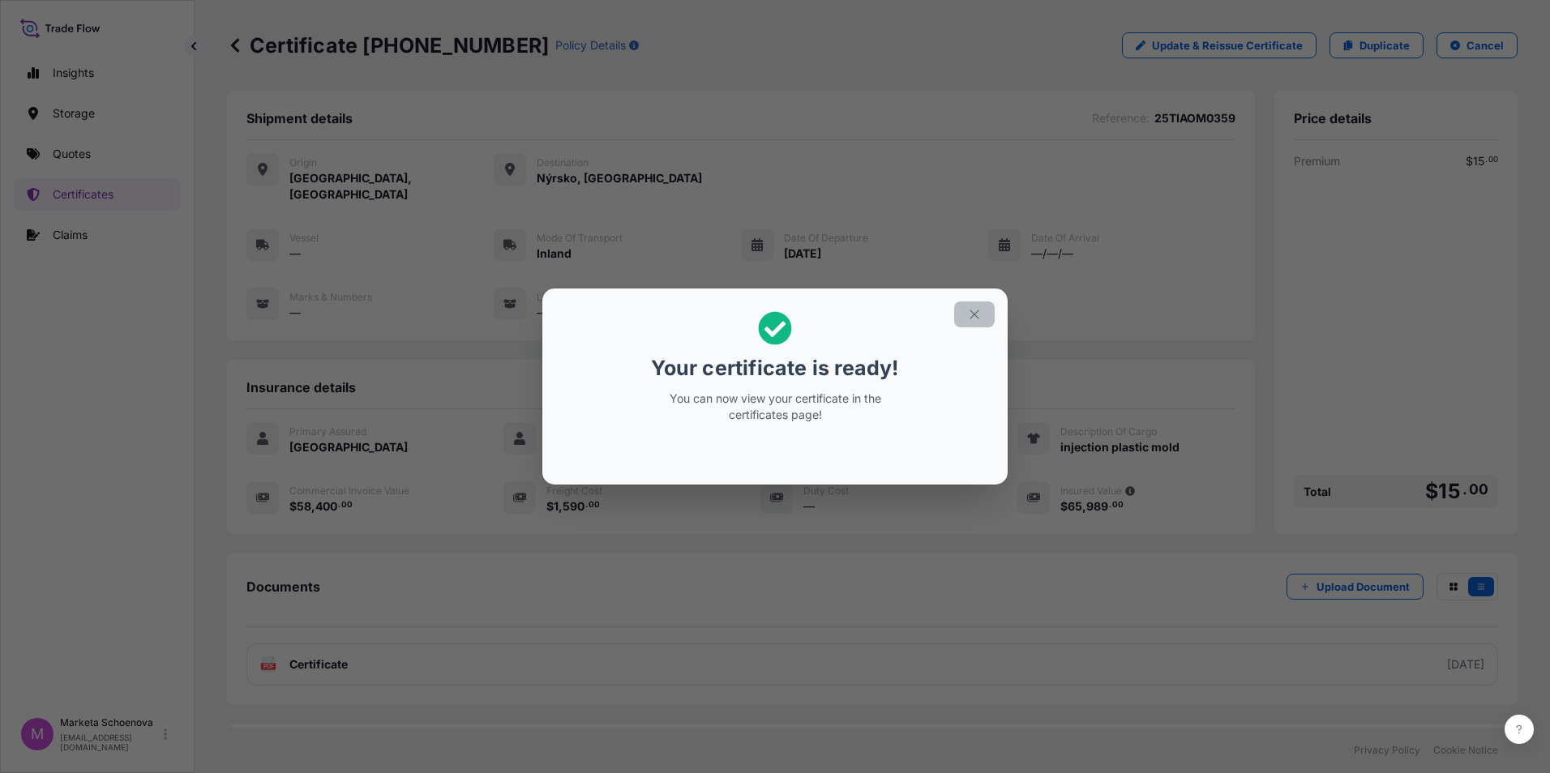
click at [976, 312] on icon "button" at bounding box center [974, 314] width 15 height 15
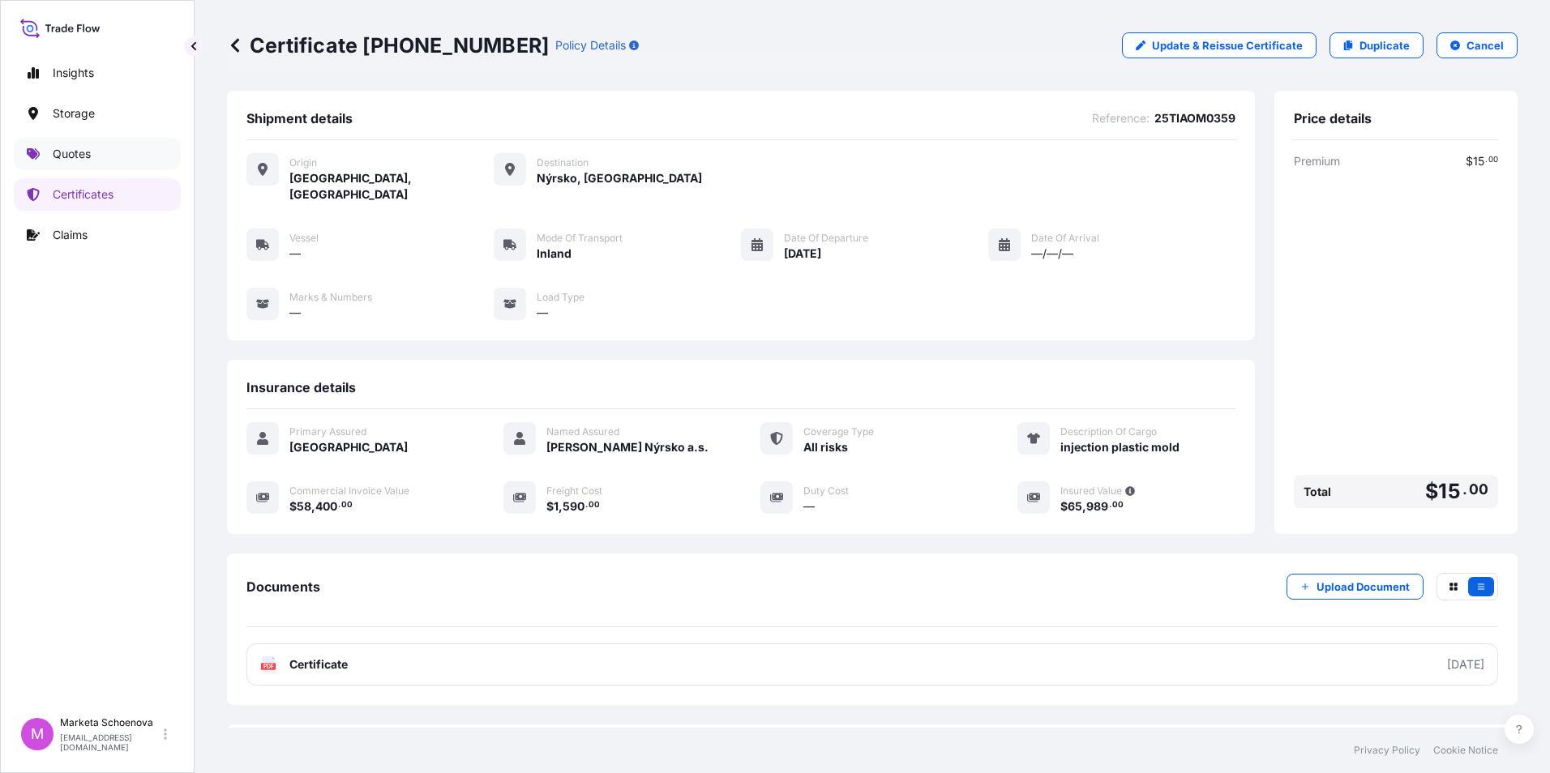
click at [156, 163] on link "Quotes" at bounding box center [97, 154] width 167 height 32
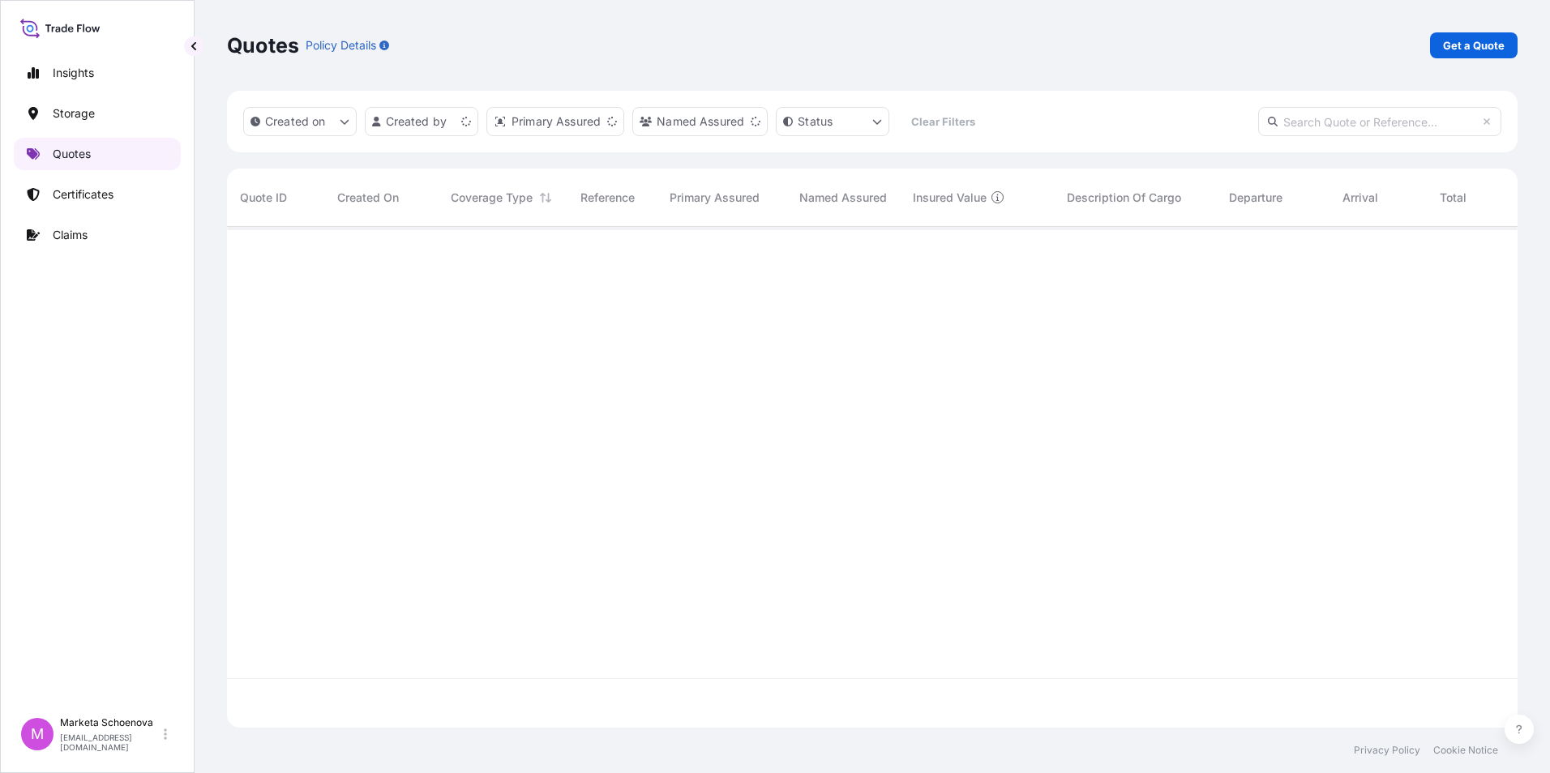
scroll to position [498, 1278]
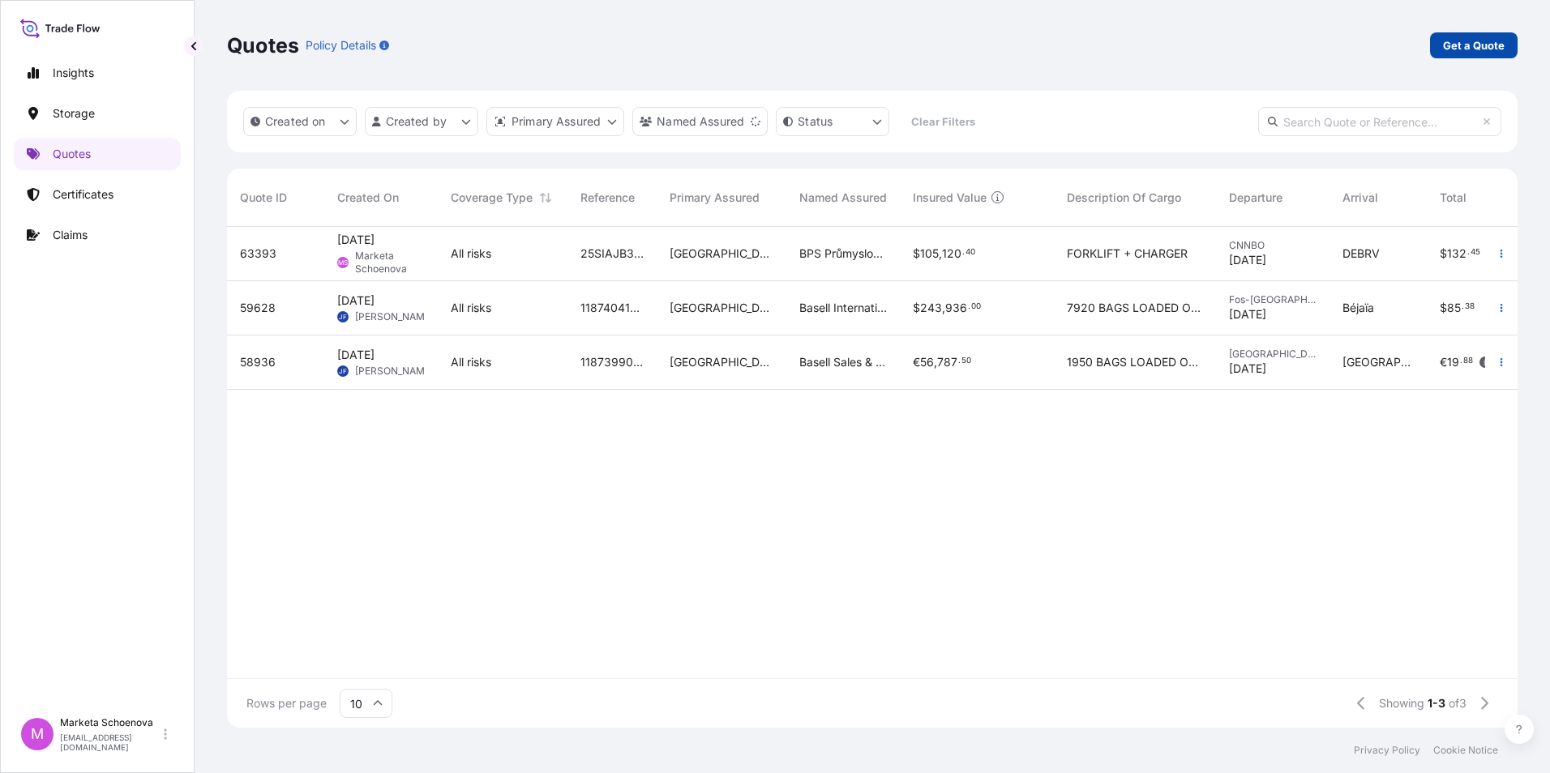
click at [1471, 48] on p "Get a Quote" at bounding box center [1474, 45] width 62 height 16
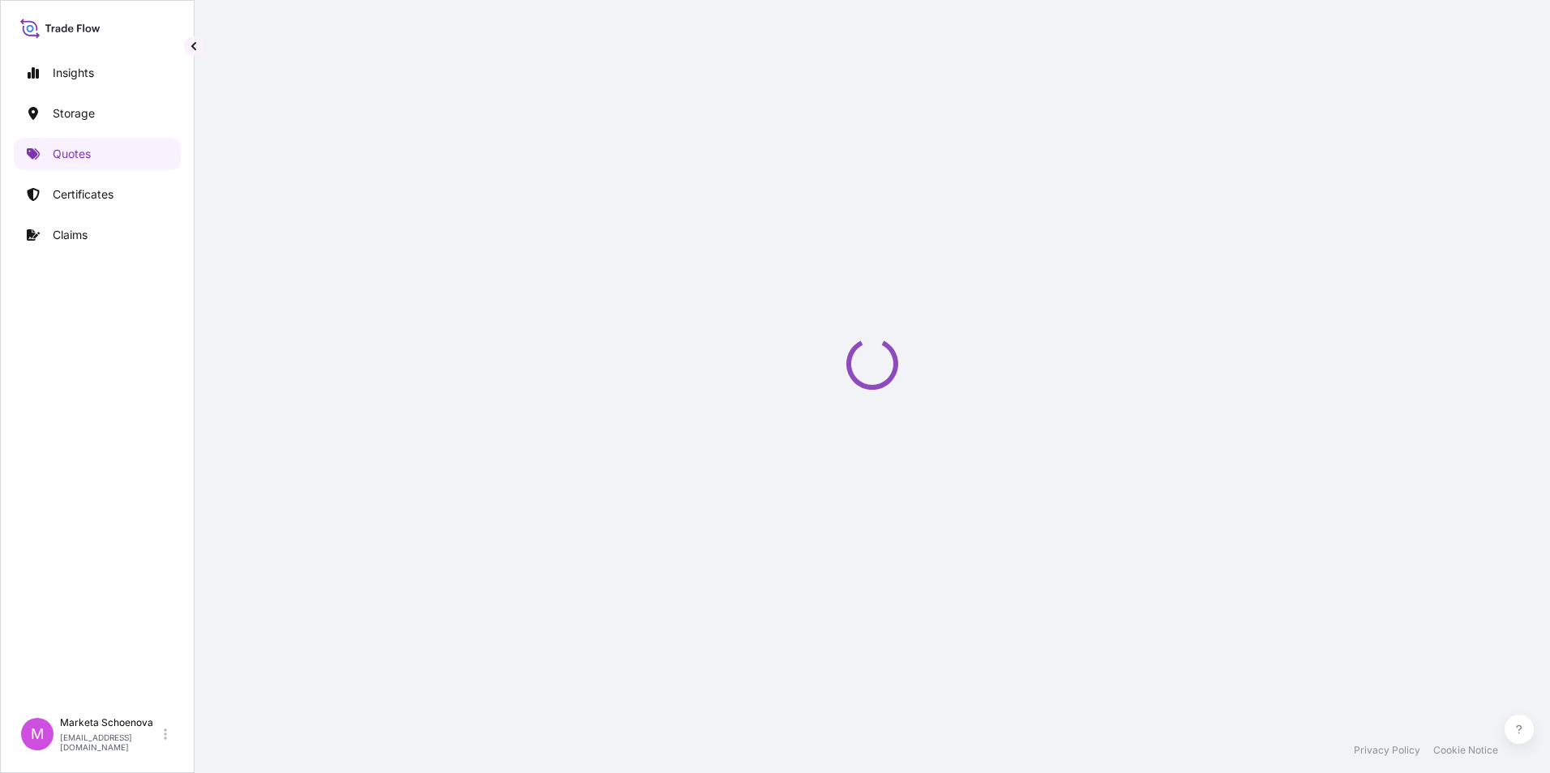
scroll to position [26, 0]
select select "Water"
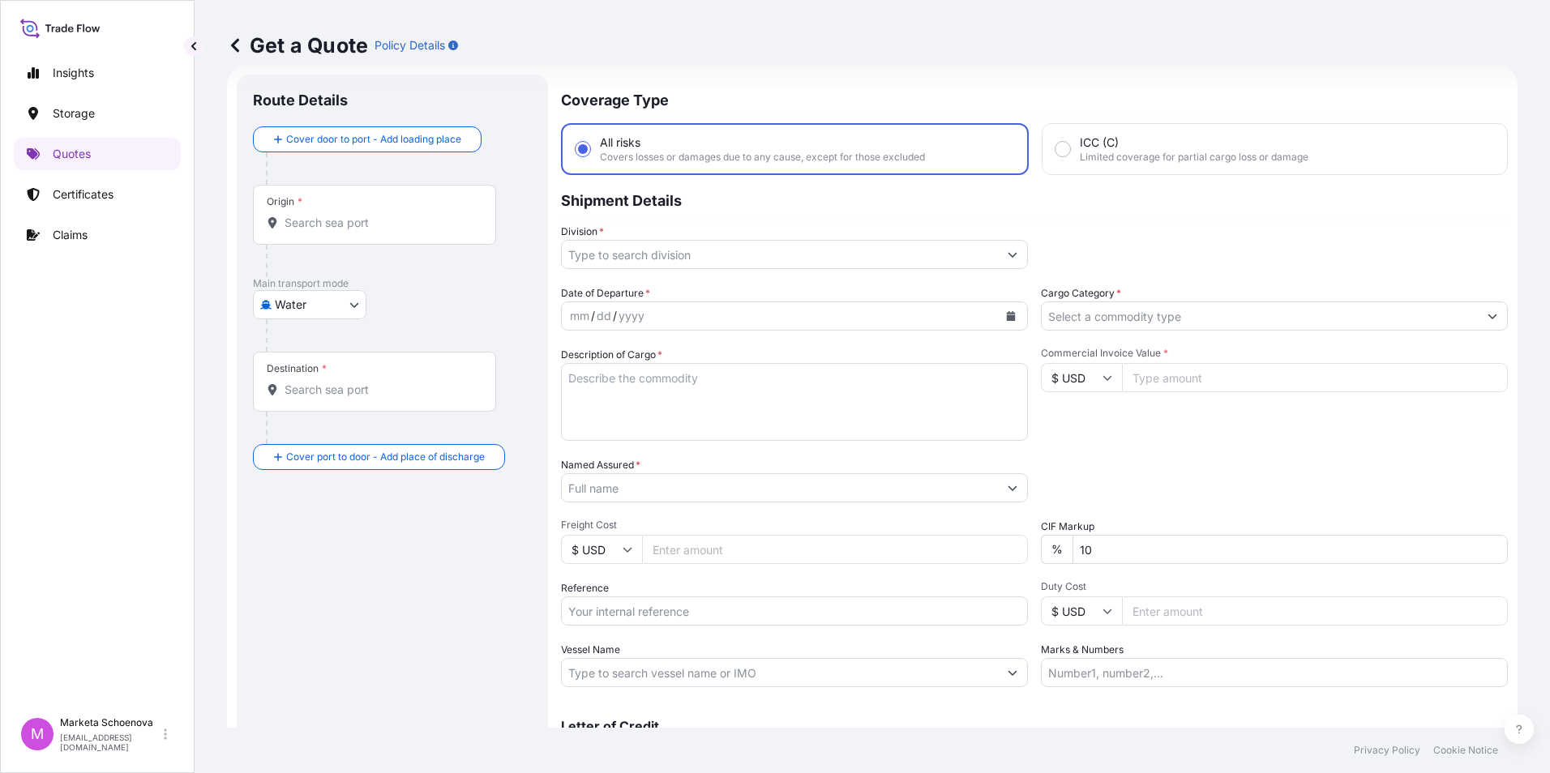
click at [358, 224] on input "Origin *" at bounding box center [379, 223] width 191 height 16
click at [384, 229] on input "Origin * Please select an origin" at bounding box center [379, 223] width 191 height 16
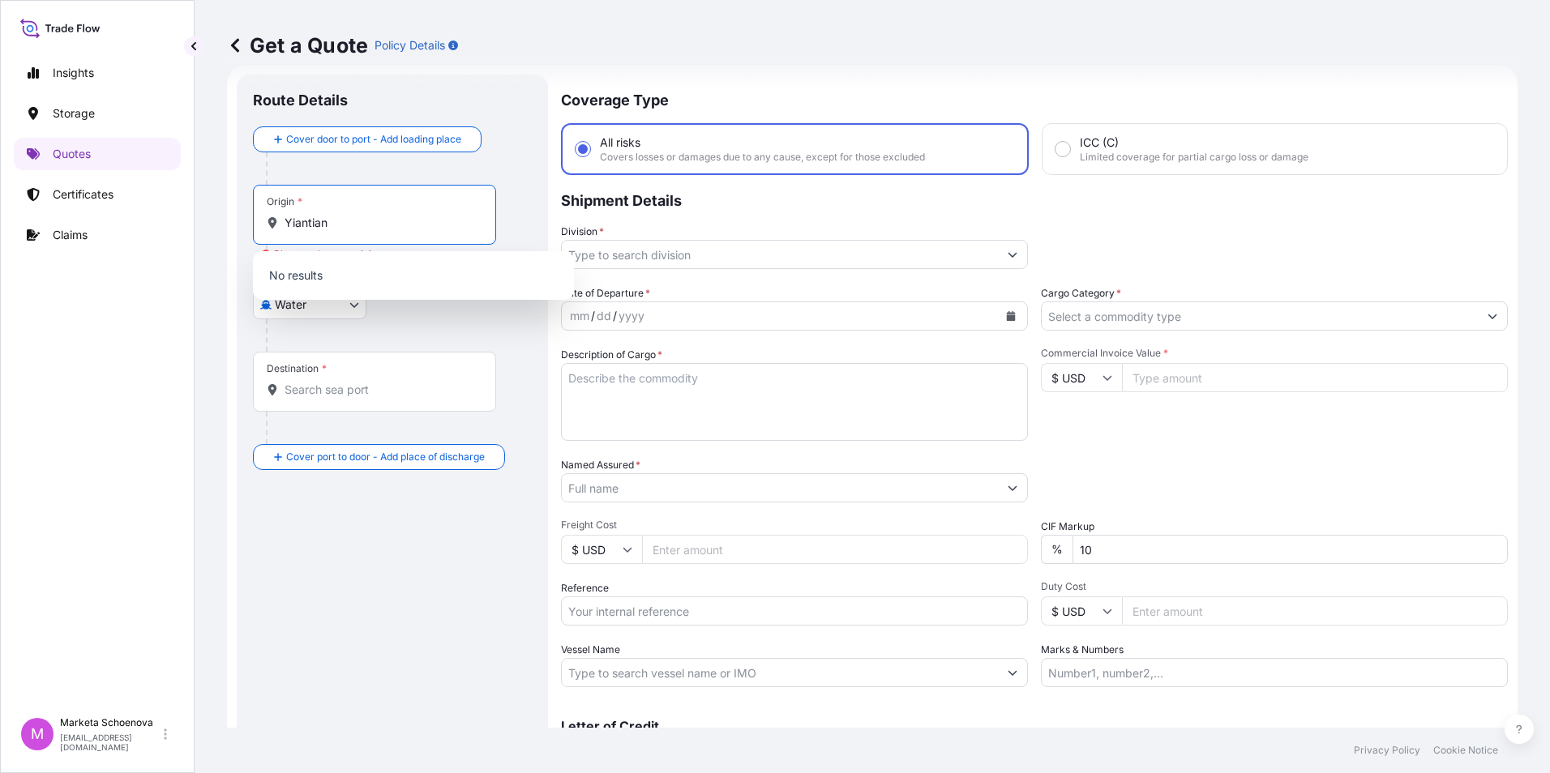
click at [296, 220] on input "Yiantian" at bounding box center [379, 223] width 191 height 16
click at [359, 261] on div "CNYTN - Yantian Pt, [GEOGRAPHIC_DATA]" at bounding box center [413, 277] width 308 height 39
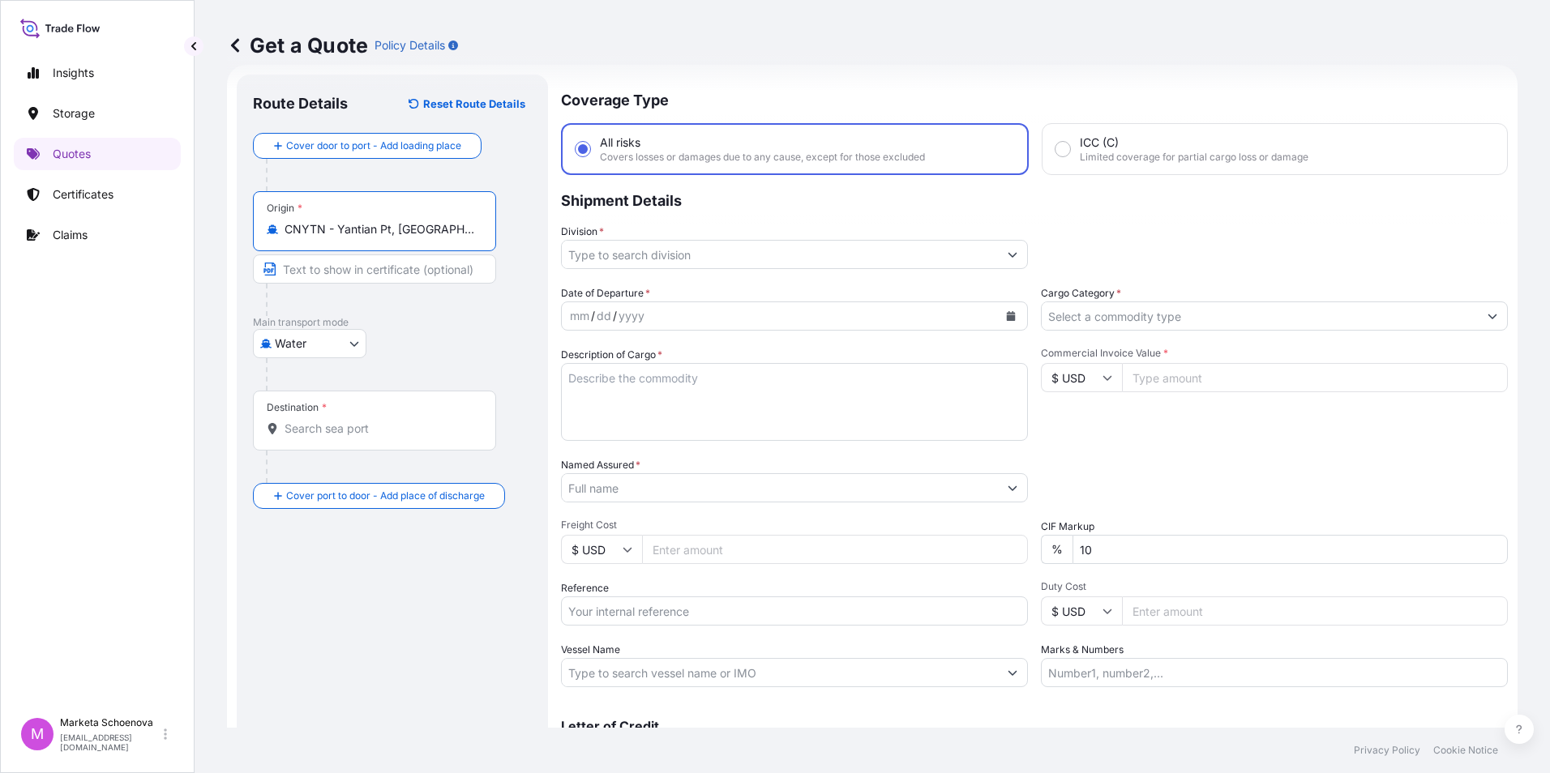
type input "CNYTN - Yantian Pt, [GEOGRAPHIC_DATA]"
click at [299, 270] on input "Text to appear on certificate" at bounding box center [374, 268] width 243 height 29
drag, startPoint x: 340, startPoint y: 228, endPoint x: 462, endPoint y: 232, distance: 121.6
click at [464, 232] on input "CNYTN - Yantian Pt, [GEOGRAPHIC_DATA]" at bounding box center [379, 229] width 191 height 16
drag, startPoint x: 334, startPoint y: 226, endPoint x: 434, endPoint y: 232, distance: 99.8
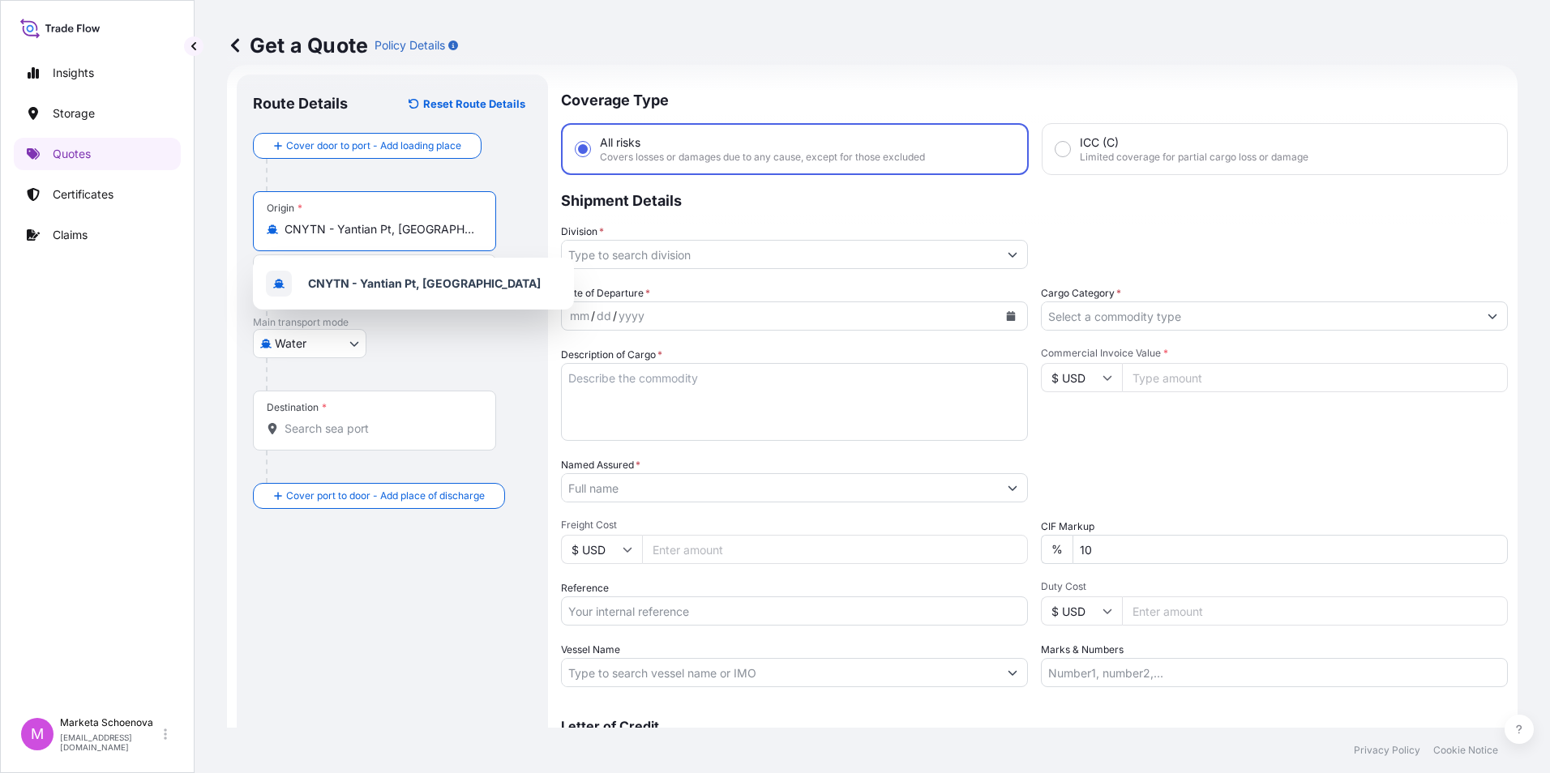
click at [434, 232] on input "CNYTN - Yantian Pt, [GEOGRAPHIC_DATA]" at bounding box center [379, 229] width 191 height 16
click at [434, 353] on div "Water Air Water Inland" at bounding box center [392, 343] width 279 height 29
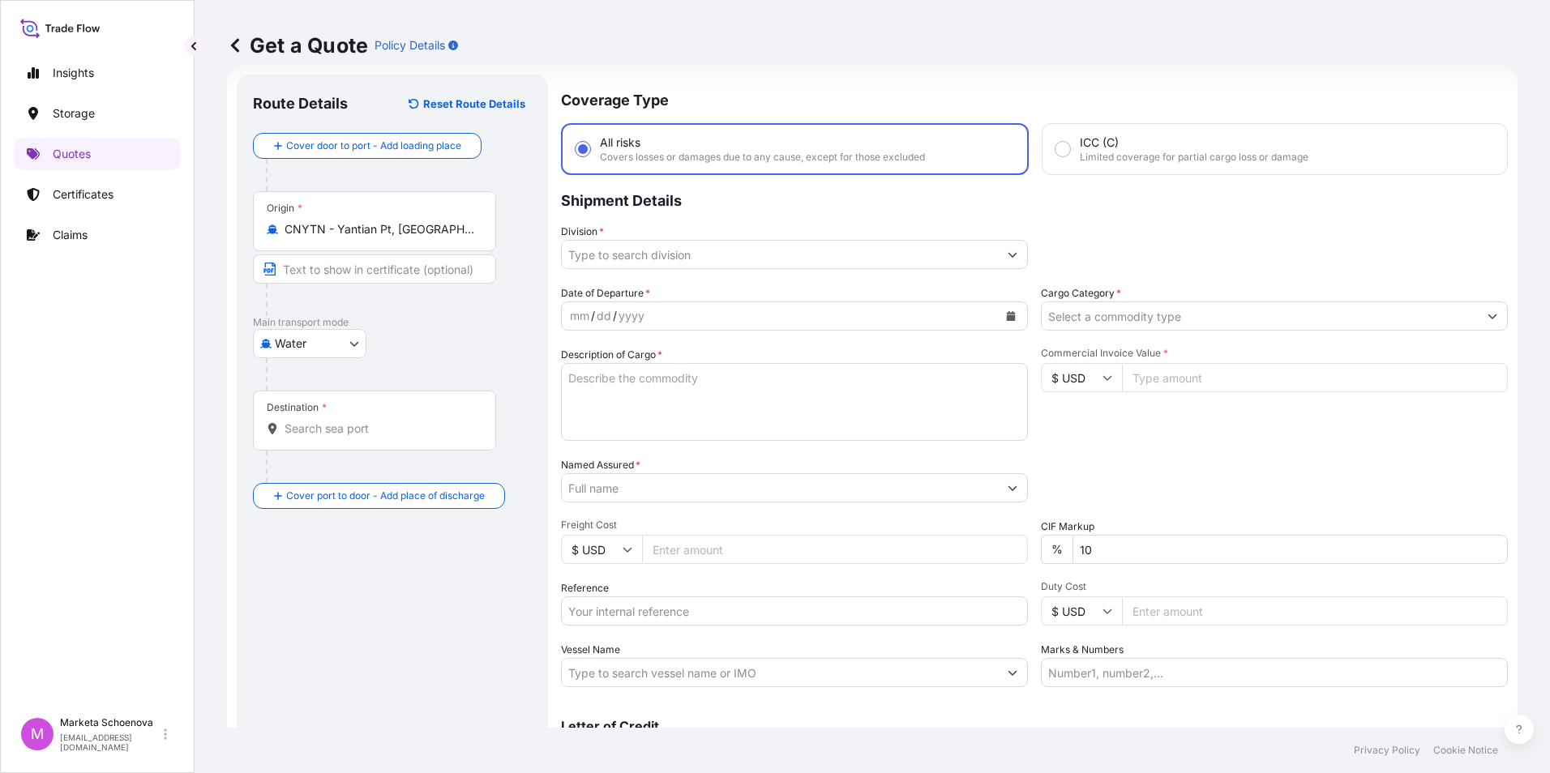
click at [386, 267] on input "Text to appear on certificate" at bounding box center [374, 268] width 243 height 29
paste input "Yantian Pt, [GEOGRAPHIC_DATA]"
click at [340, 266] on input "Yantian Pt, [GEOGRAPHIC_DATA]" at bounding box center [374, 268] width 243 height 29
type input "Yantian, [GEOGRAPHIC_DATA]"
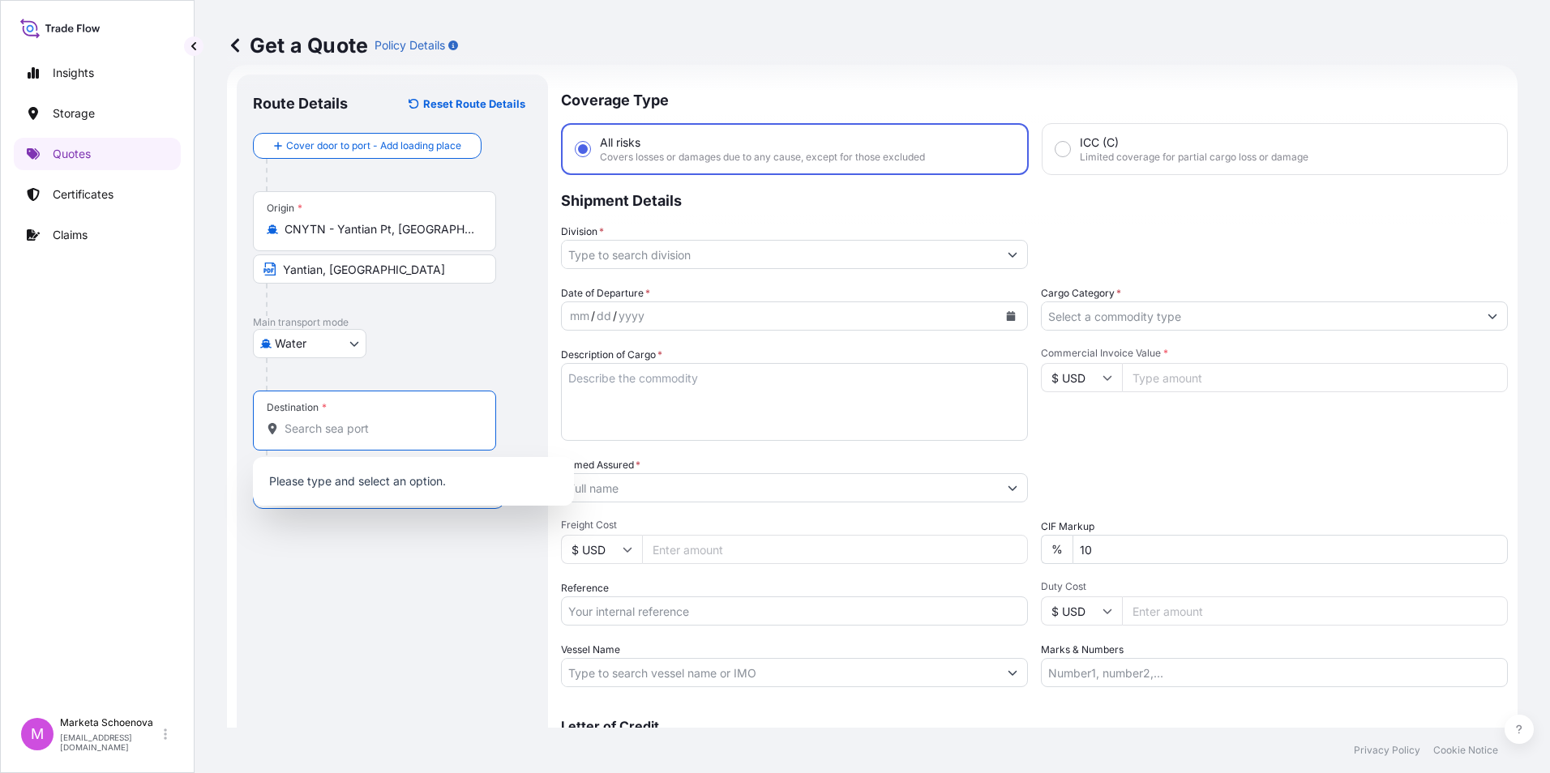
click at [328, 435] on input "Destination *" at bounding box center [379, 429] width 191 height 16
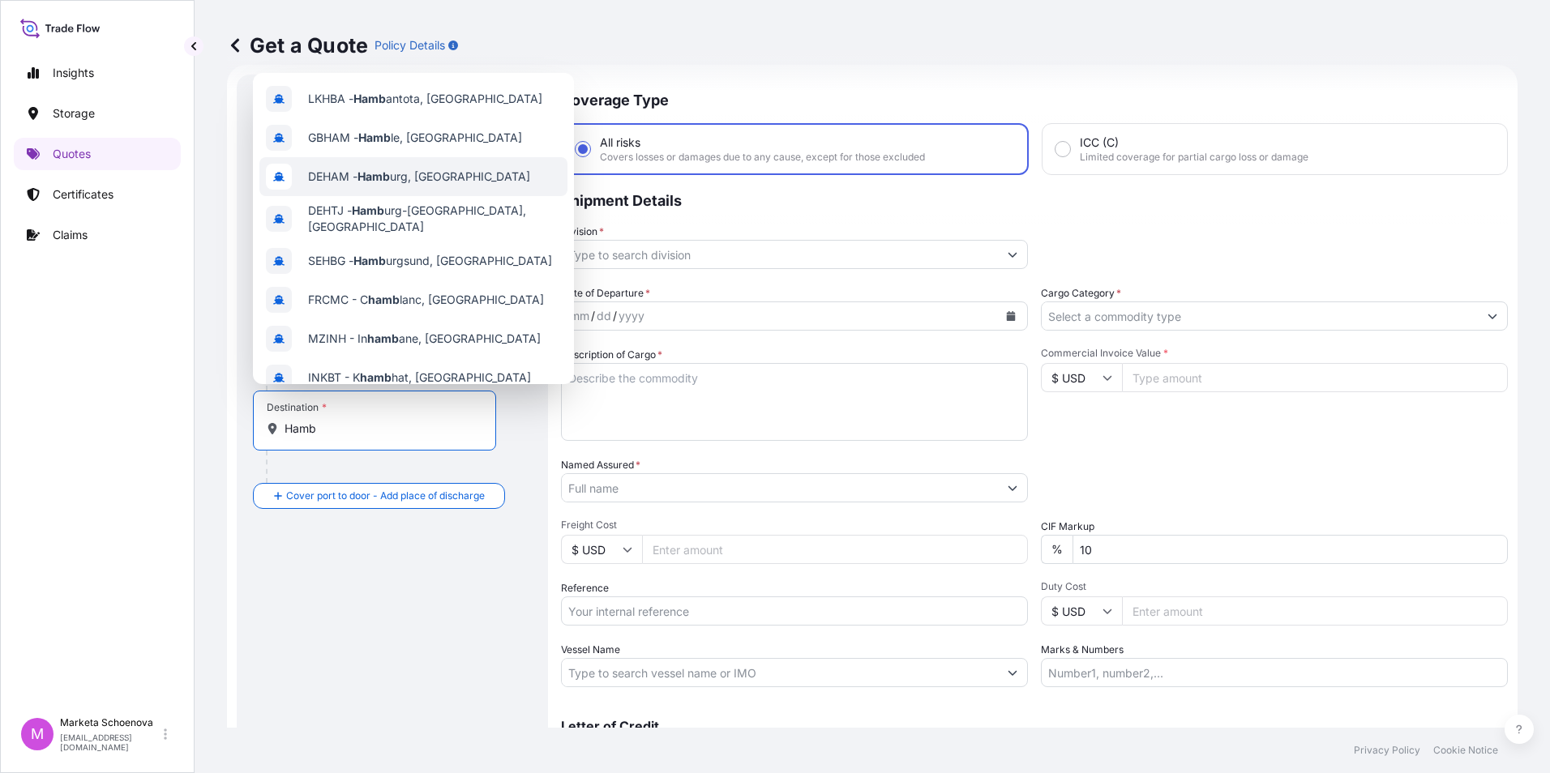
click at [424, 167] on div "DEHAM - Hamb urg, [GEOGRAPHIC_DATA]" at bounding box center [413, 176] width 308 height 39
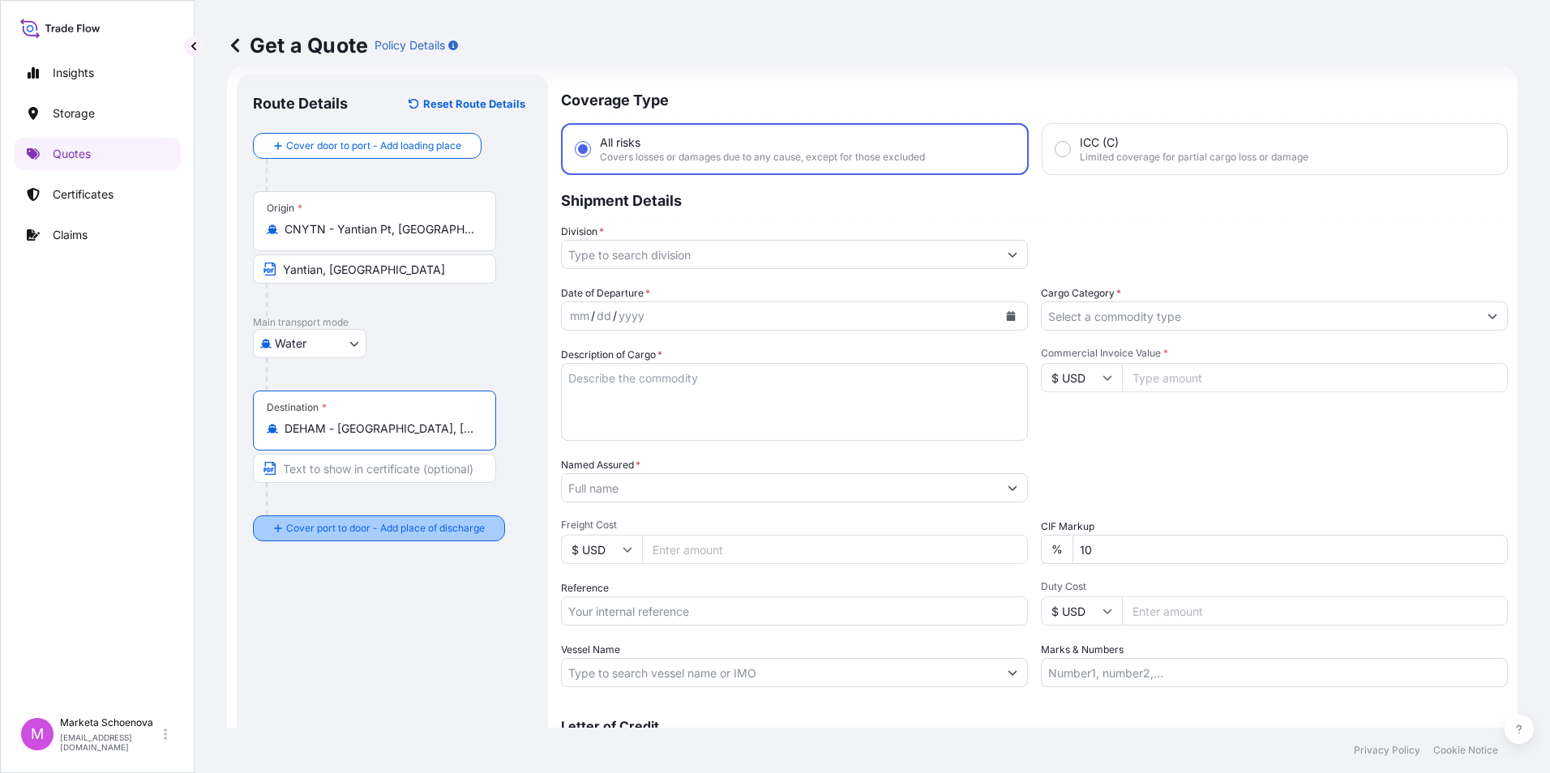
type input "DEHAM - [GEOGRAPHIC_DATA], [GEOGRAPHIC_DATA]"
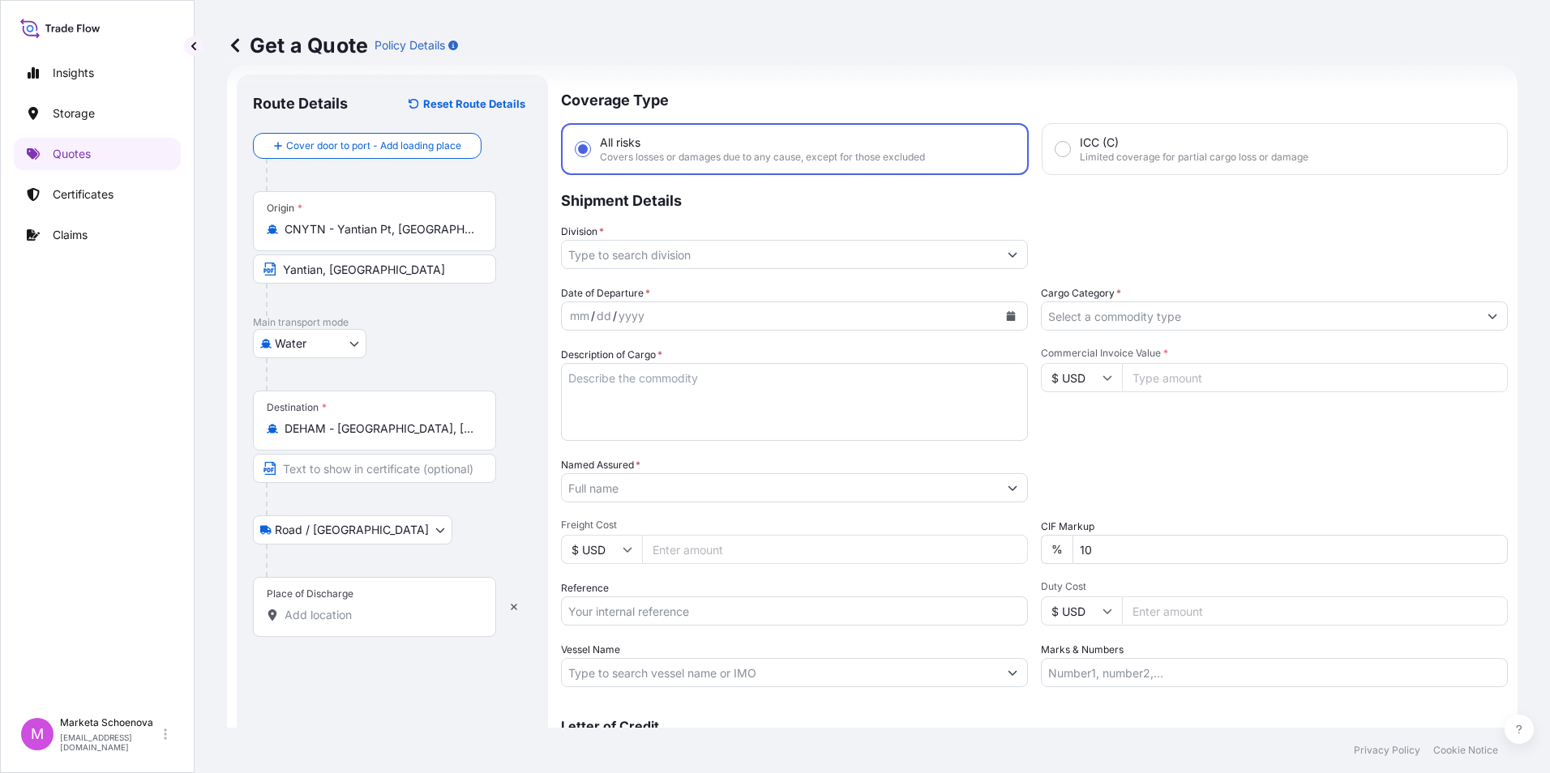
click at [325, 615] on input "Place of Discharge" at bounding box center [379, 615] width 191 height 16
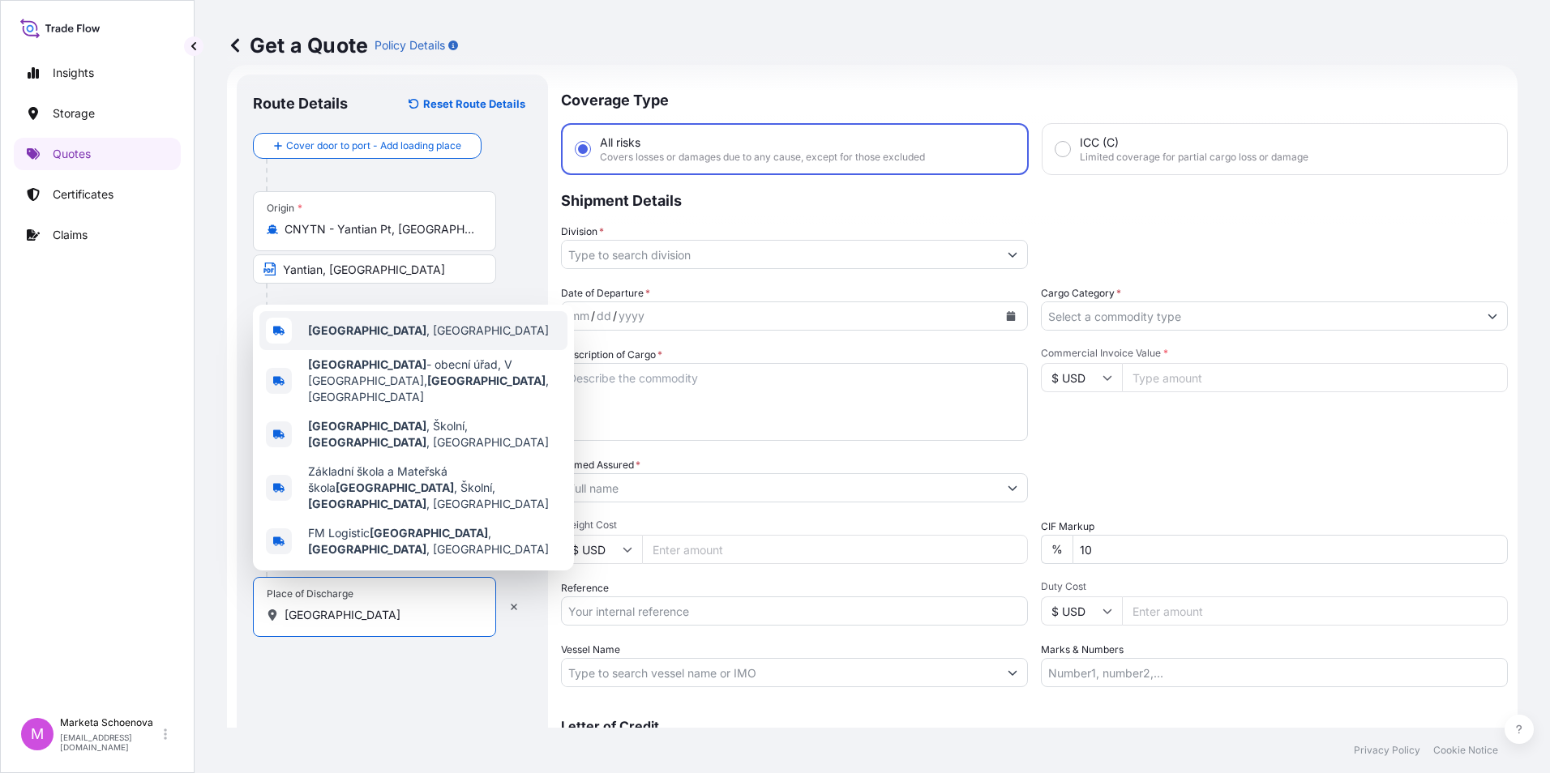
click at [451, 350] on div "[GEOGRAPHIC_DATA] , [GEOGRAPHIC_DATA]" at bounding box center [413, 330] width 308 height 39
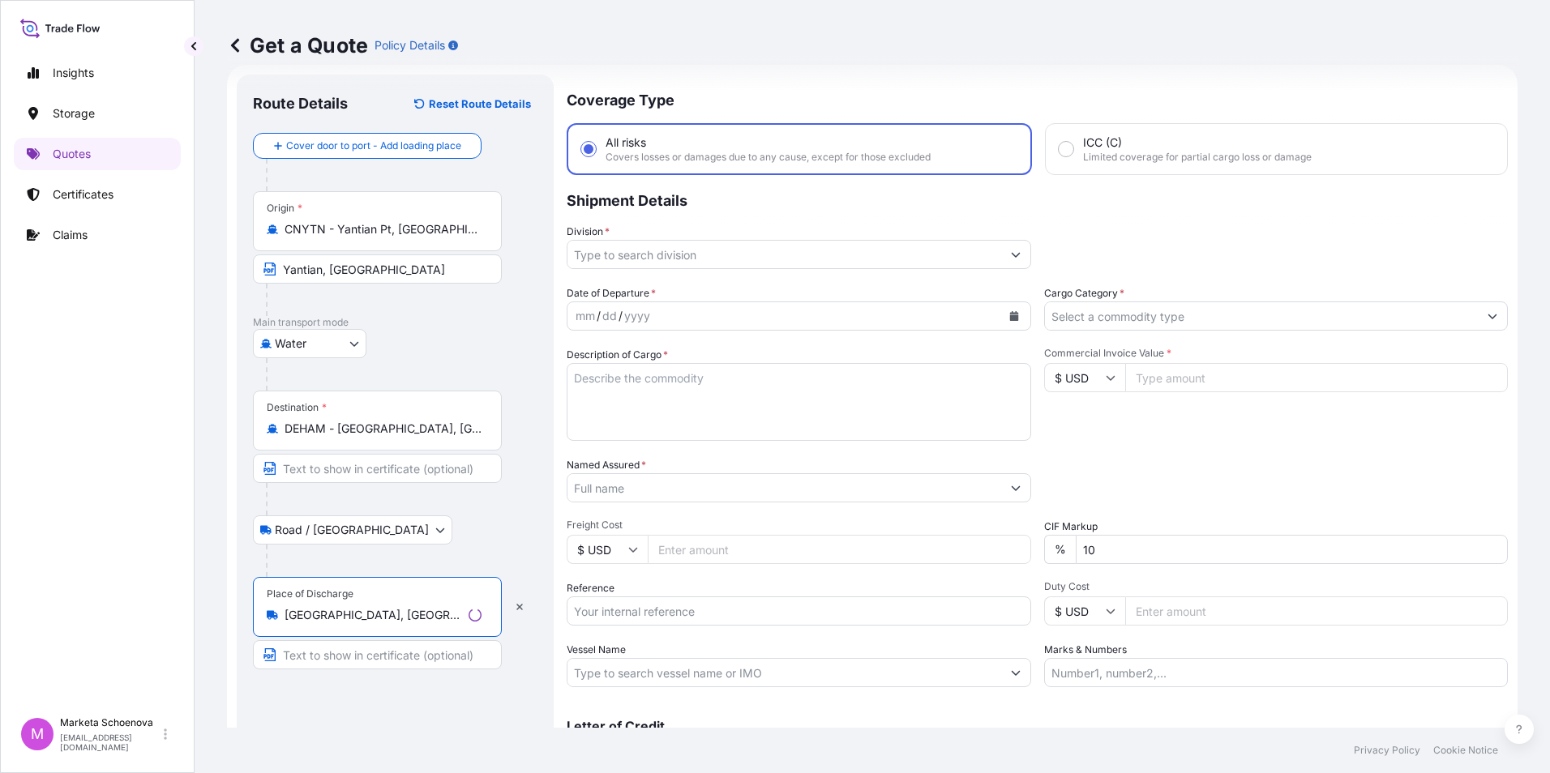
type input "[GEOGRAPHIC_DATA], [GEOGRAPHIC_DATA]"
click at [367, 661] on input "Text to appear on certificate" at bounding box center [377, 654] width 249 height 29
type input "[GEOGRAPHIC_DATA], [GEOGRAPHIC_DATA]"
click at [714, 261] on input "Division *" at bounding box center [780, 254] width 436 height 29
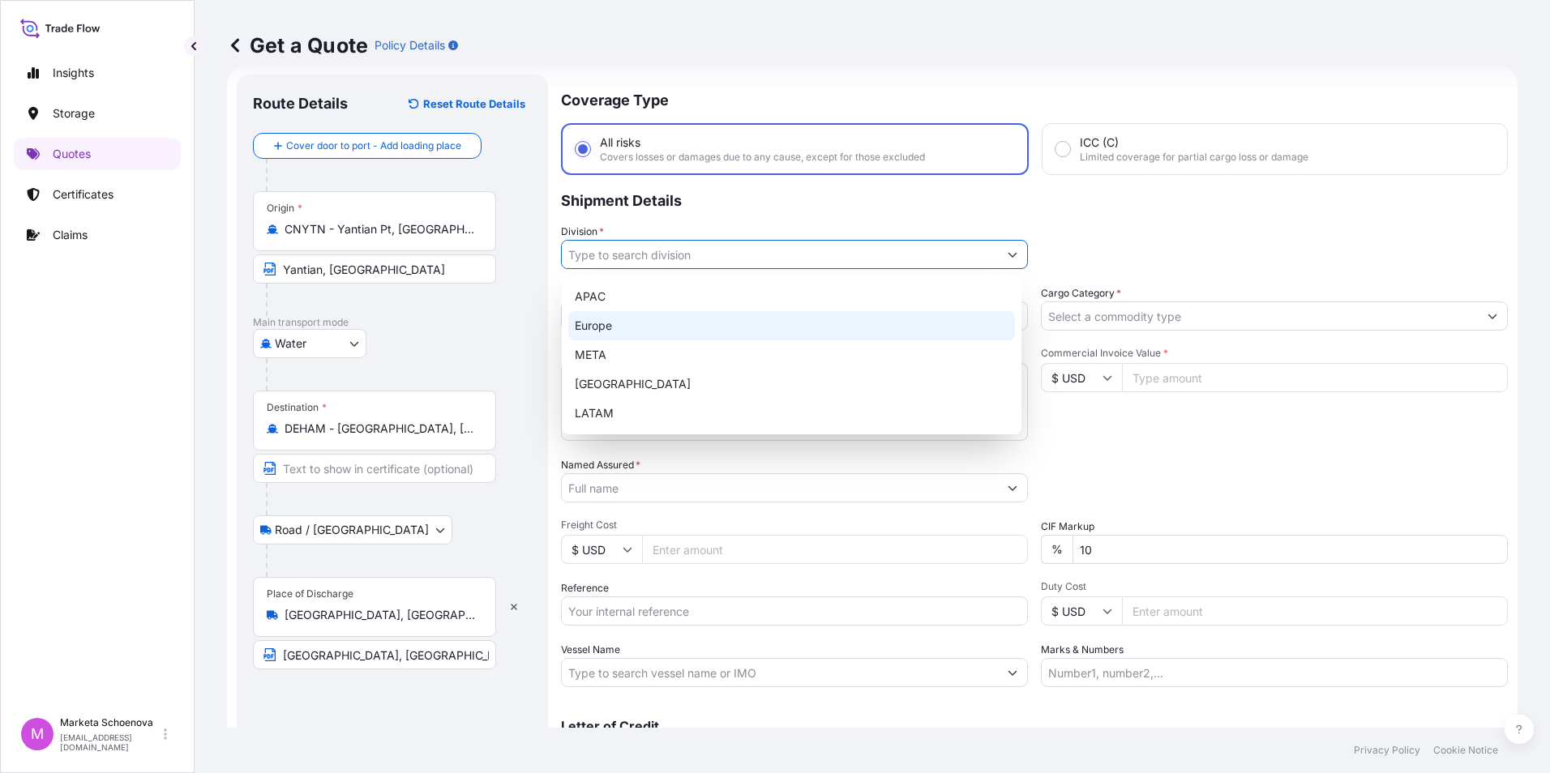
click at [674, 316] on div "Europe" at bounding box center [791, 325] width 447 height 29
type input "Europe"
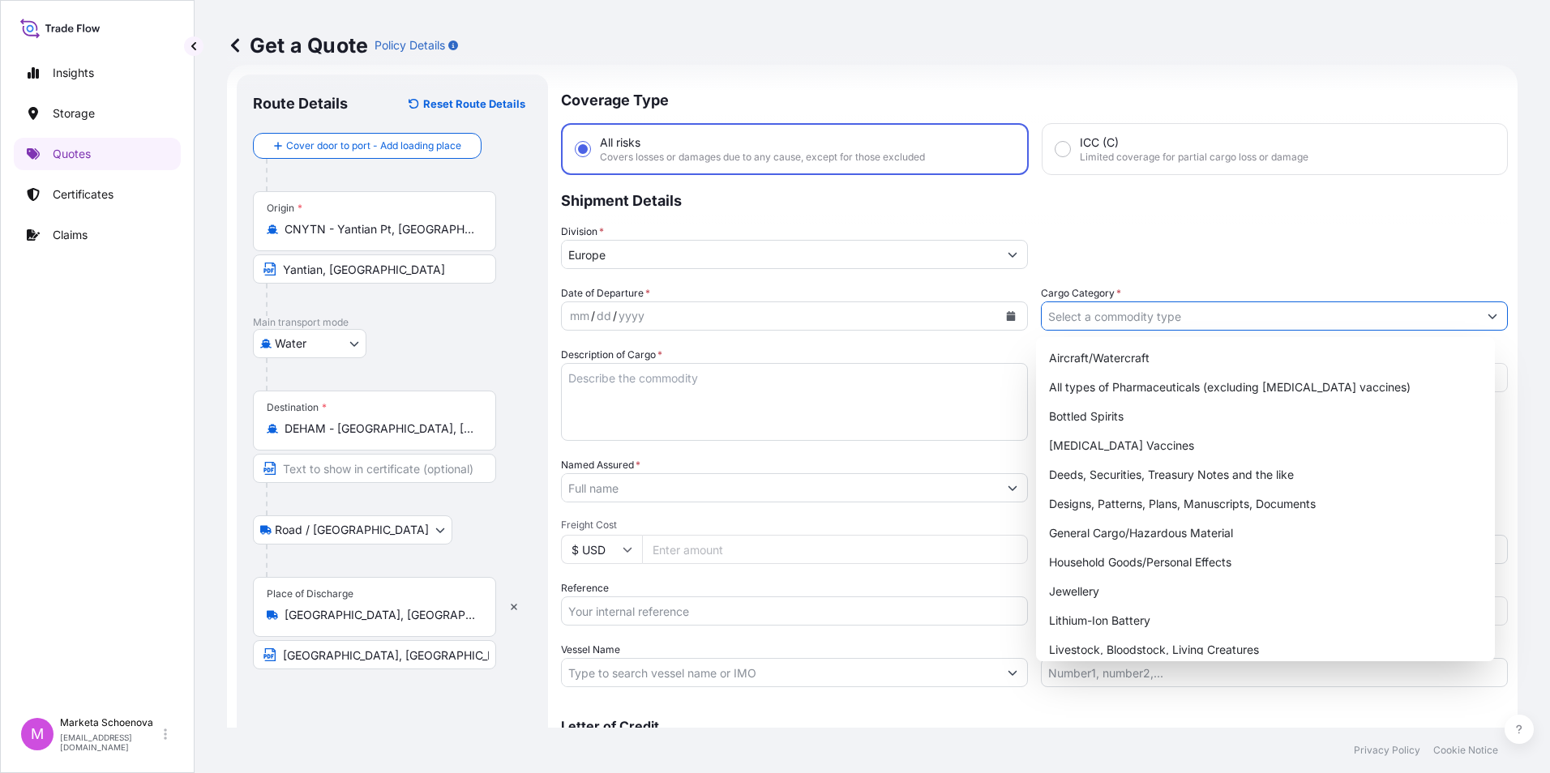
click at [1487, 313] on icon "Show suggestions" at bounding box center [1492, 316] width 10 height 10
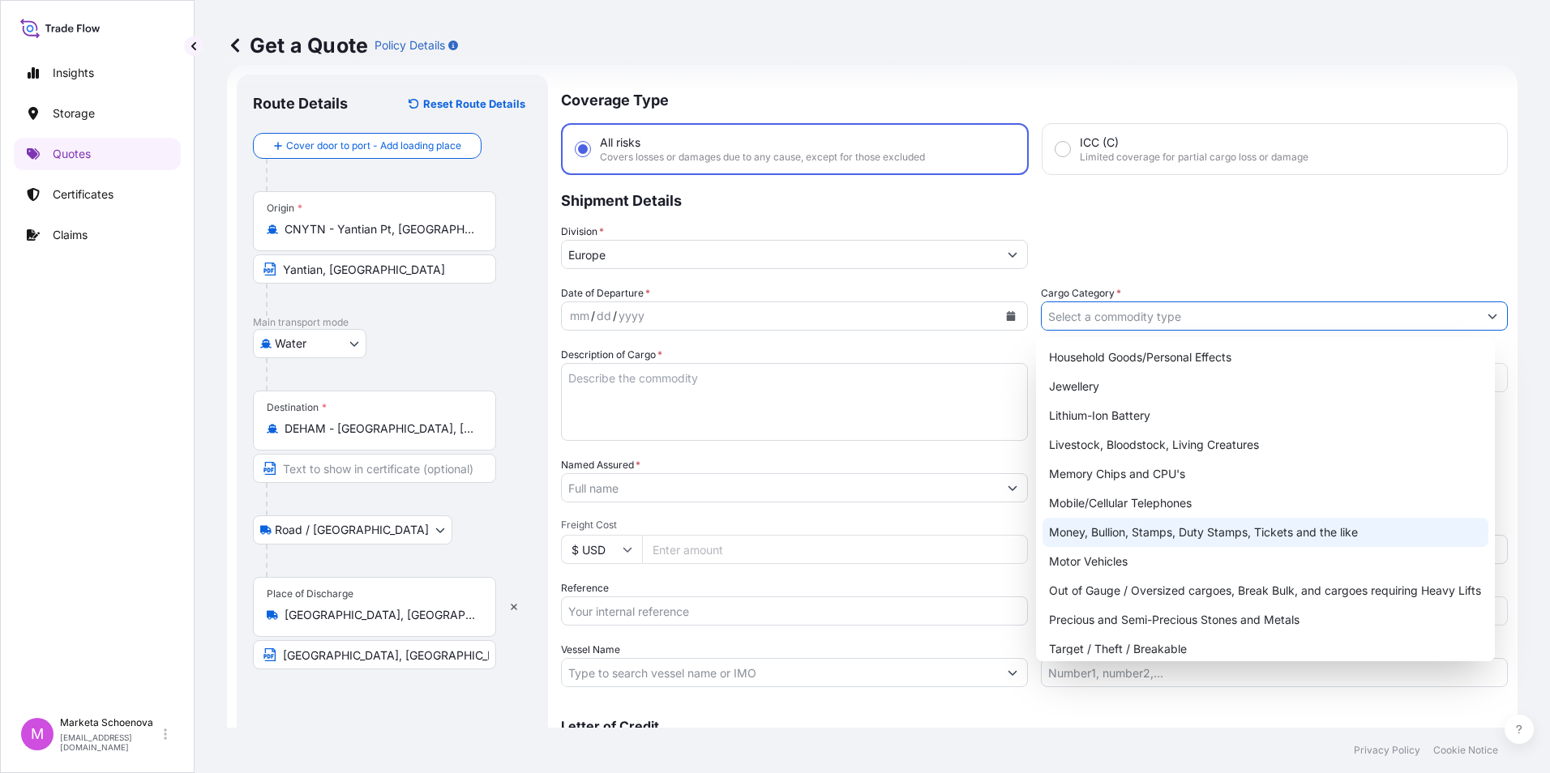
scroll to position [272, 0]
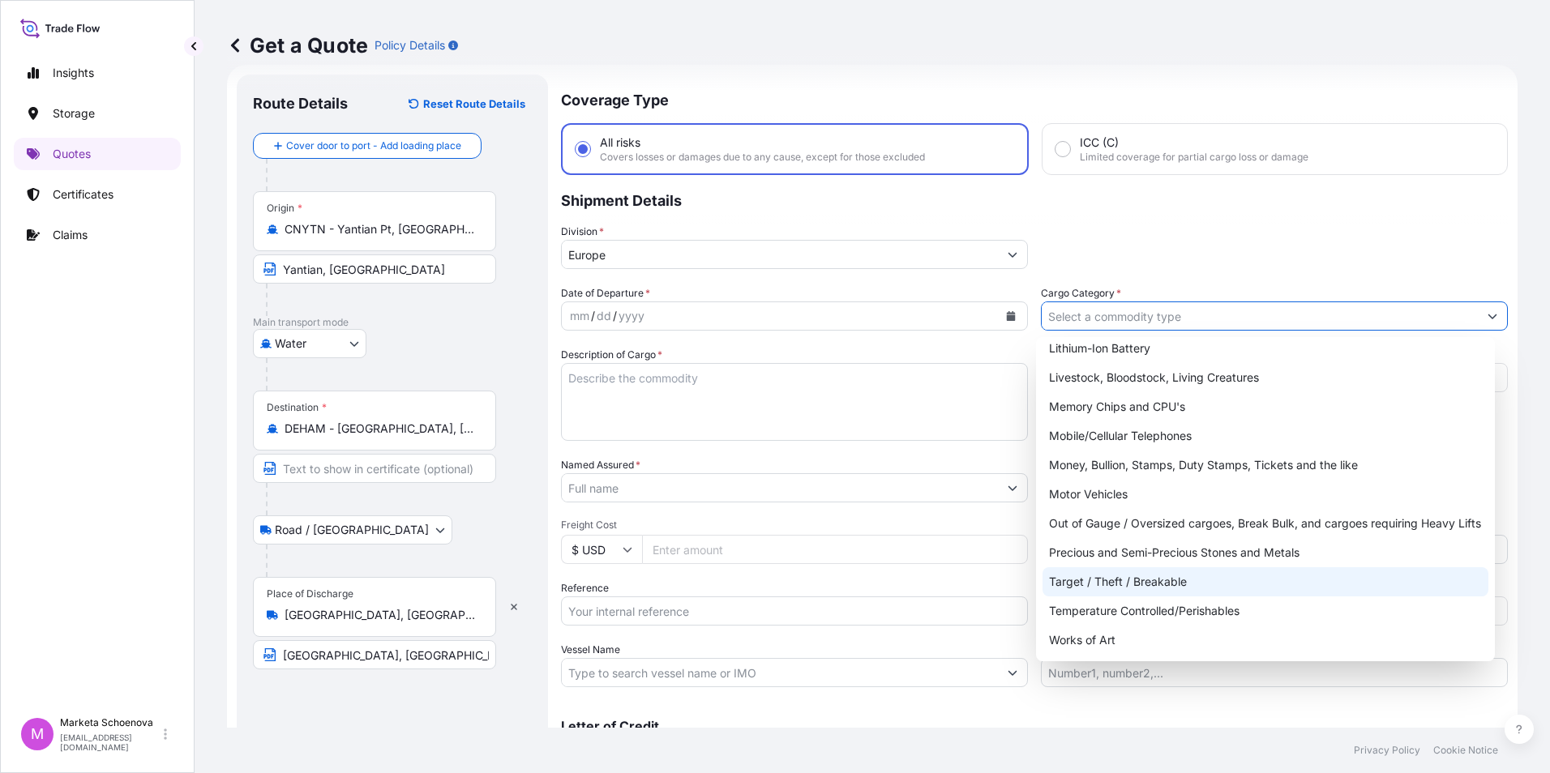
click at [1140, 579] on div "Target / Theft / Breakable" at bounding box center [1265, 581] width 447 height 29
type input "Target / Theft / Breakable"
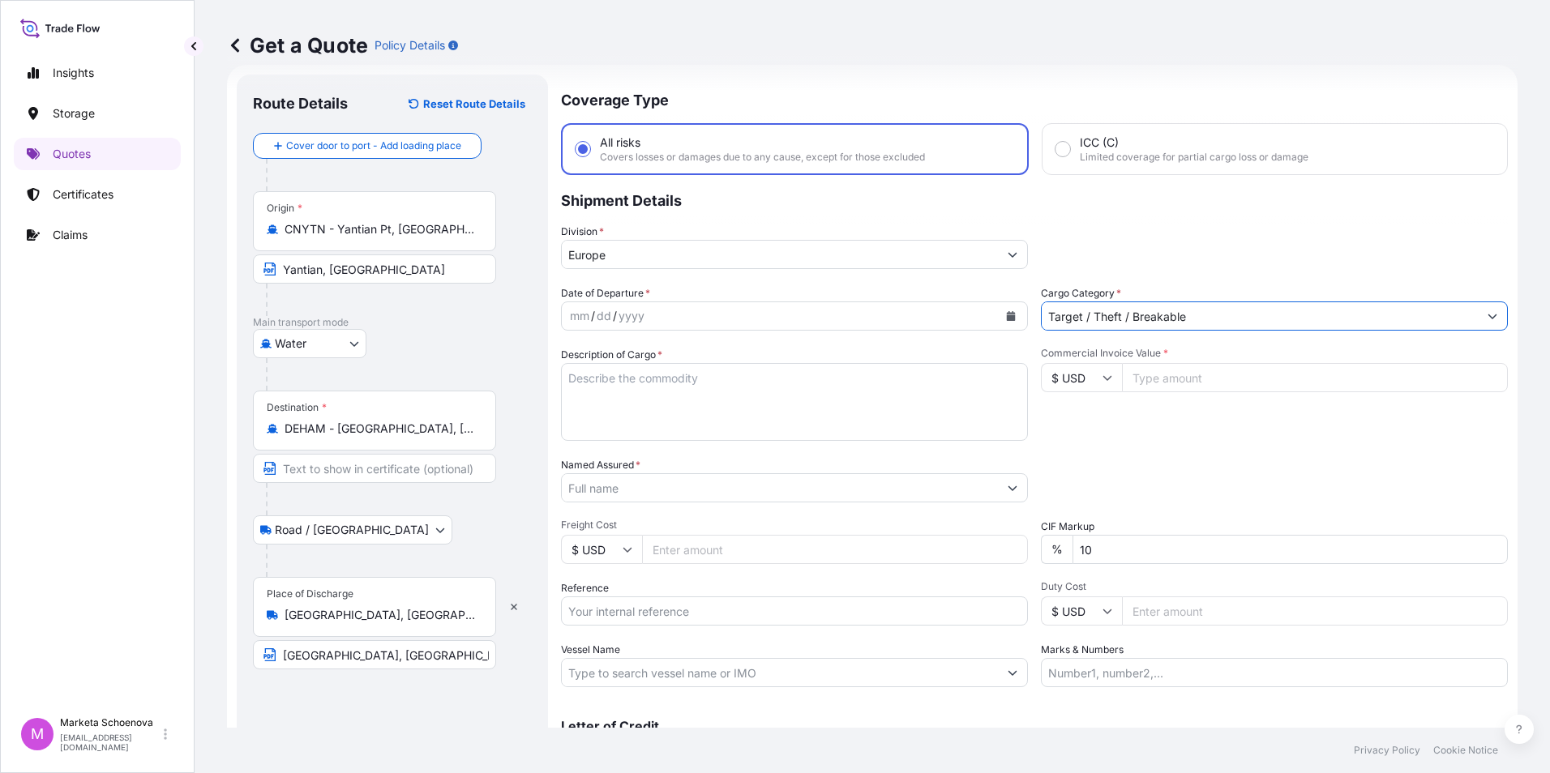
click at [564, 385] on textarea "Description of Cargo *" at bounding box center [794, 402] width 467 height 78
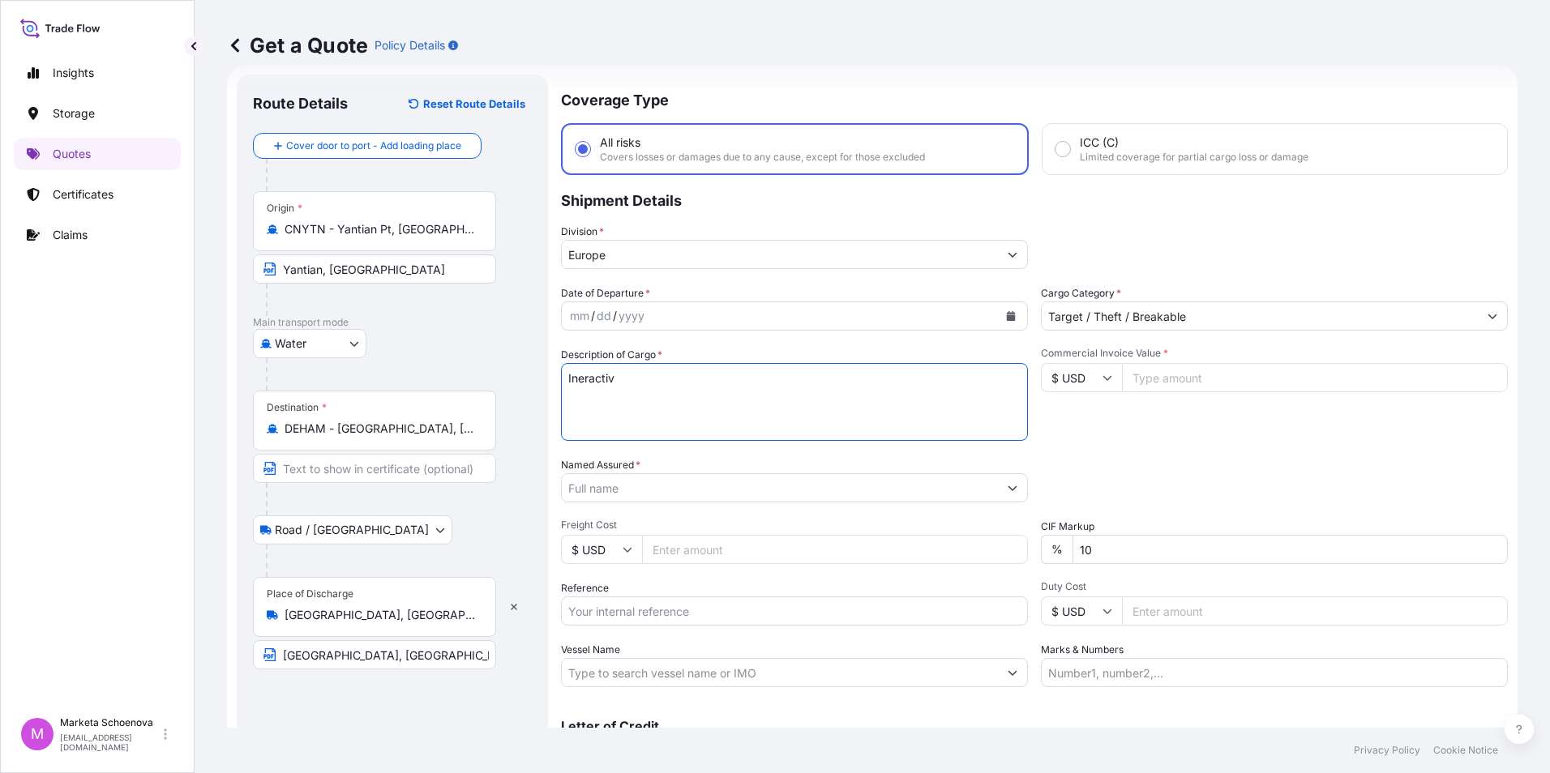
drag, startPoint x: 639, startPoint y: 383, endPoint x: 291, endPoint y: 382, distance: 347.7
click at [301, 380] on form "Route Details Reset Route Details Cover door to port - Add loading place Place …" at bounding box center [872, 441] width 1290 height 753
paste textarea "interactive flat panel"
click at [572, 380] on textarea "interactive flat panel" at bounding box center [794, 402] width 467 height 78
type textarea "Interactive flat panel"
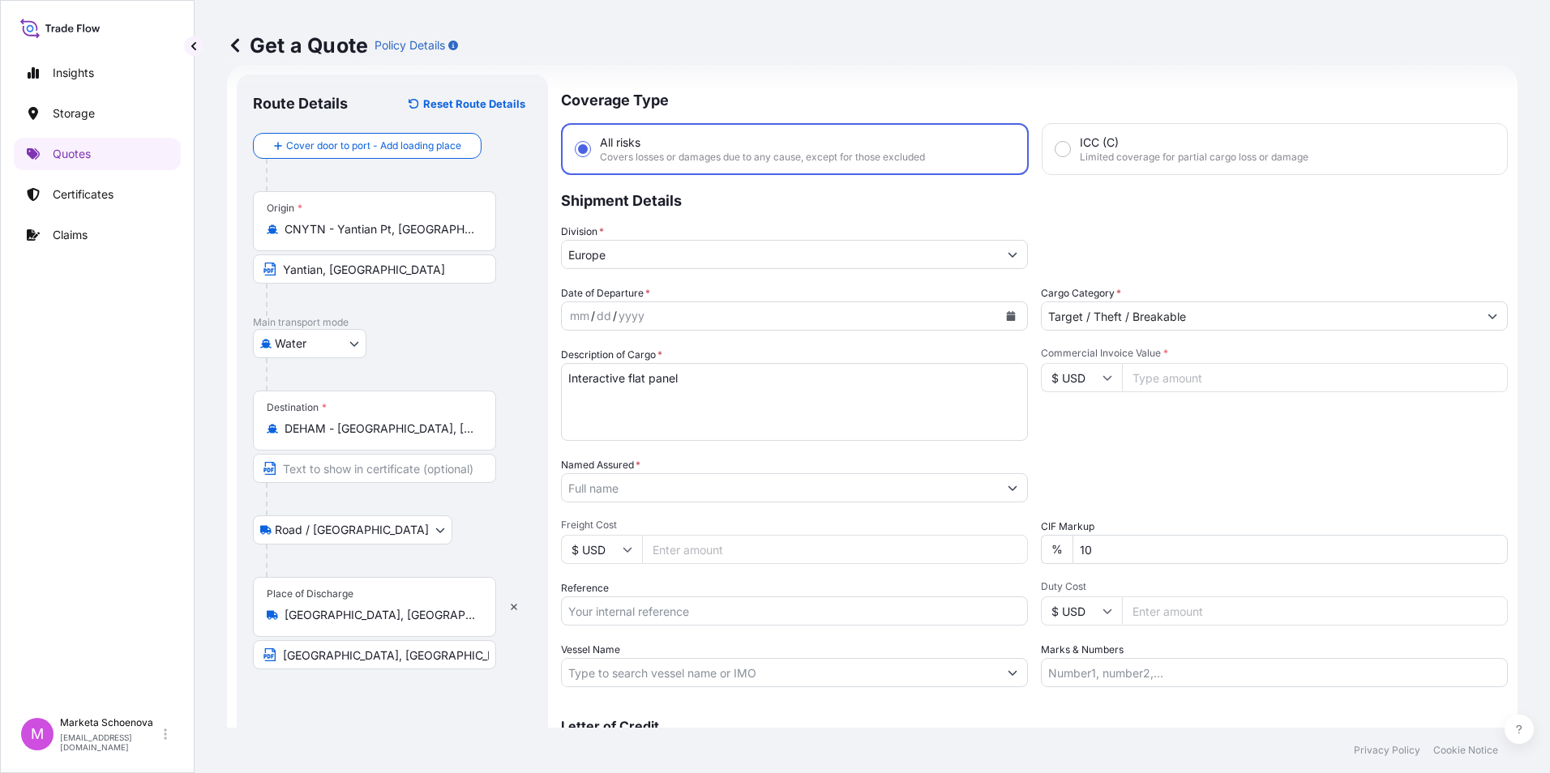
click at [1298, 373] on input "Commercial Invoice Value *" at bounding box center [1315, 377] width 386 height 29
paste input "78700.0000"
type input "78700.0000"
click at [699, 561] on input "Freight Cost" at bounding box center [835, 549] width 386 height 29
paste input "5390"
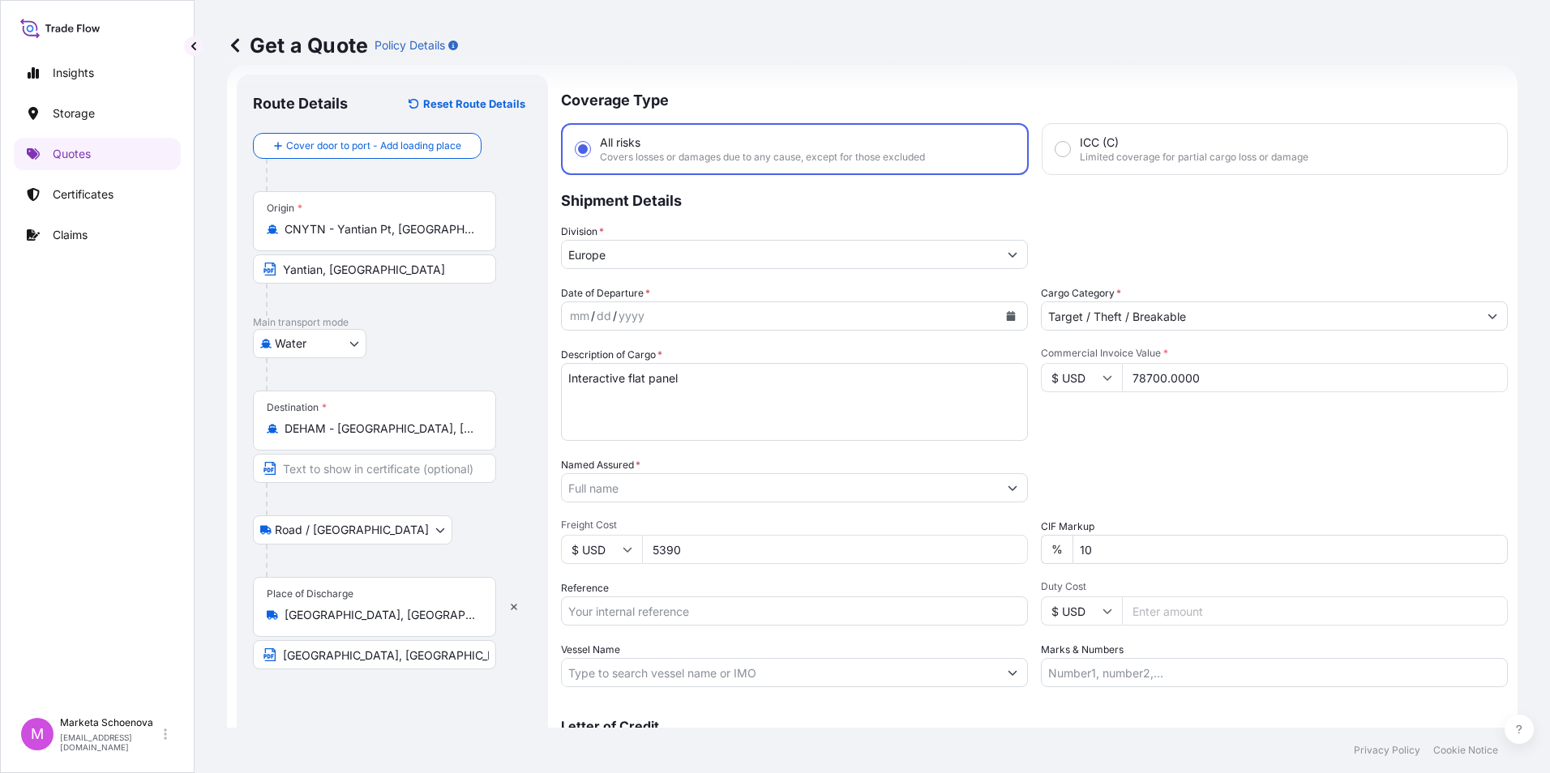
type input "5390"
click at [677, 493] on input "Named Assured *" at bounding box center [777, 487] width 430 height 29
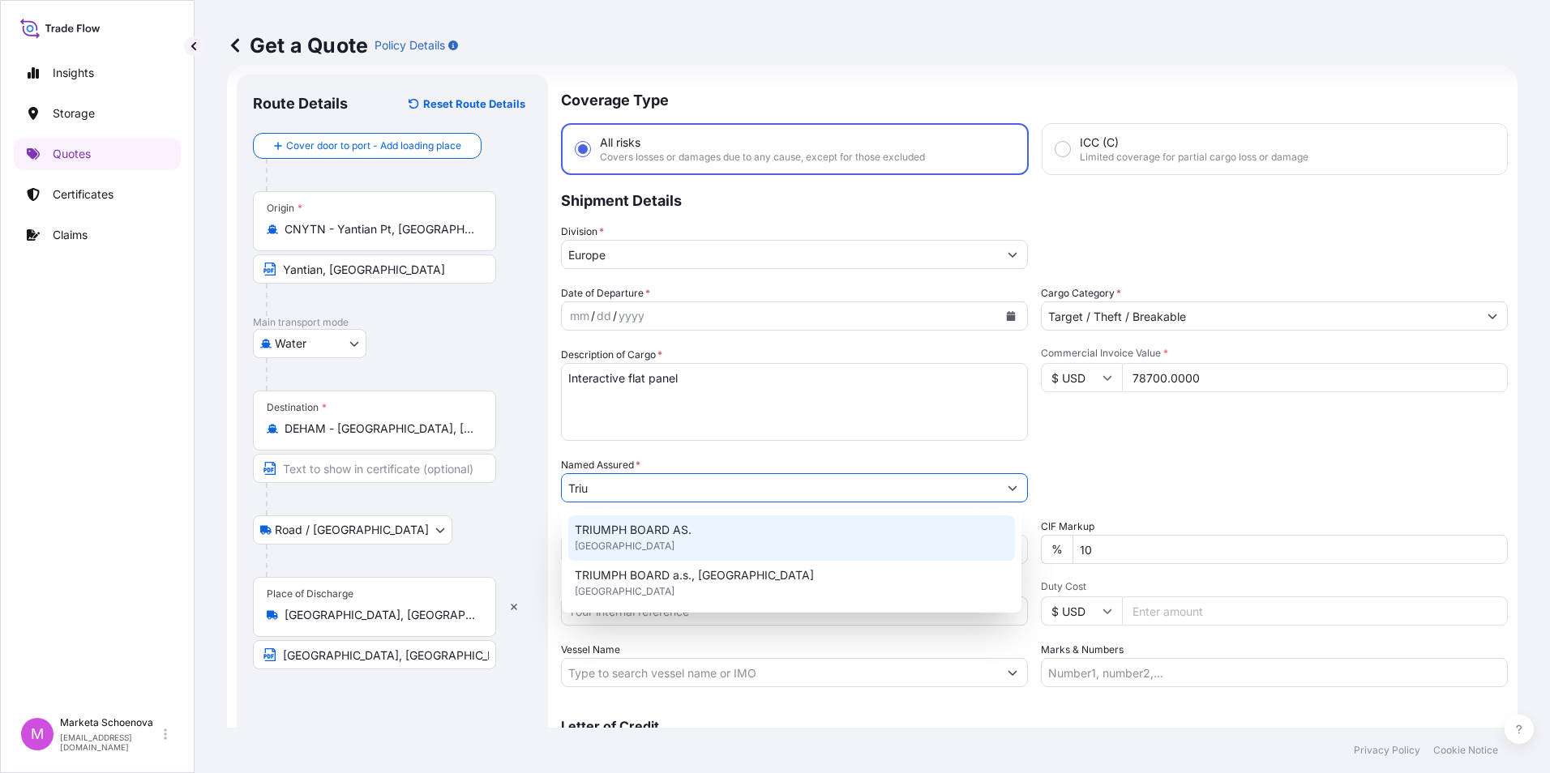
click at [647, 522] on span "TRIUMPH BOARD AS." at bounding box center [633, 530] width 117 height 16
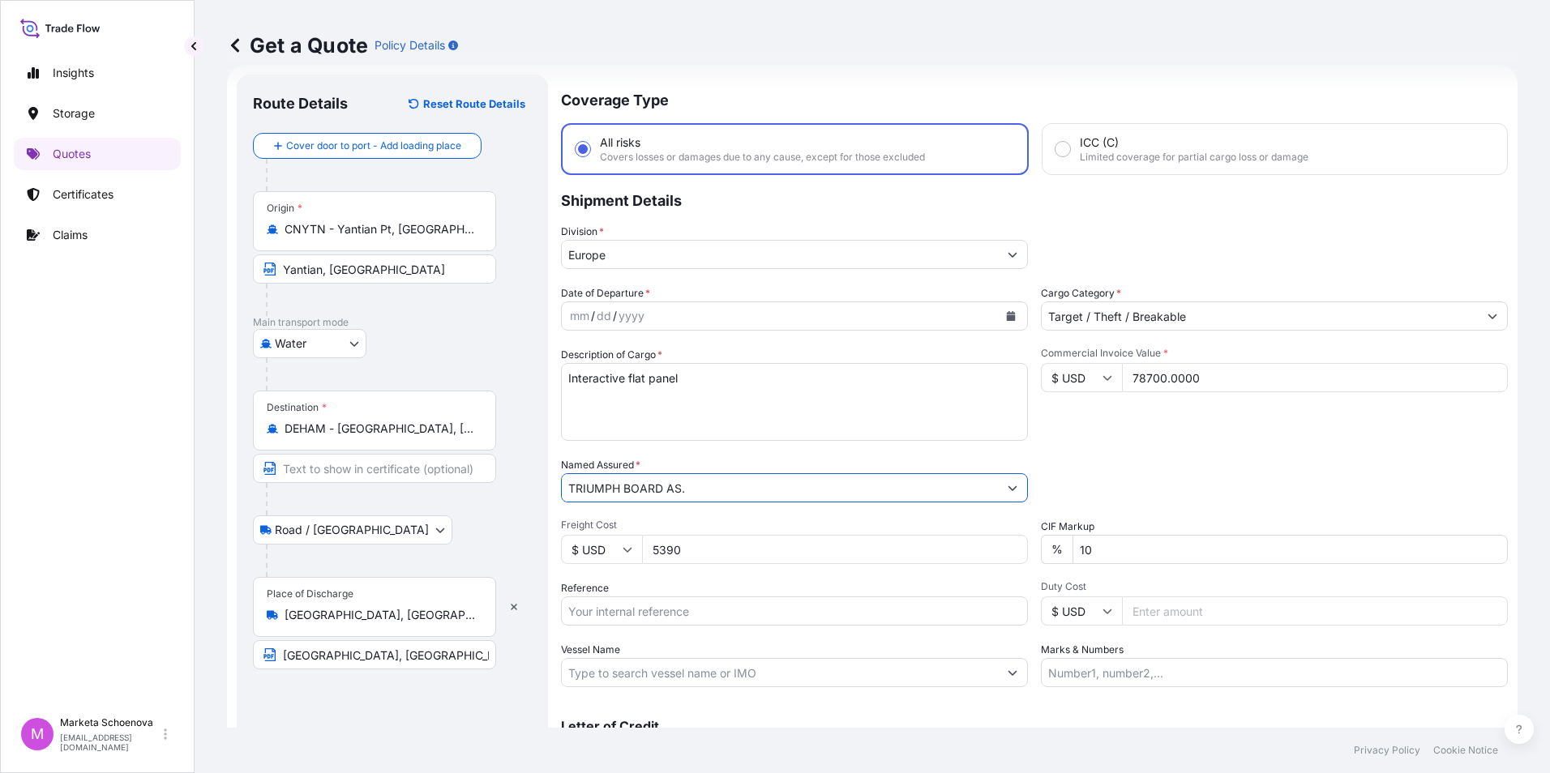
scroll to position [116, 0]
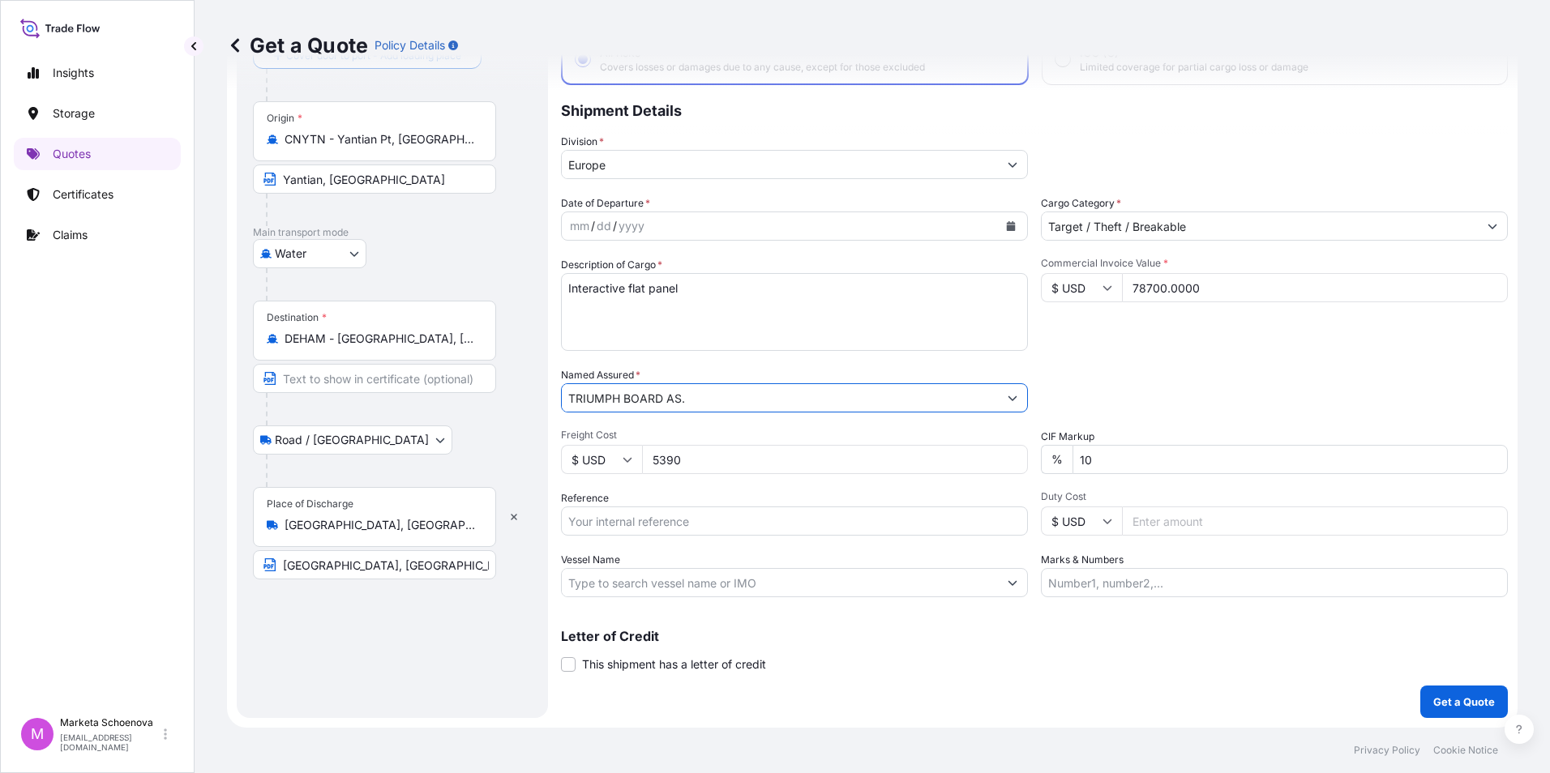
type input "TRIUMPH BOARD AS."
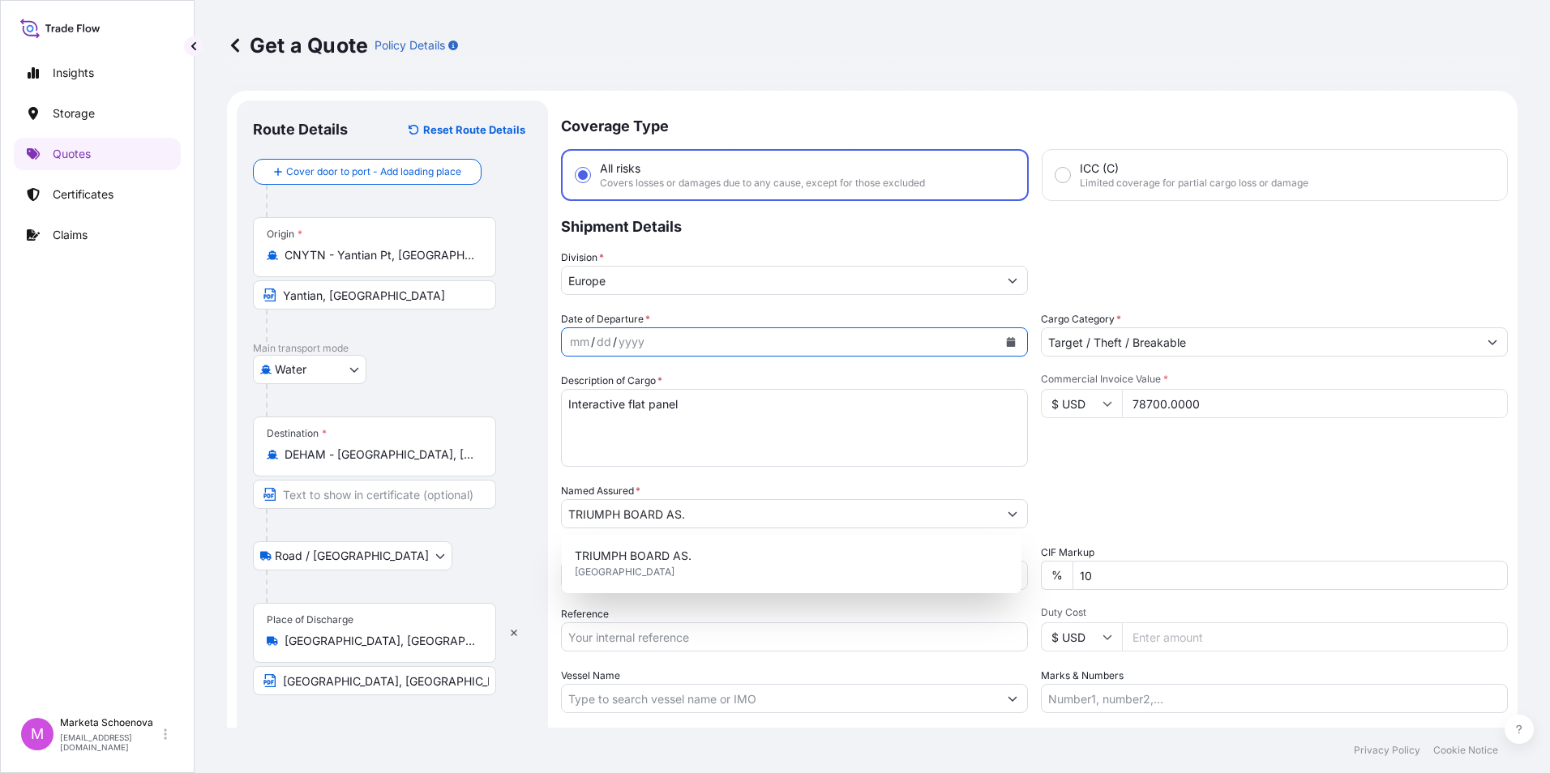
click at [1008, 337] on icon "Calendar" at bounding box center [1011, 342] width 10 height 10
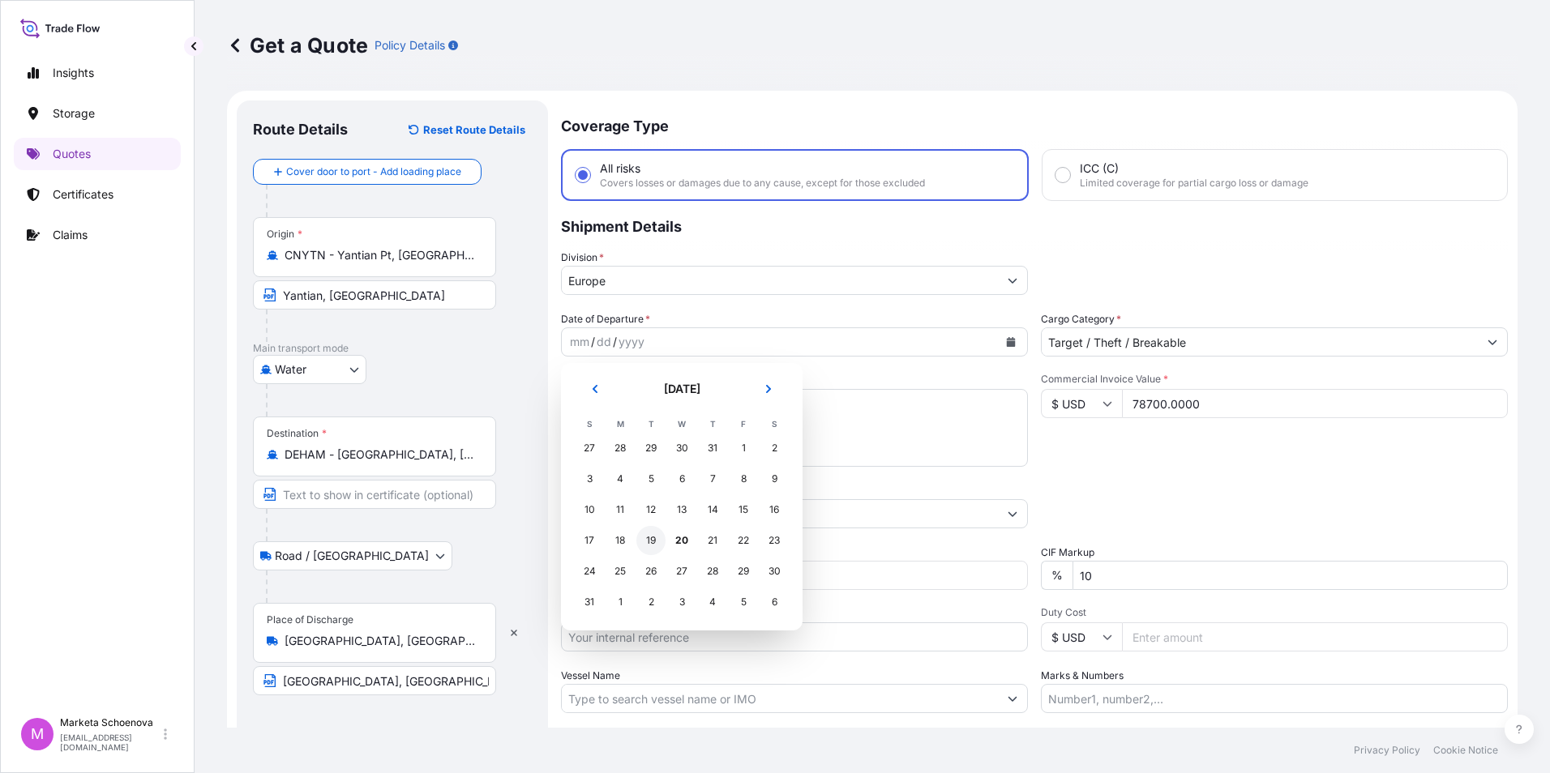
click at [650, 544] on div "19" at bounding box center [650, 540] width 29 height 29
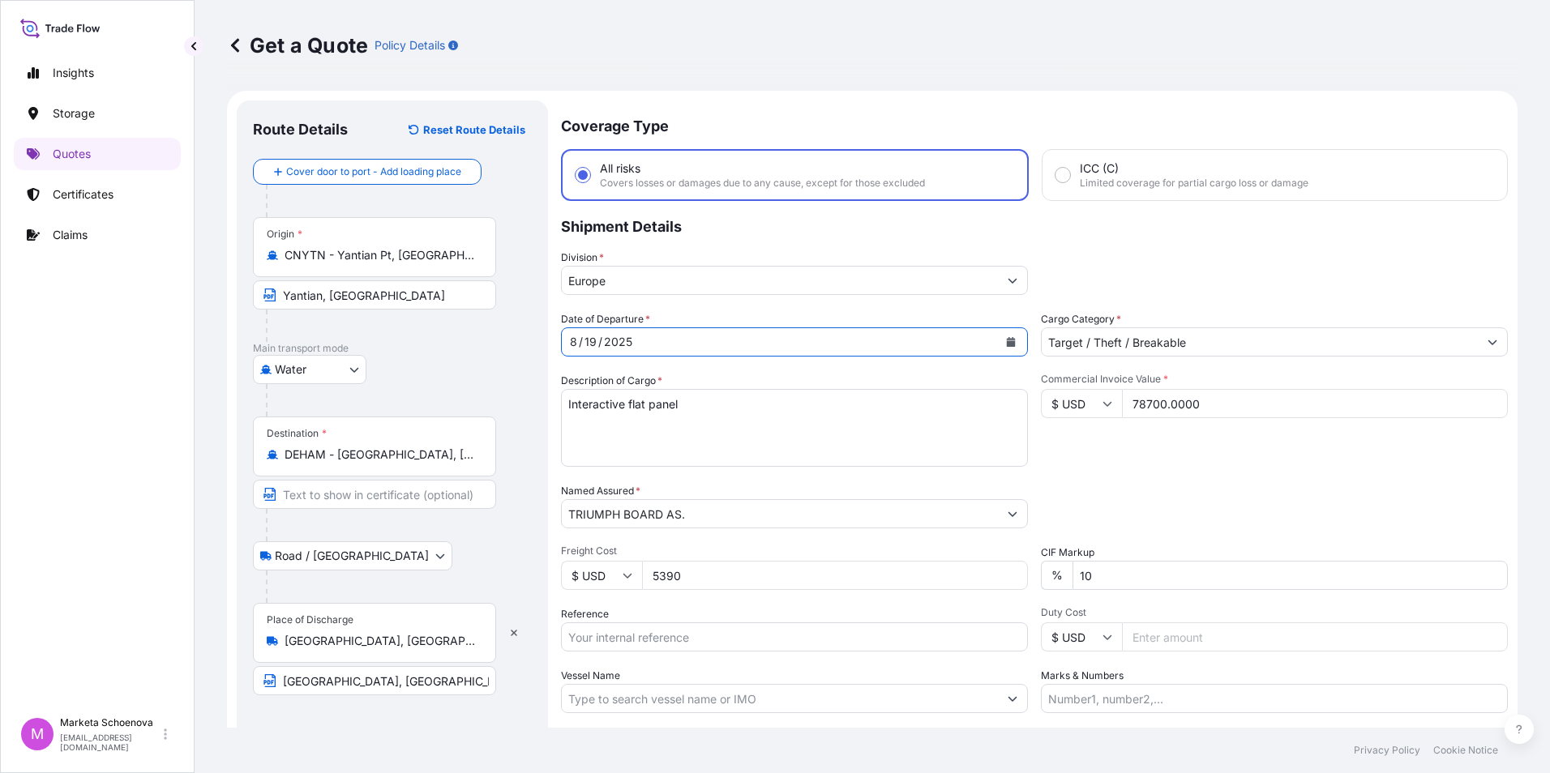
scroll to position [116, 0]
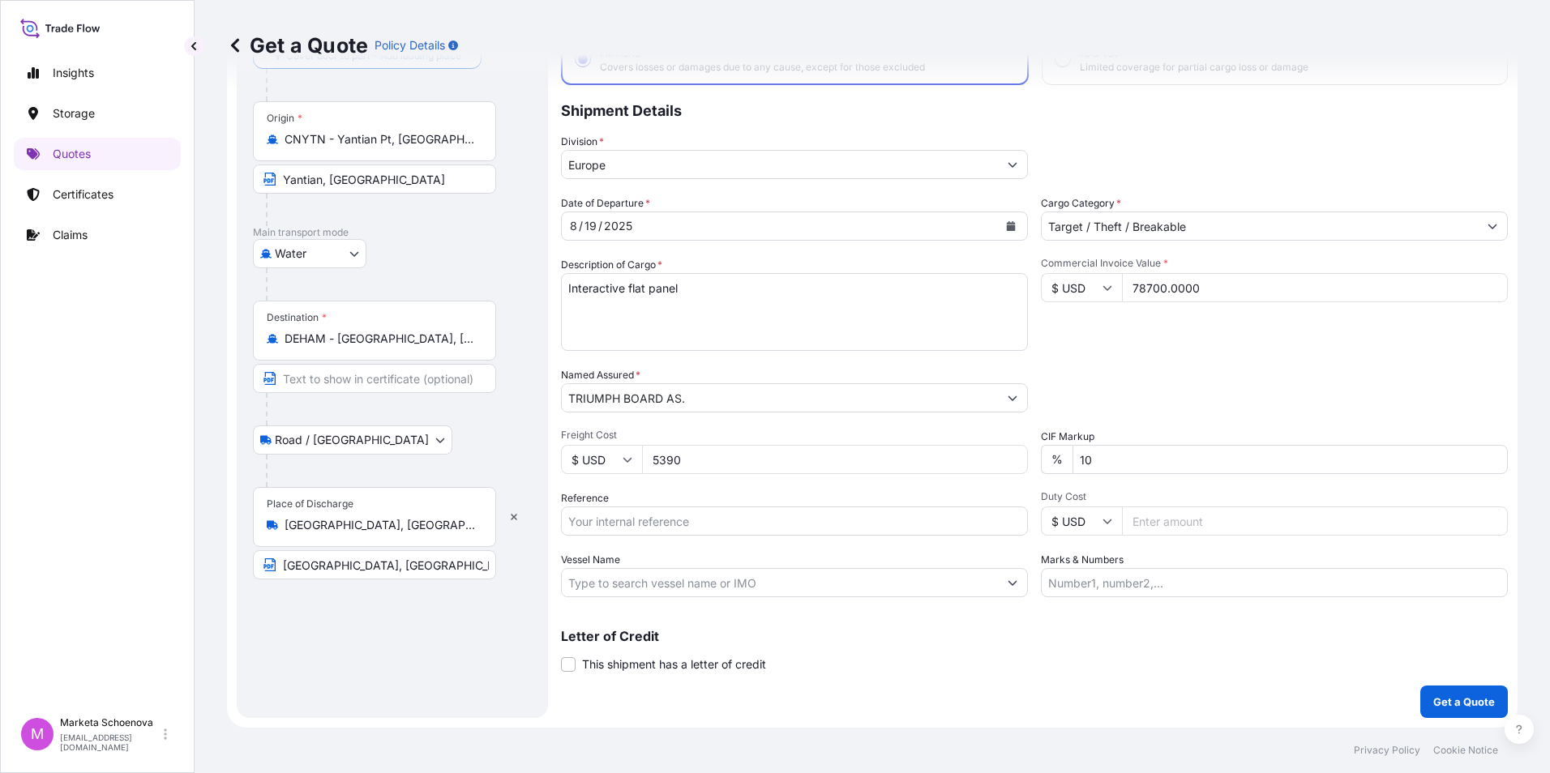
click at [644, 584] on input "Vessel Name" at bounding box center [780, 582] width 436 height 29
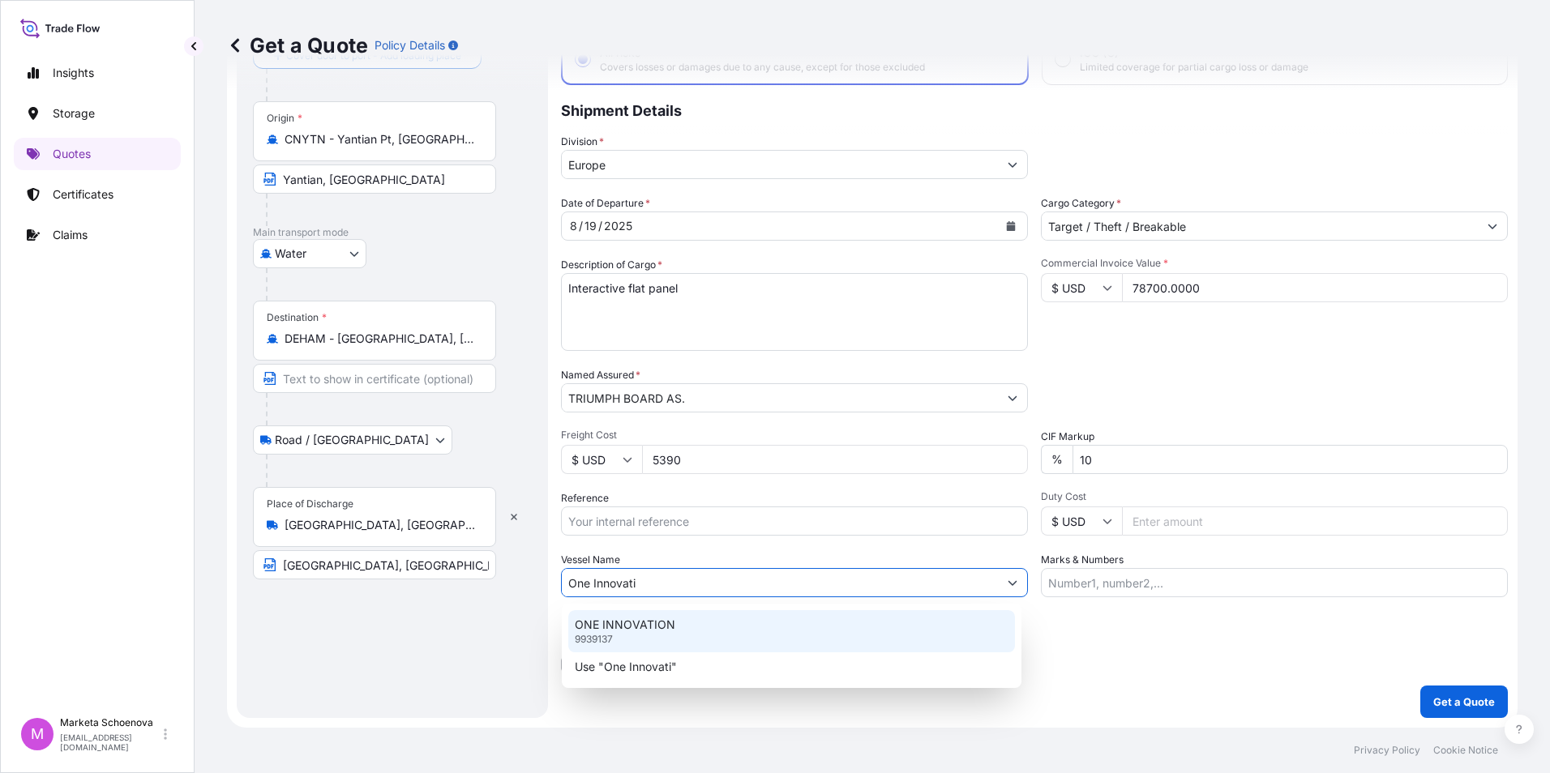
click at [585, 626] on p "ONE INNOVATION" at bounding box center [625, 625] width 100 height 16
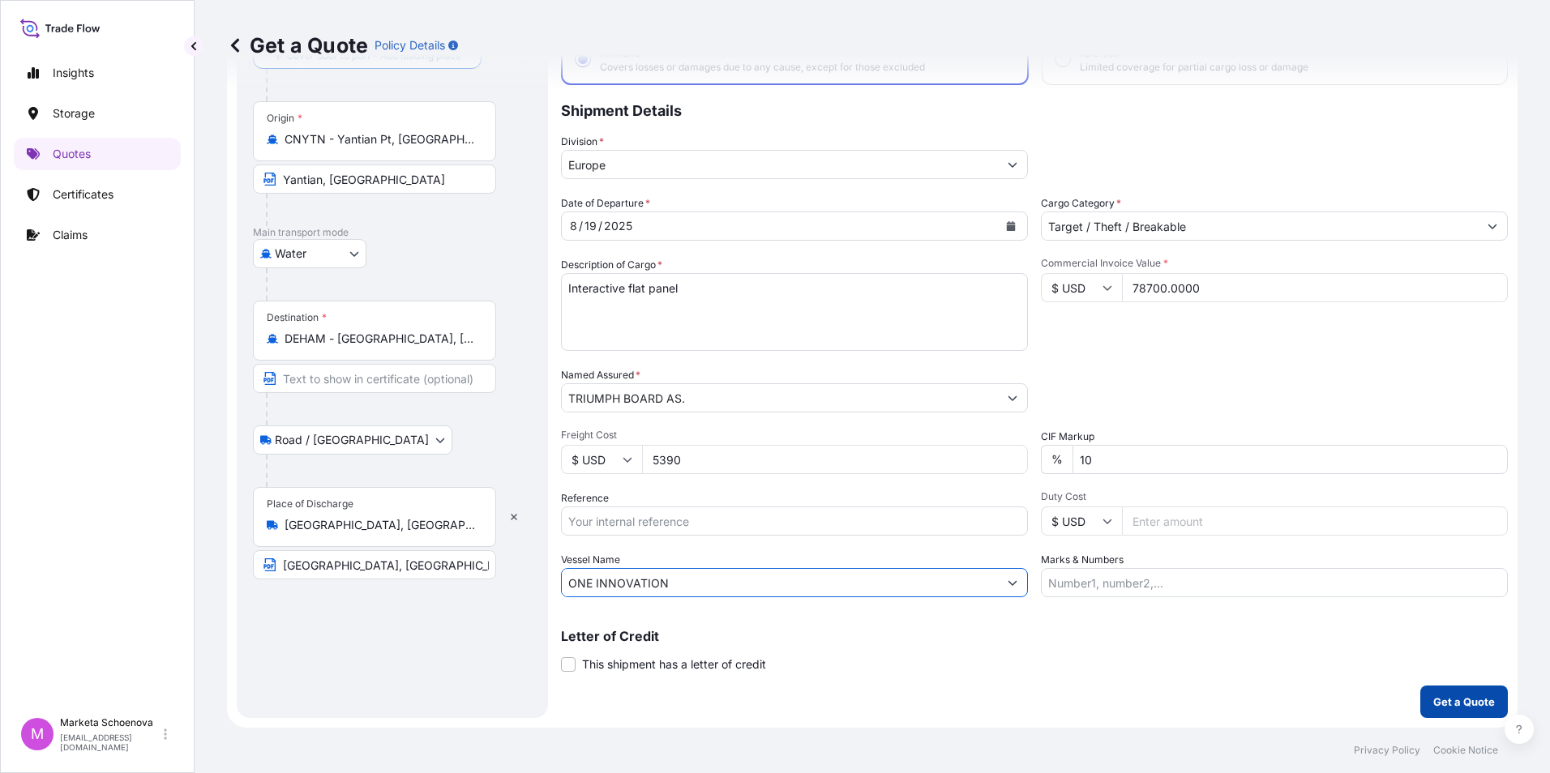
type input "ONE INNOVATION"
click at [1433, 701] on p "Get a Quote" at bounding box center [1464, 702] width 62 height 16
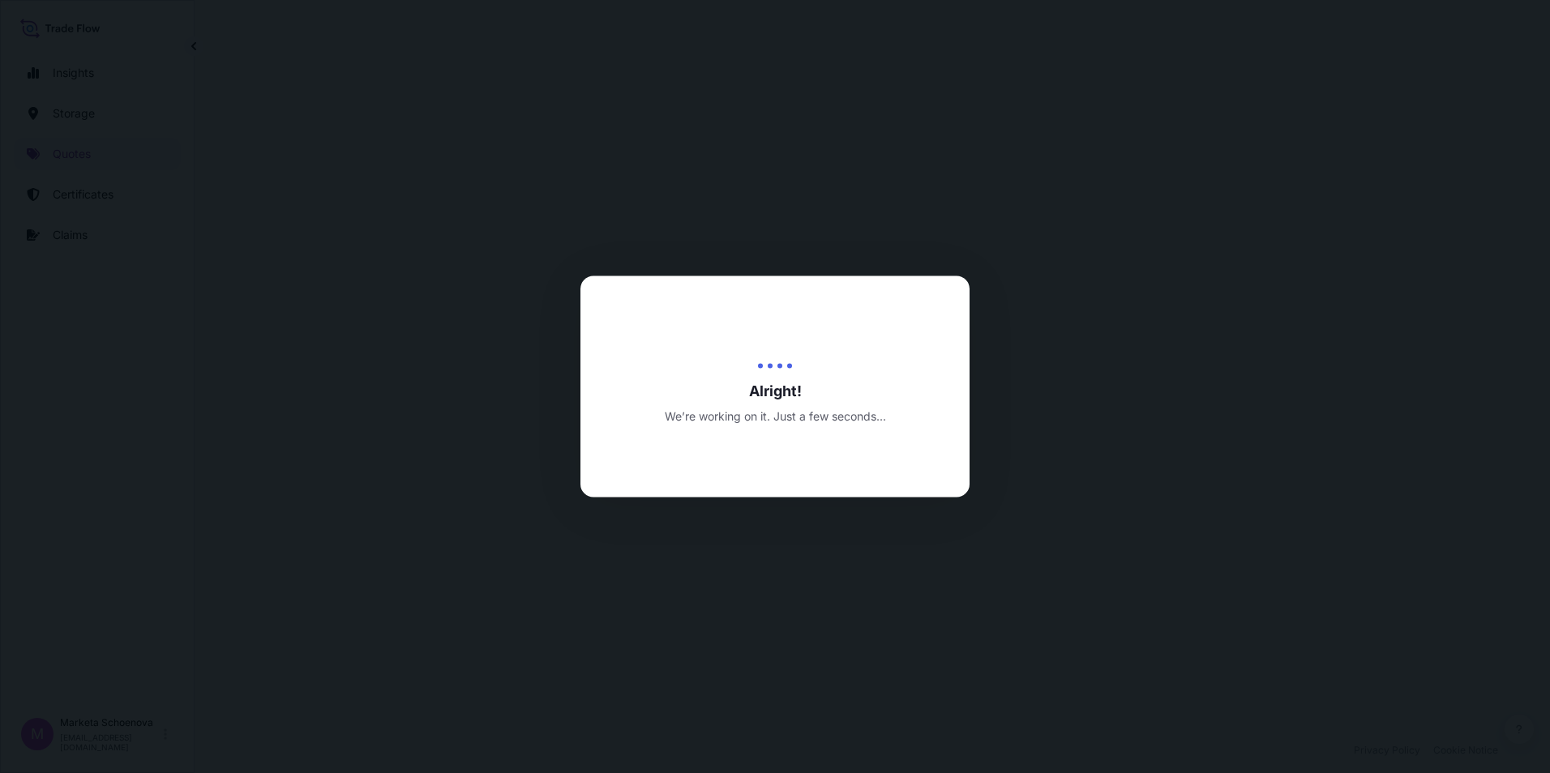
select select "Water"
select select "Road / [GEOGRAPHIC_DATA]"
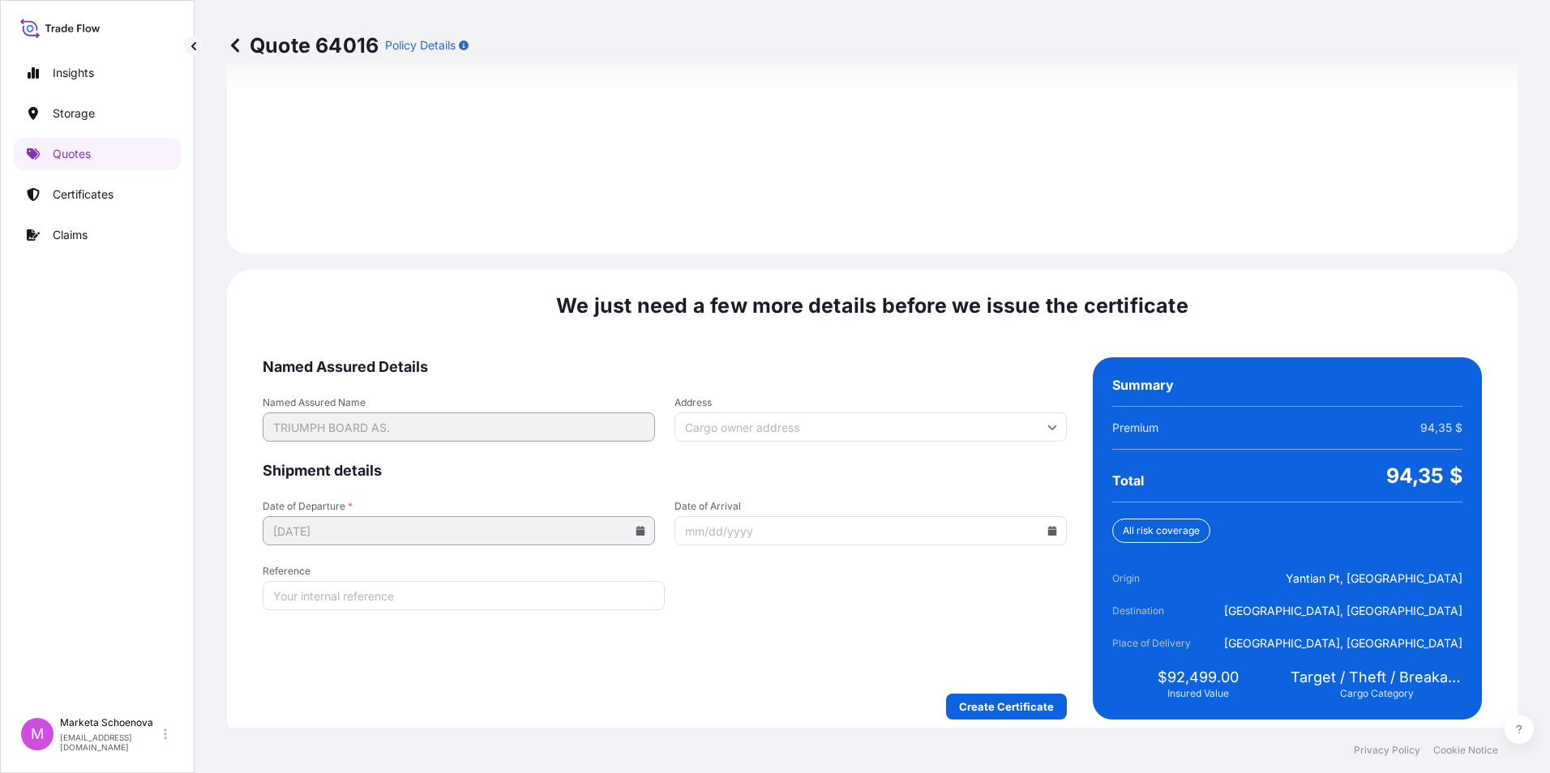
scroll to position [2315, 0]
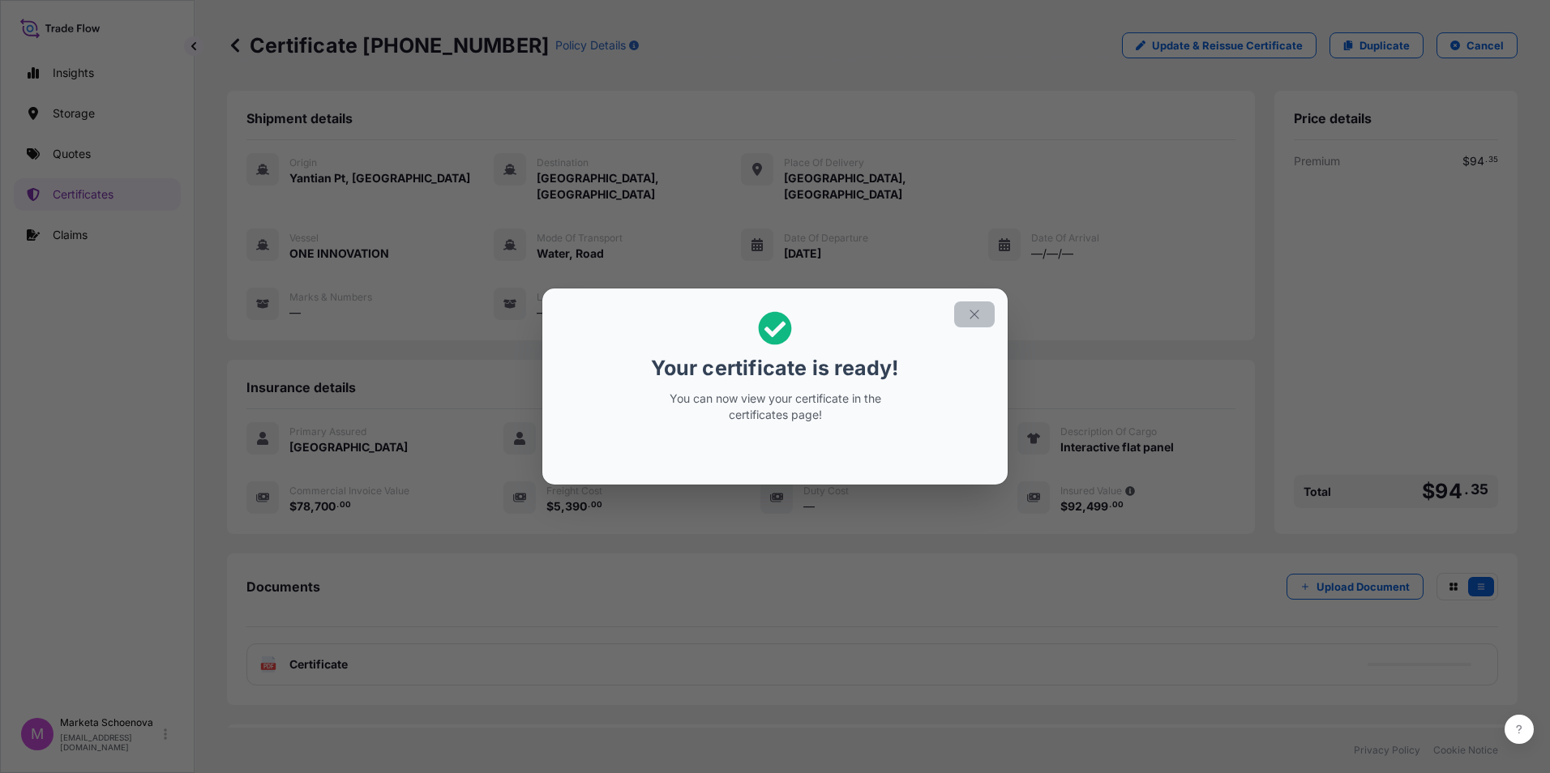
click at [979, 310] on icon "button" at bounding box center [974, 314] width 15 height 15
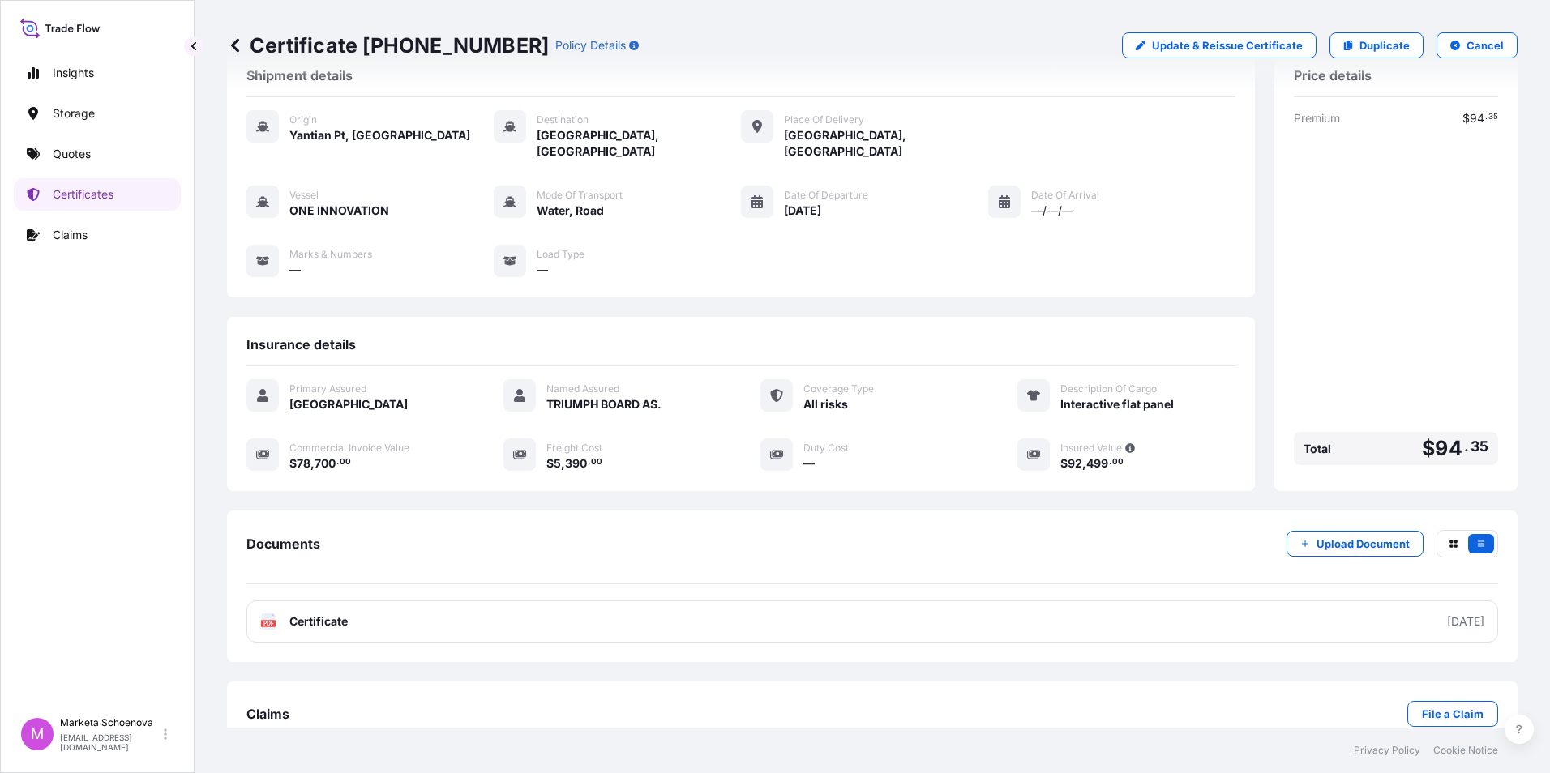
scroll to position [62, 0]
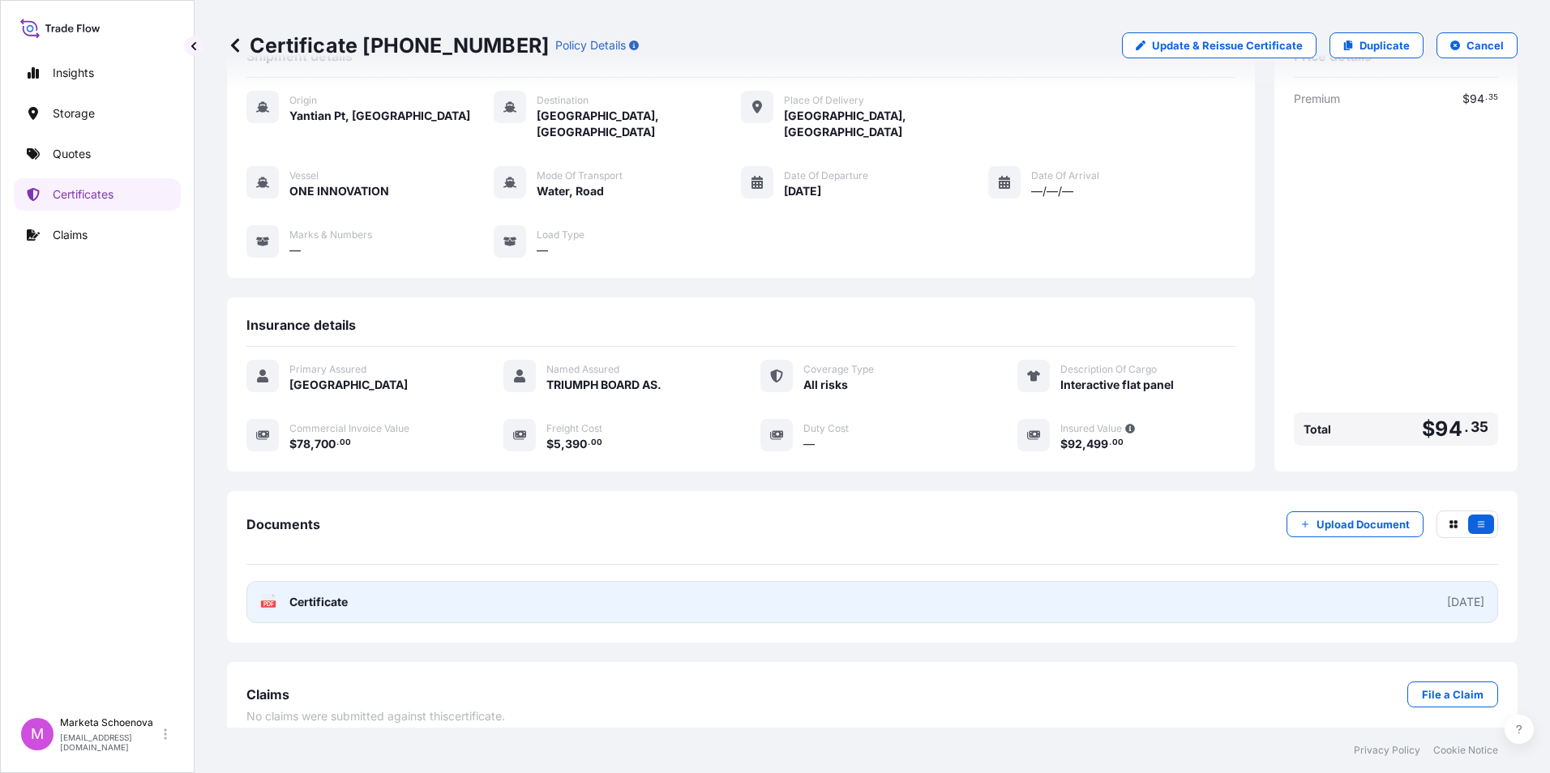
click at [1447, 594] on div "[DATE]" at bounding box center [1465, 602] width 37 height 16
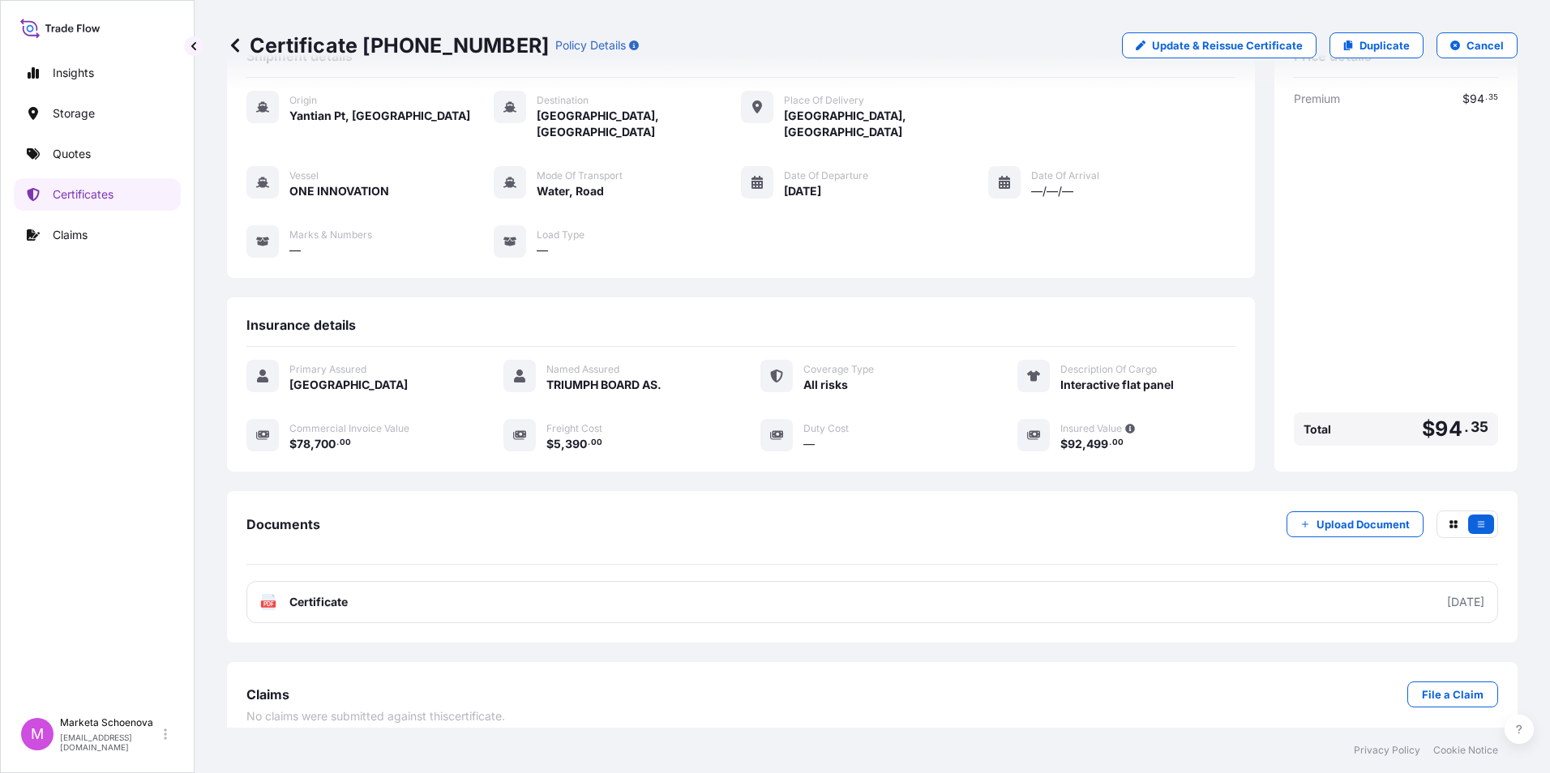
scroll to position [0, 0]
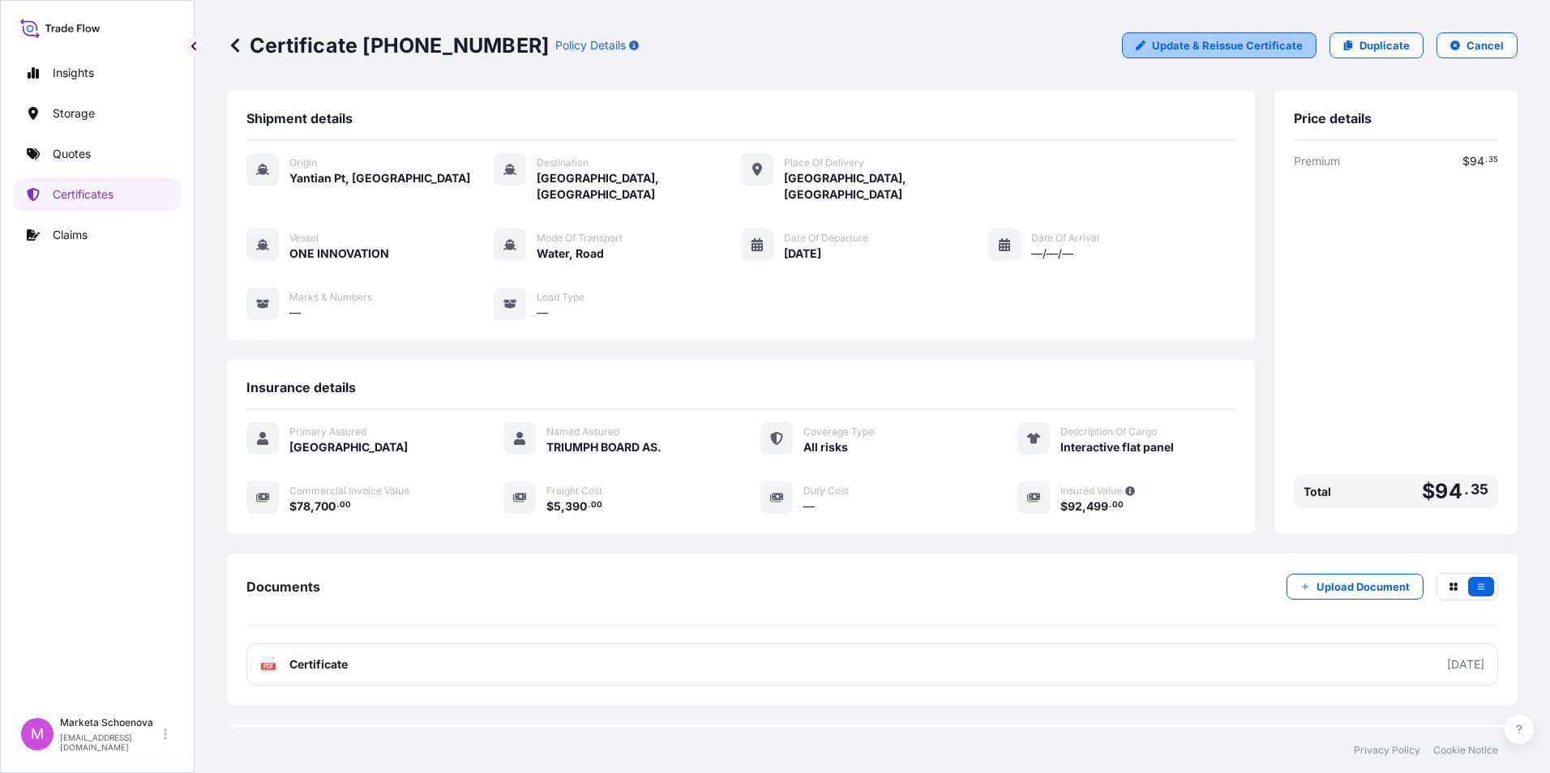
click at [1179, 53] on link "Update & Reissue Certificate" at bounding box center [1219, 45] width 195 height 26
select select "Water"
select select "Road / [GEOGRAPHIC_DATA]"
select select "31588"
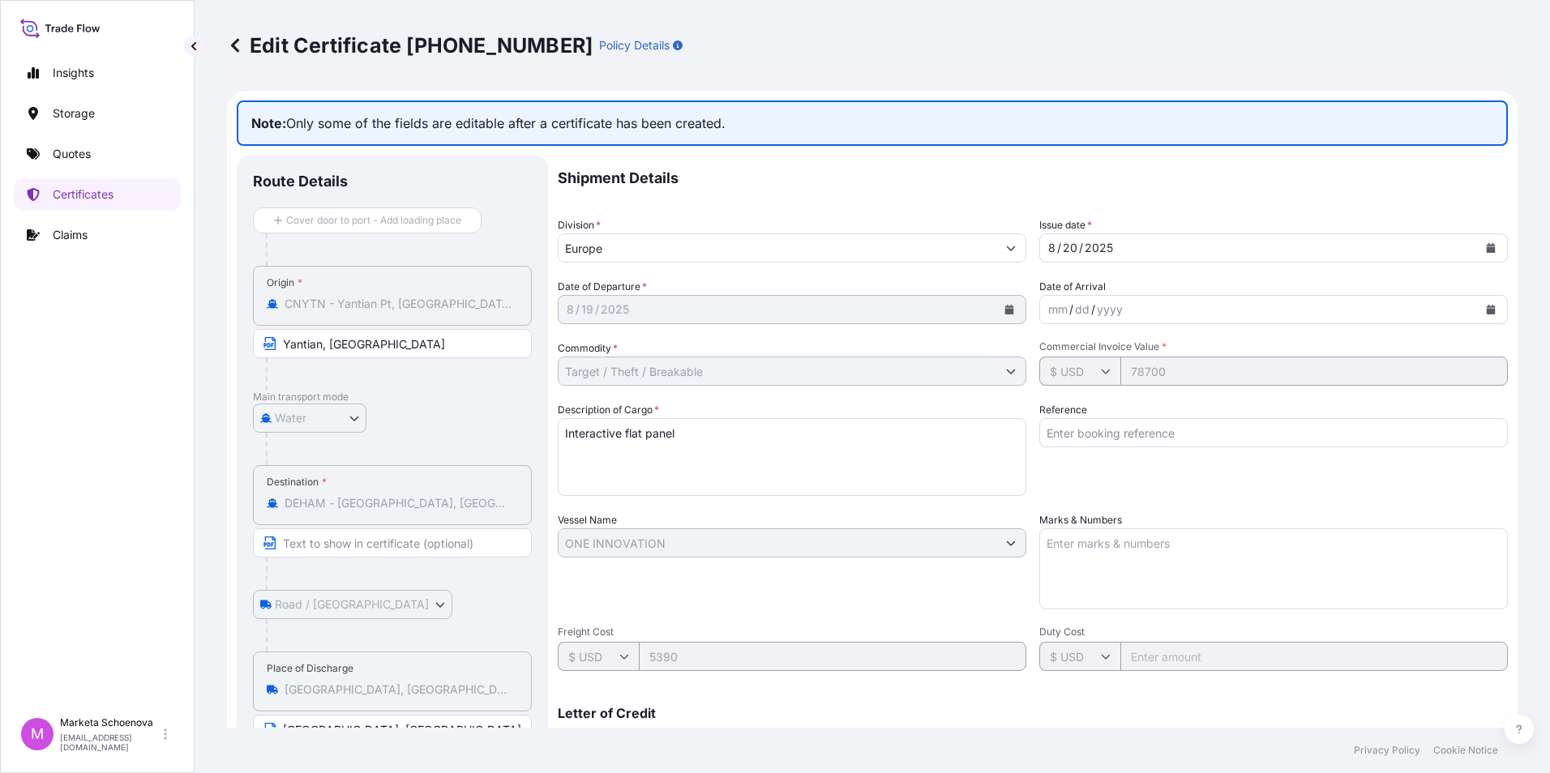
click at [387, 545] on input "Text to appear on certificate" at bounding box center [392, 542] width 279 height 29
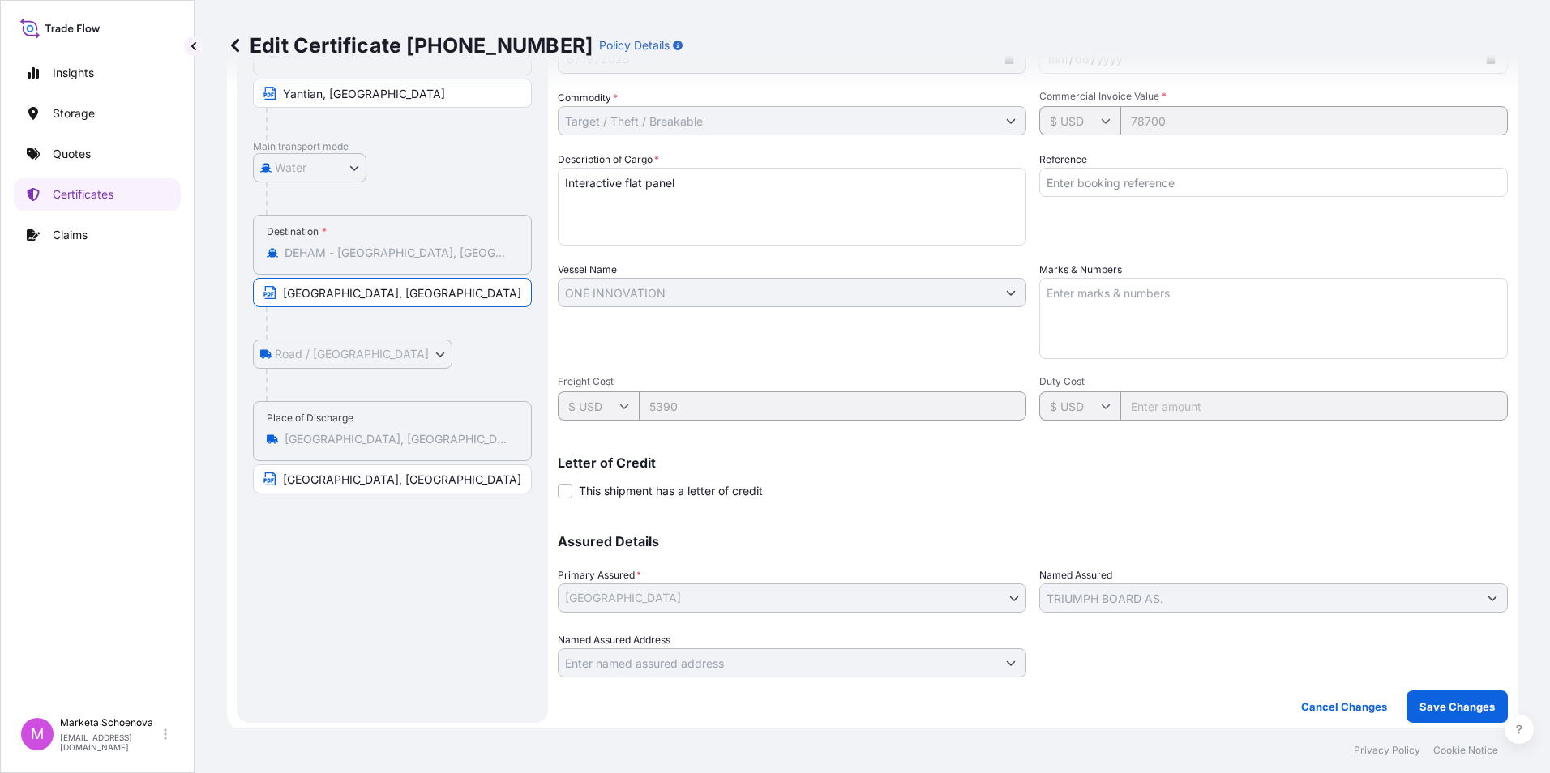
scroll to position [255, 0]
type input "[GEOGRAPHIC_DATA], [GEOGRAPHIC_DATA]"
click at [1435, 700] on p "Save Changes" at bounding box center [1456, 702] width 75 height 16
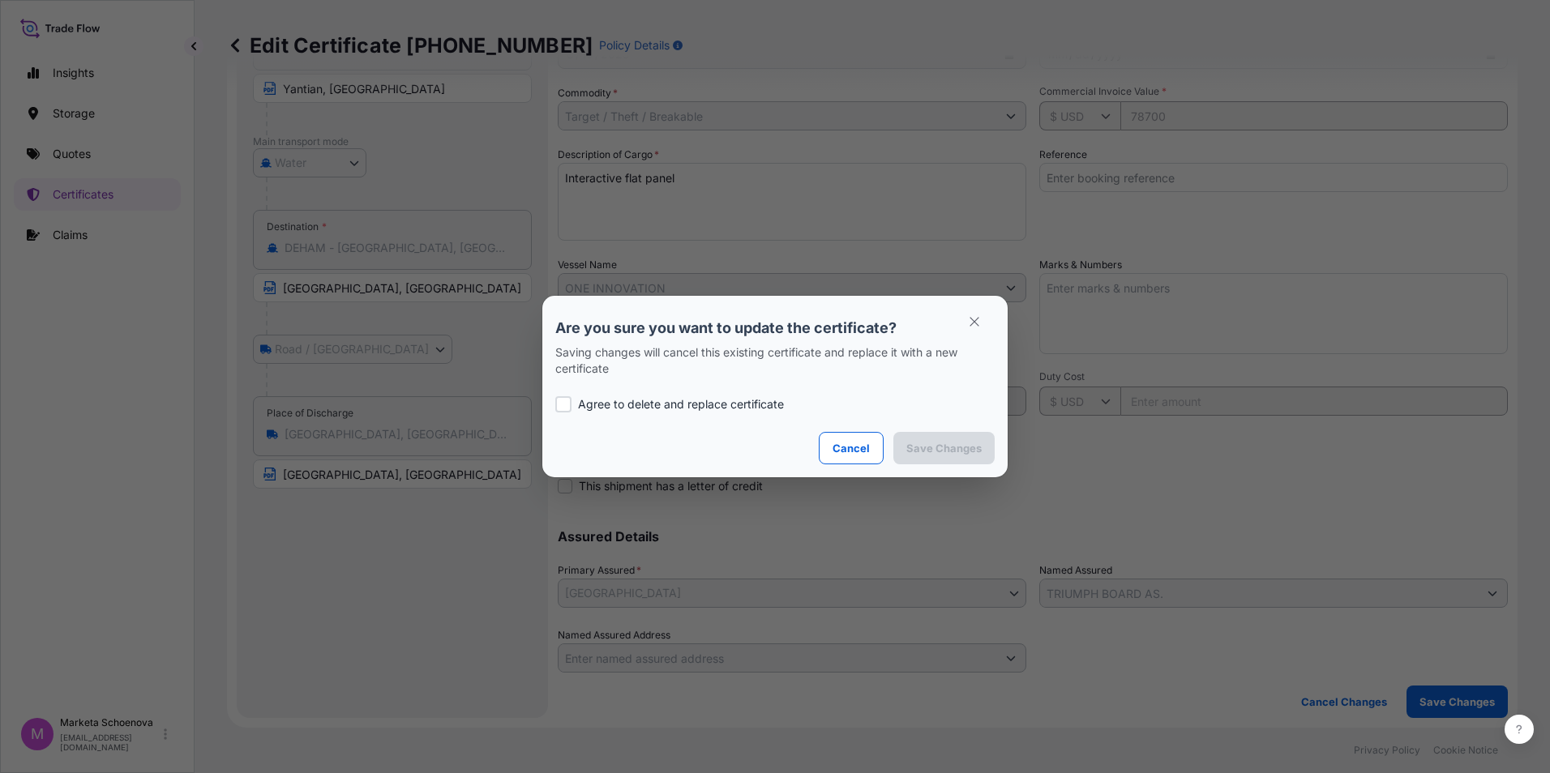
click at [562, 403] on div at bounding box center [563, 404] width 16 height 16
checkbox input "true"
click at [904, 446] on button "Save Changes" at bounding box center [943, 448] width 101 height 32
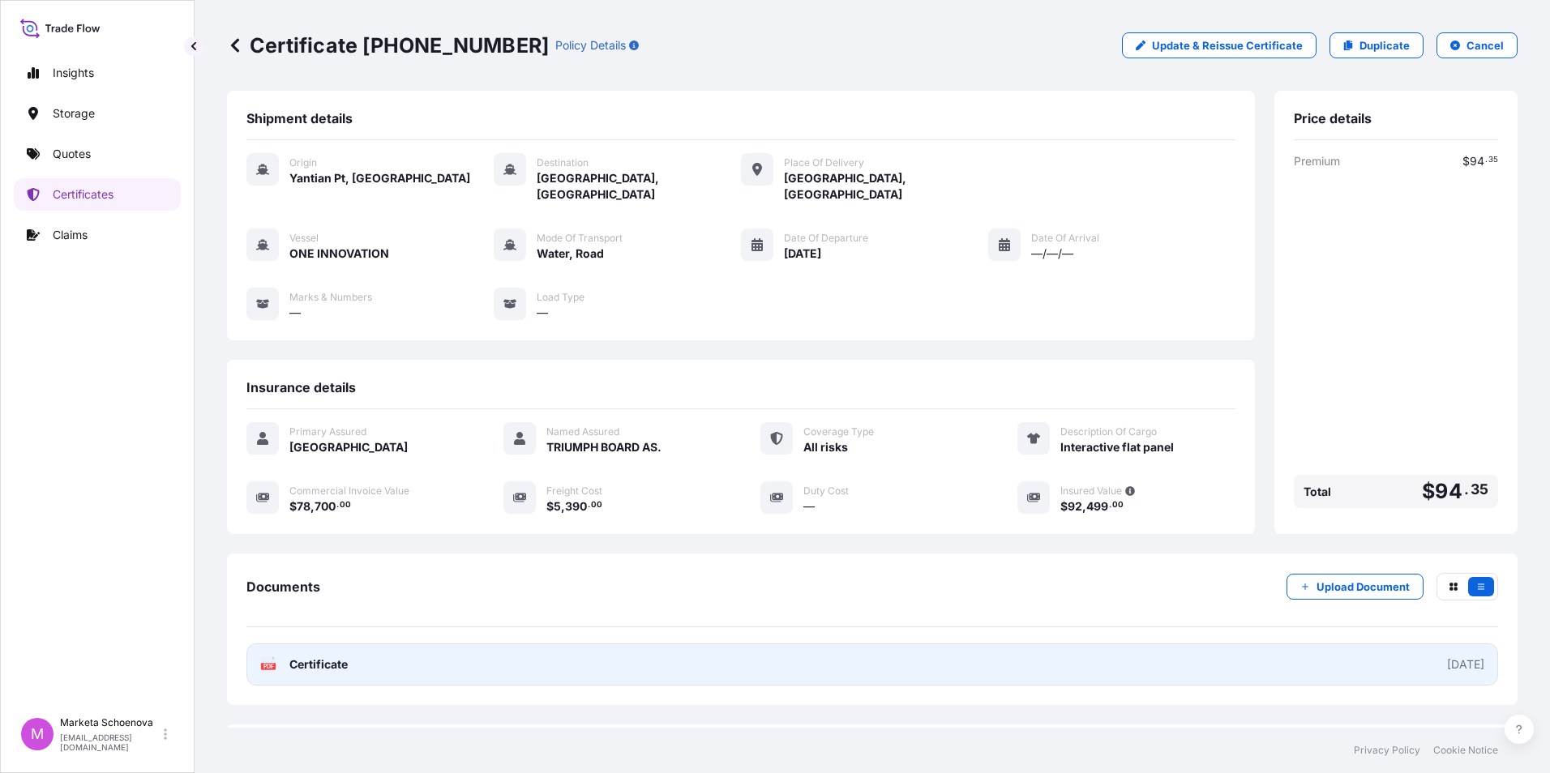
click at [1447, 656] on div "[DATE]" at bounding box center [1465, 664] width 37 height 16
click at [1430, 644] on link "PDF Certificate [DATE]" at bounding box center [871, 665] width 1251 height 42
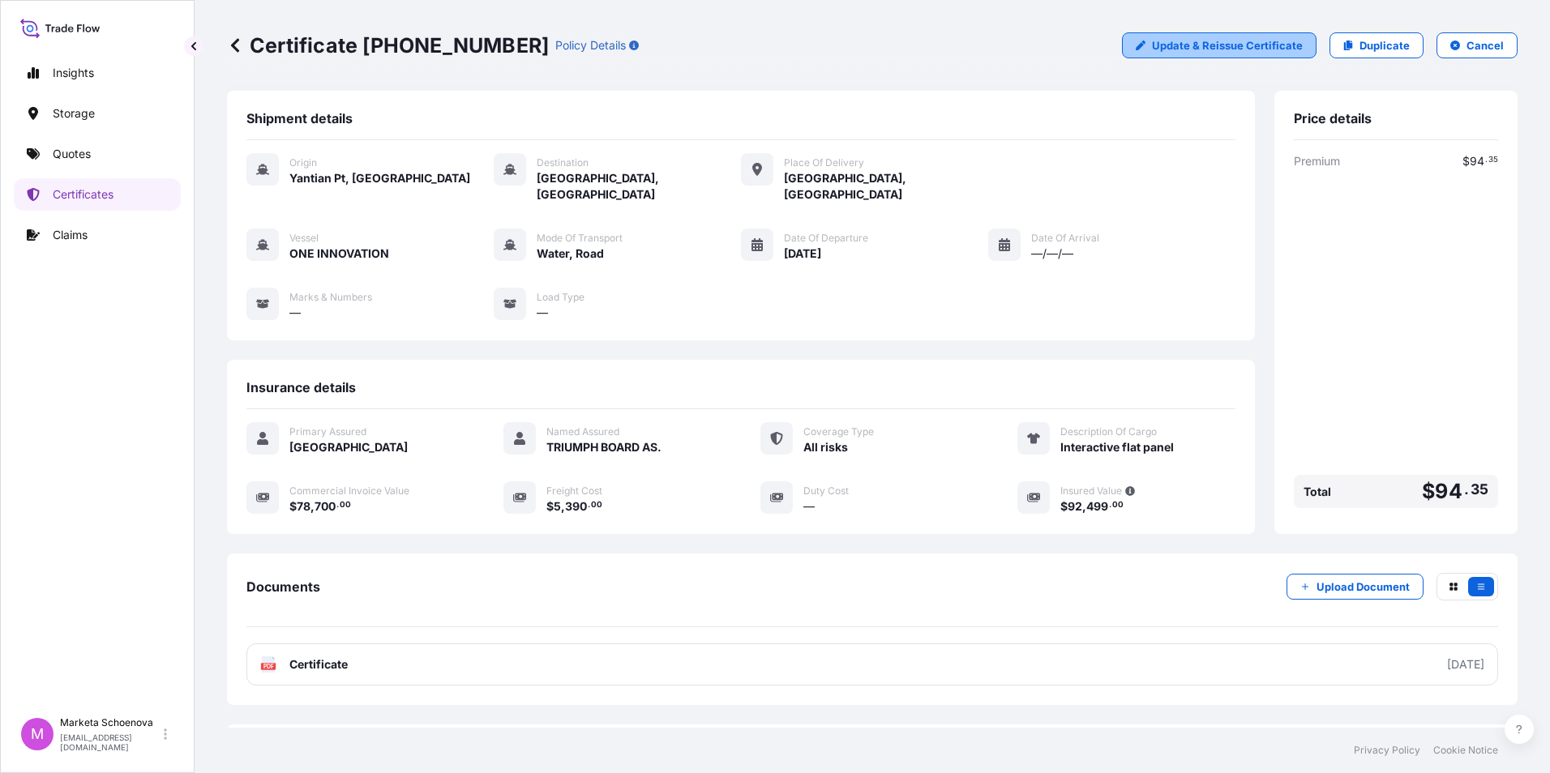
click at [1229, 46] on p "Update & Reissue Certificate" at bounding box center [1227, 45] width 151 height 16
select select "Water"
select select "Road / [GEOGRAPHIC_DATA]"
select select "31588"
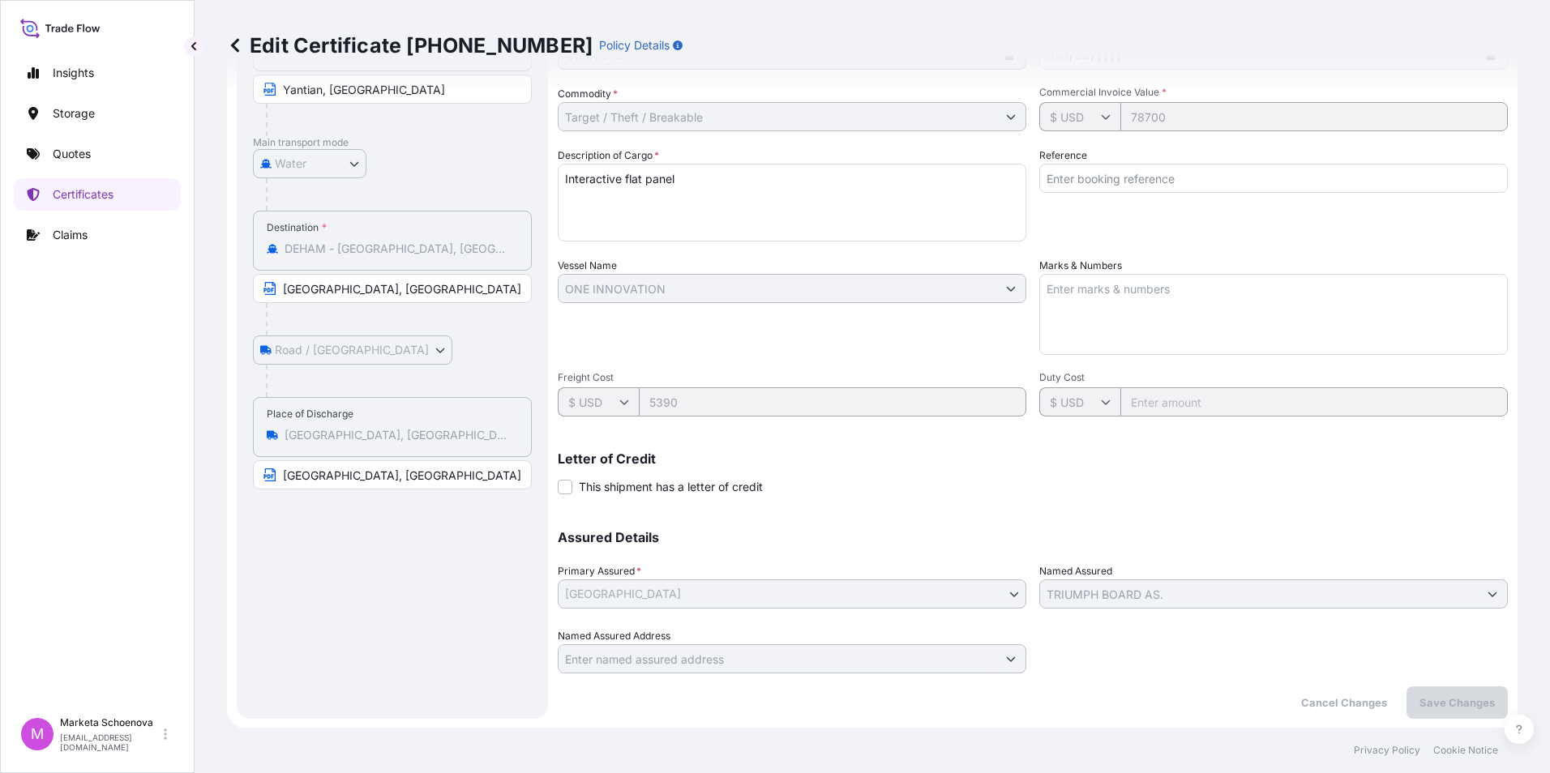
scroll to position [255, 0]
click at [733, 215] on textarea "Interactive flat panel" at bounding box center [792, 202] width 468 height 78
click at [1105, 304] on textarea "Marks & Numbers" at bounding box center [1273, 313] width 468 height 81
click at [1088, 177] on input "Reference" at bounding box center [1273, 177] width 468 height 29
paste input "25SIADH5029"
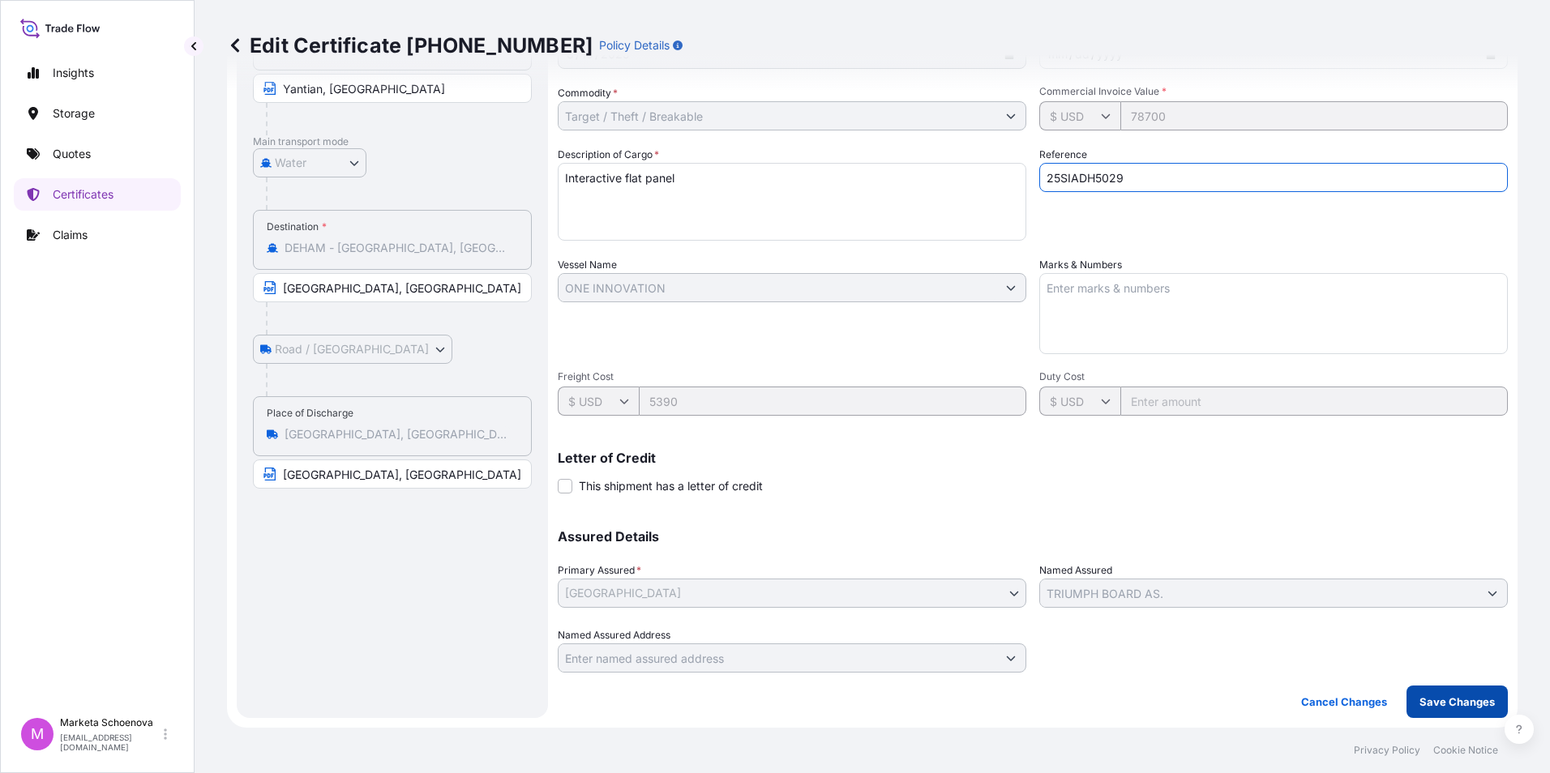
type input "25SIADH5029"
click at [1424, 704] on p "Save Changes" at bounding box center [1456, 702] width 75 height 16
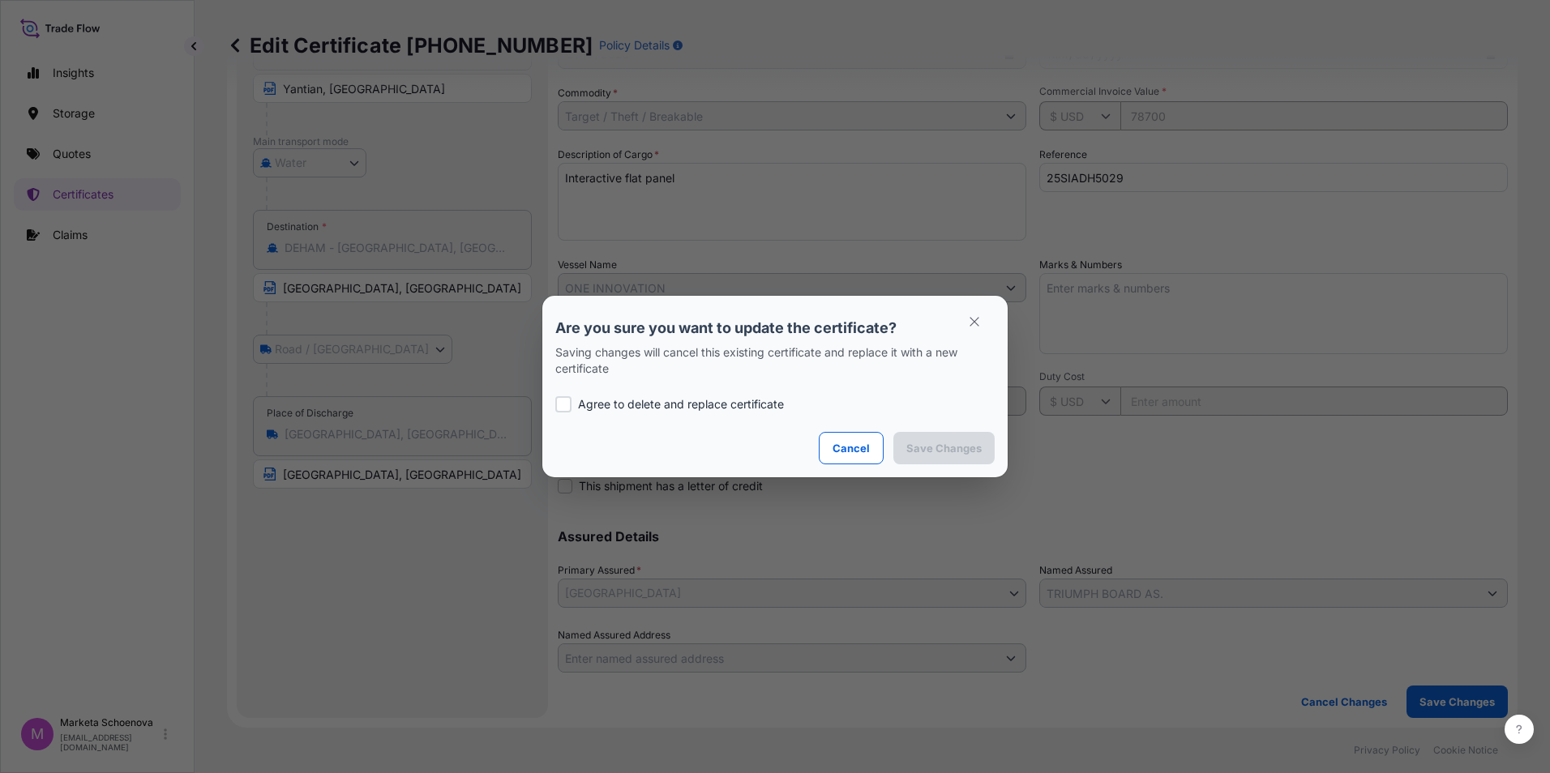
click at [576, 394] on div "Agree to delete and replace certificate" at bounding box center [774, 404] width 439 height 55
click at [571, 408] on div at bounding box center [563, 404] width 16 height 16
checkbox input "true"
click at [921, 453] on p "Save Changes" at bounding box center [943, 448] width 75 height 16
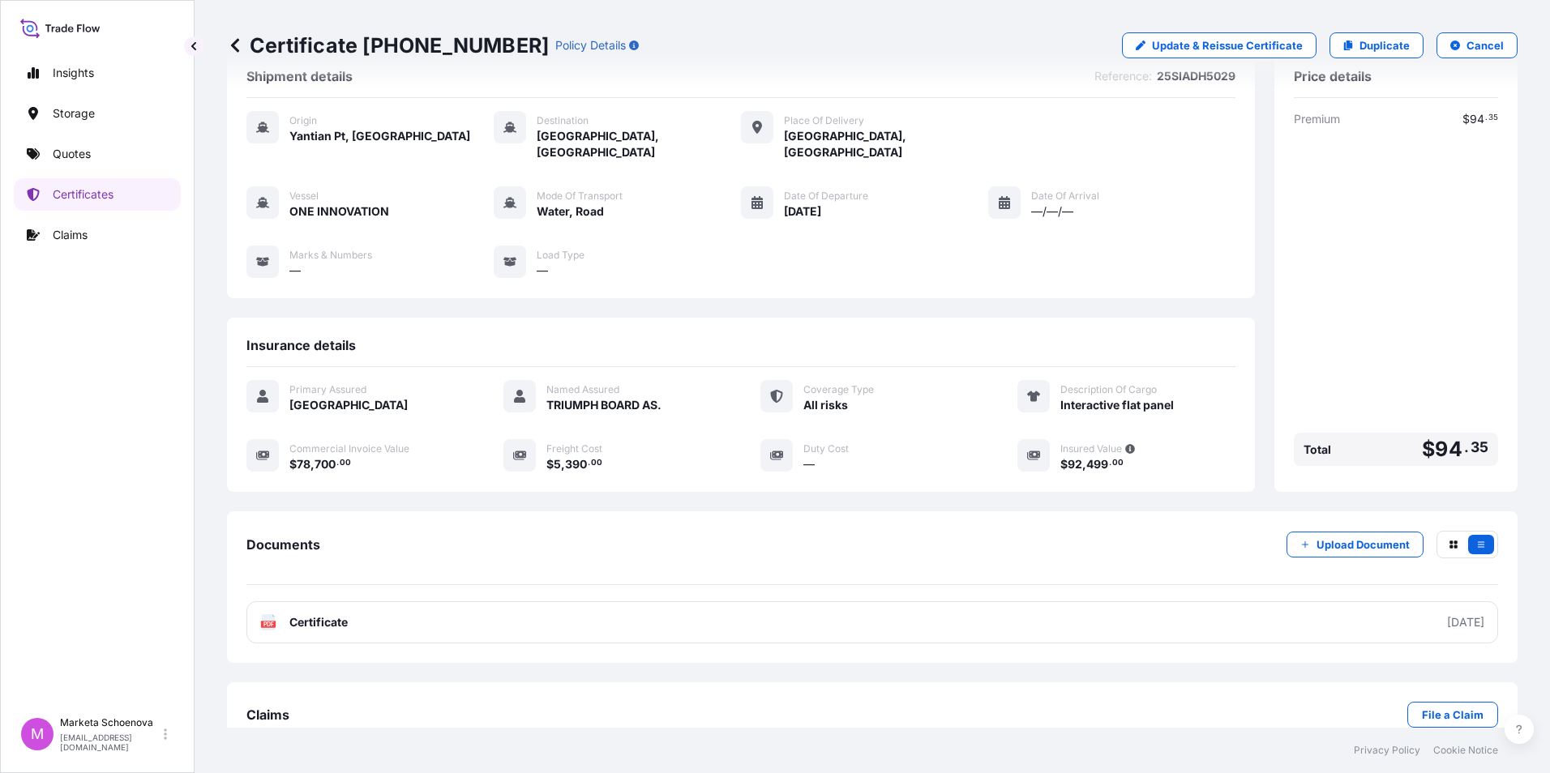
scroll to position [62, 0]
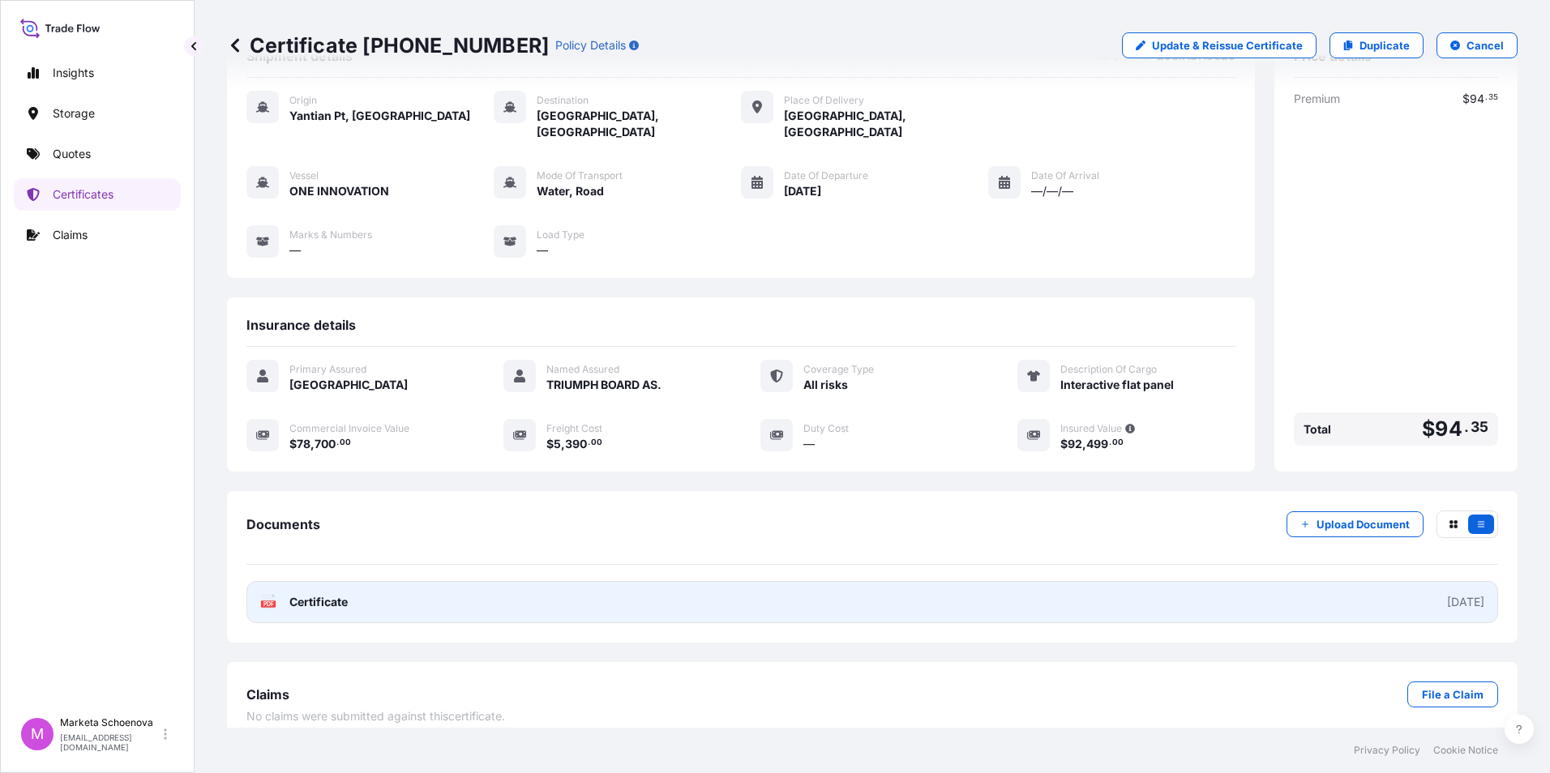
click at [1447, 594] on div "[DATE]" at bounding box center [1465, 602] width 37 height 16
